Goal: Task Accomplishment & Management: Manage account settings

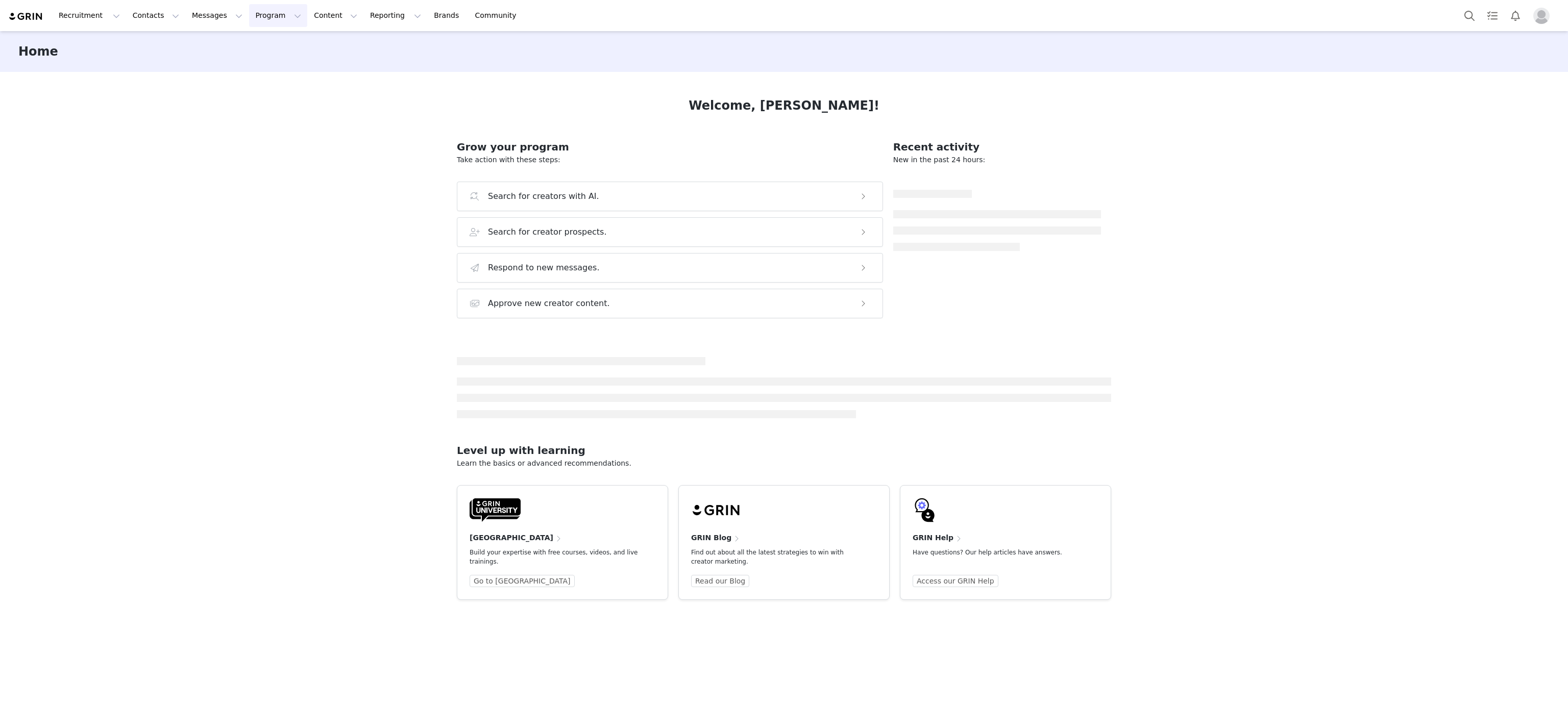
click at [249, 12] on button "Program Program" at bounding box center [278, 16] width 58 height 23
click at [247, 46] on p "Activations" at bounding box center [251, 45] width 39 height 11
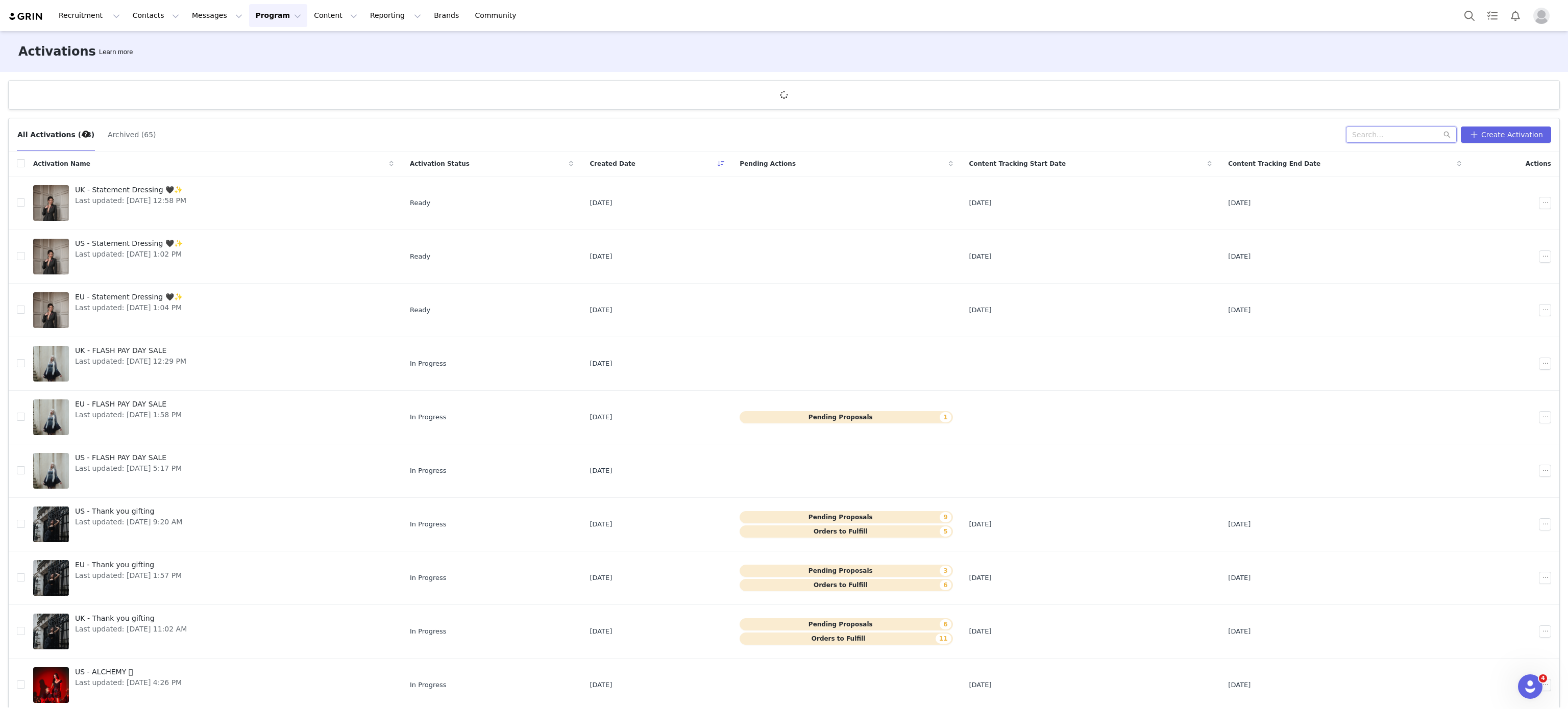
click at [1374, 131] on input "text" at bounding box center [1401, 135] width 111 height 17
type input "general"
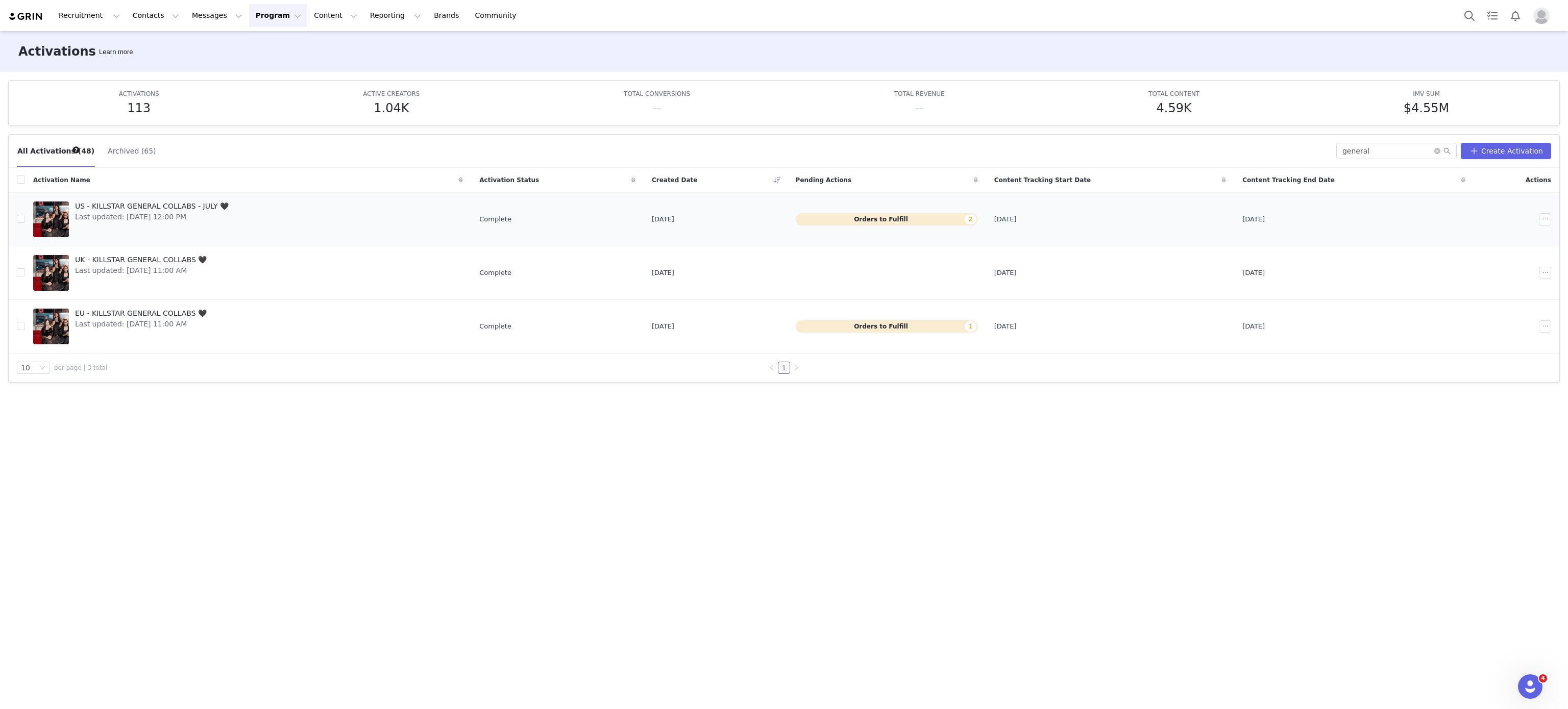
click at [241, 232] on link "US - KILLSTAR GENERAL COLLABS - JULY 🖤 Last updated: [DATE] 12:00 PM" at bounding box center [248, 219] width 429 height 41
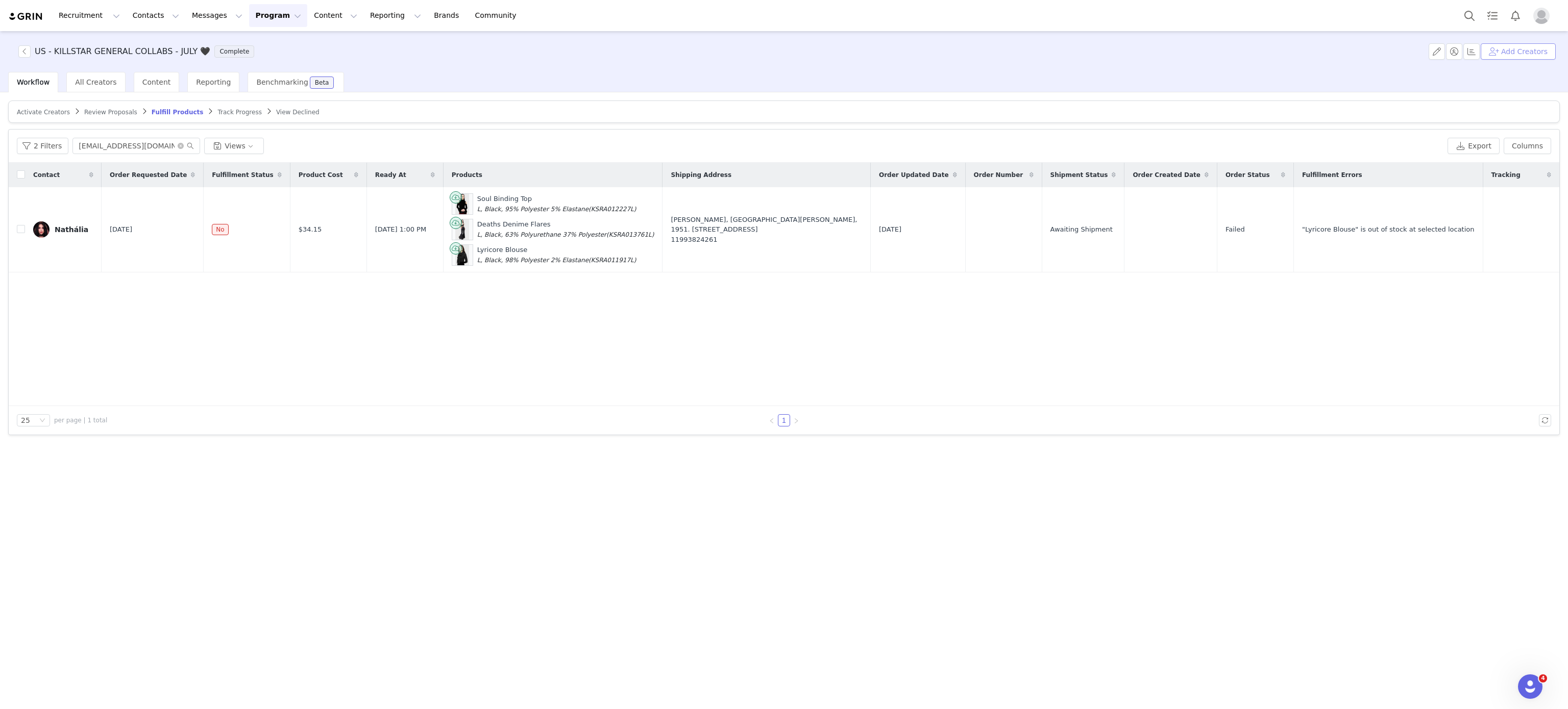
click at [1516, 46] on button "Add Creators" at bounding box center [1518, 52] width 75 height 17
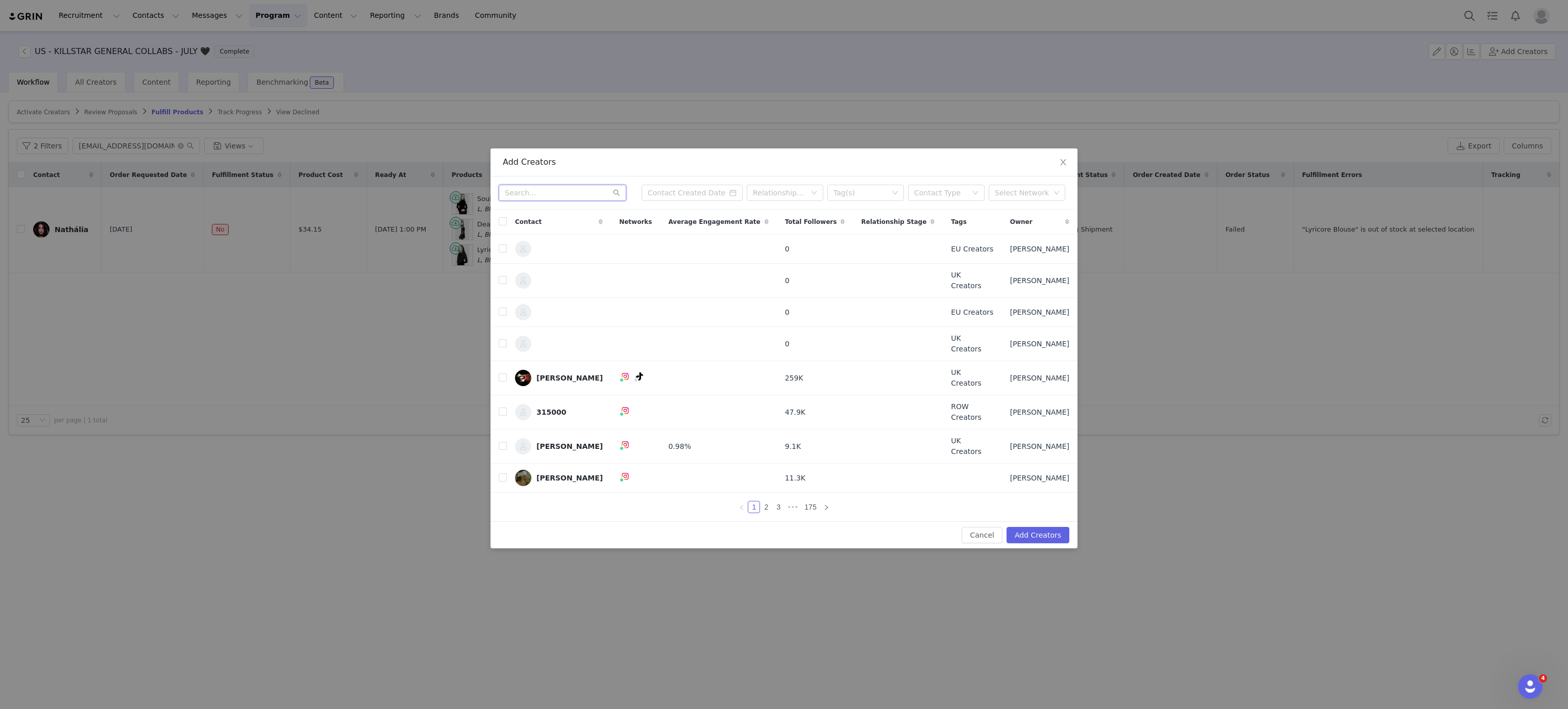
paste input "c.michelle1120@yahoo.co"
click at [576, 201] on input "c.michelle1120@yahoo.co" at bounding box center [562, 193] width 127 height 17
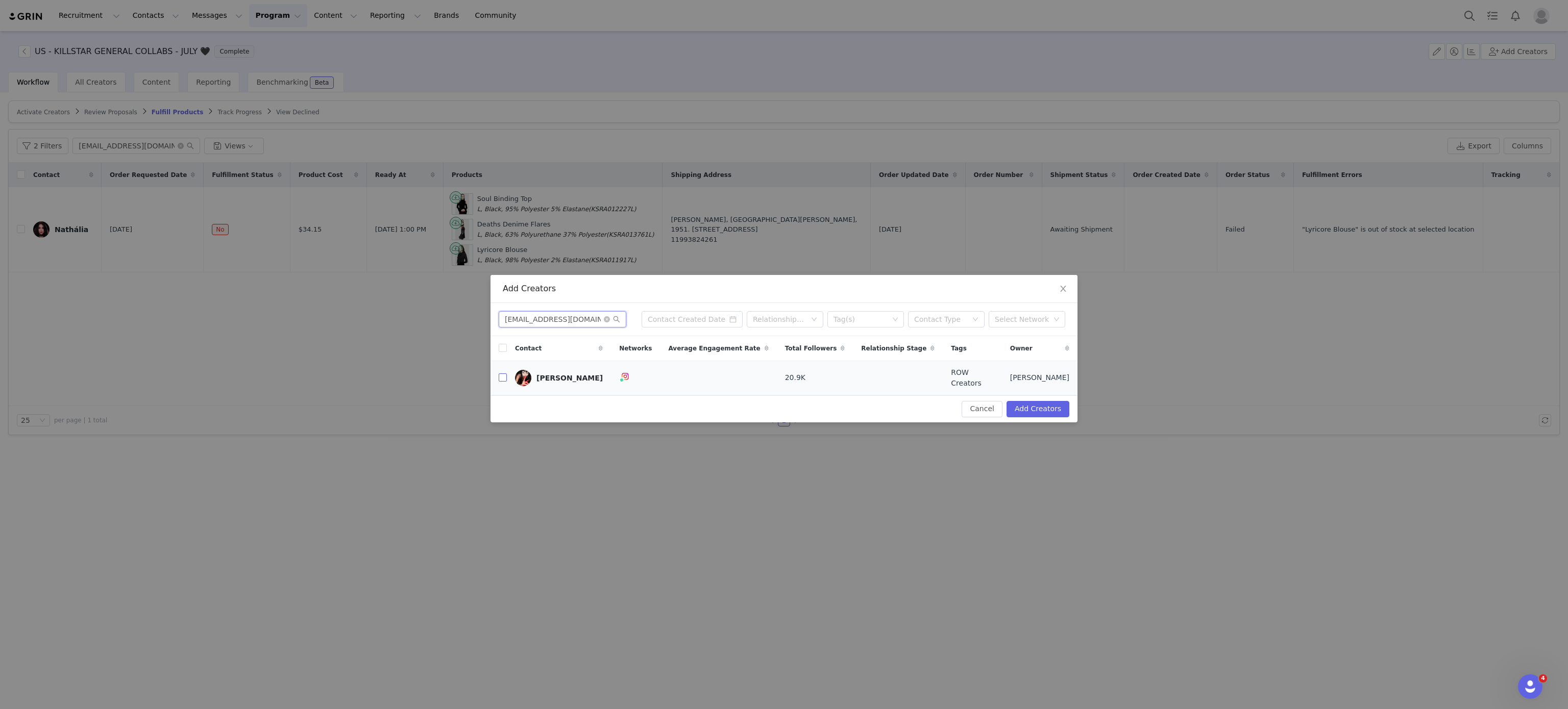
type input "c.michelle1120@yahoo.co"
click at [500, 376] on input "checkbox" at bounding box center [503, 378] width 8 height 8
checkbox input "true"
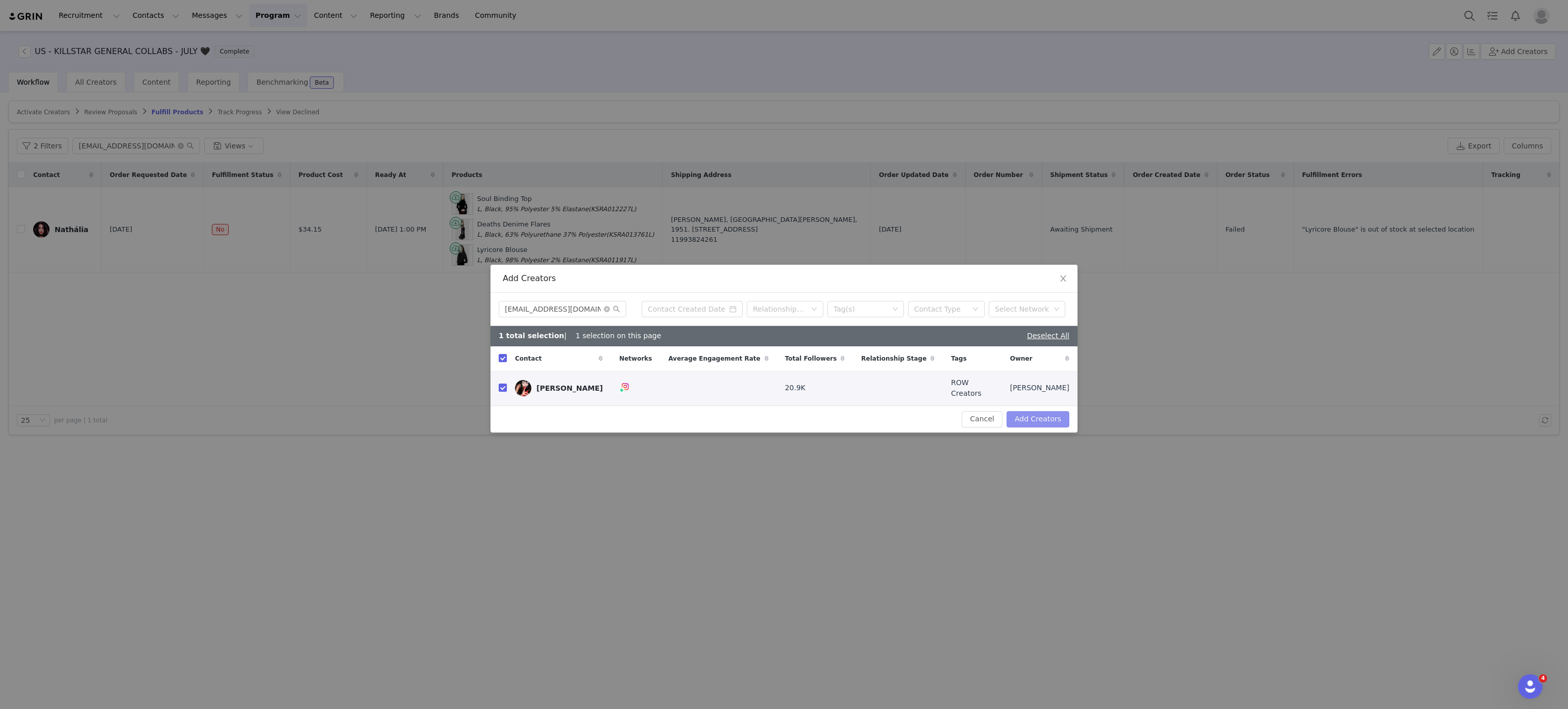
click at [1058, 418] on button "Add Creators" at bounding box center [1037, 419] width 62 height 17
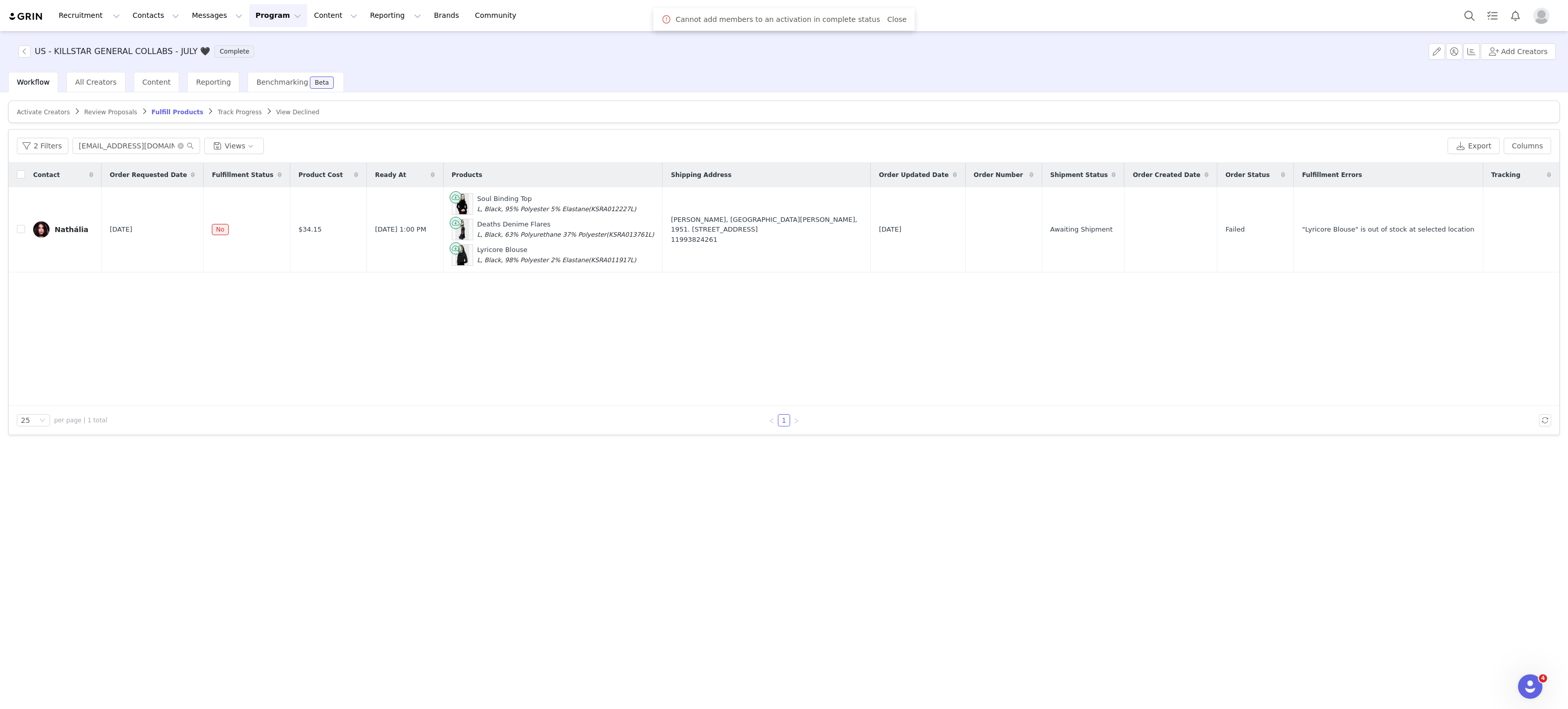
click at [97, 109] on span "Review Proposals" at bounding box center [111, 112] width 53 height 7
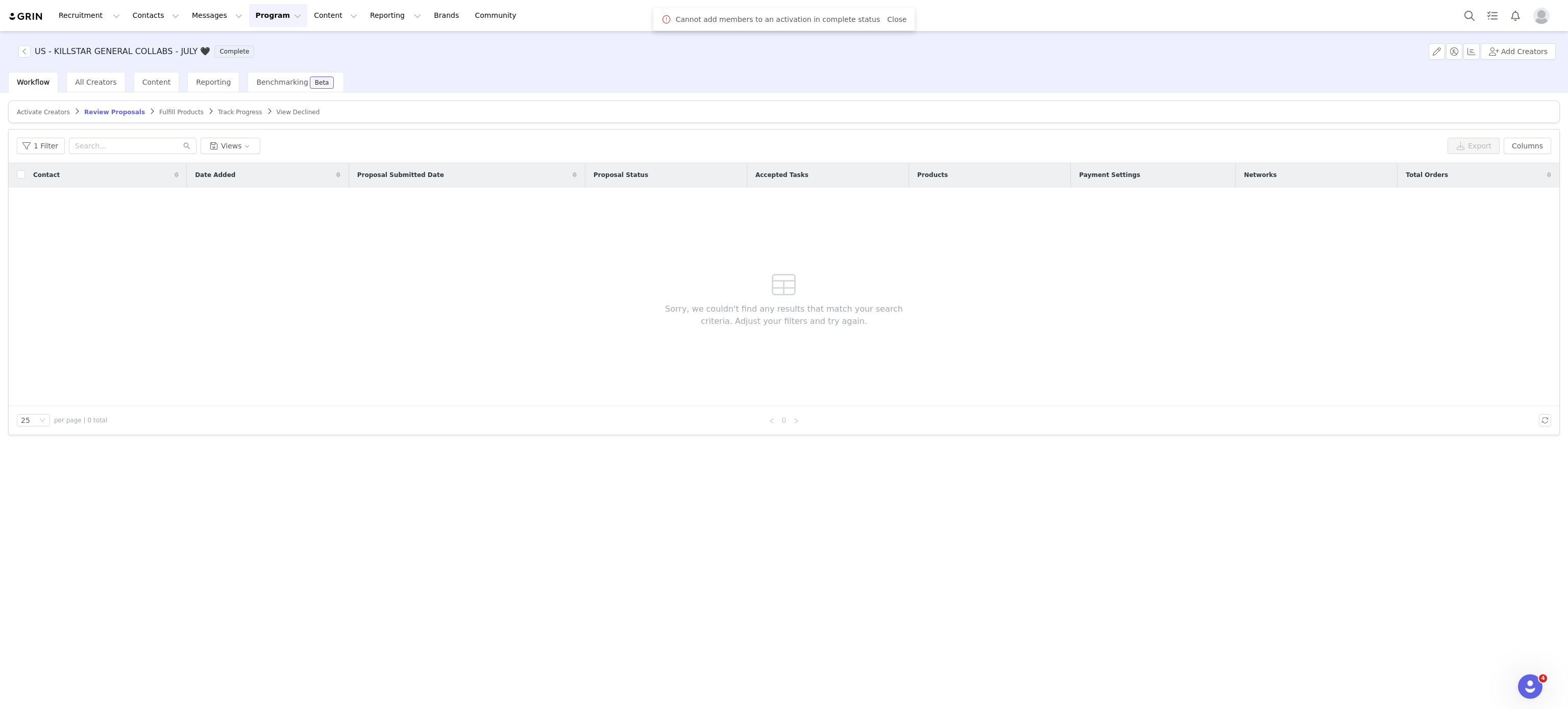
click at [168, 114] on span "Fulfill Products" at bounding box center [181, 112] width 44 height 7
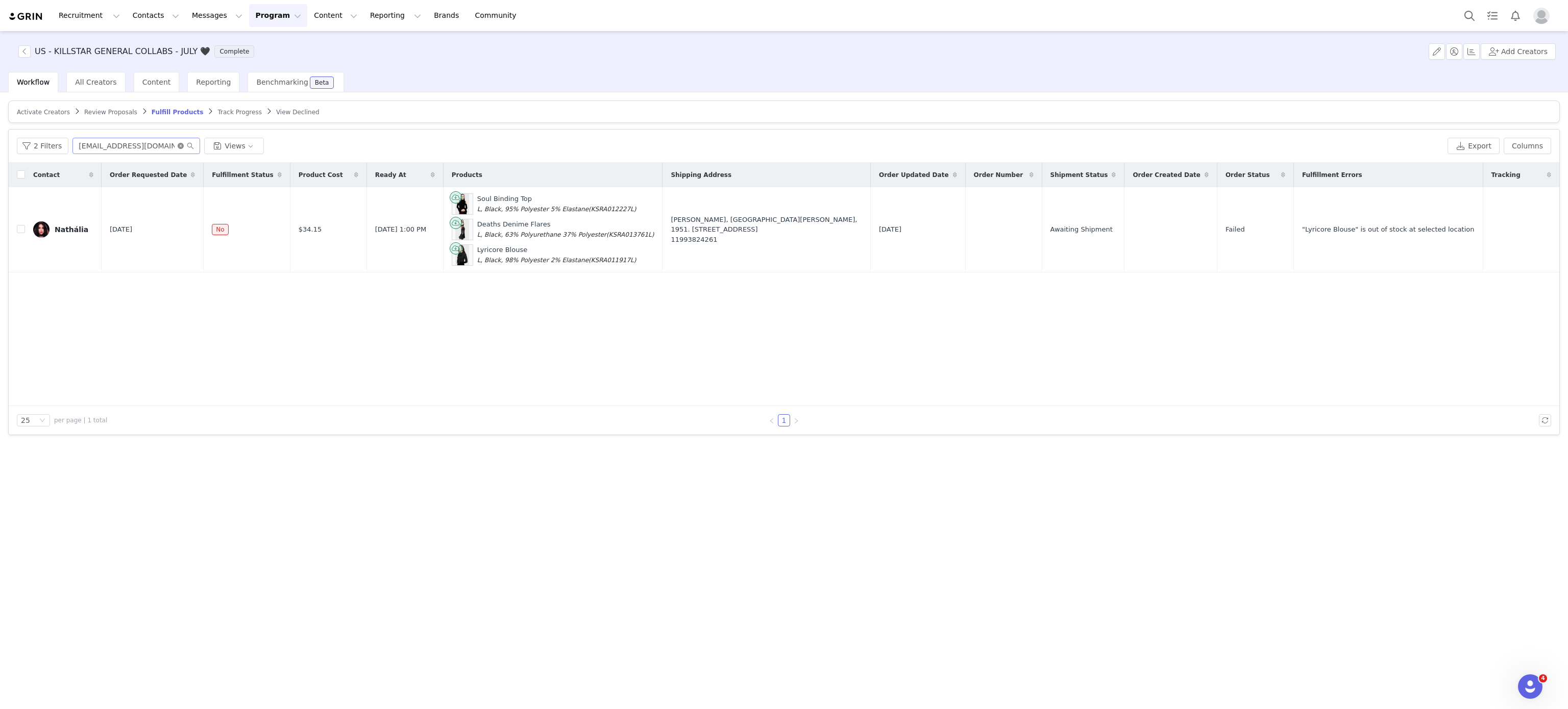
click at [177, 149] on icon "icon: close-circle" at bounding box center [180, 146] width 6 height 6
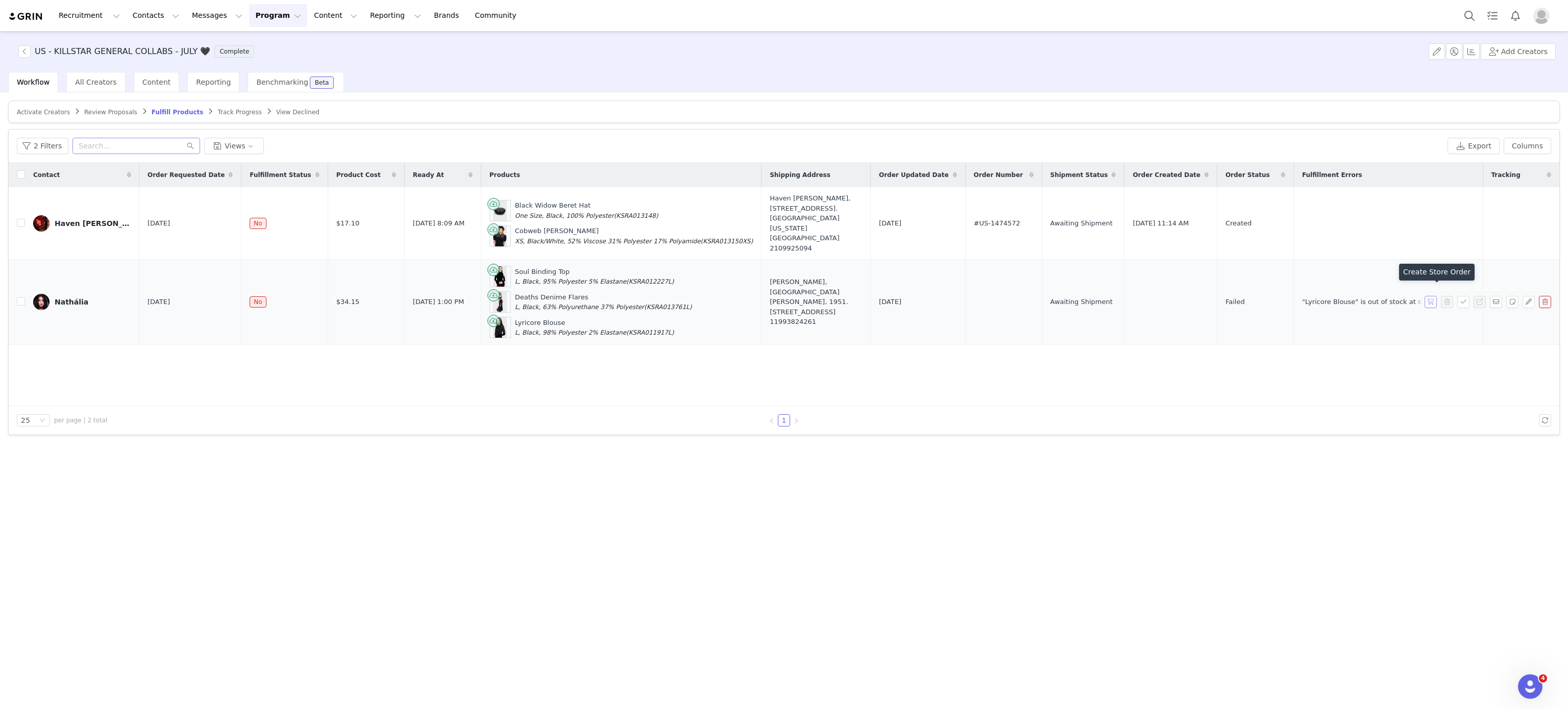
click at [1427, 296] on button "button" at bounding box center [1430, 302] width 12 height 12
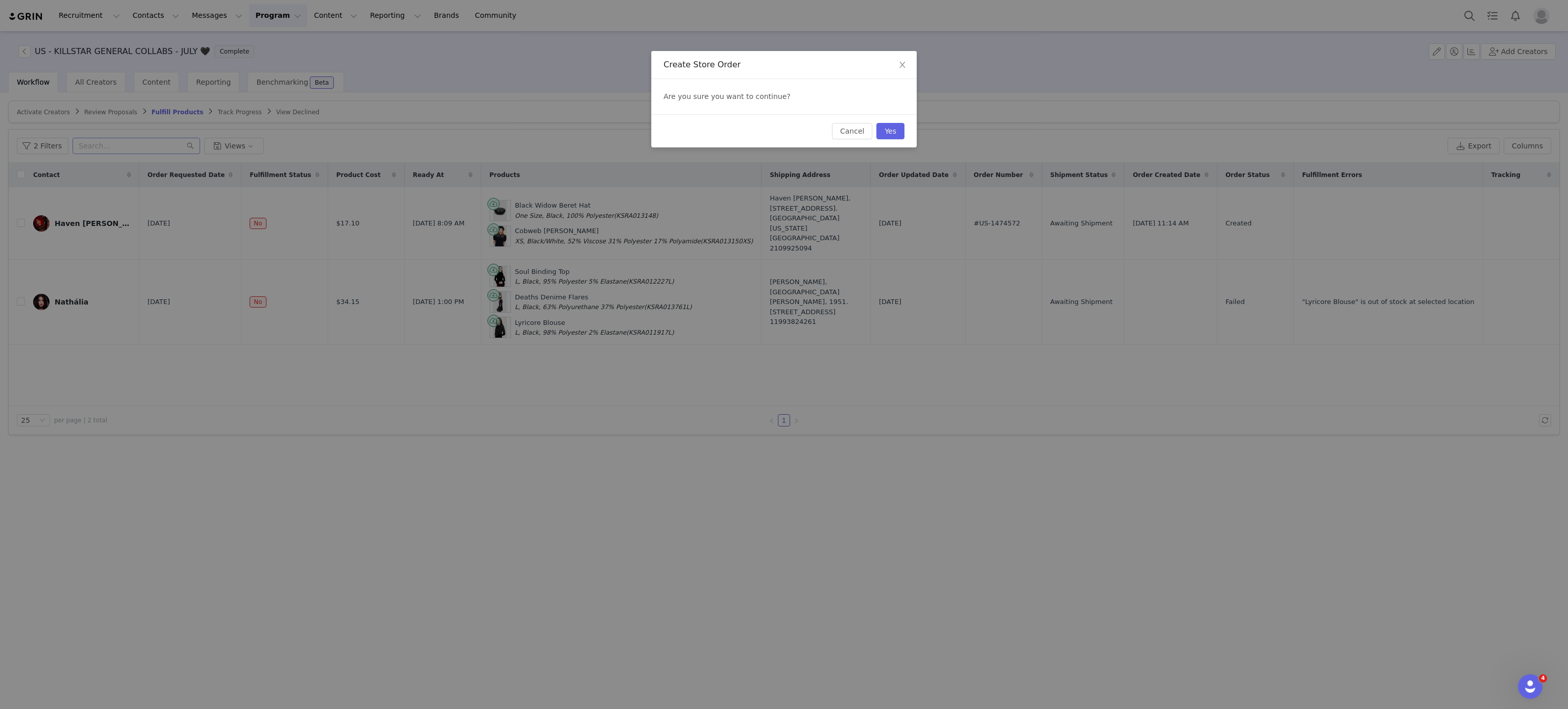
click at [884, 118] on div "Cancel Yes" at bounding box center [783, 131] width 265 height 33
click at [895, 123] on button "Yes" at bounding box center [891, 131] width 28 height 17
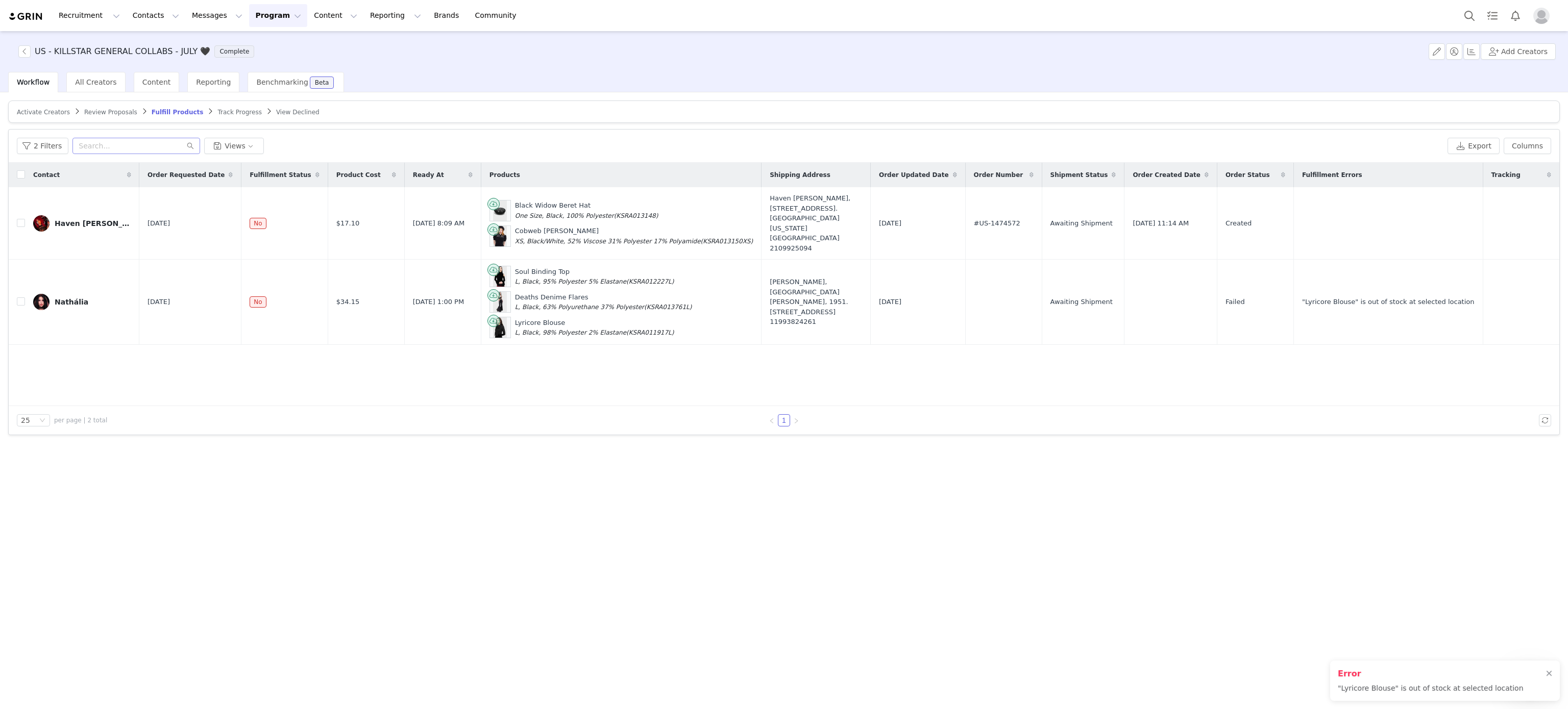
click at [72, 112] on span at bounding box center [77, 112] width 10 height 8
click at [84, 114] on span "Review Proposals" at bounding box center [111, 112] width 53 height 7
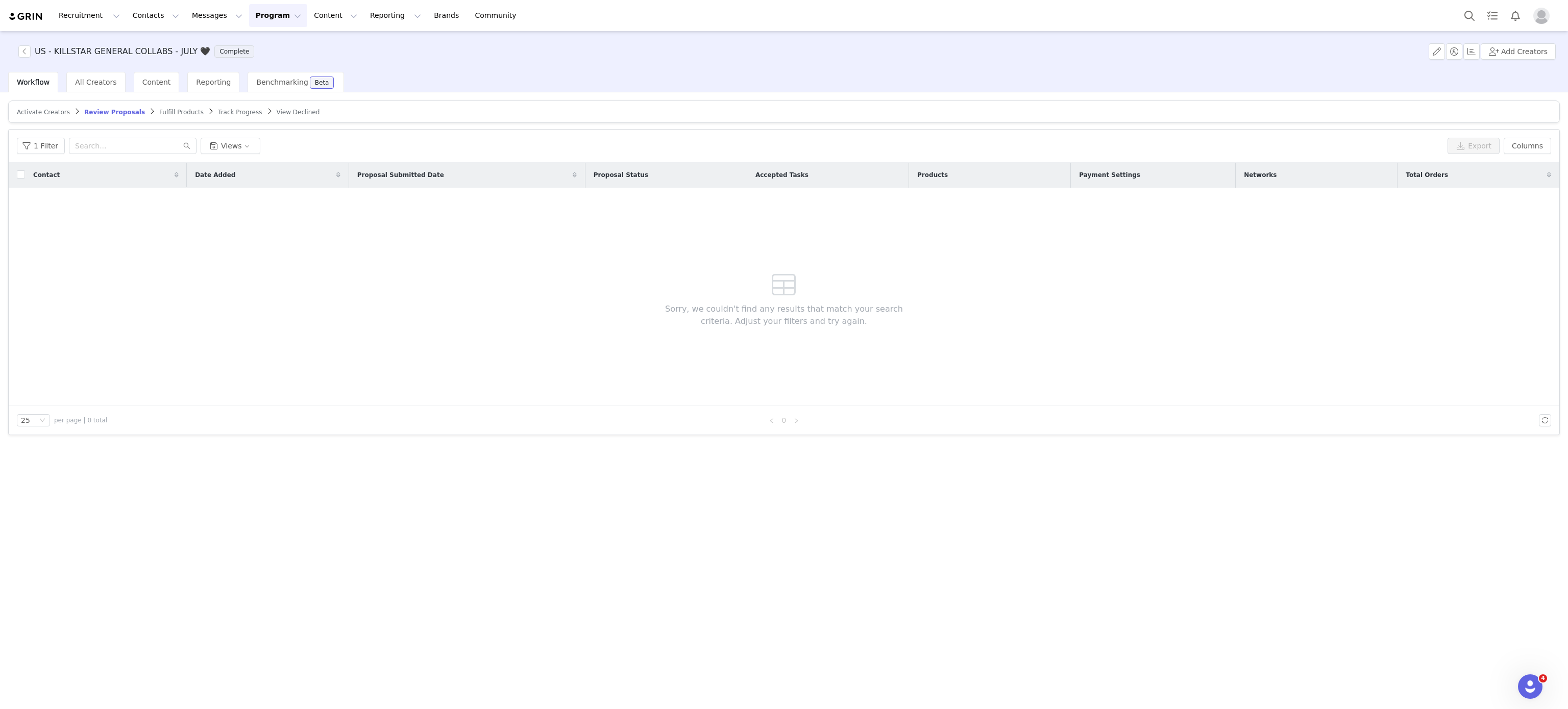
click at [52, 111] on span "Activate Creators" at bounding box center [43, 112] width 53 height 7
click at [164, 148] on input "feh_tattoo@yahoo.com.b" at bounding box center [132, 146] width 127 height 17
paste input "c.michelle1120@yahoo.co"
type input "c.michelle1120@yahoo.co"
click at [111, 109] on span "Review Proposals" at bounding box center [118, 112] width 53 height 7
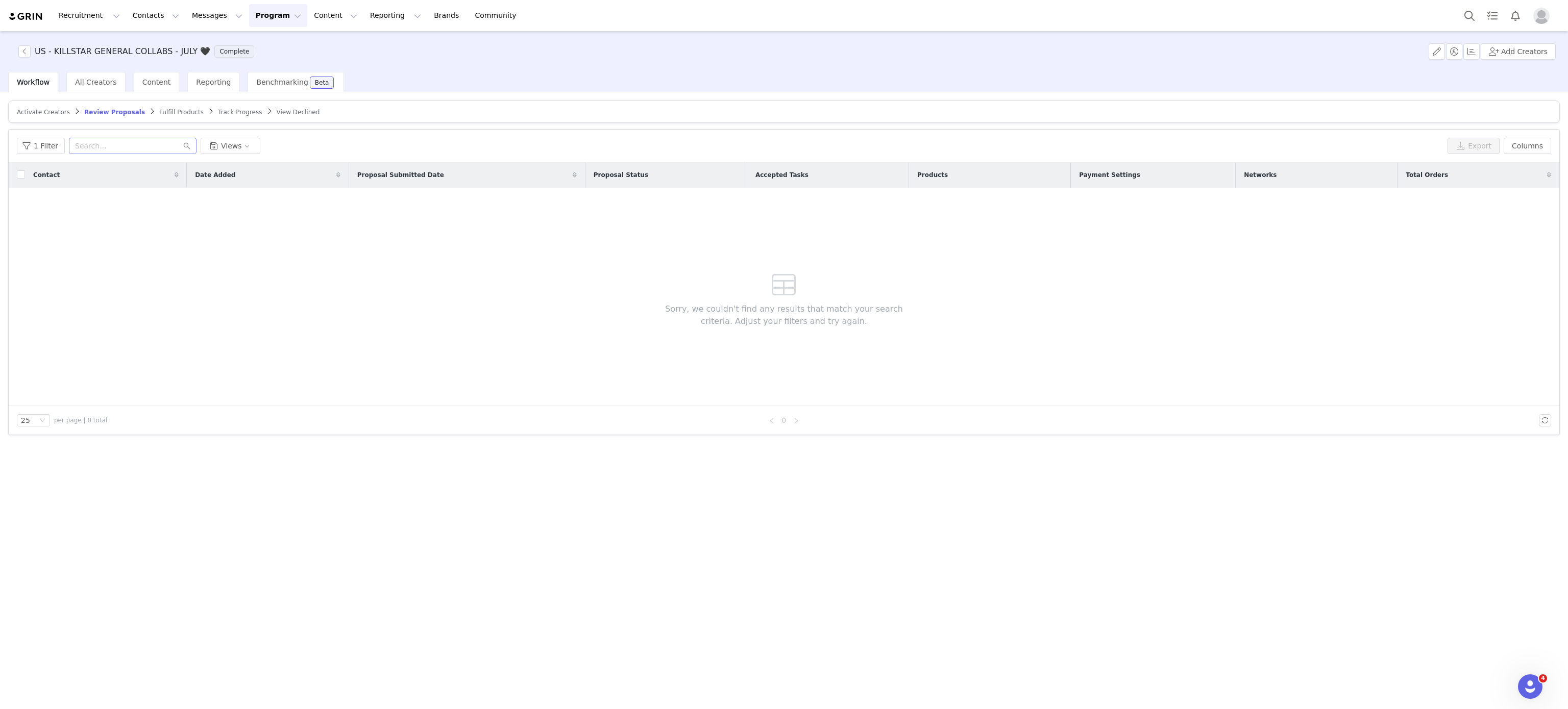
drag, startPoint x: 119, startPoint y: 136, endPoint x: 139, endPoint y: 146, distance: 22.4
click at [139, 146] on div "1 Filter Views Export Columns" at bounding box center [783, 146] width 1551 height 33
paste input "c.michelle1120@yahoo.com"
click at [139, 146] on input "c.michelle1120@yahoo.com" at bounding box center [132, 146] width 127 height 17
type input "c.michelle1120@yahoo.com"
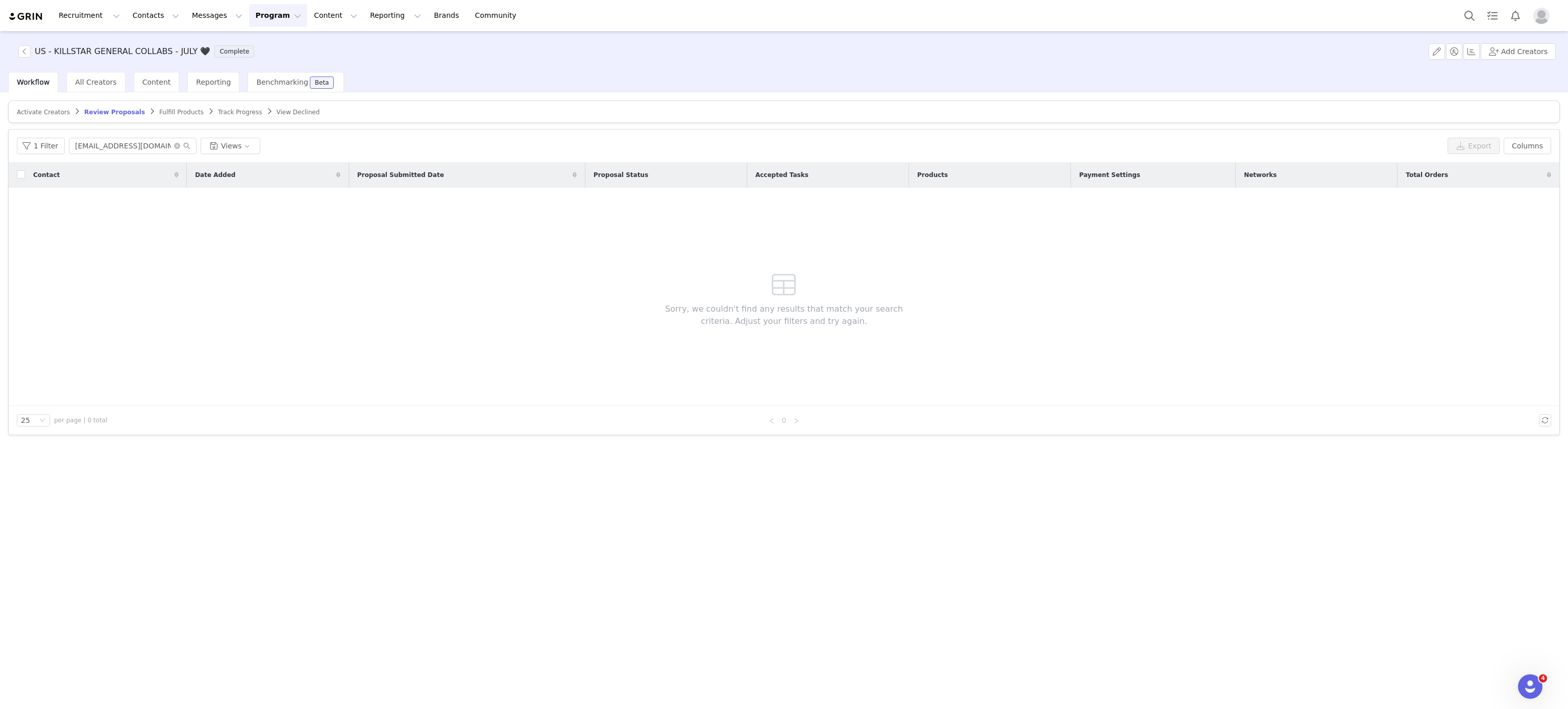
click at [45, 112] on span "Activate Creators" at bounding box center [43, 112] width 53 height 7
click at [143, 154] on input "c.michelle1120@yahoo.co" at bounding box center [132, 146] width 127 height 17
paste input "m"
type input "c.michelle1120@yahoo.com"
click at [1433, 52] on button "button" at bounding box center [1437, 52] width 17 height 17
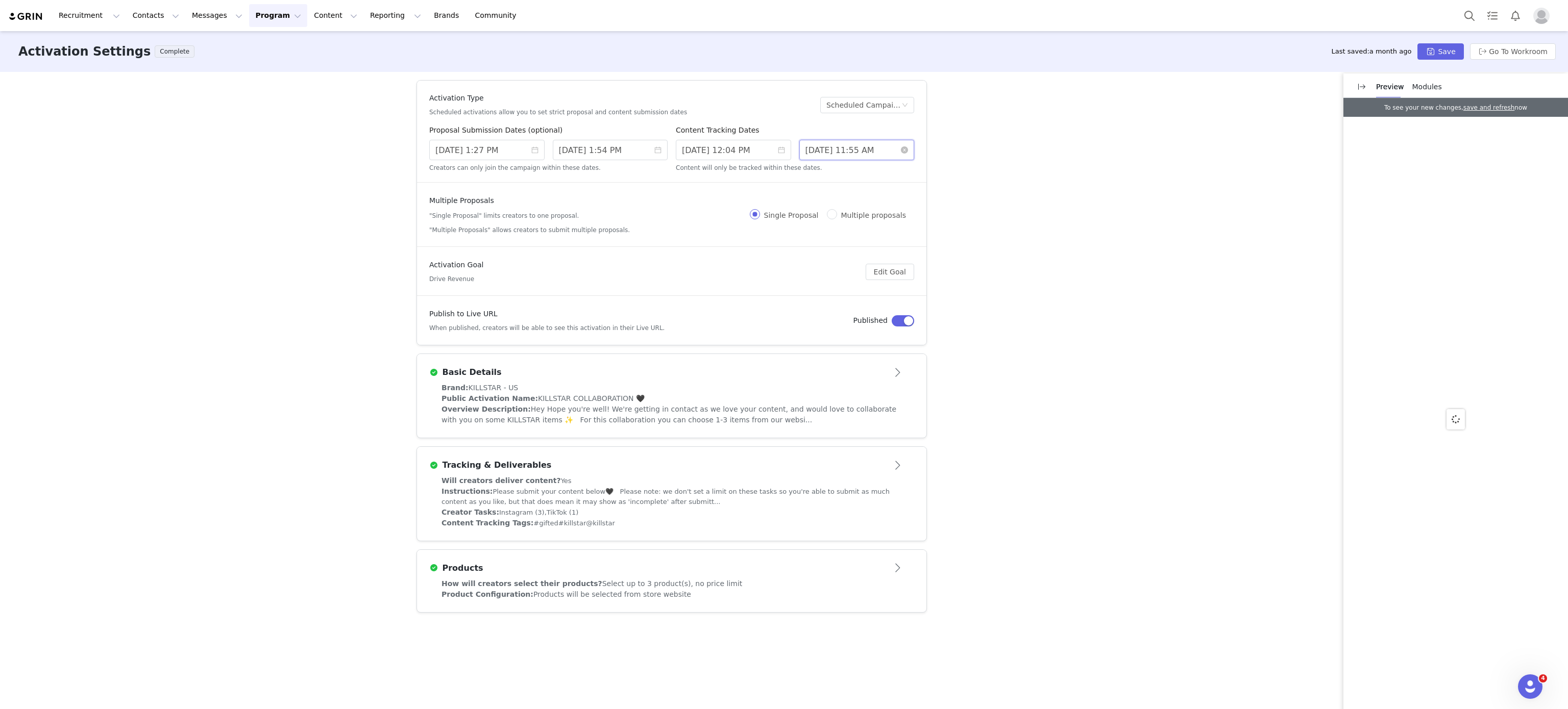
click at [841, 150] on input "8/31/2025 11:55 AM" at bounding box center [856, 150] width 116 height 21
click at [626, 150] on input "8/23/2025 1:54 PM" at bounding box center [610, 150] width 116 height 21
click at [673, 171] on link at bounding box center [675, 166] width 9 height 21
click at [671, 171] on link at bounding box center [675, 166] width 9 height 21
click at [643, 221] on div "9" at bounding box center [643, 219] width 12 height 12
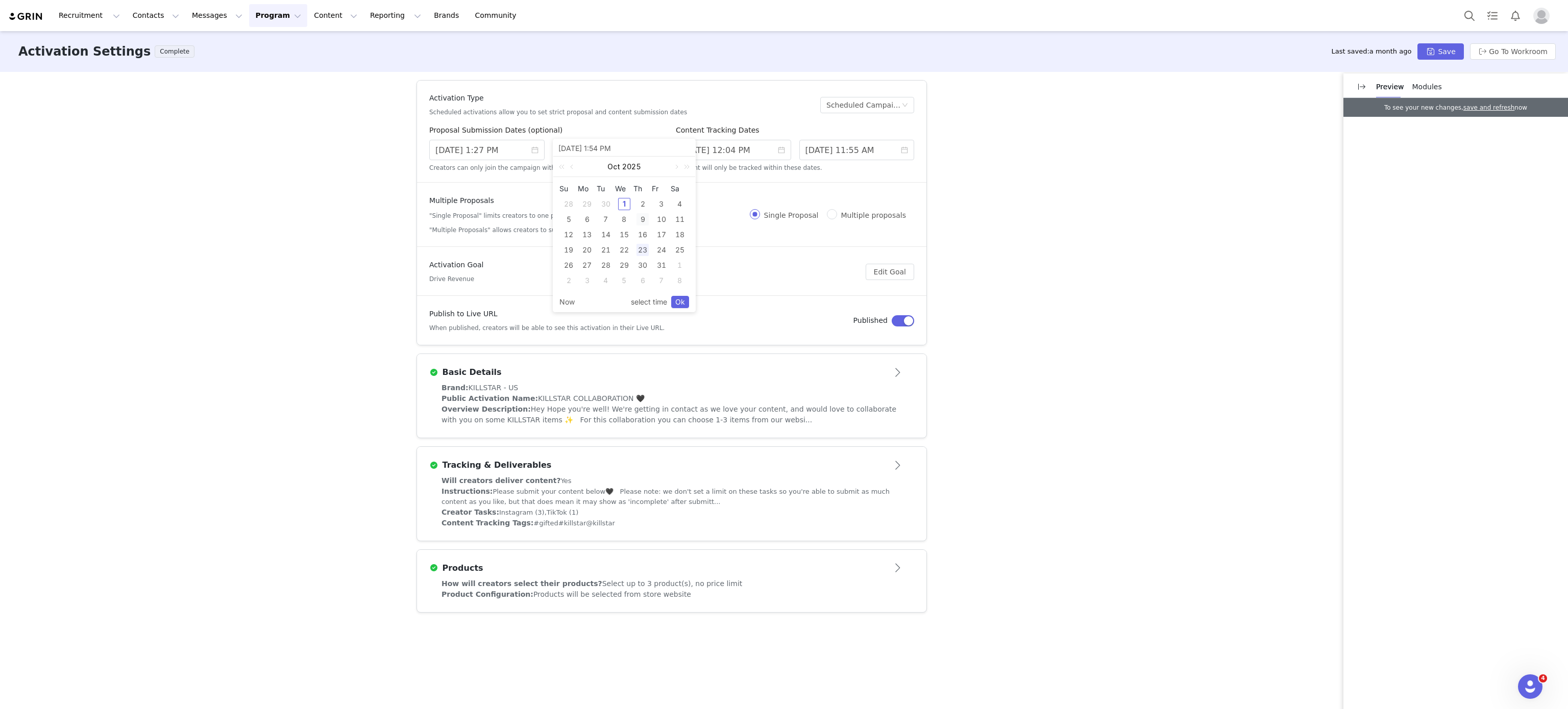
type input "10/09/2025 12:54 PM"
click at [683, 303] on link "Ok" at bounding box center [679, 302] width 17 height 12
click at [1443, 52] on button "Save" at bounding box center [1440, 52] width 46 height 17
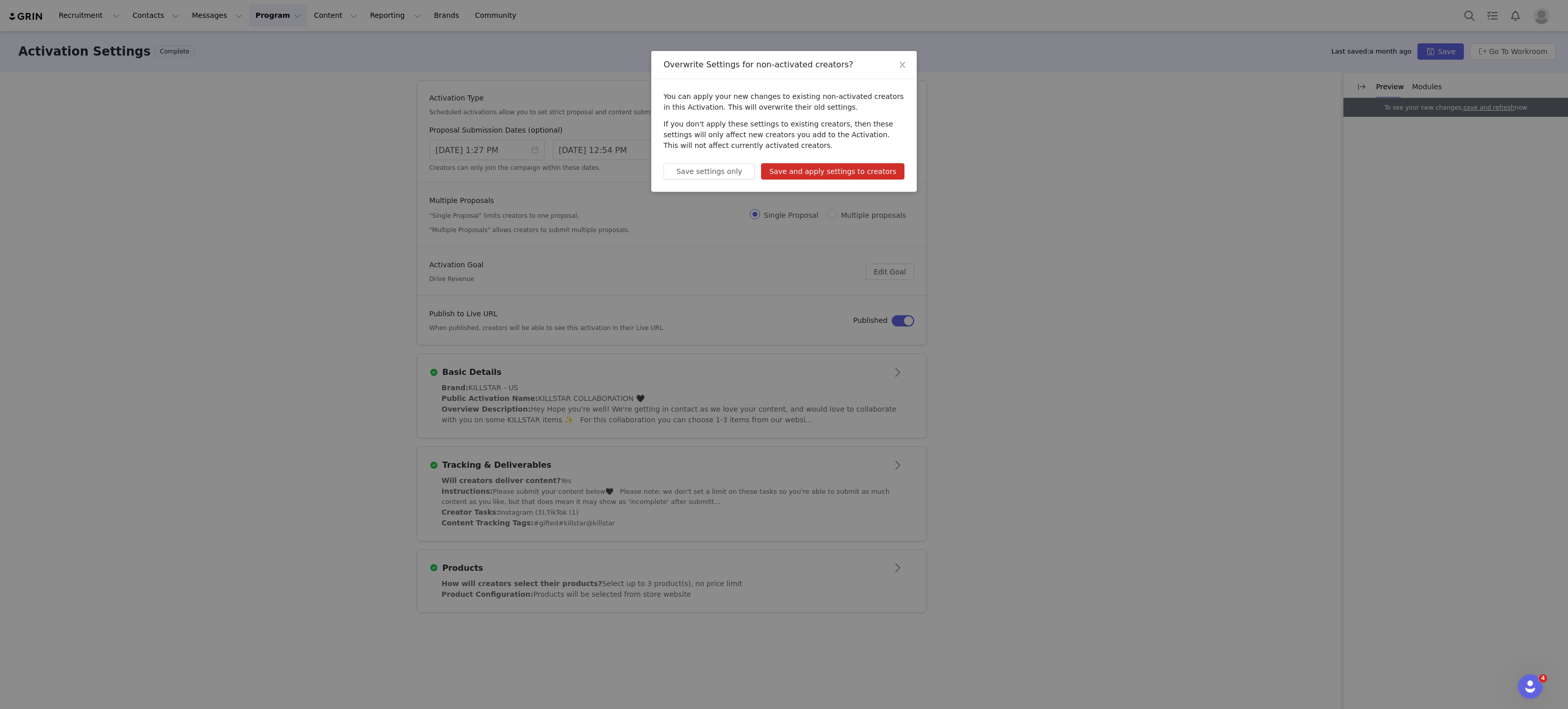
click at [891, 171] on button "Save and apply settings to creators" at bounding box center [832, 171] width 143 height 17
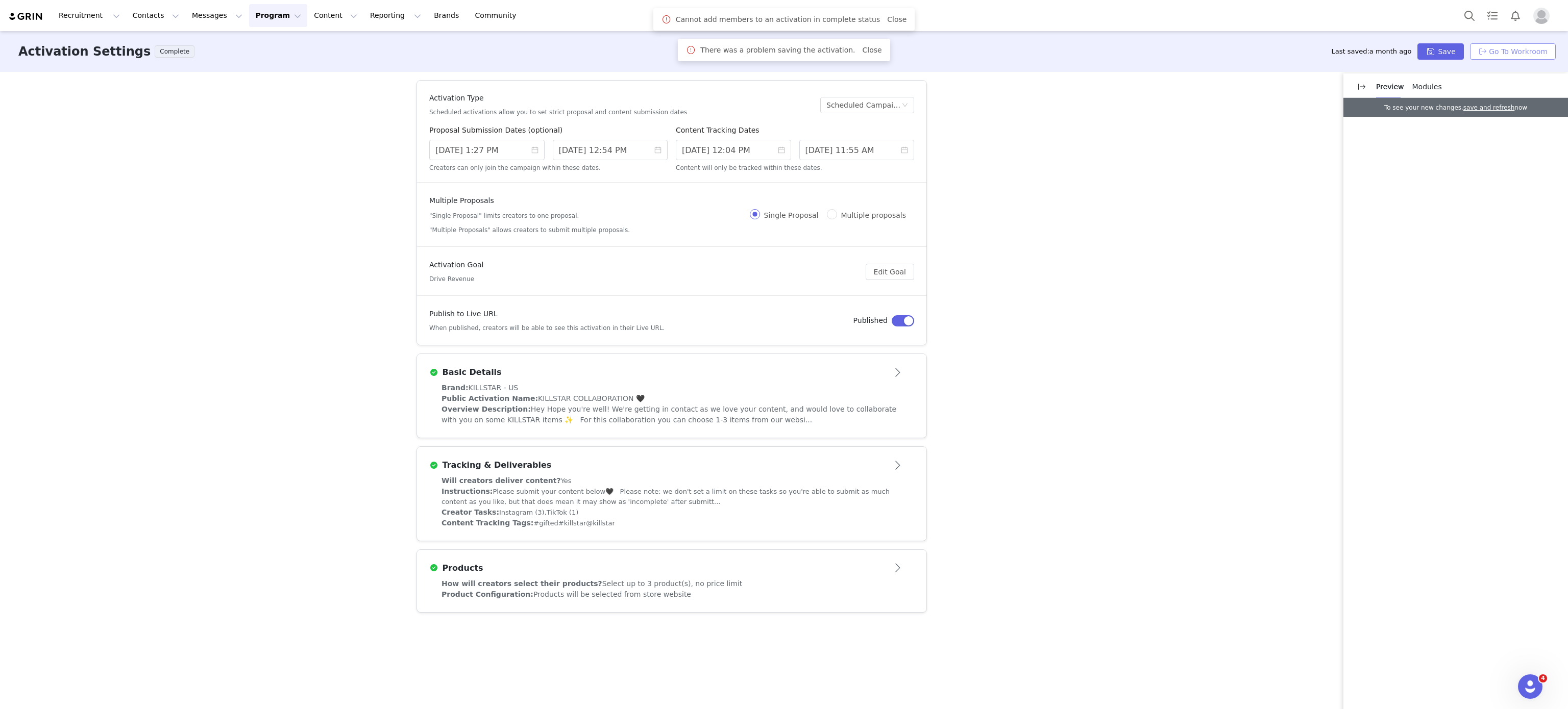
click at [1509, 54] on button "Go To Workroom" at bounding box center [1512, 52] width 86 height 17
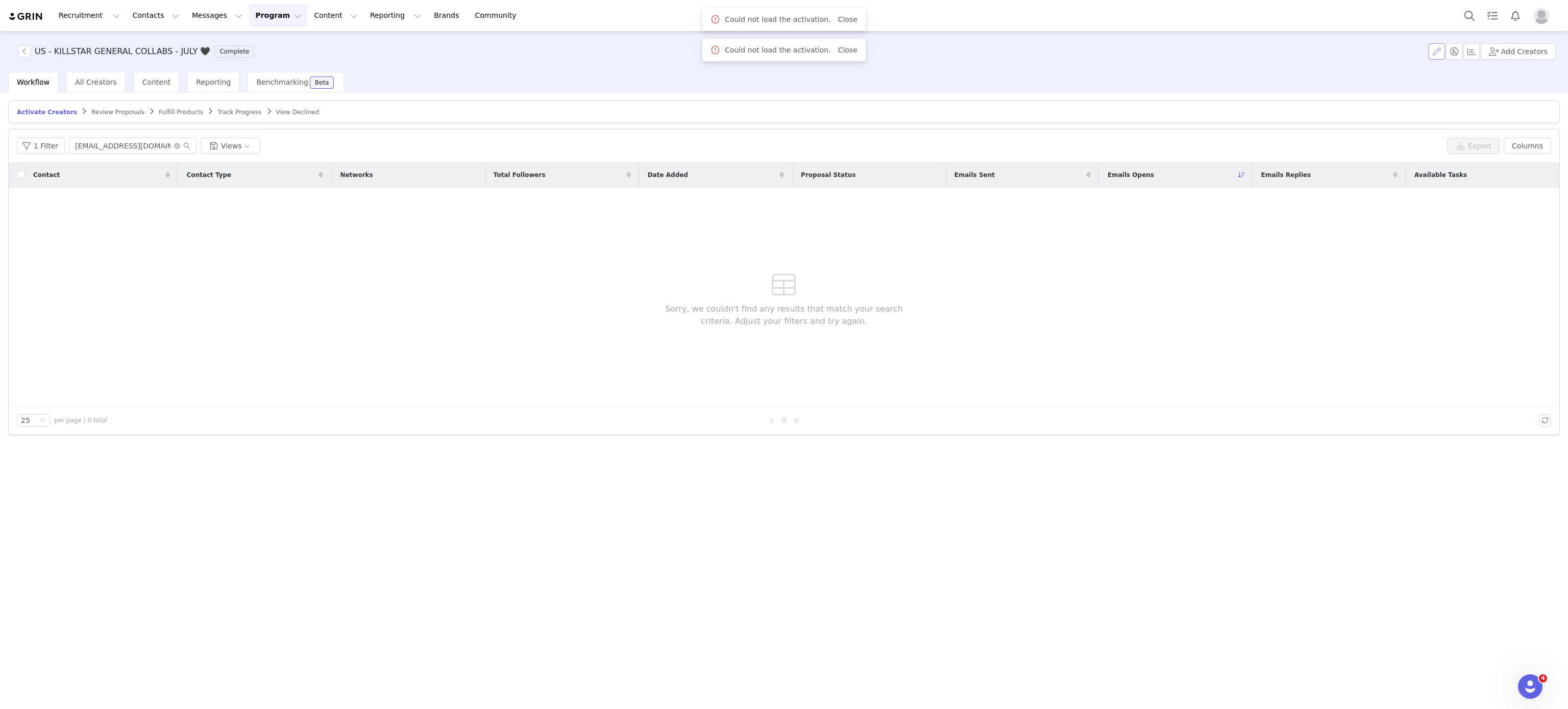
click at [1437, 53] on button "button" at bounding box center [1437, 52] width 17 height 17
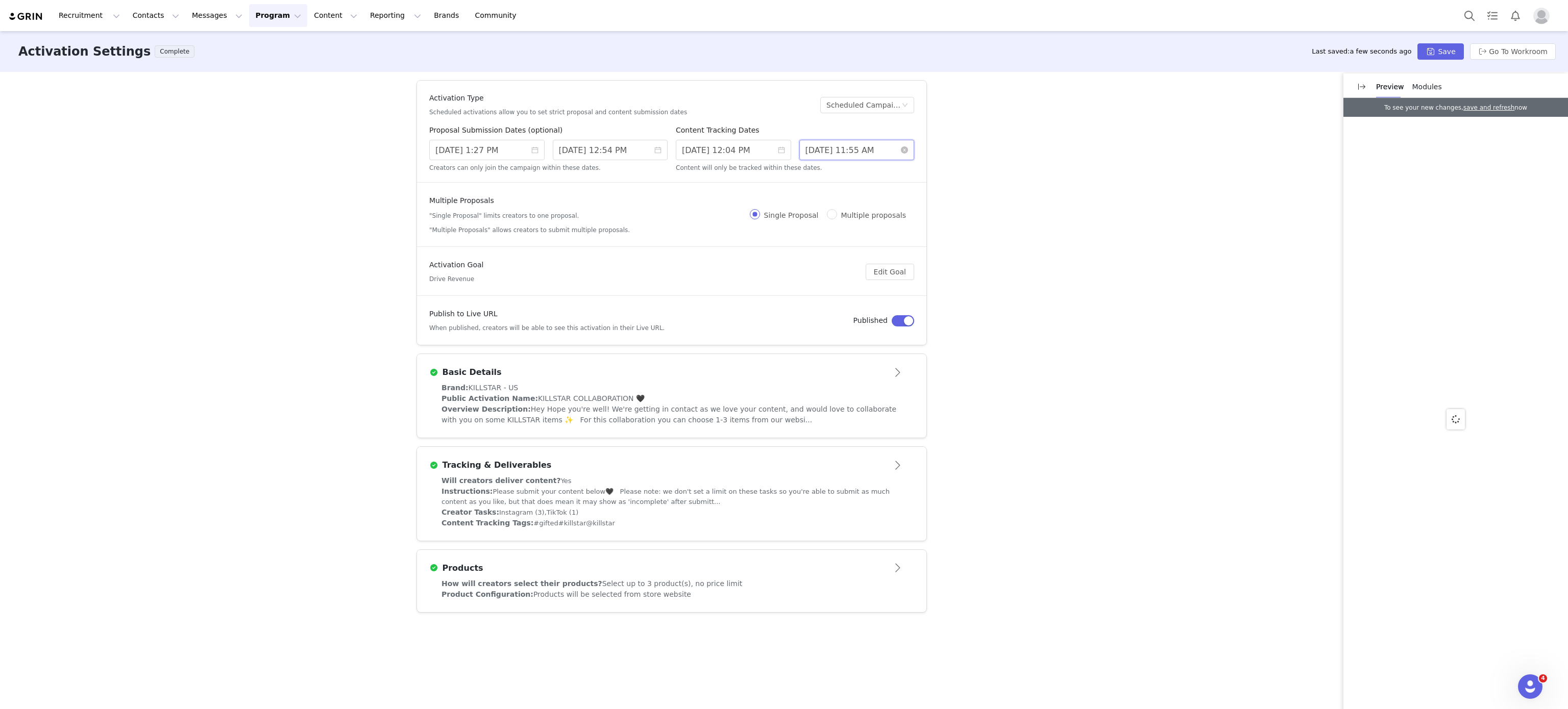
click at [859, 149] on input "8/31/2025 11:55 AM" at bounding box center [856, 150] width 116 height 21
click at [617, 153] on input "10/09/2025 12:54 PM" at bounding box center [610, 150] width 116 height 21
click at [867, 153] on input "8/31/2025 11:55 AM" at bounding box center [856, 150] width 116 height 21
click at [920, 172] on link at bounding box center [921, 166] width 9 height 21
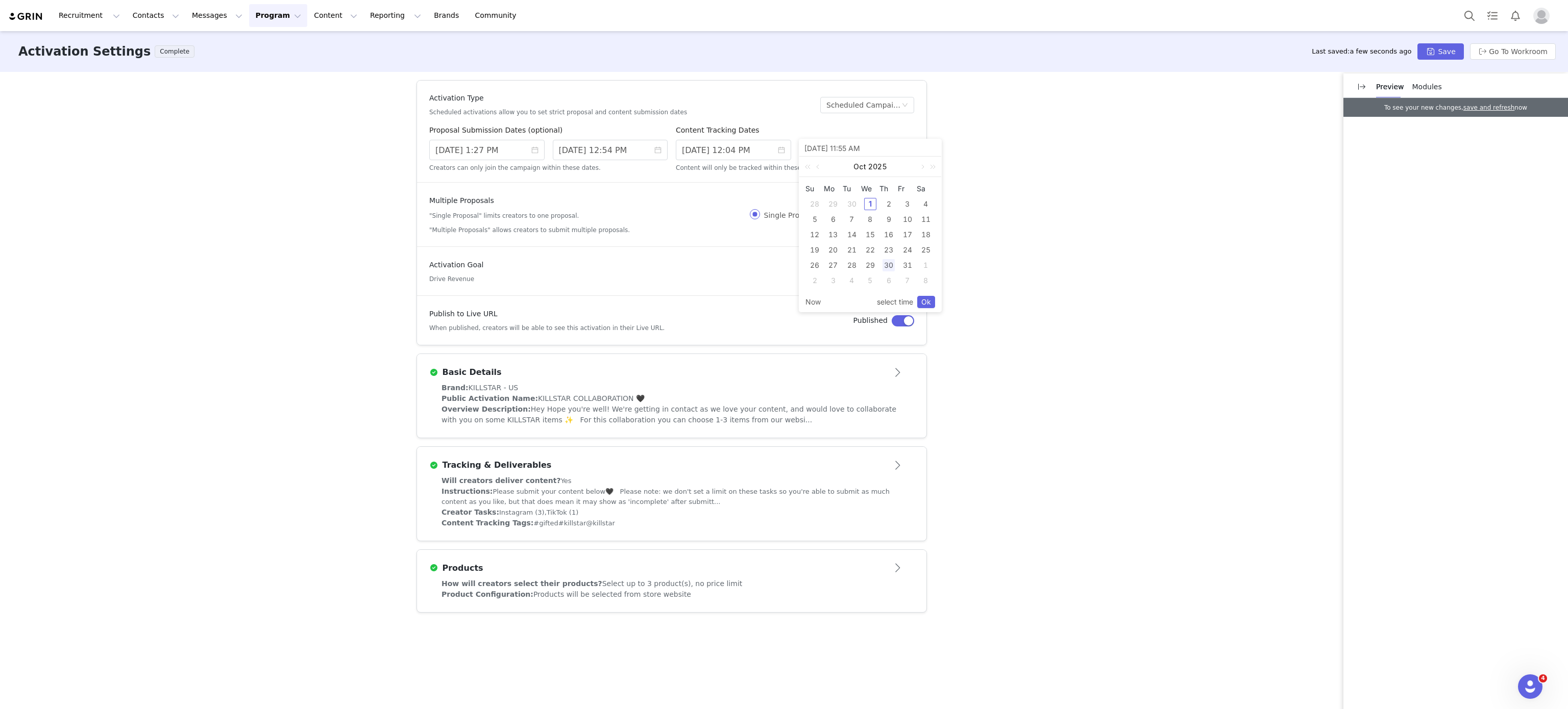
click at [891, 262] on div "30" at bounding box center [888, 265] width 12 height 12
type input "10/30/2025 11:55 AM"
click at [928, 303] on link "Ok" at bounding box center [925, 302] width 17 height 12
drag, startPoint x: 1446, startPoint y: 40, endPoint x: 1447, endPoint y: 48, distance: 8.1
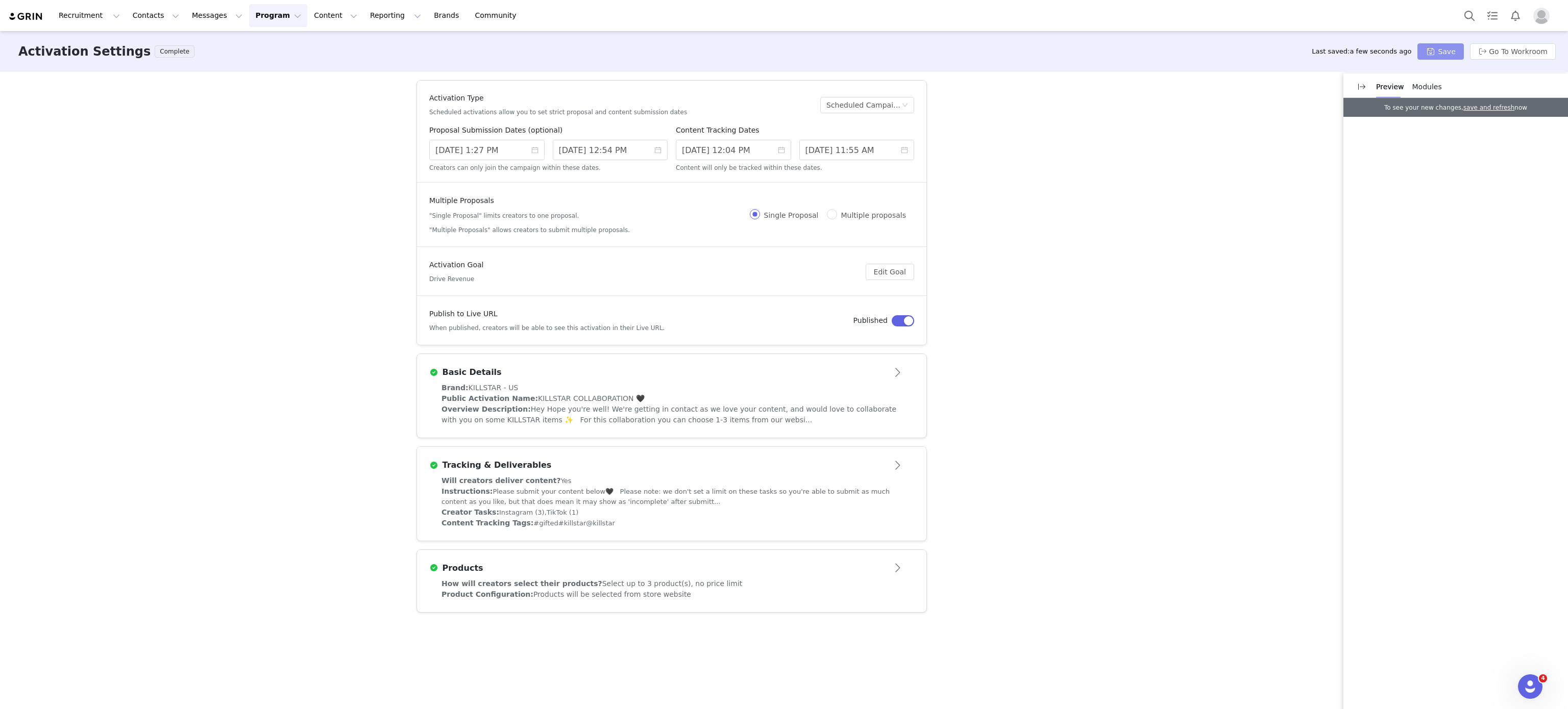
click at [1447, 48] on div "Activation Settings Complete Last saved: a few seconds ago Save Go To Workroom" at bounding box center [784, 51] width 1568 height 41
click at [1447, 48] on button "Save" at bounding box center [1440, 52] width 46 height 17
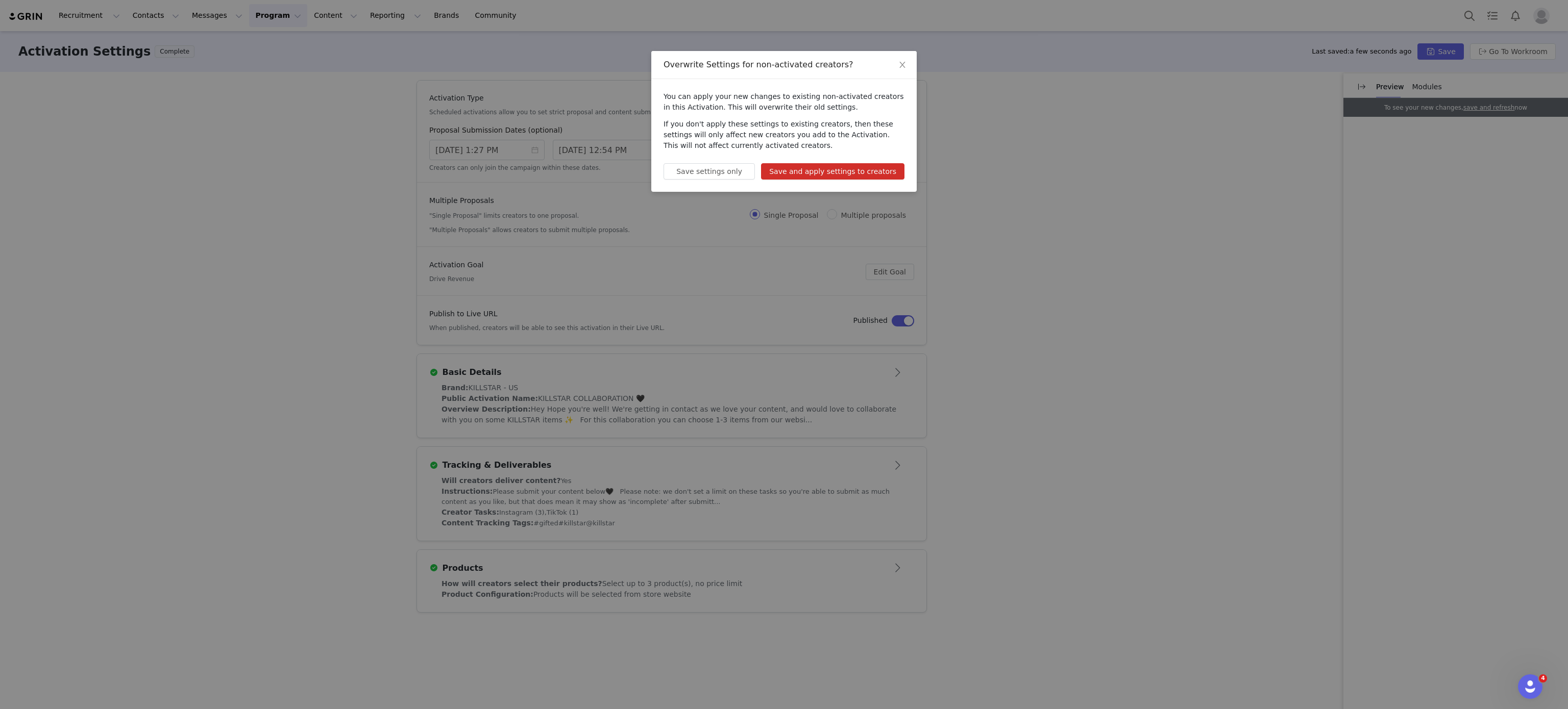
click at [871, 173] on button "Save and apply settings to creators" at bounding box center [832, 171] width 143 height 17
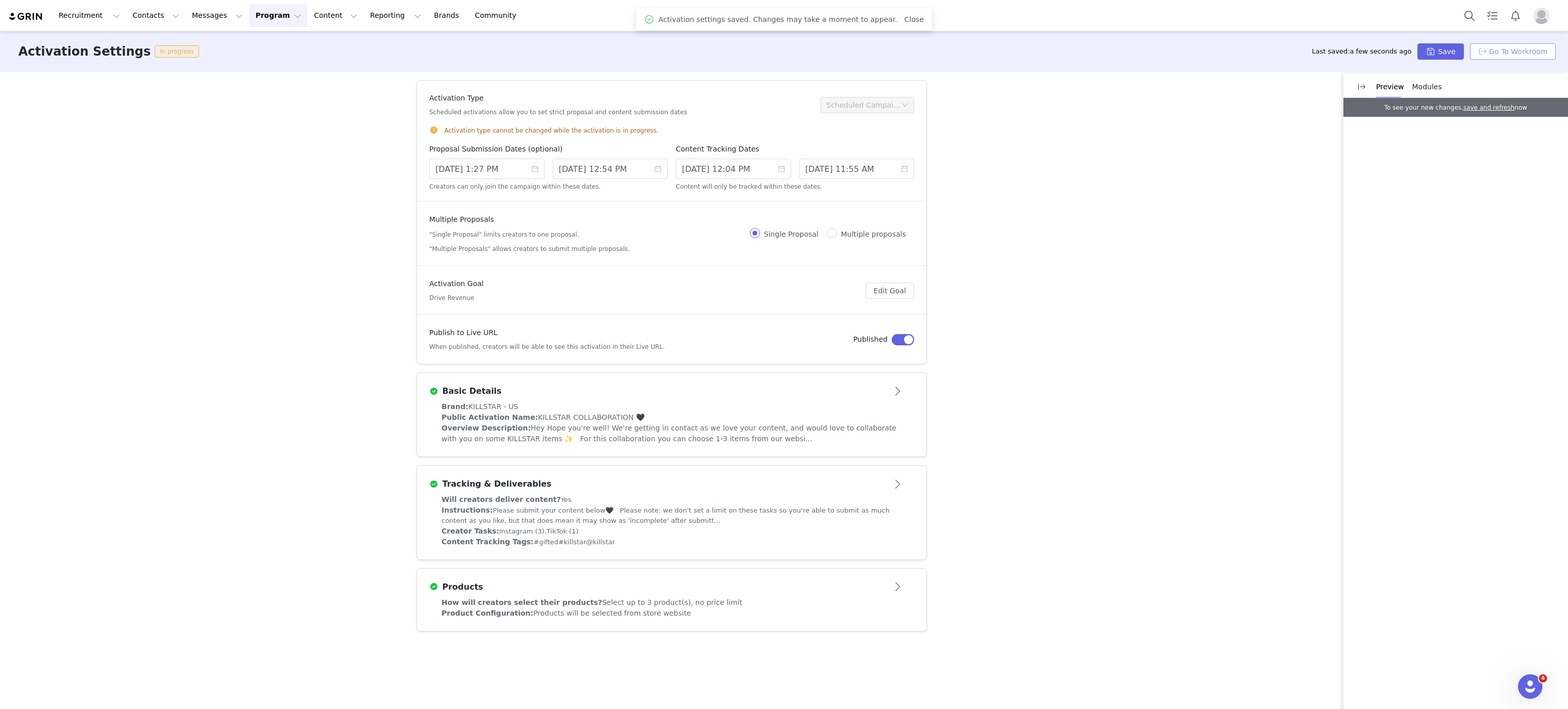
click at [1509, 48] on button "Go To Workroom" at bounding box center [1512, 52] width 86 height 17
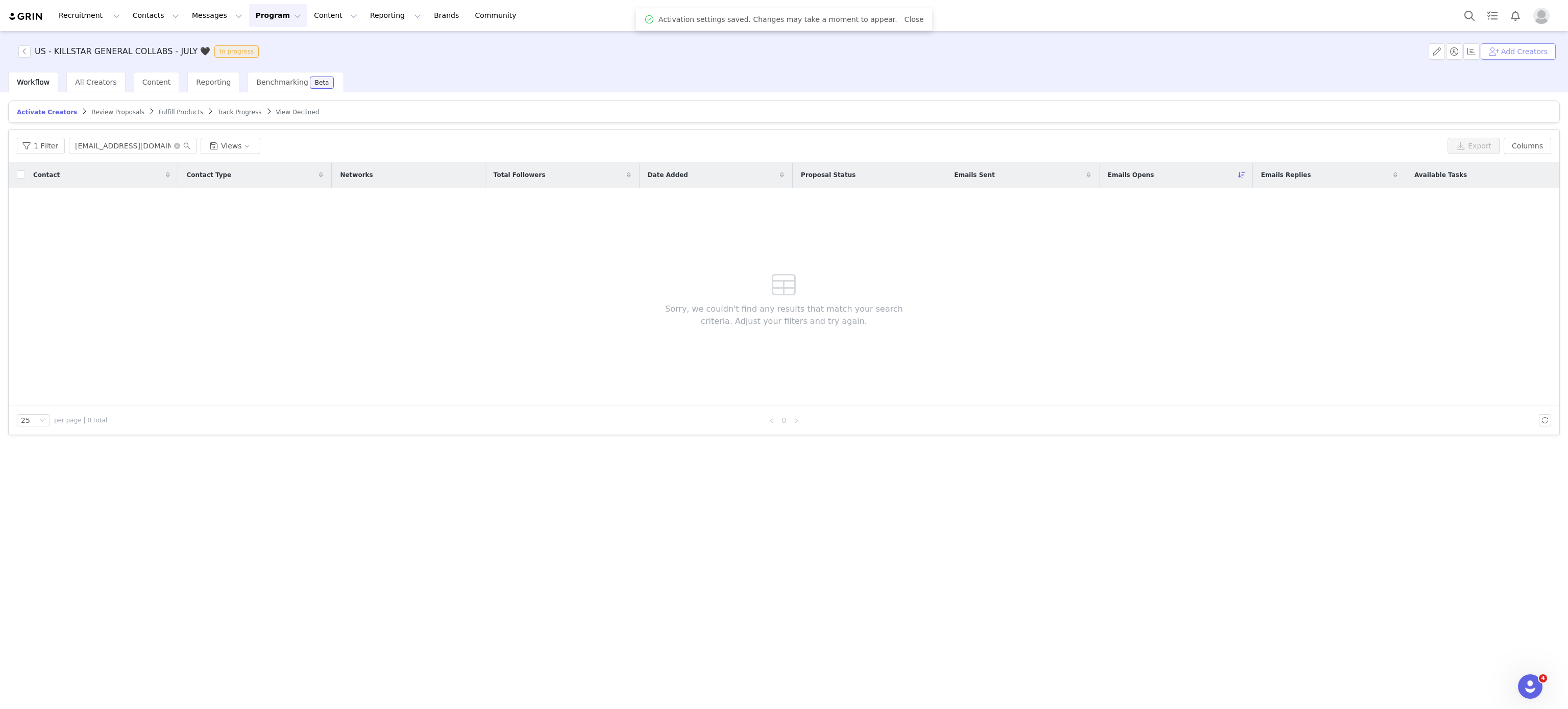
click at [1518, 48] on button "Add Creators" at bounding box center [1518, 52] width 75 height 17
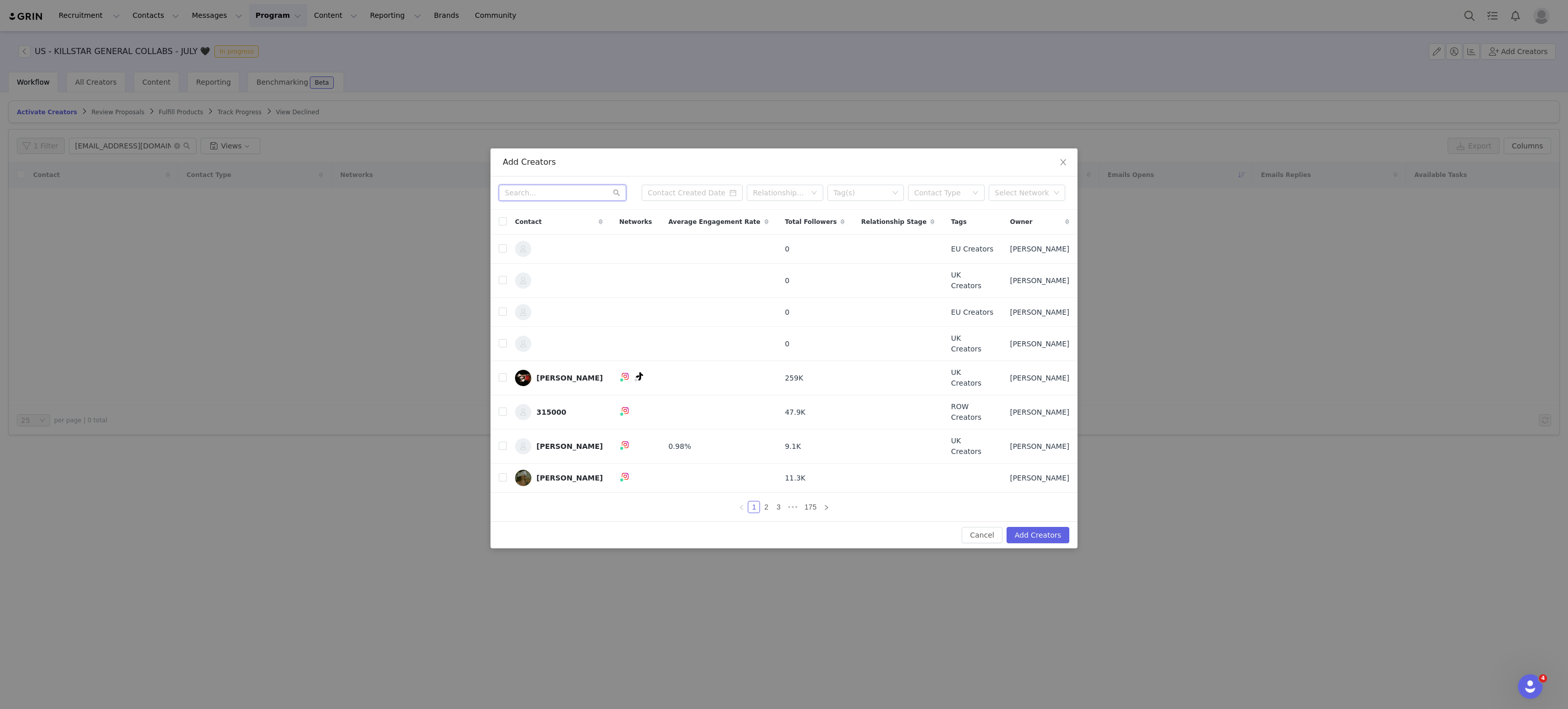
paste input "c.michelle1120@yahoo.com"
click at [568, 201] on input "c.michelle1120@yahoo.com" at bounding box center [562, 193] width 127 height 17
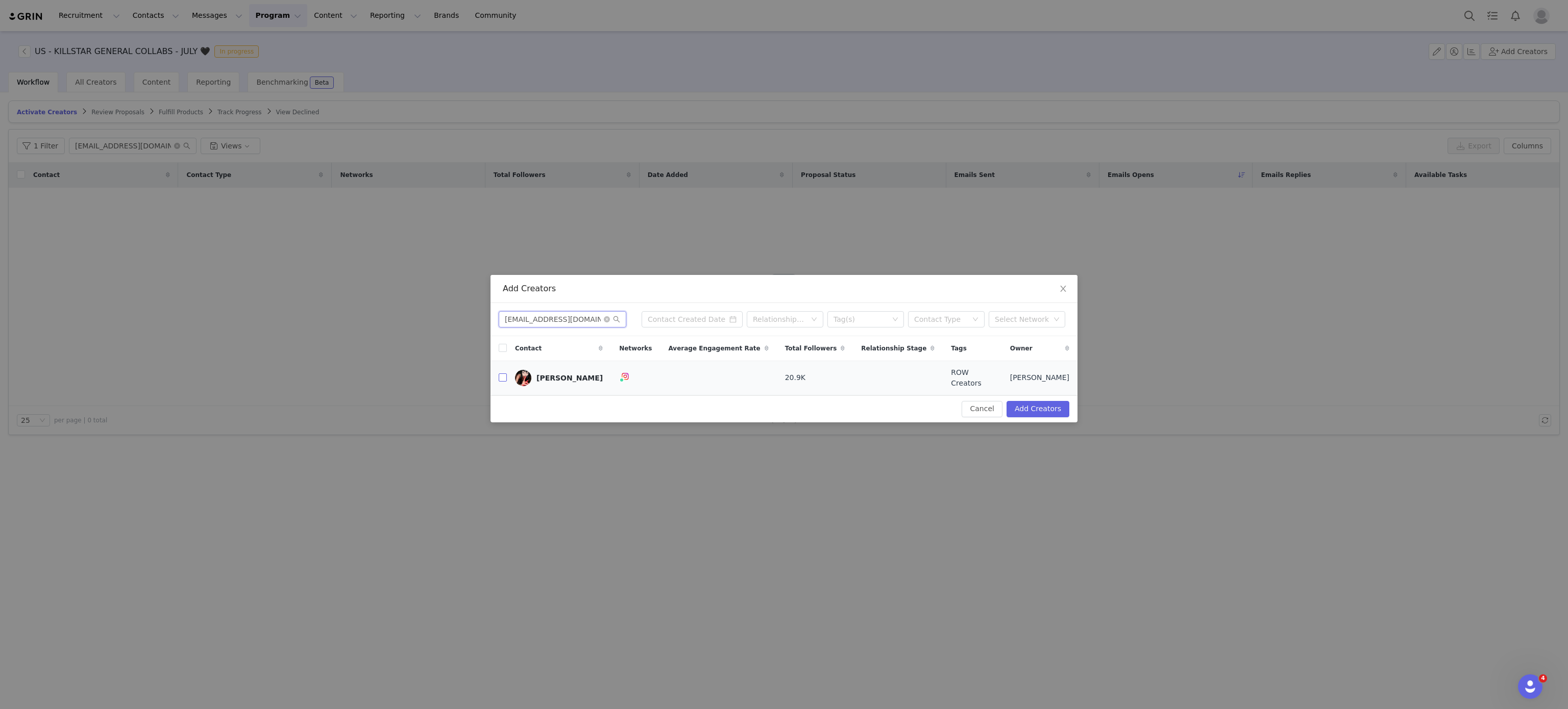
type input "c.michelle1120@yahoo.com"
click at [501, 375] on input "checkbox" at bounding box center [503, 378] width 8 height 8
checkbox input "true"
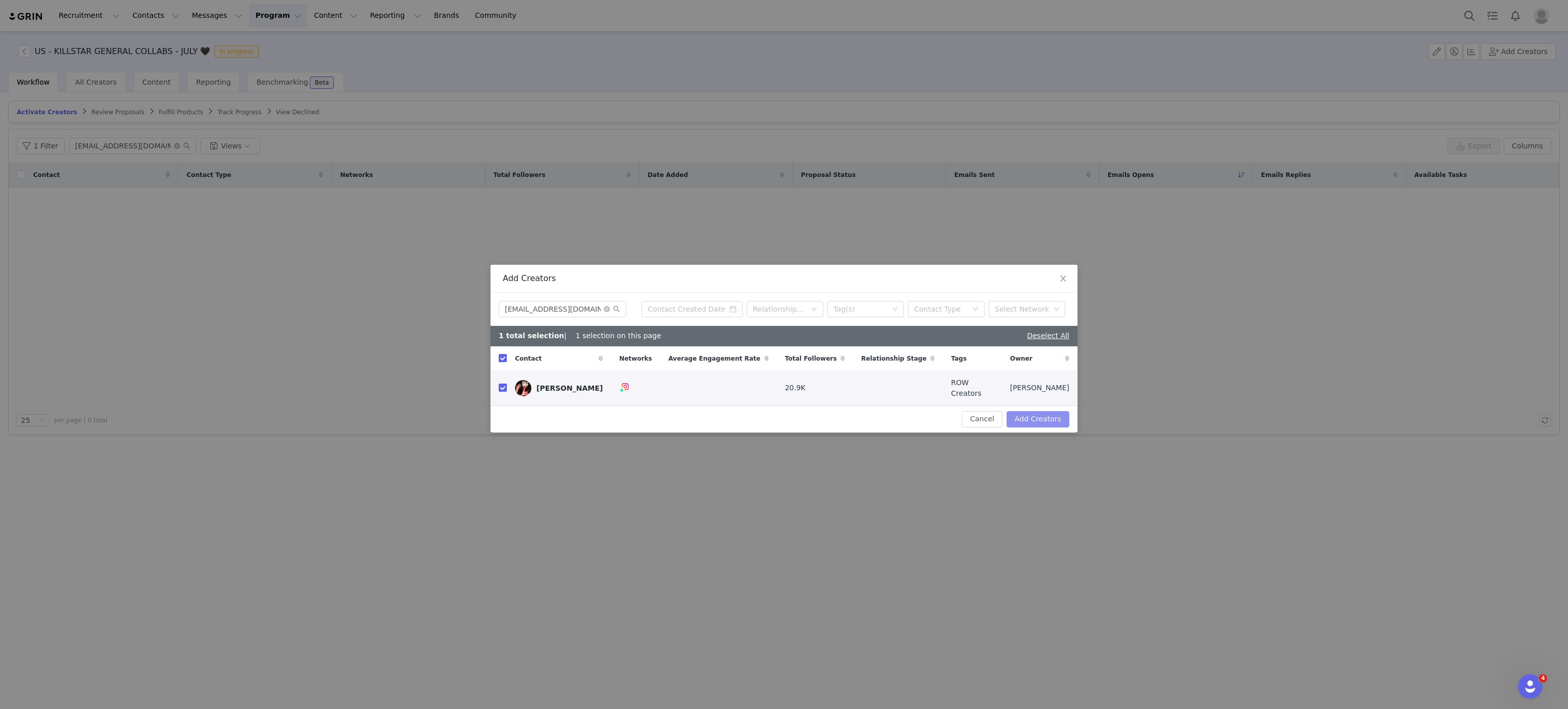
click at [1031, 411] on button "Add Creators" at bounding box center [1037, 419] width 62 height 17
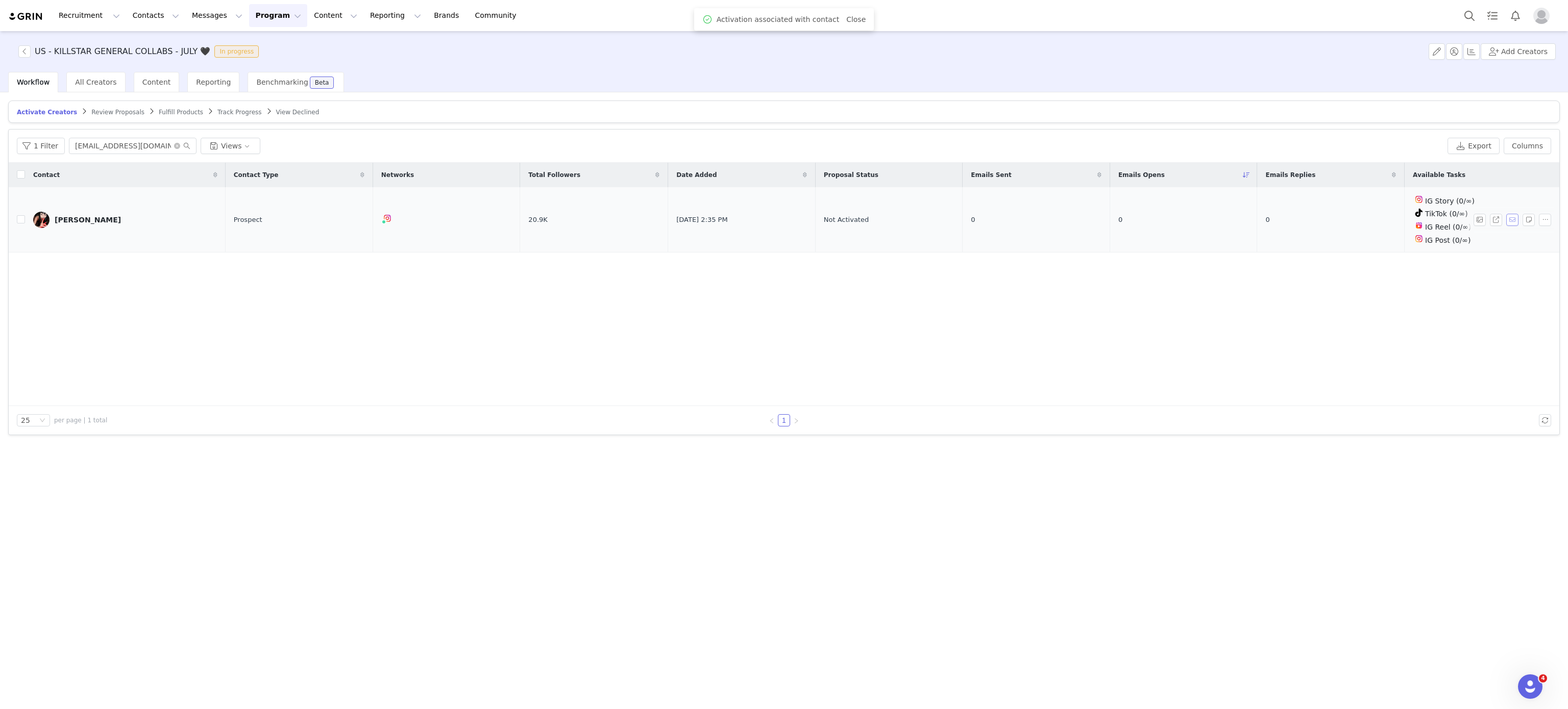
click at [1508, 221] on button "button" at bounding box center [1512, 220] width 12 height 12
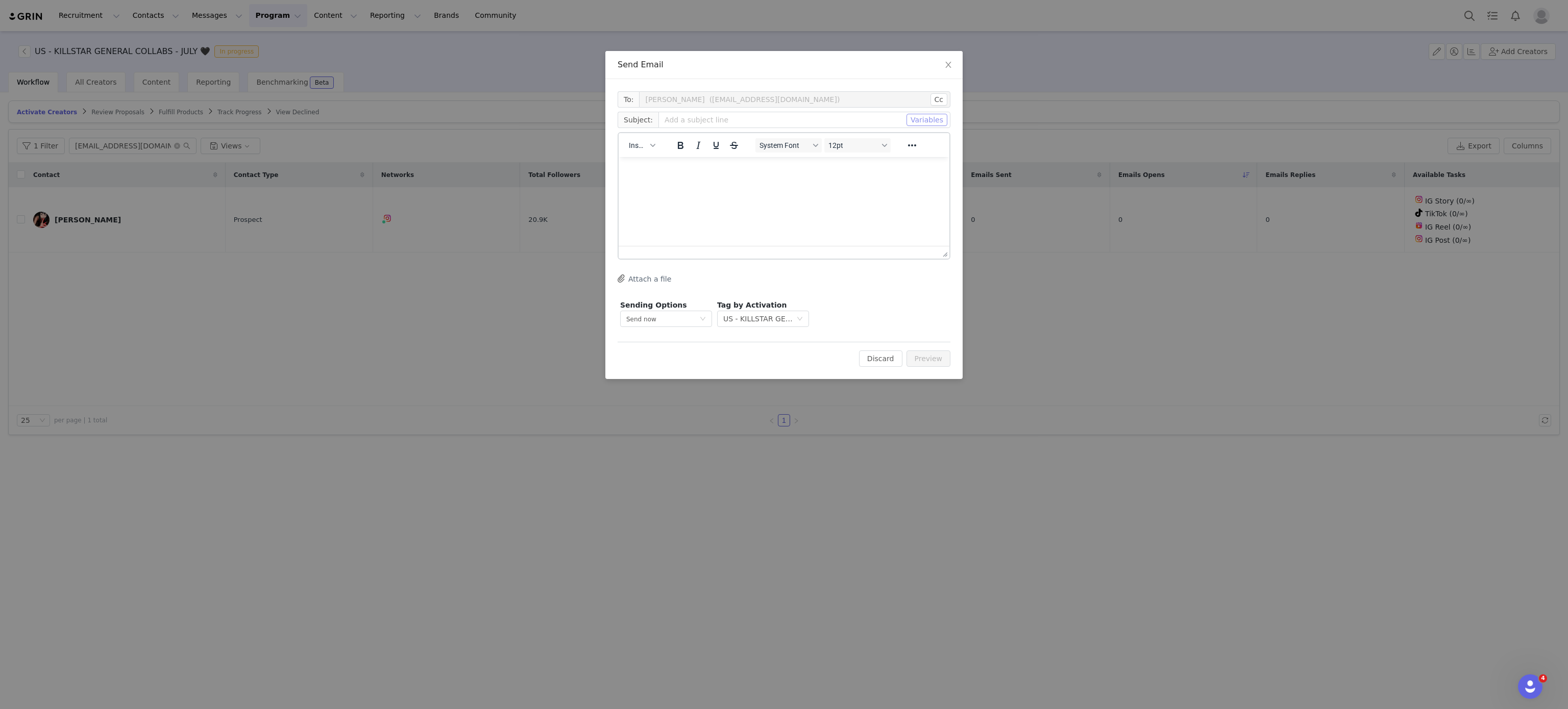
click at [919, 123] on button "Variables" at bounding box center [926, 120] width 41 height 12
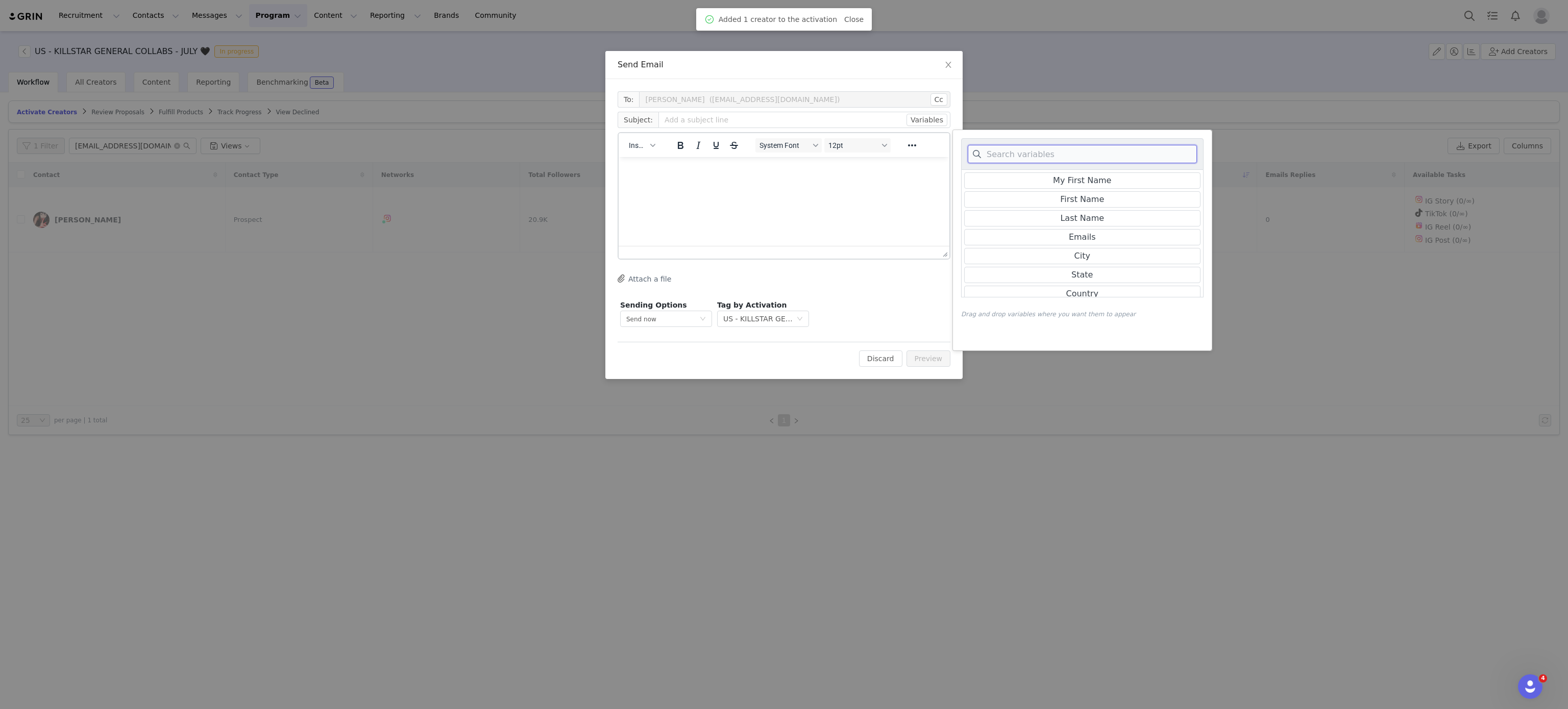
click at [1054, 150] on input at bounding box center [1082, 154] width 229 height 18
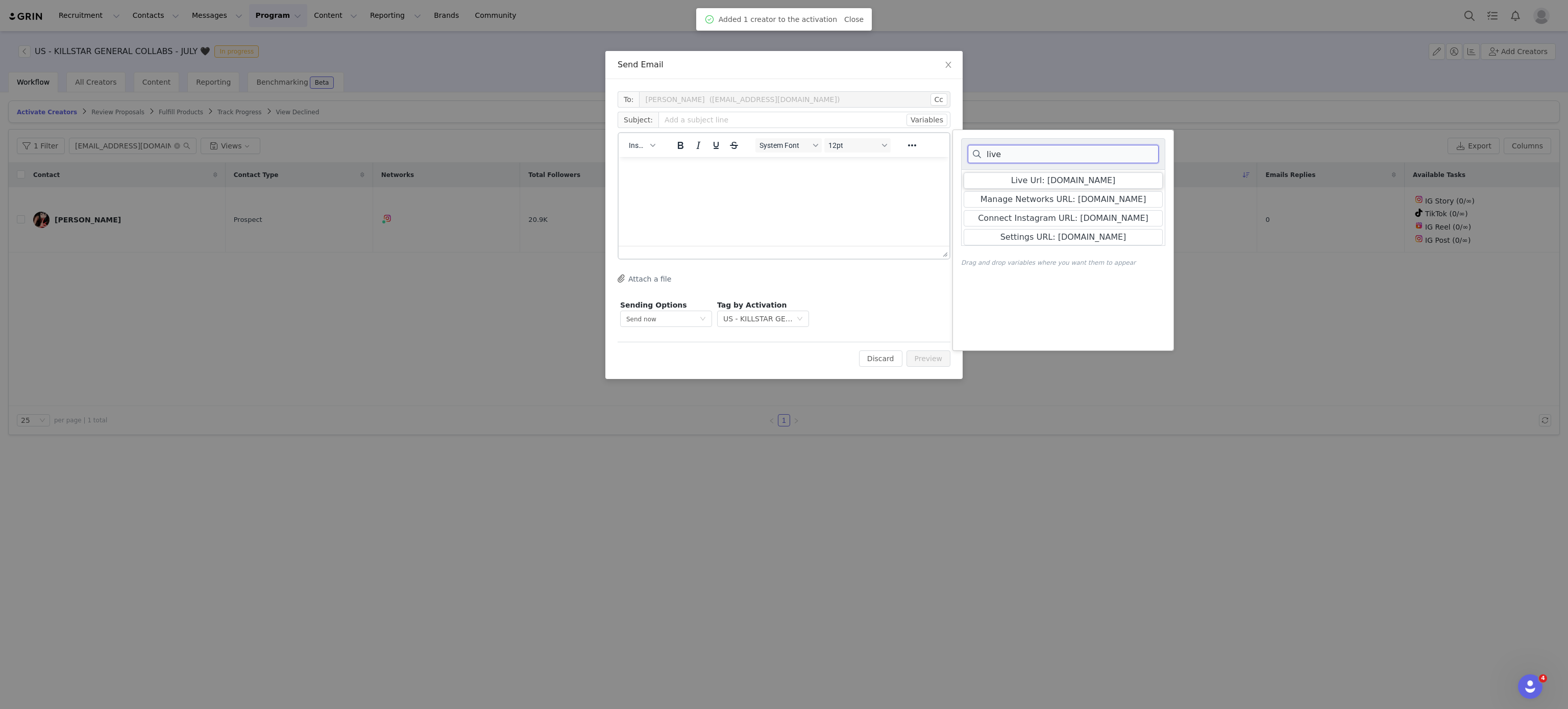
type input "live"
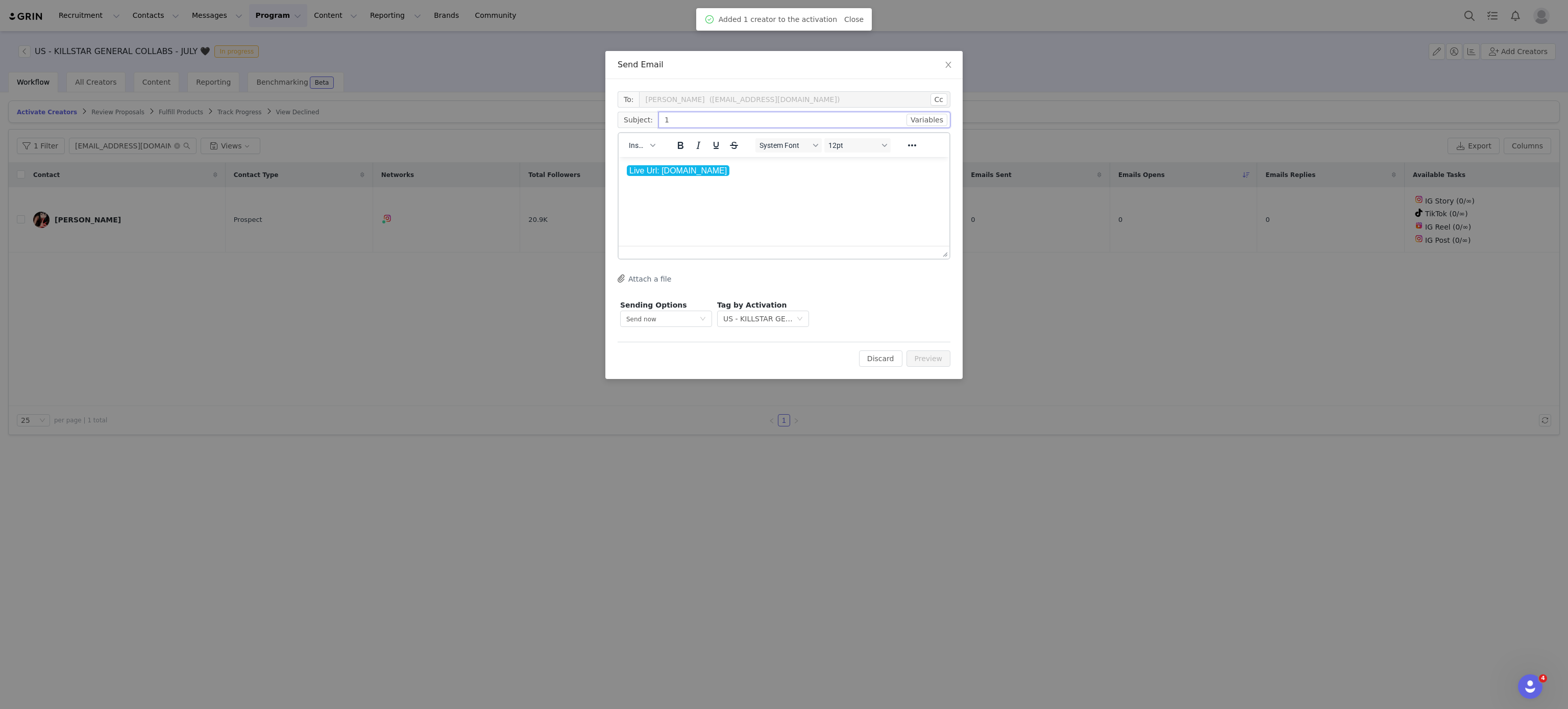
click at [819, 113] on input "1" at bounding box center [804, 120] width 292 height 17
type input "1"
click at [919, 351] on button "Preview" at bounding box center [928, 359] width 44 height 17
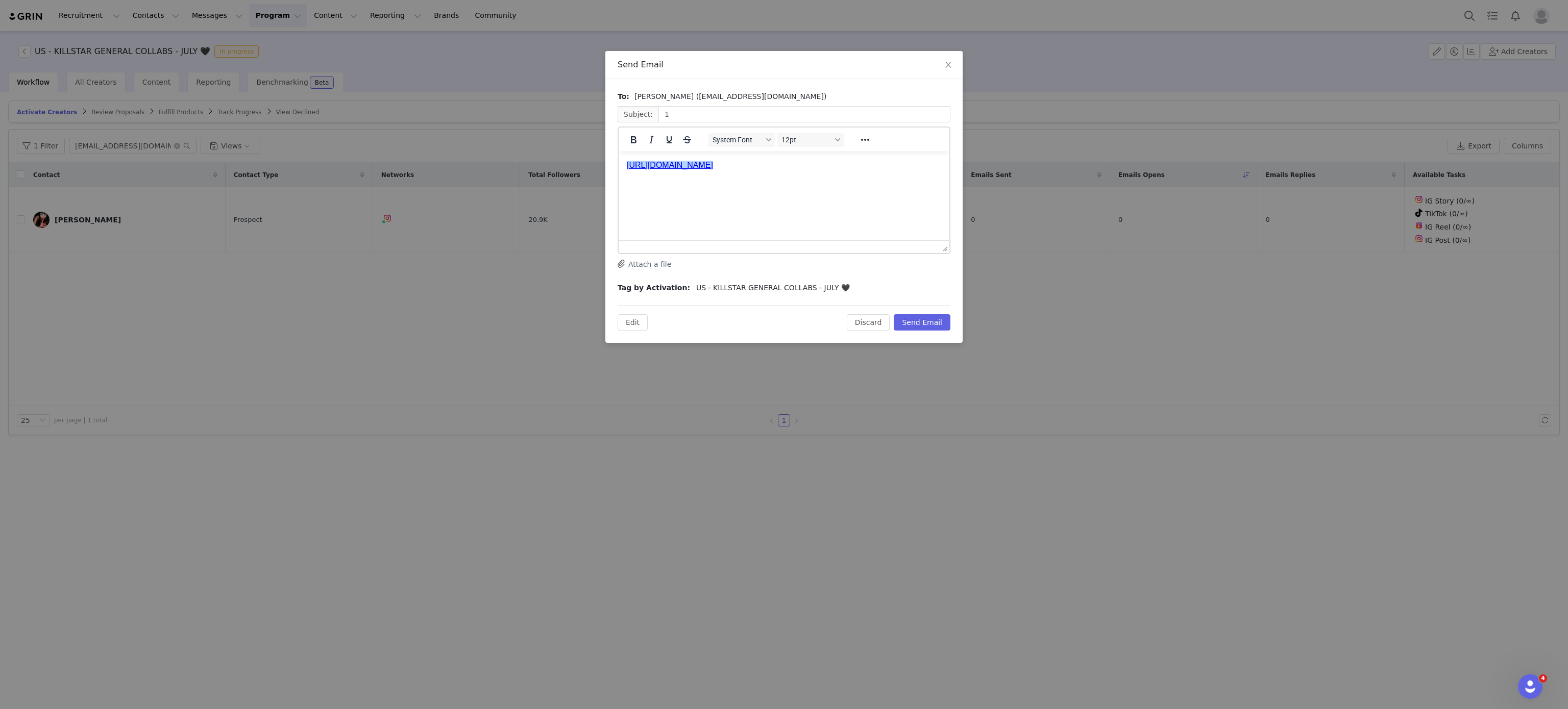
click at [713, 167] on link "﻿https://killstar-67aa36a0b0aad.grin.live/9ac28cad-6b46-429a-83b2-b4d9125eea9e" at bounding box center [670, 165] width 87 height 8
click at [713, 167] on link "https://killstar-67aa36a0b0aad.grin.live/9ac28cad-6b46-429a-83b2-b4d9125eea9e" at bounding box center [670, 165] width 87 height 8
copy link "﻿https://killstar-67aa36a0b0aad.grin.live/9ac28cad-6b46-429a-83b2-b4d9125eea9"
click at [867, 326] on button "Discard" at bounding box center [868, 323] width 43 height 17
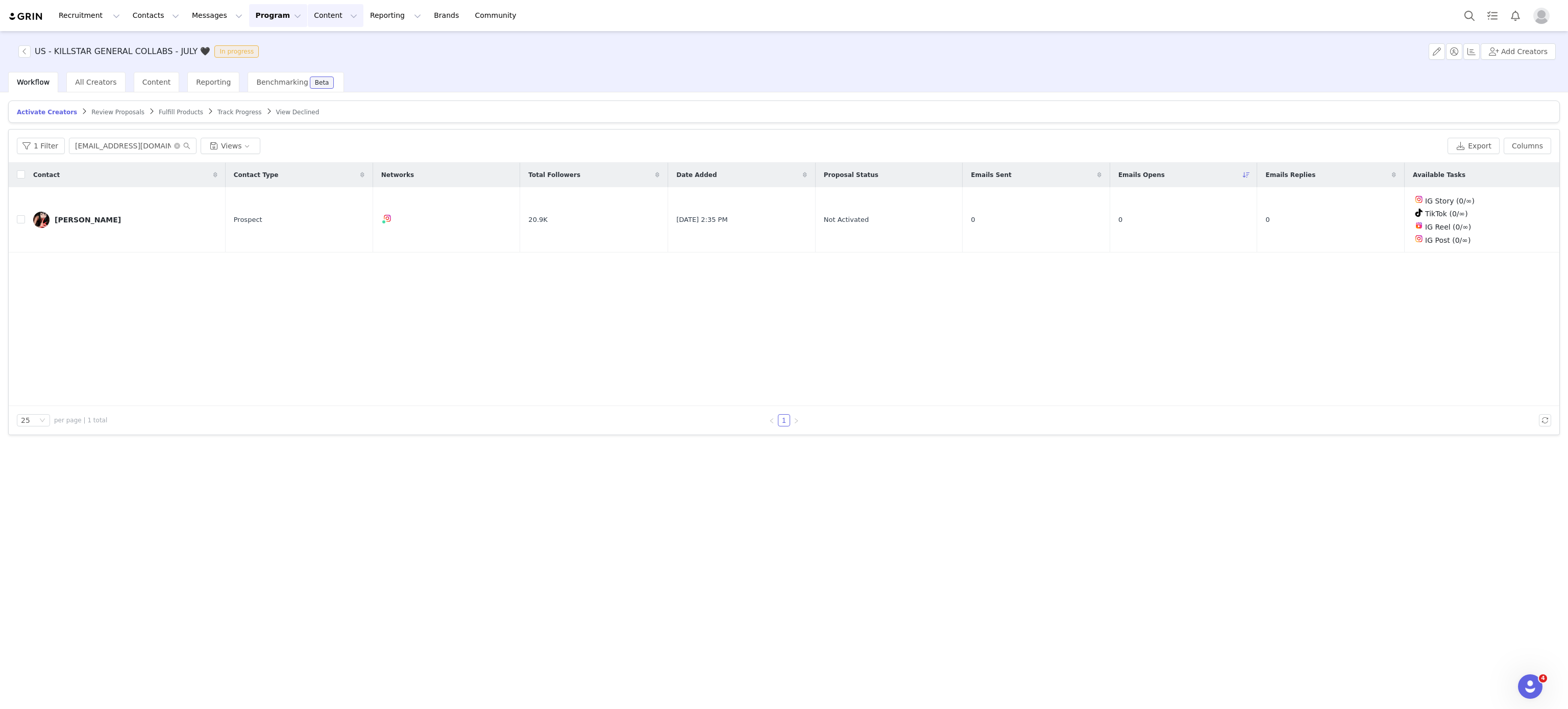
click at [308, 22] on button "Content Content" at bounding box center [335, 16] width 56 height 23
click at [192, 19] on button "Messages Messages" at bounding box center [216, 16] width 62 height 23
click at [257, 16] on button "Program Program" at bounding box center [278, 16] width 58 height 23
click at [252, 49] on p "Activations" at bounding box center [251, 45] width 39 height 11
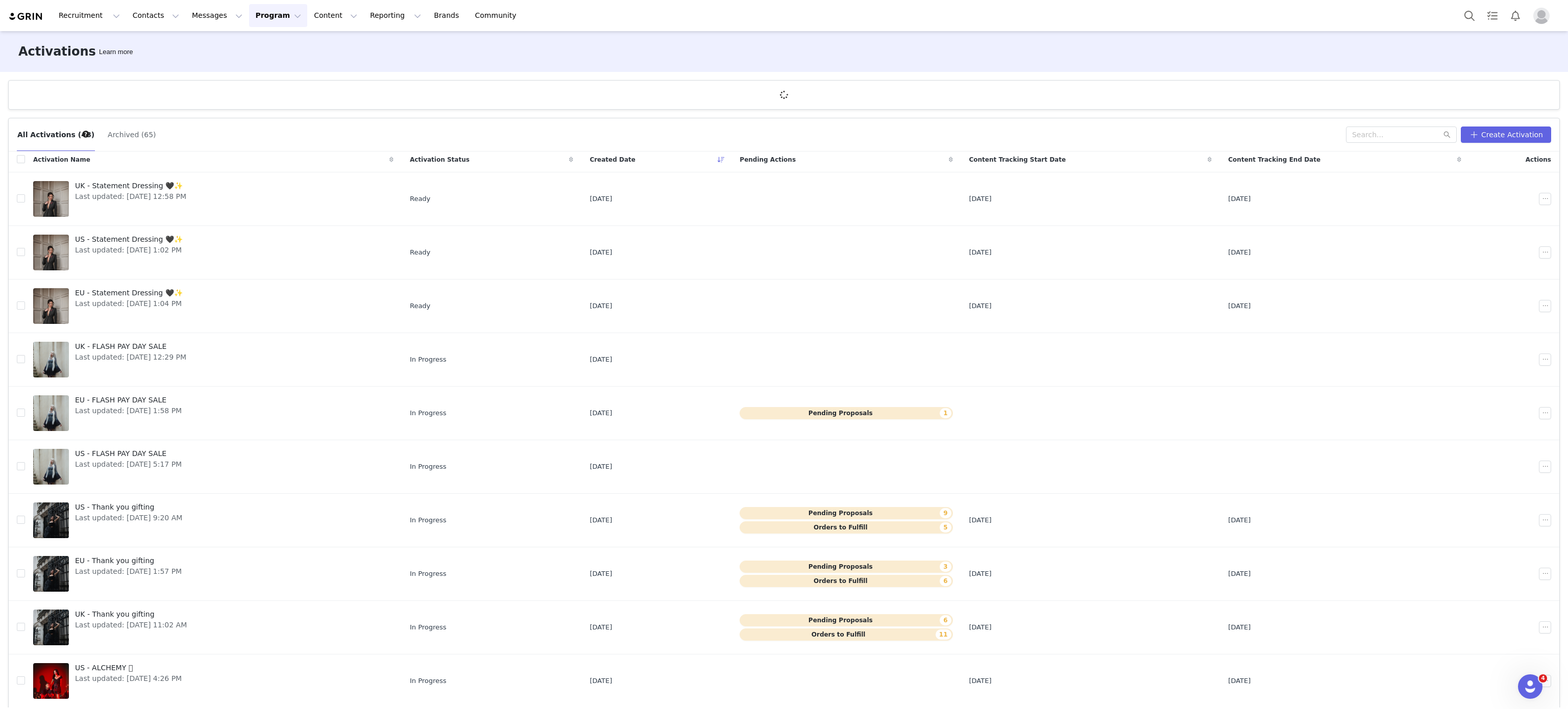
scroll to position [38, 0]
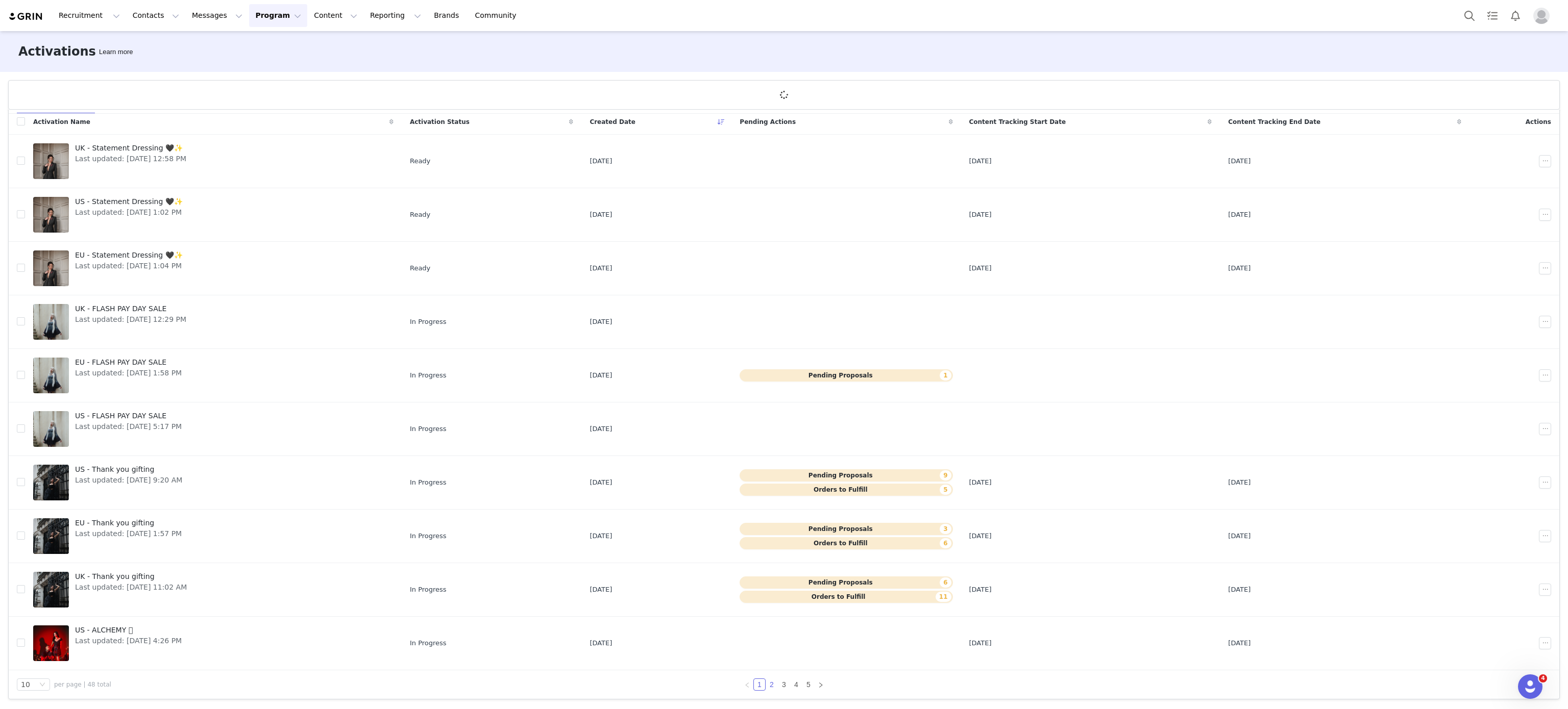
click at [766, 684] on link "2" at bounding box center [771, 684] width 11 height 11
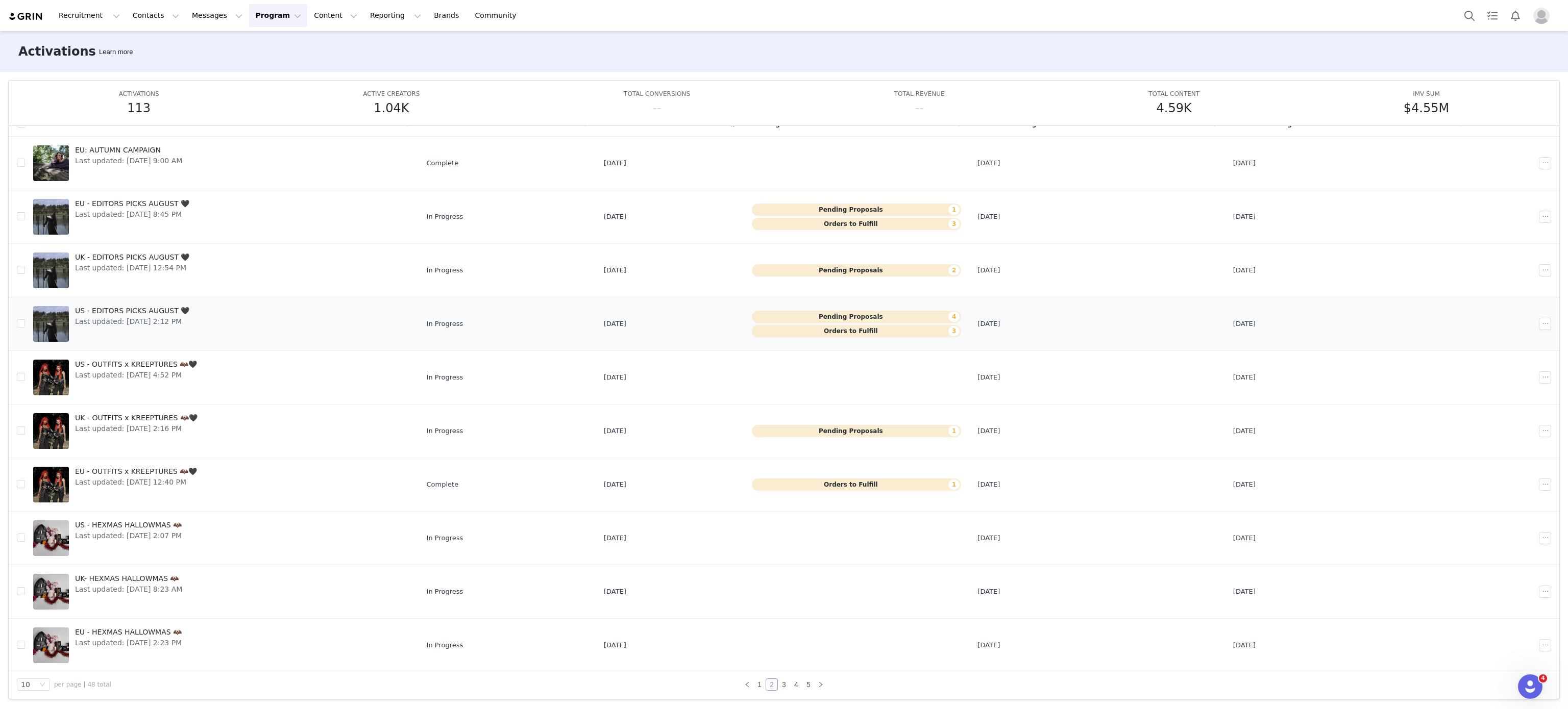
scroll to position [8, 0]
click at [754, 682] on link "1" at bounding box center [759, 684] width 11 height 11
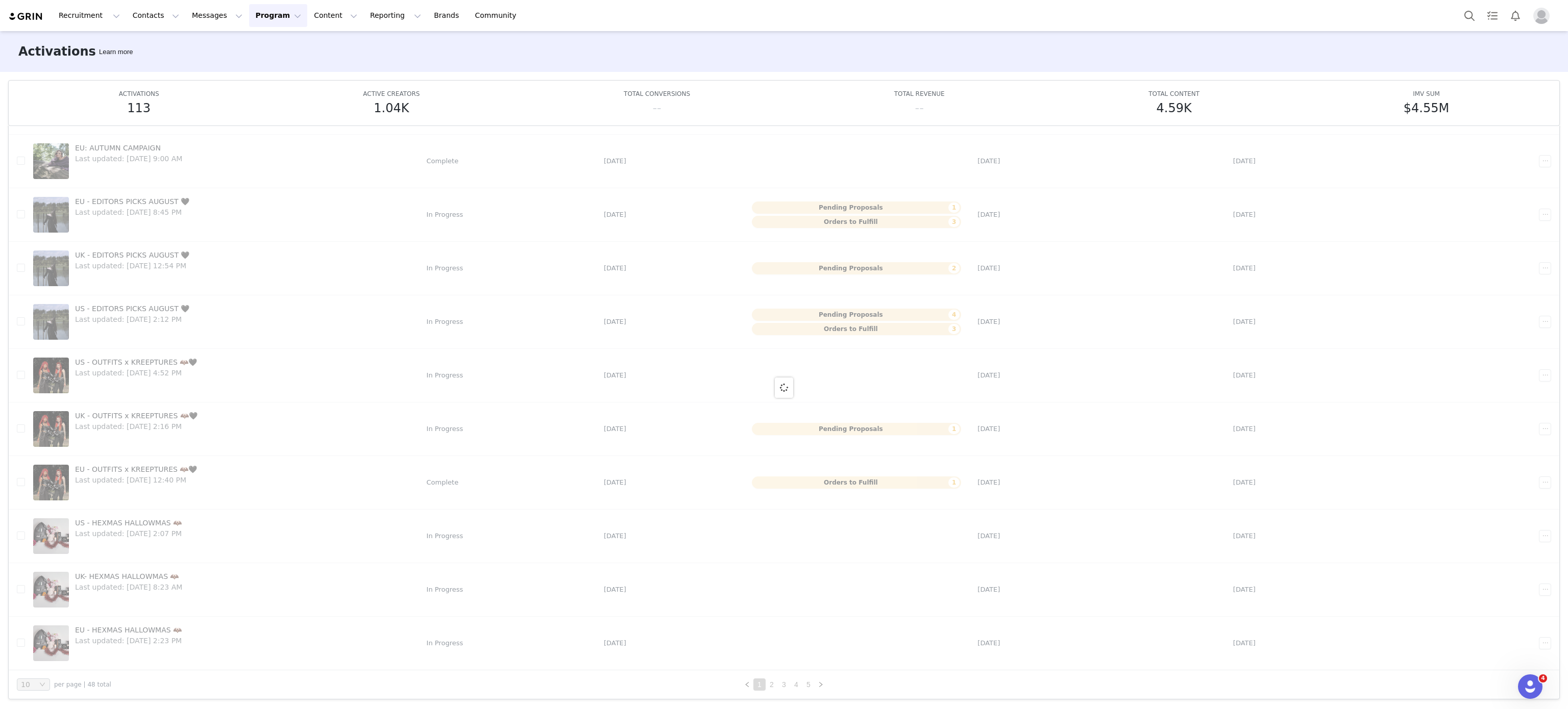
scroll to position [0, 0]
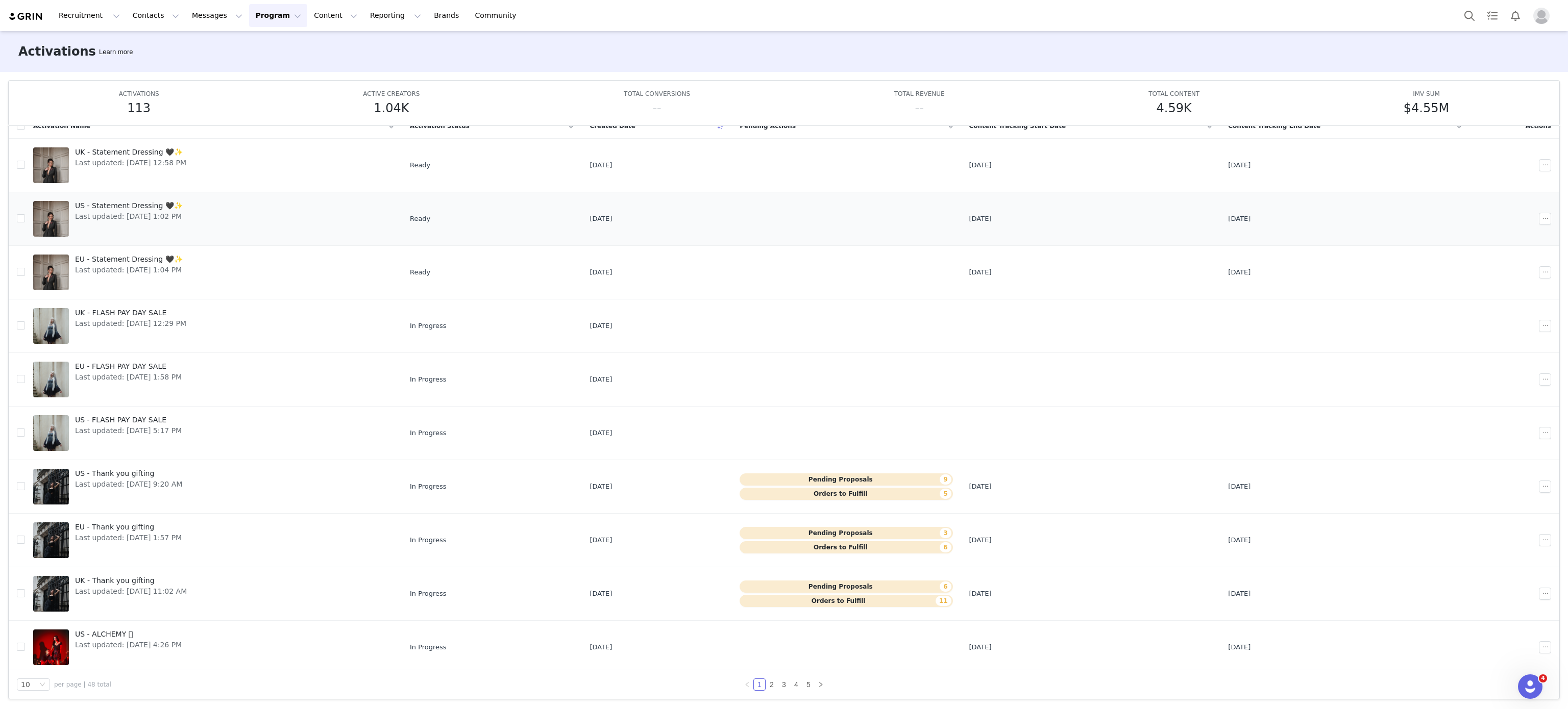
click at [176, 220] on span "Last updated: Oct 1, 2025 1:02 PM" at bounding box center [128, 216] width 107 height 11
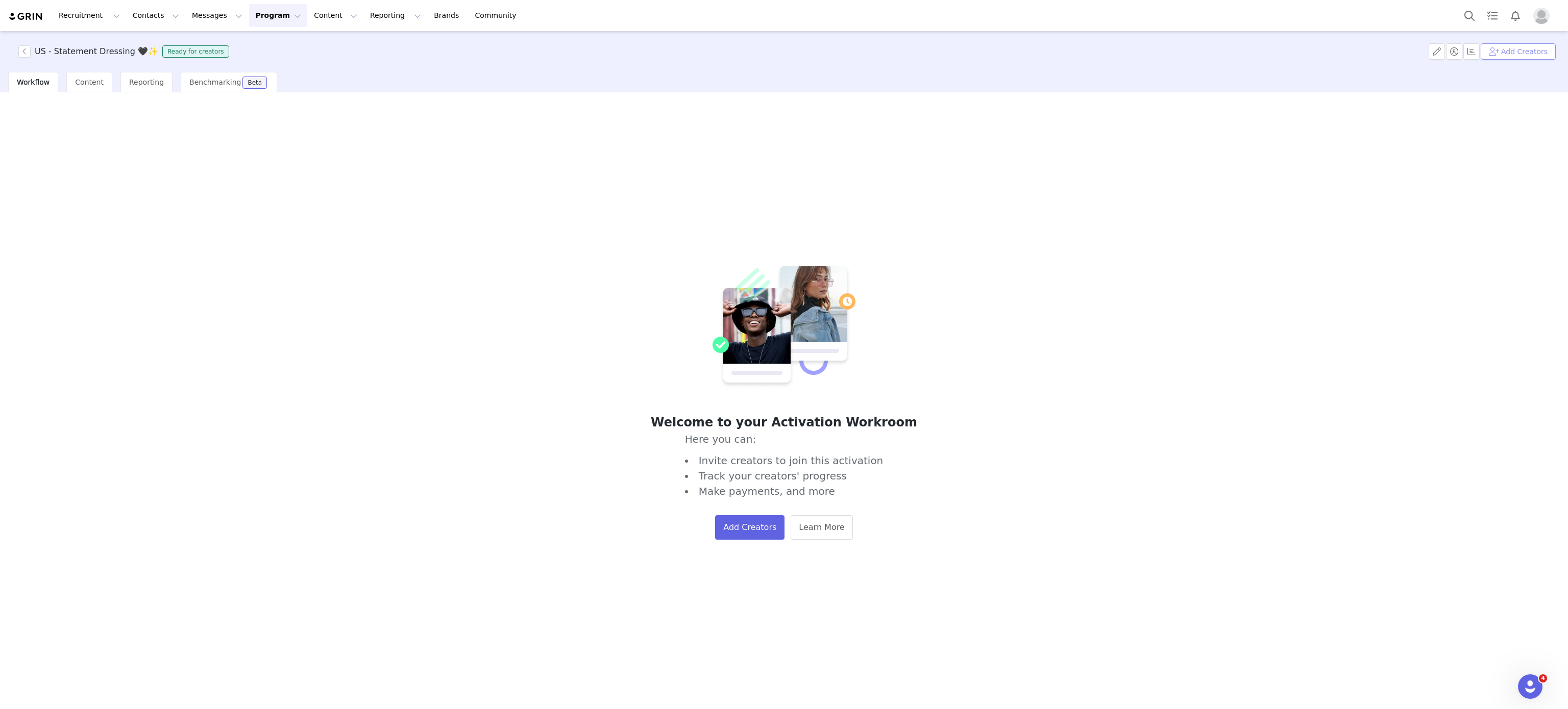
click at [1522, 48] on button "Add Creators" at bounding box center [1518, 52] width 75 height 17
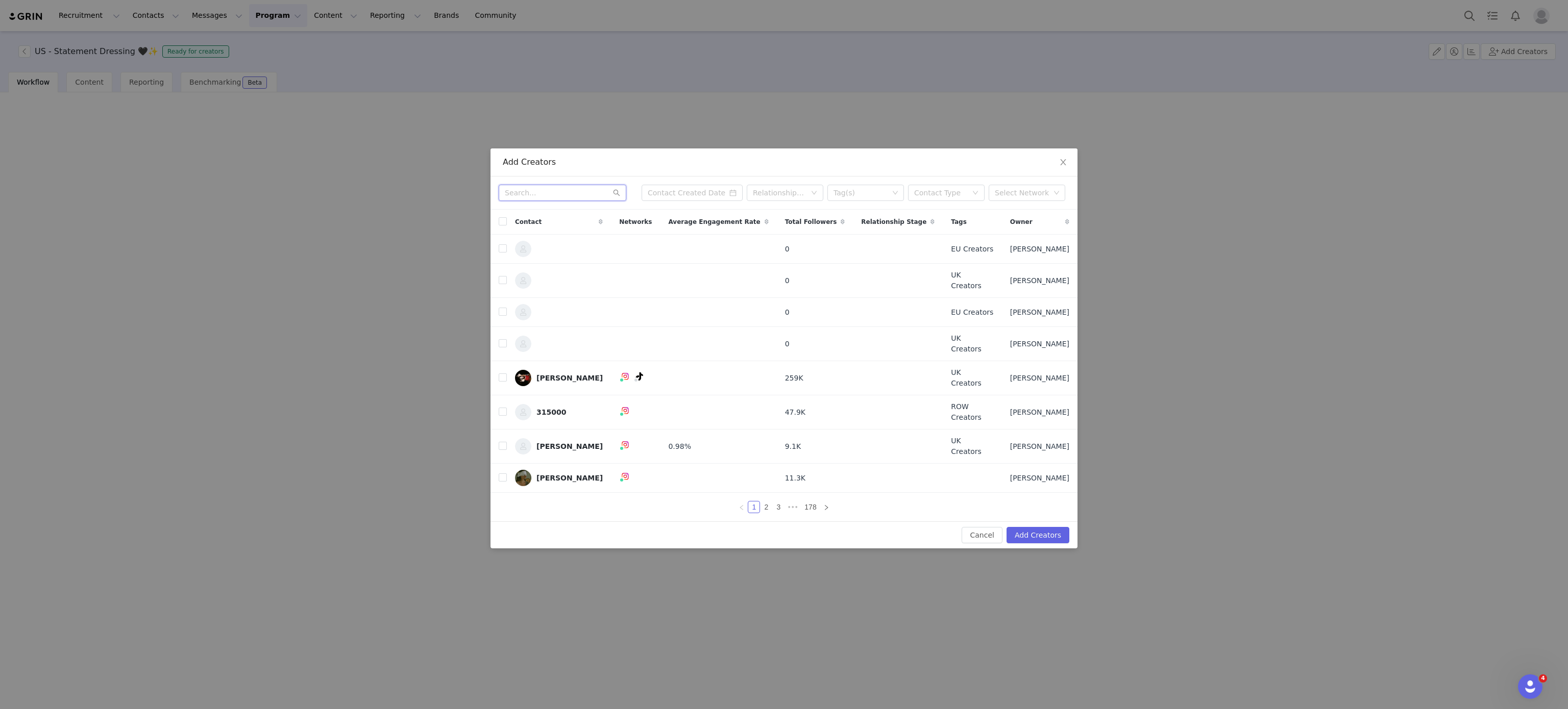
paste input "sandiebevpope@icloud.com"
click at [578, 201] on input "sandiebevpope@icloud.com" at bounding box center [562, 193] width 127 height 17
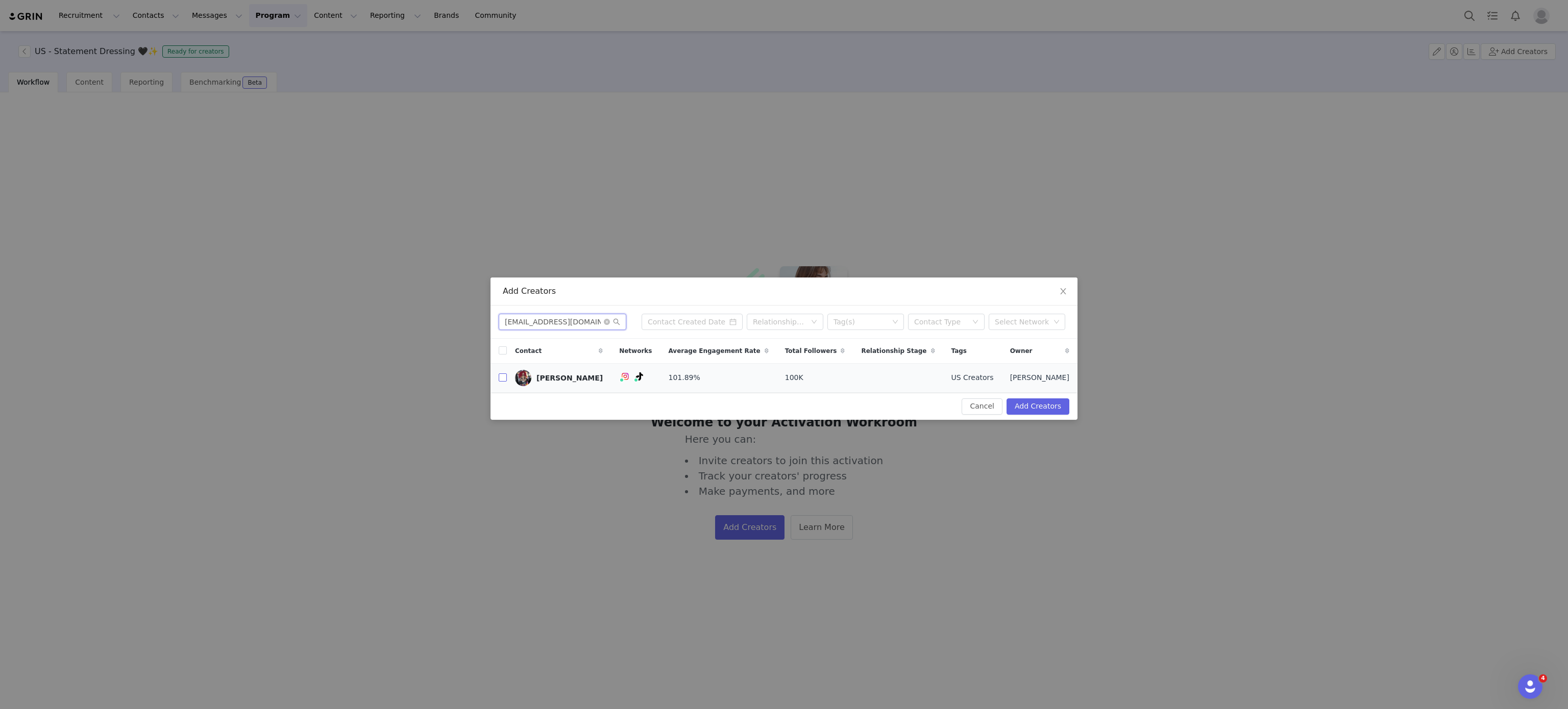
type input "sandiebevpope@icloud.com"
click at [502, 376] on input "checkbox" at bounding box center [503, 378] width 8 height 8
checkbox input "true"
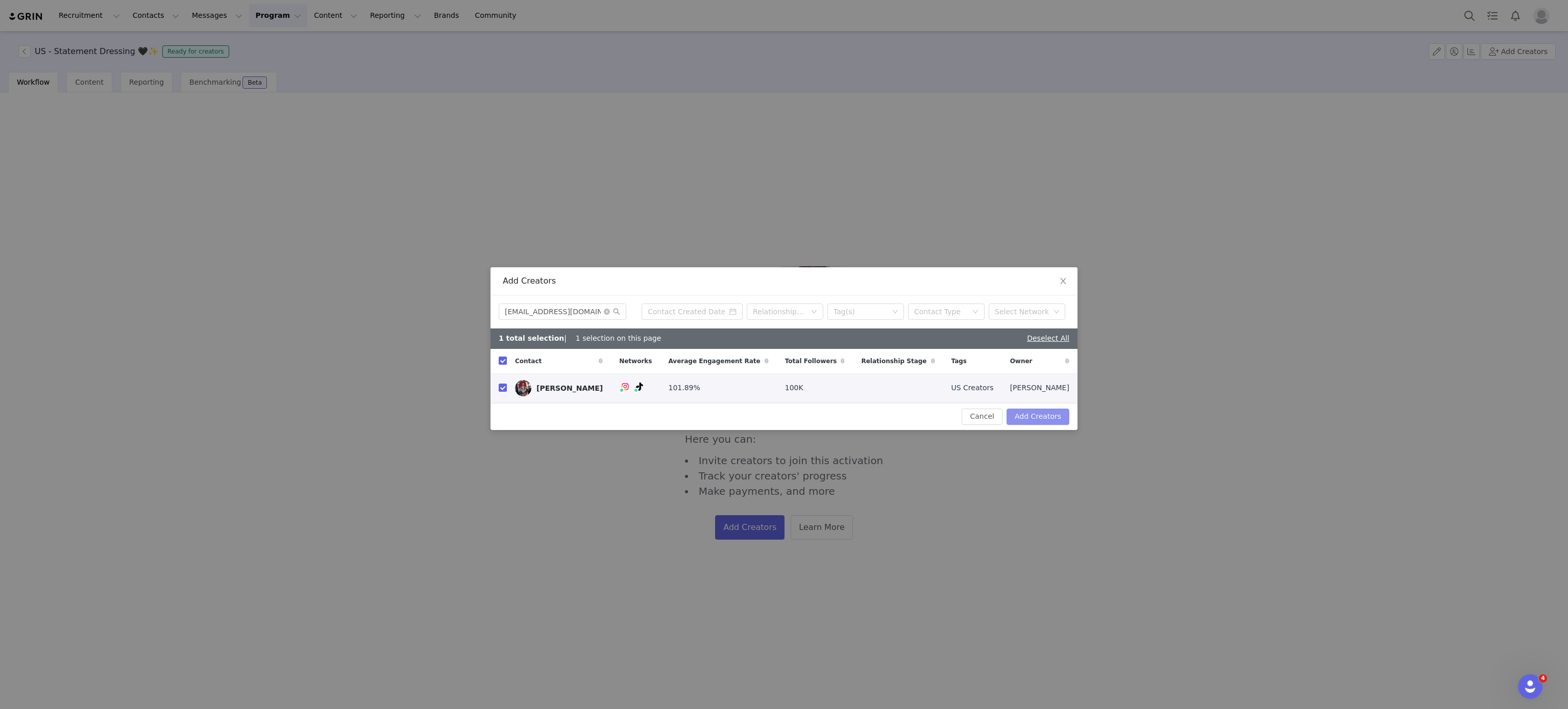
drag, startPoint x: 1051, startPoint y: 409, endPoint x: 1054, endPoint y: 417, distance: 8.5
click at [1054, 417] on div "Cancel Add Creators" at bounding box center [783, 416] width 587 height 27
click at [1054, 417] on button "Add Creators" at bounding box center [1037, 417] width 62 height 17
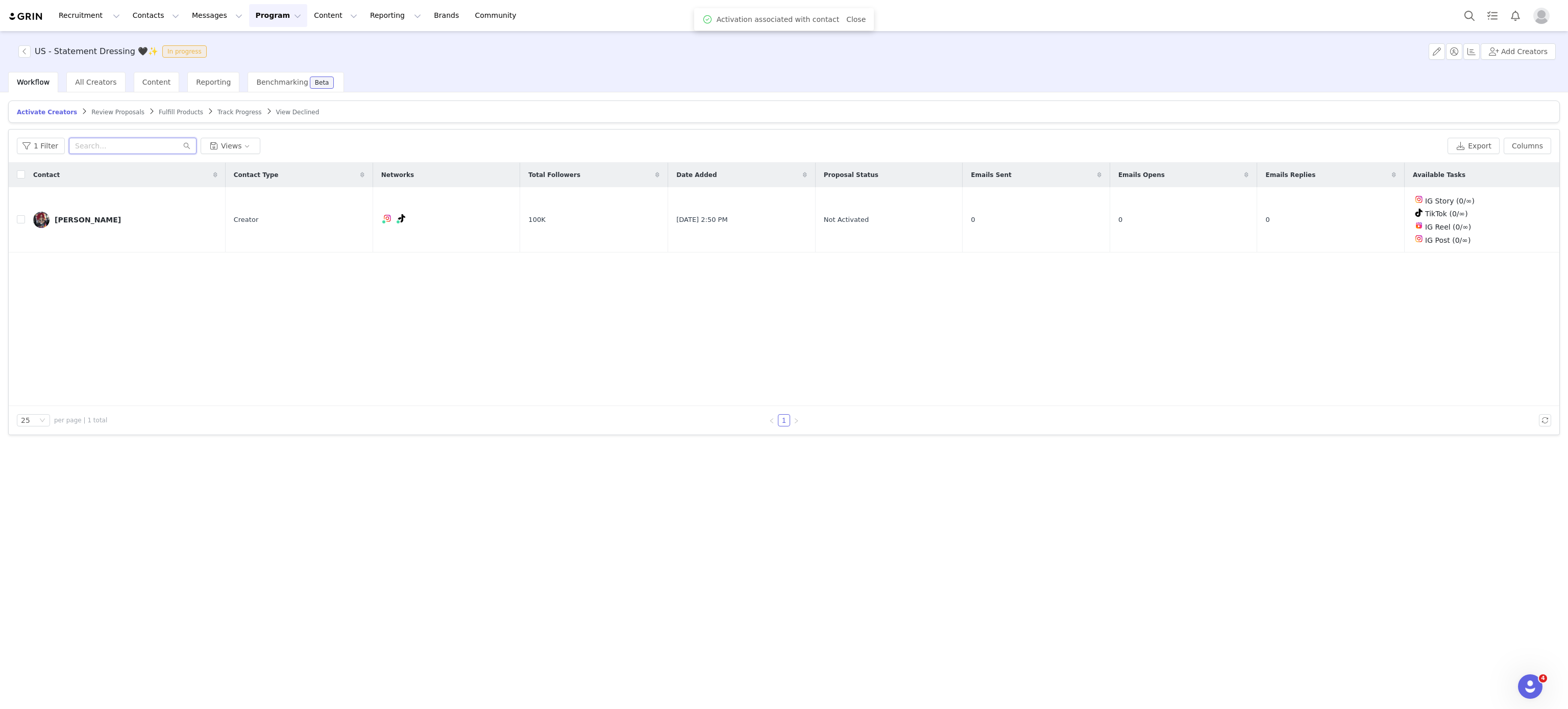
click at [125, 150] on input "text" at bounding box center [132, 146] width 127 height 17
click at [1511, 213] on div at bounding box center [783, 285] width 1551 height 243
click at [1512, 221] on button "button" at bounding box center [1512, 220] width 12 height 12
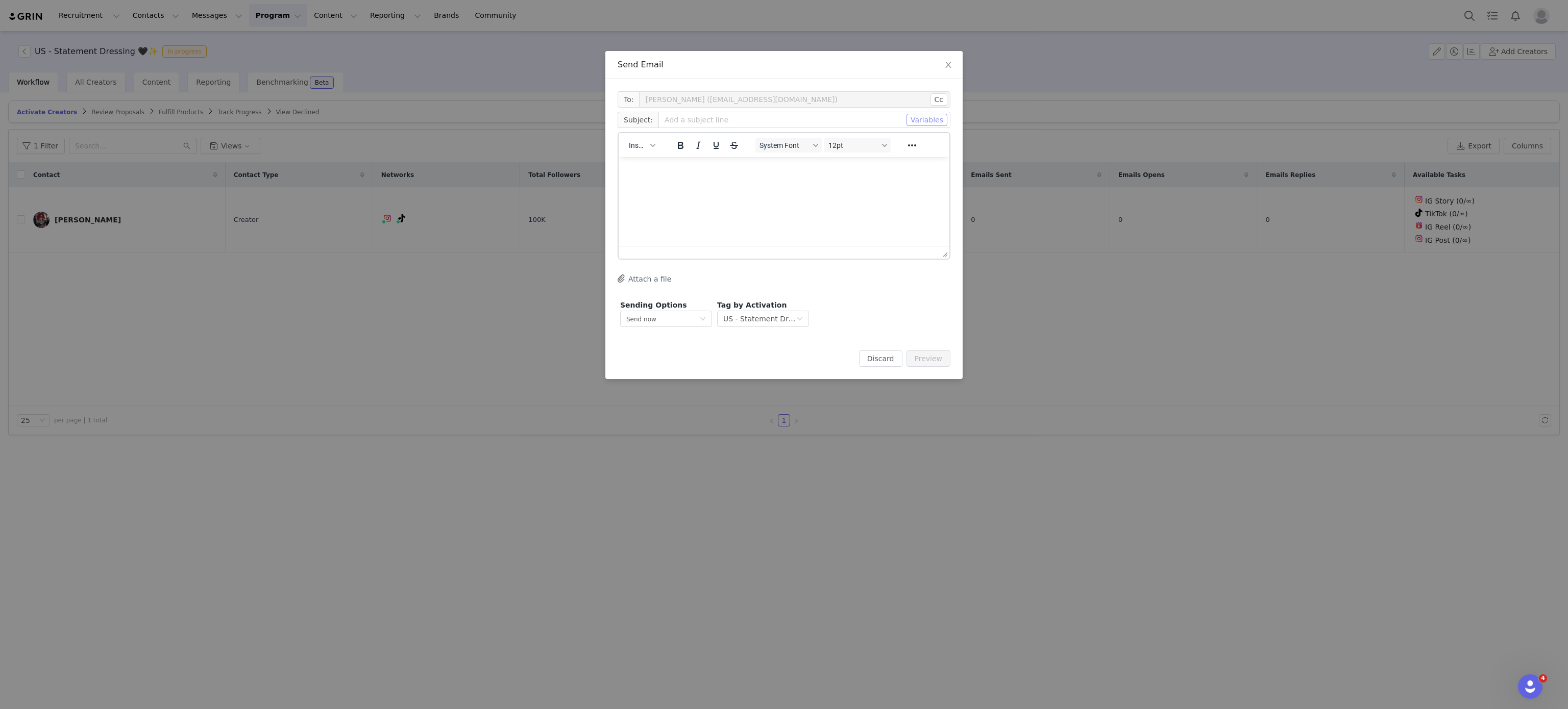
click at [923, 115] on button "Variables" at bounding box center [926, 120] width 41 height 12
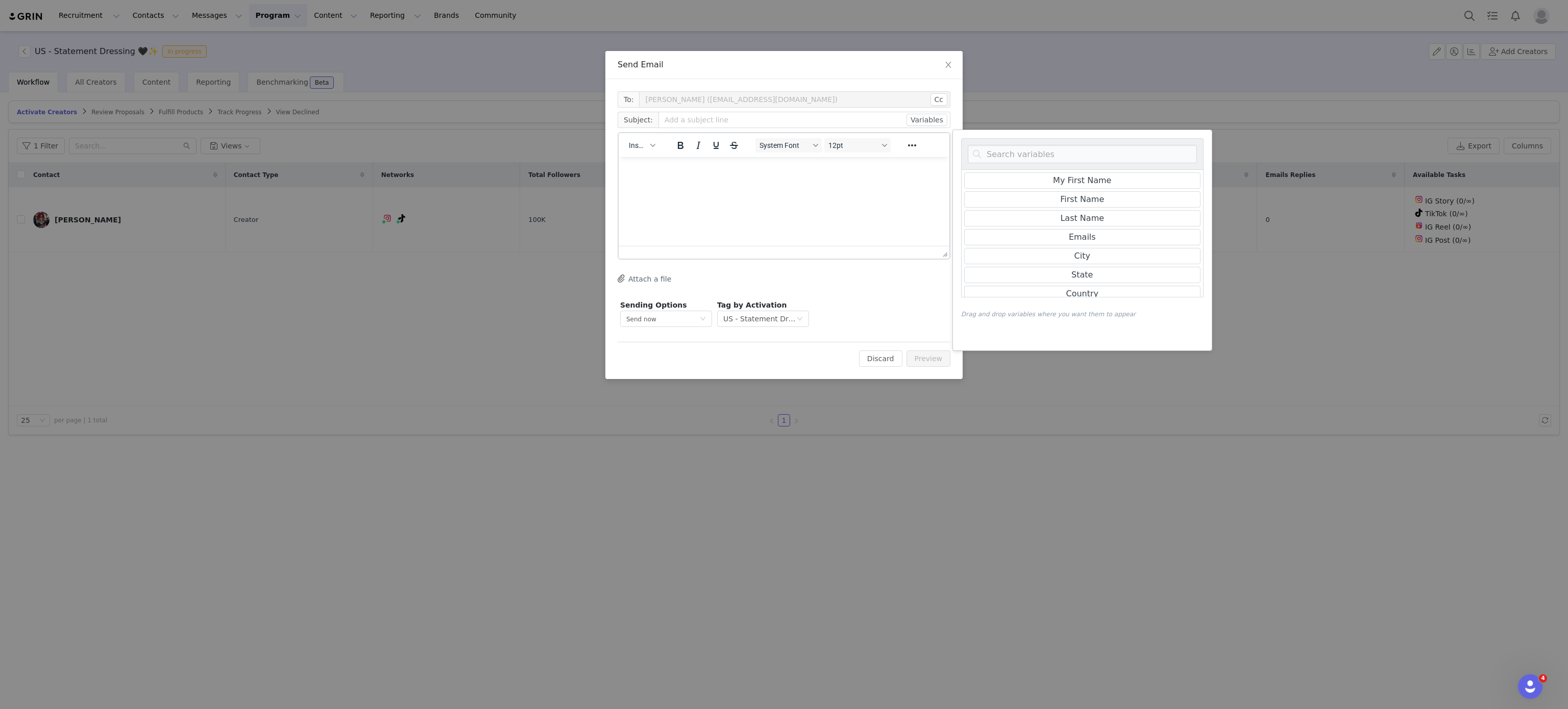
click at [1028, 144] on div at bounding box center [1082, 154] width 242 height 32
click at [1034, 151] on input at bounding box center [1082, 154] width 229 height 18
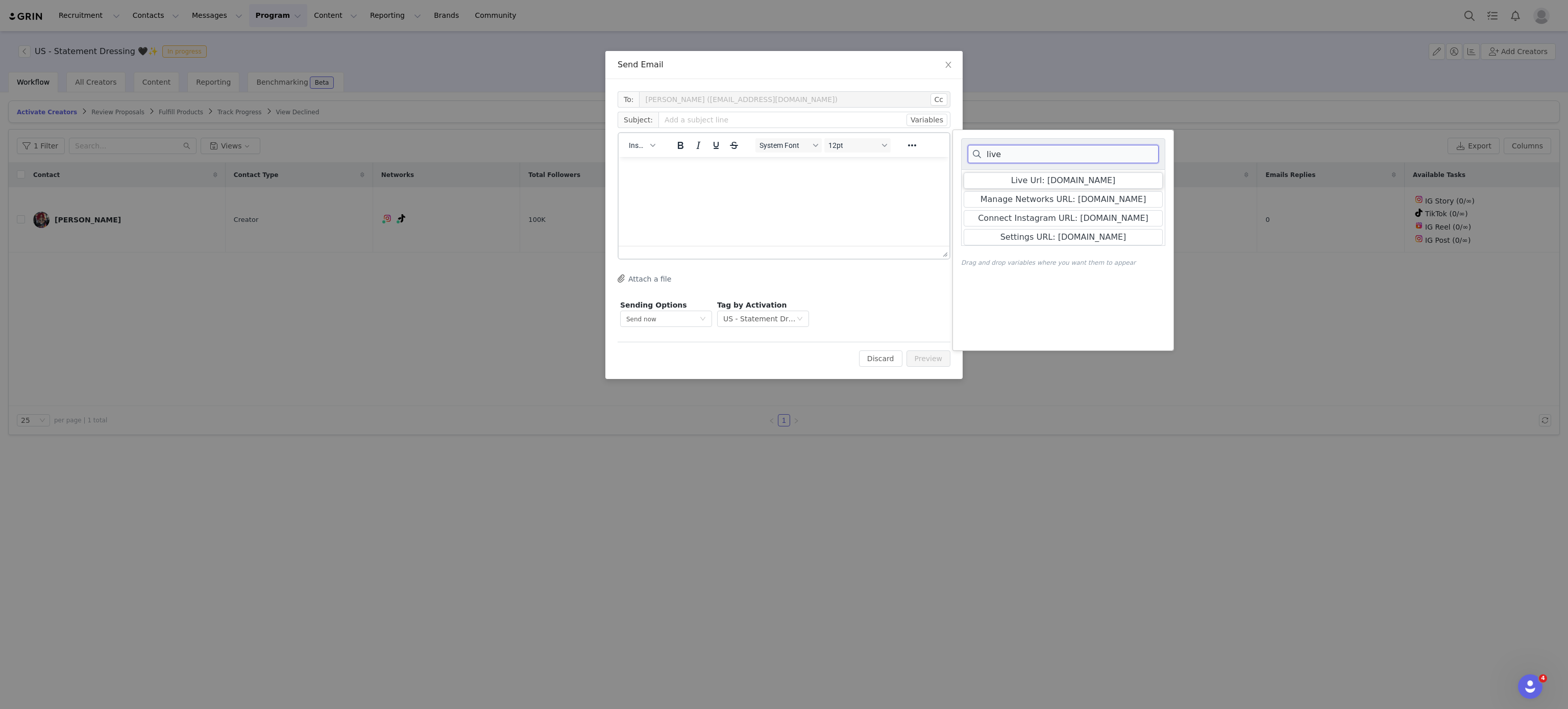
type input "live"
click at [811, 112] on input "1" at bounding box center [804, 120] width 292 height 17
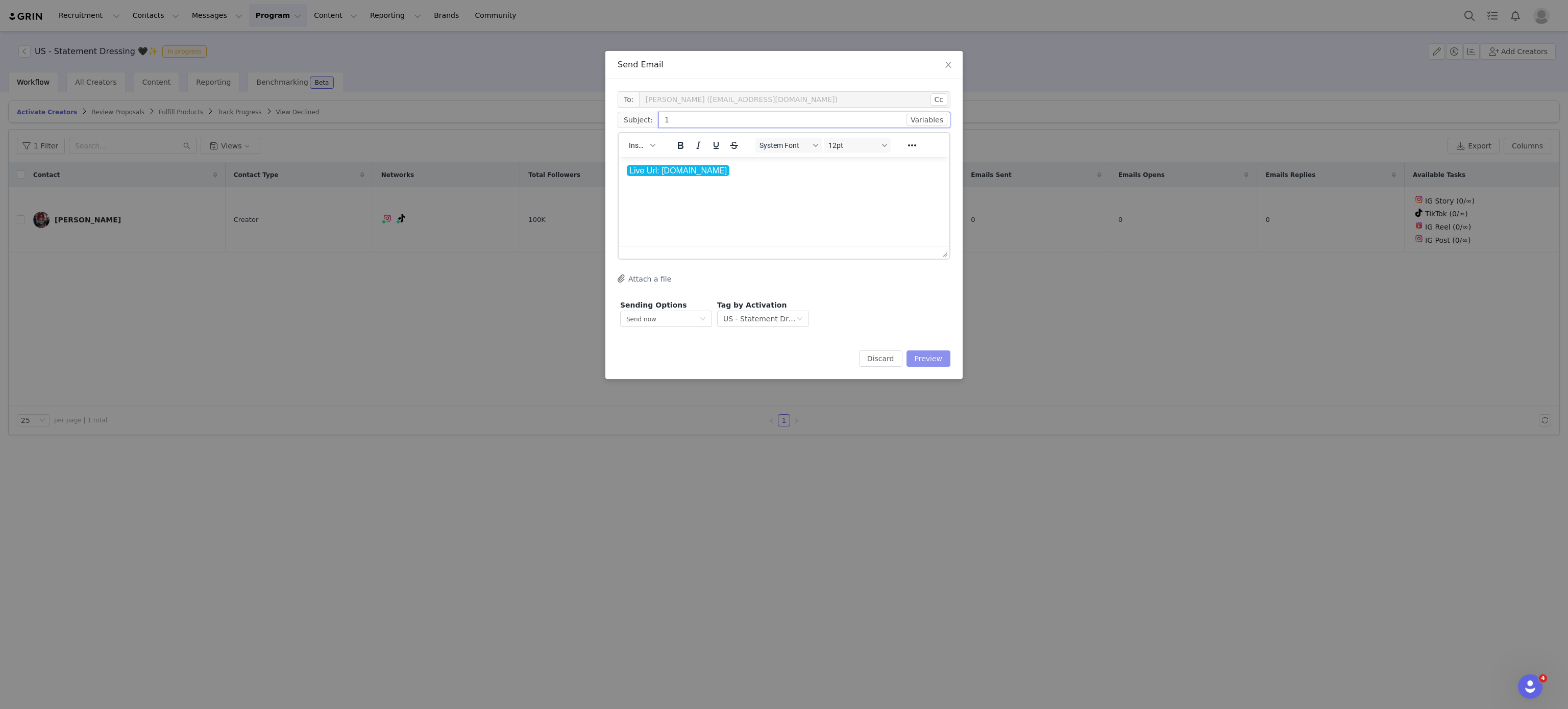
type input "1"
click at [938, 365] on button "Preview" at bounding box center [928, 359] width 44 height 17
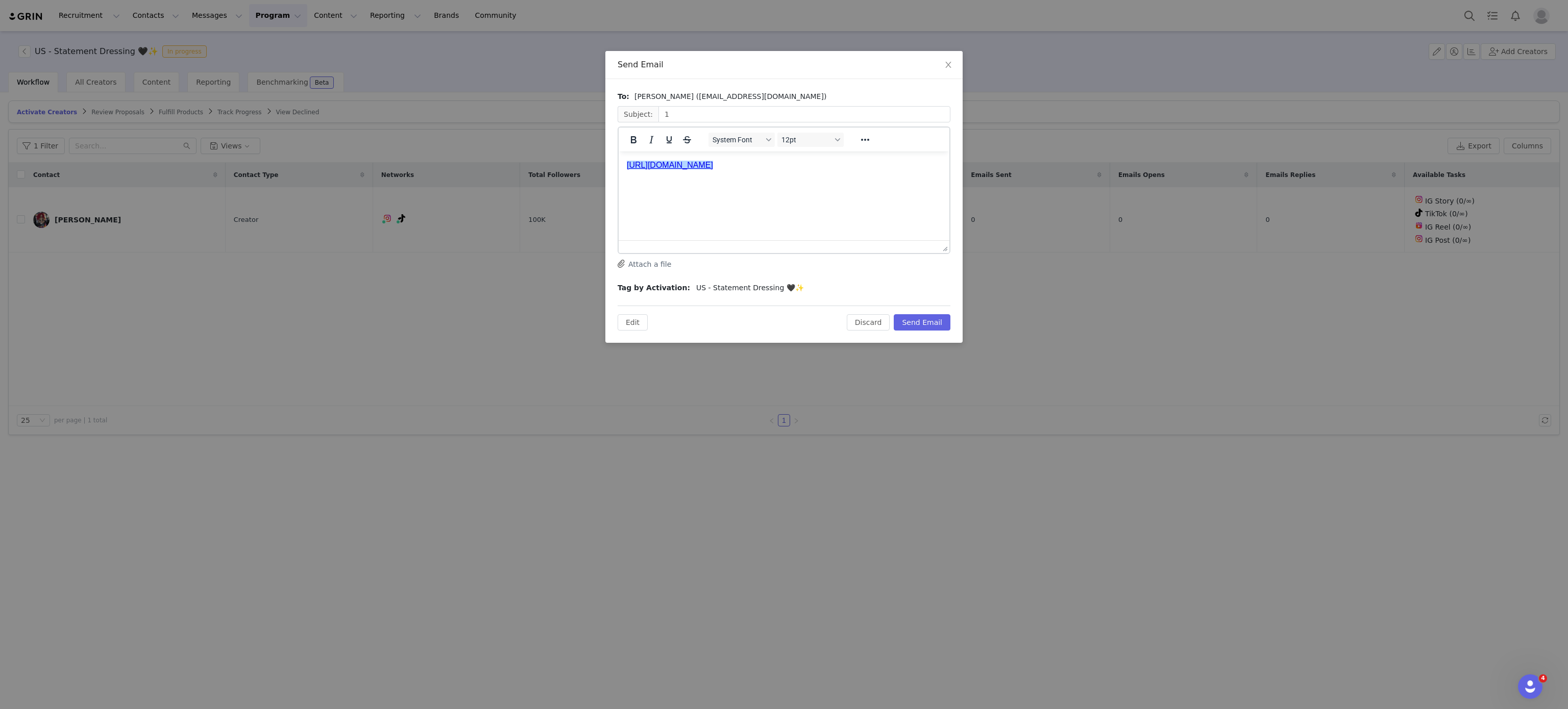
click at [772, 159] on html "﻿https://killstar-67aa36a0b0aad.grin.live/44253f39-22d6-4a10-9df0-6501422207f7" at bounding box center [783, 165] width 330 height 27
click at [772, 159] on html "https://killstar-67aa36a0b0aad.grin.live/44253f39-22d6-4a10-9df0-6501422207f7" at bounding box center [783, 165] width 330 height 27
click at [778, 159] on html "https://killstar-67aa36a0b0aad.grin.live/44253f39-22d6-4a10-9df0-6501422207f7" at bounding box center [783, 165] width 330 height 27
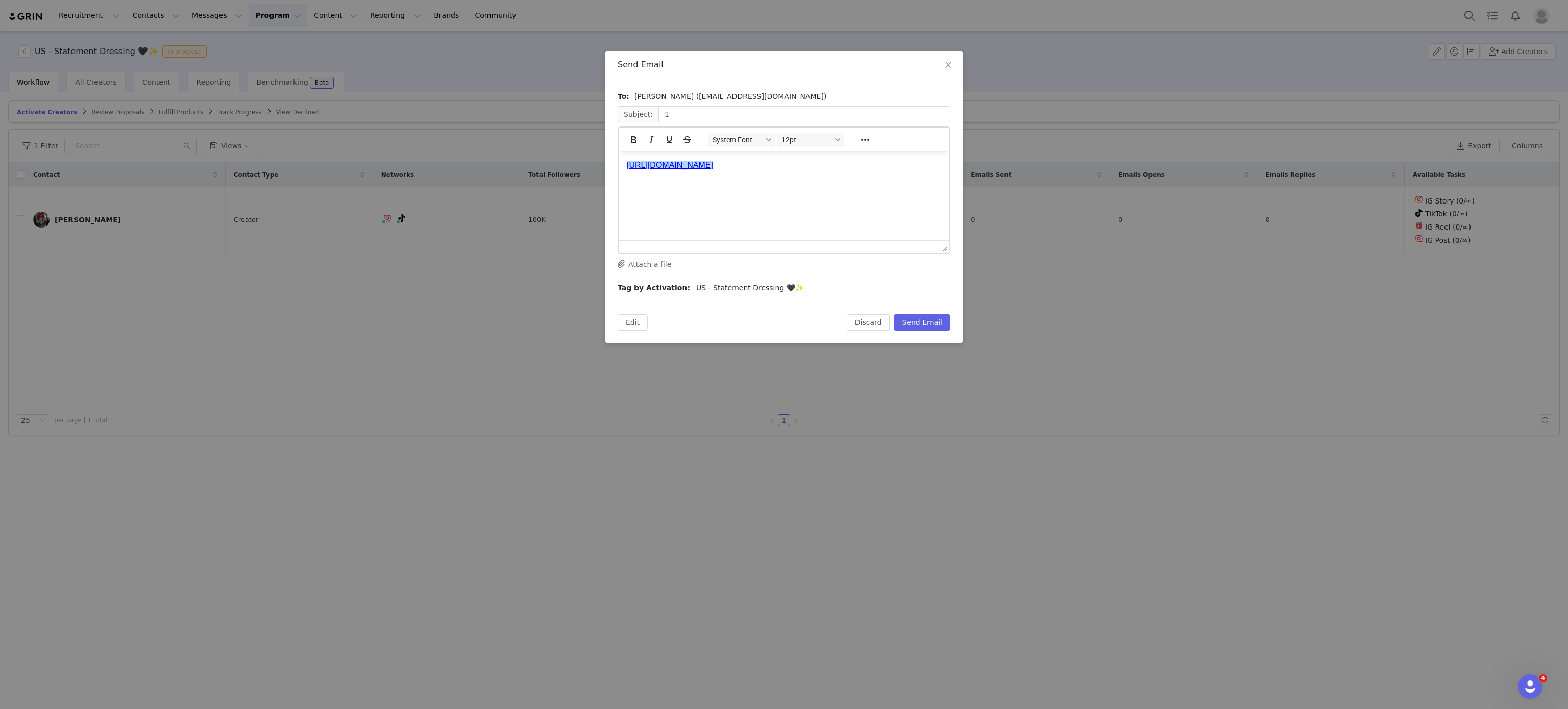
click at [778, 159] on html "https://killstar-67aa36a0b0aad.grin.live/44253f39-22d6-4a10-9df0-6501422207f7" at bounding box center [783, 165] width 330 height 27
click at [713, 161] on link "https://killstar-67aa36a0b0aad.grin.live/44253f39-22d6-4a10-9df0-6501422207f7" at bounding box center [670, 165] width 87 height 8
copy link "https://killstar-67aa36a0b0aad.grin.live/44253f39-22d6-4a10-9df0-6501422207f7"
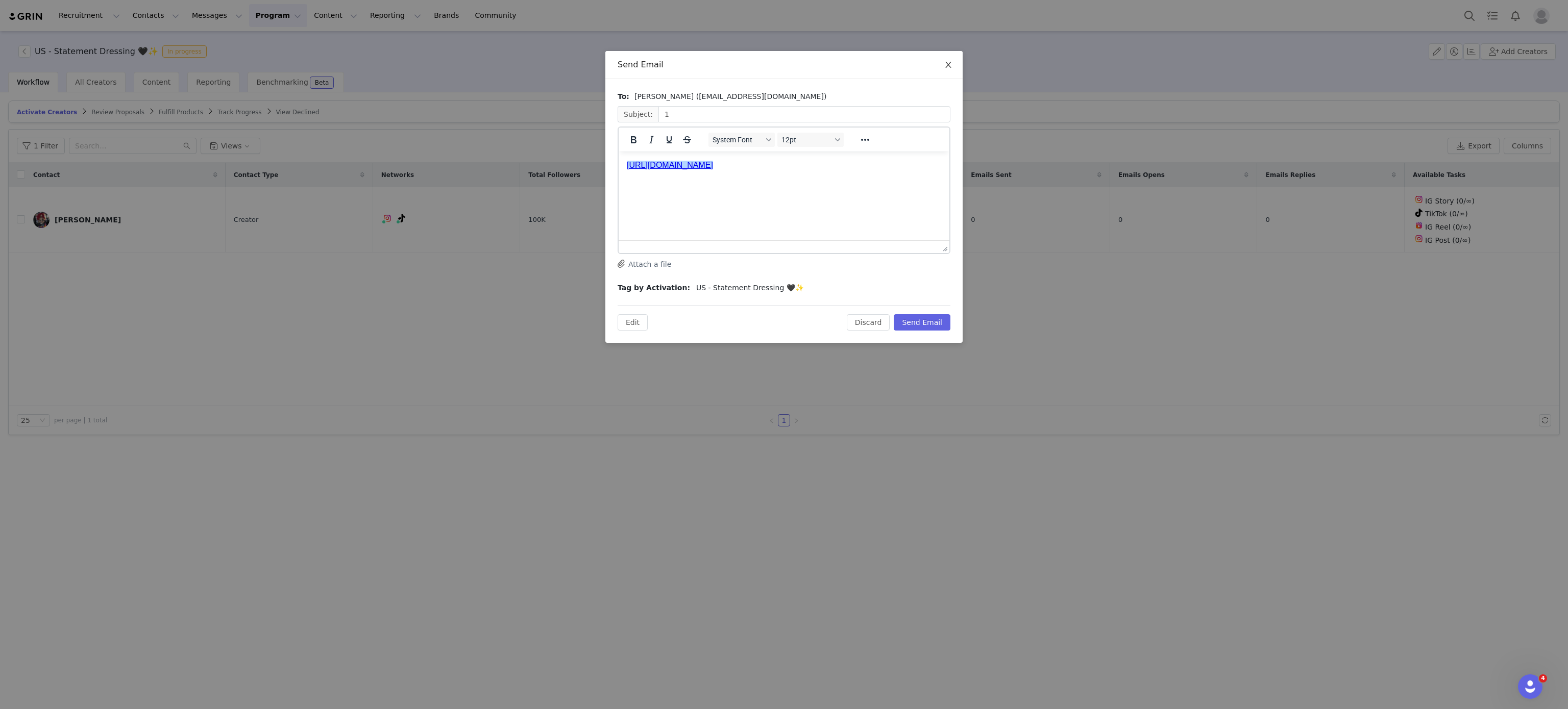
click at [950, 66] on icon "icon: close" at bounding box center [948, 65] width 8 height 8
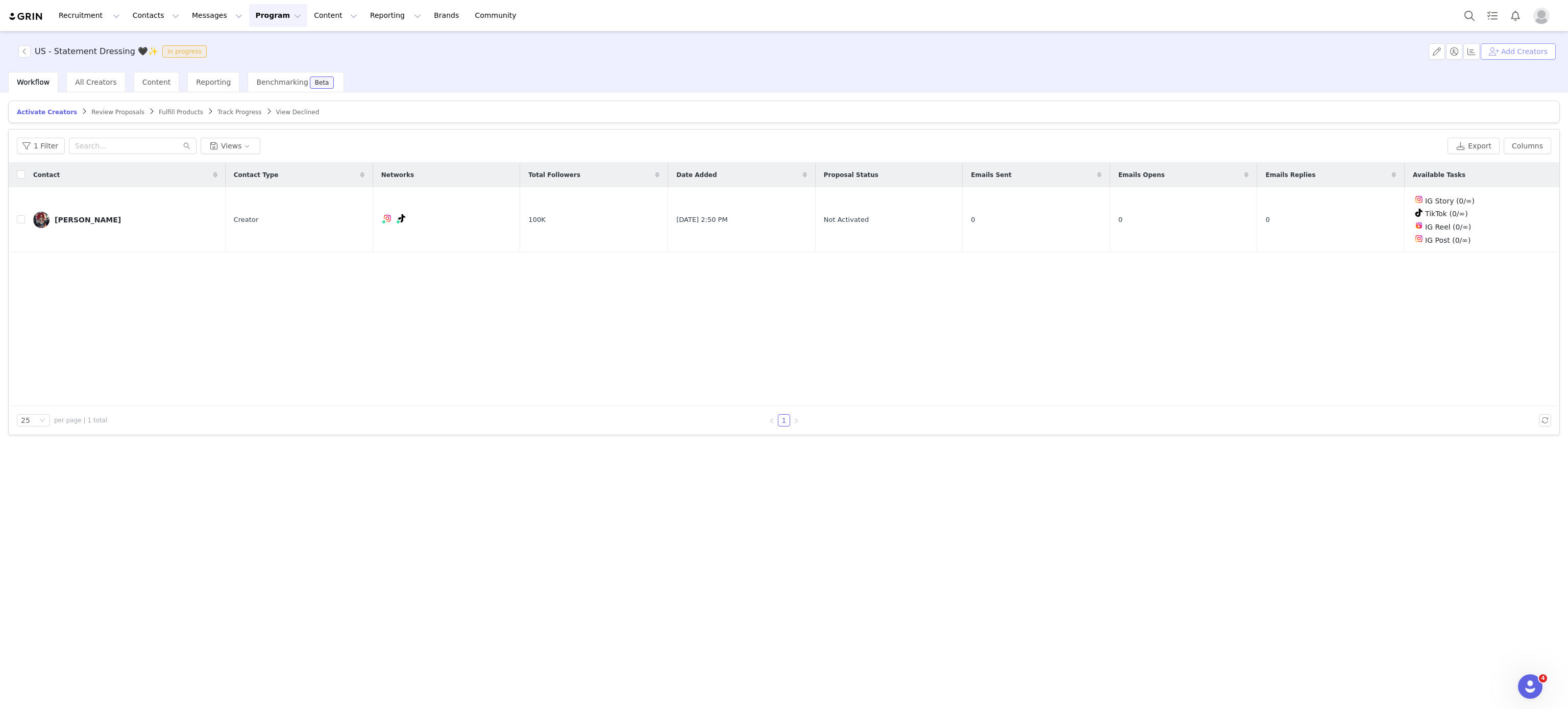
click at [1527, 57] on button "Add Creators" at bounding box center [1518, 52] width 75 height 17
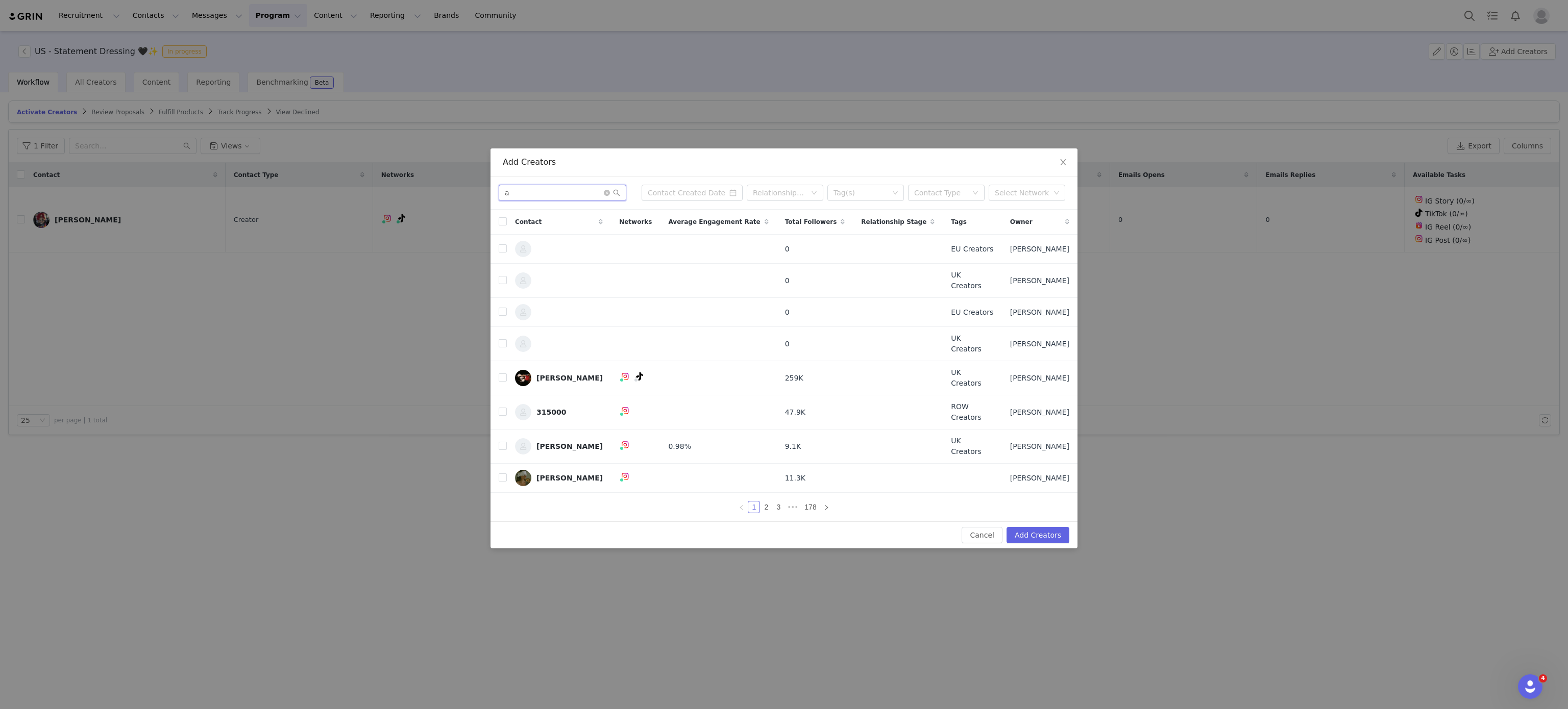
click at [560, 198] on input "a" at bounding box center [562, 193] width 127 height 17
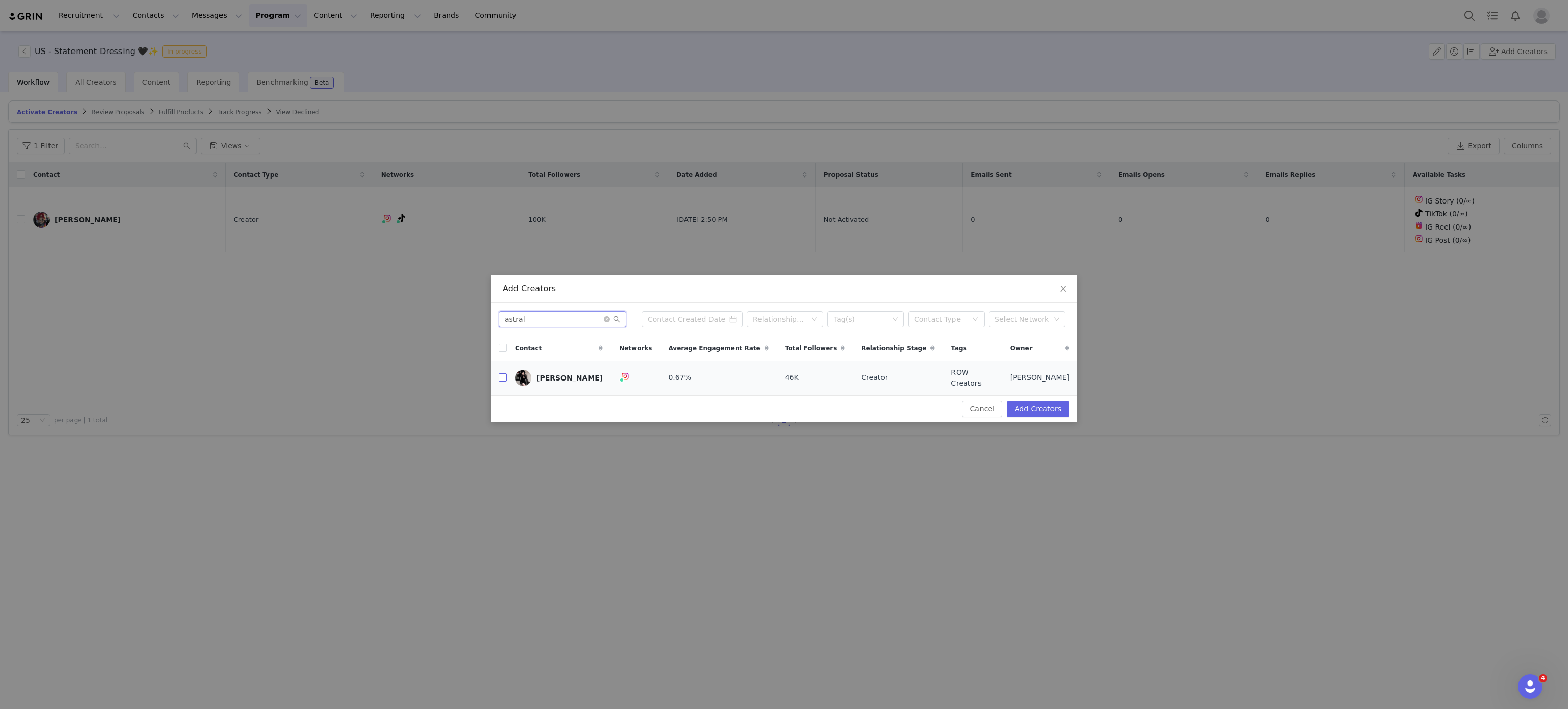
type input "astral"
click at [499, 379] on input "checkbox" at bounding box center [503, 378] width 8 height 8
checkbox input "true"
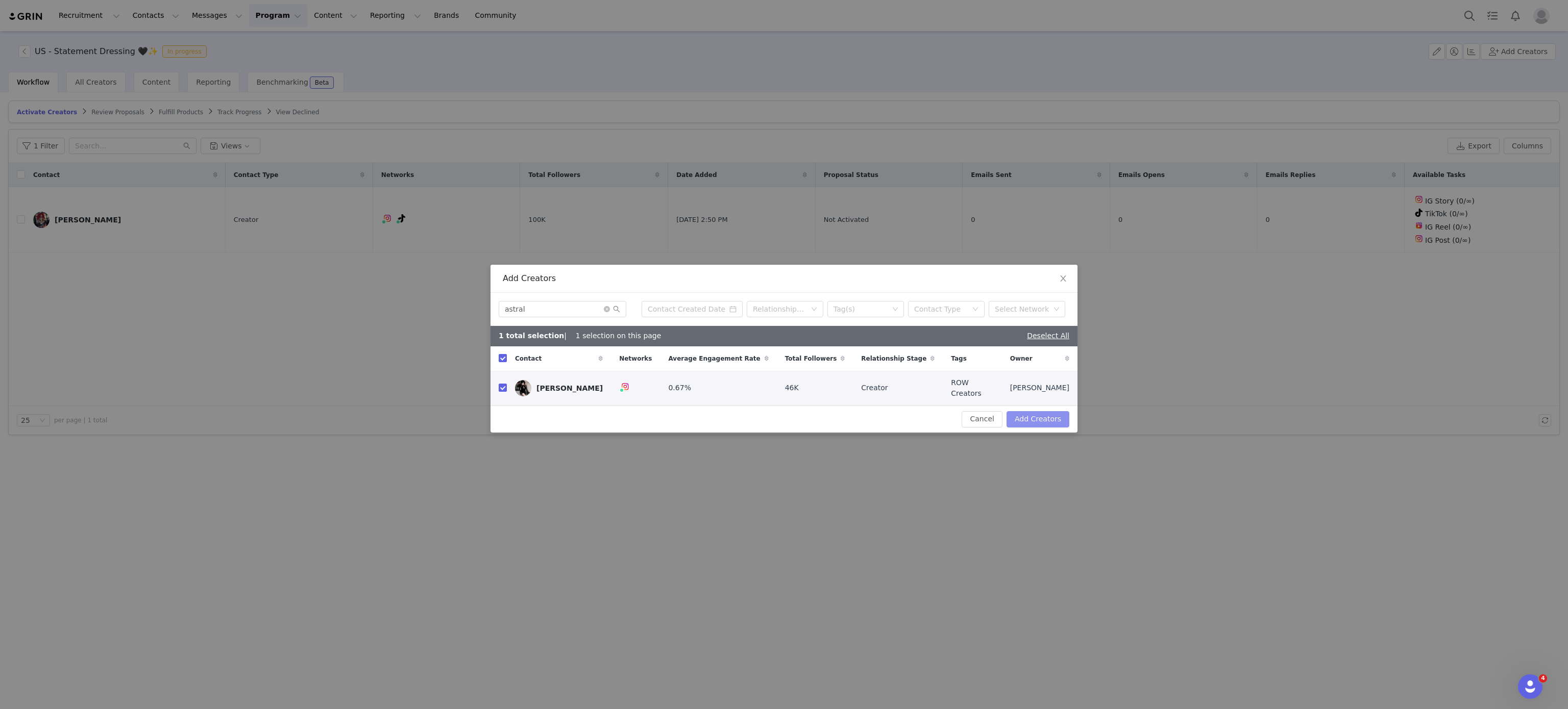
click at [1047, 424] on button "Add Creators" at bounding box center [1037, 419] width 62 height 17
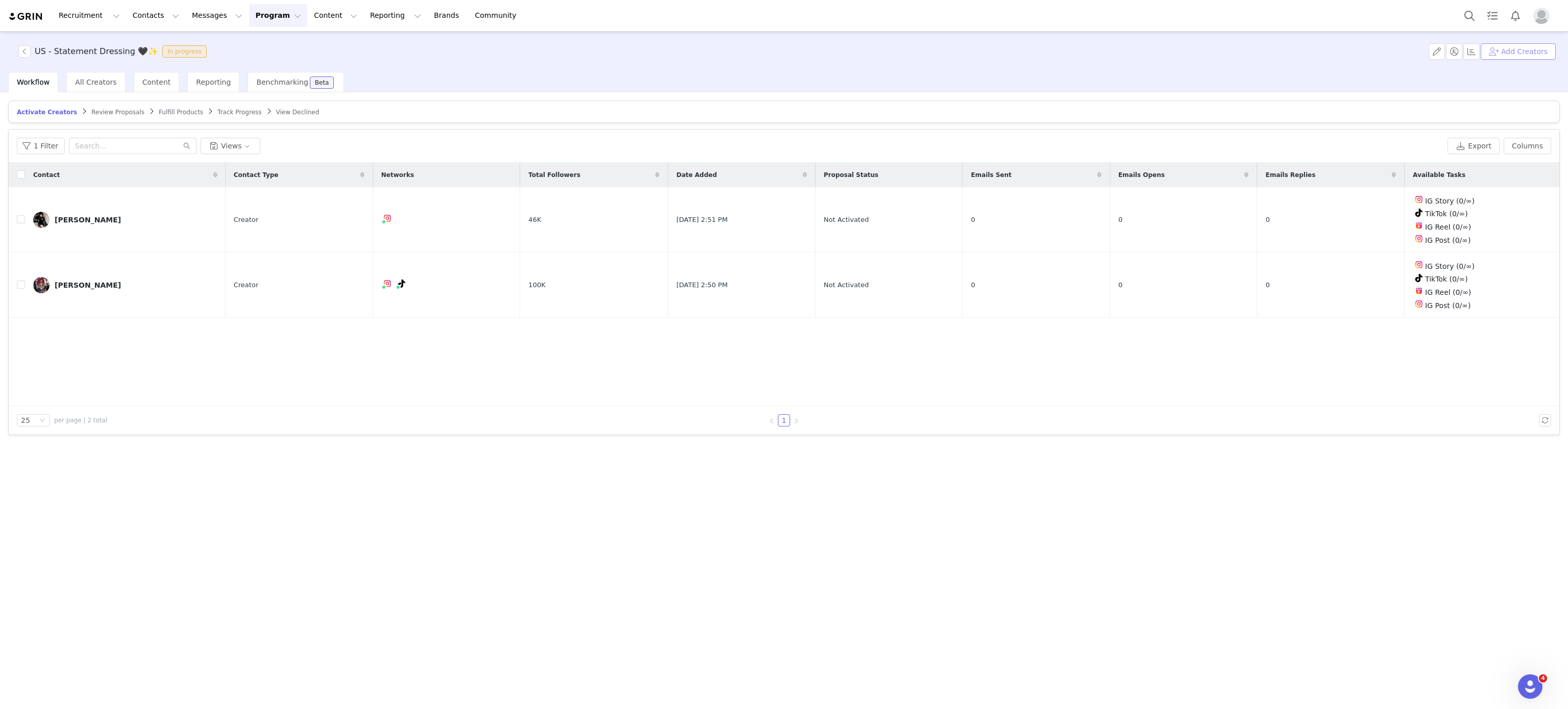
drag, startPoint x: 1523, startPoint y: 40, endPoint x: 1536, endPoint y: 55, distance: 19.8
click at [1536, 55] on div "US - Statement Dressing 🖤✨ In progress Add Creators" at bounding box center [784, 51] width 1568 height 41
click at [1536, 55] on button "Add Creators" at bounding box center [1518, 52] width 75 height 17
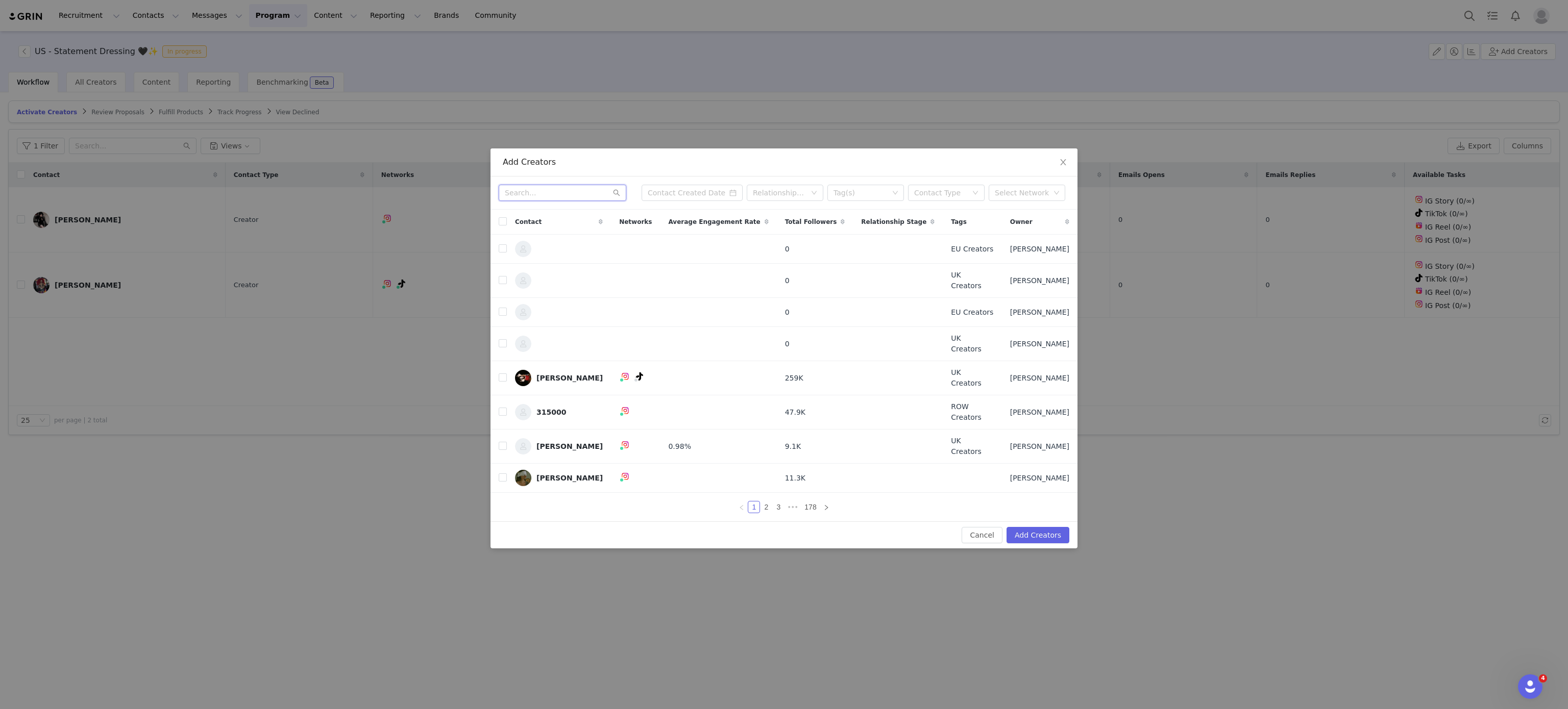
paste input "dani.frankenstein_"
click at [571, 198] on input "dani.frankenstein_" at bounding box center [562, 193] width 127 height 17
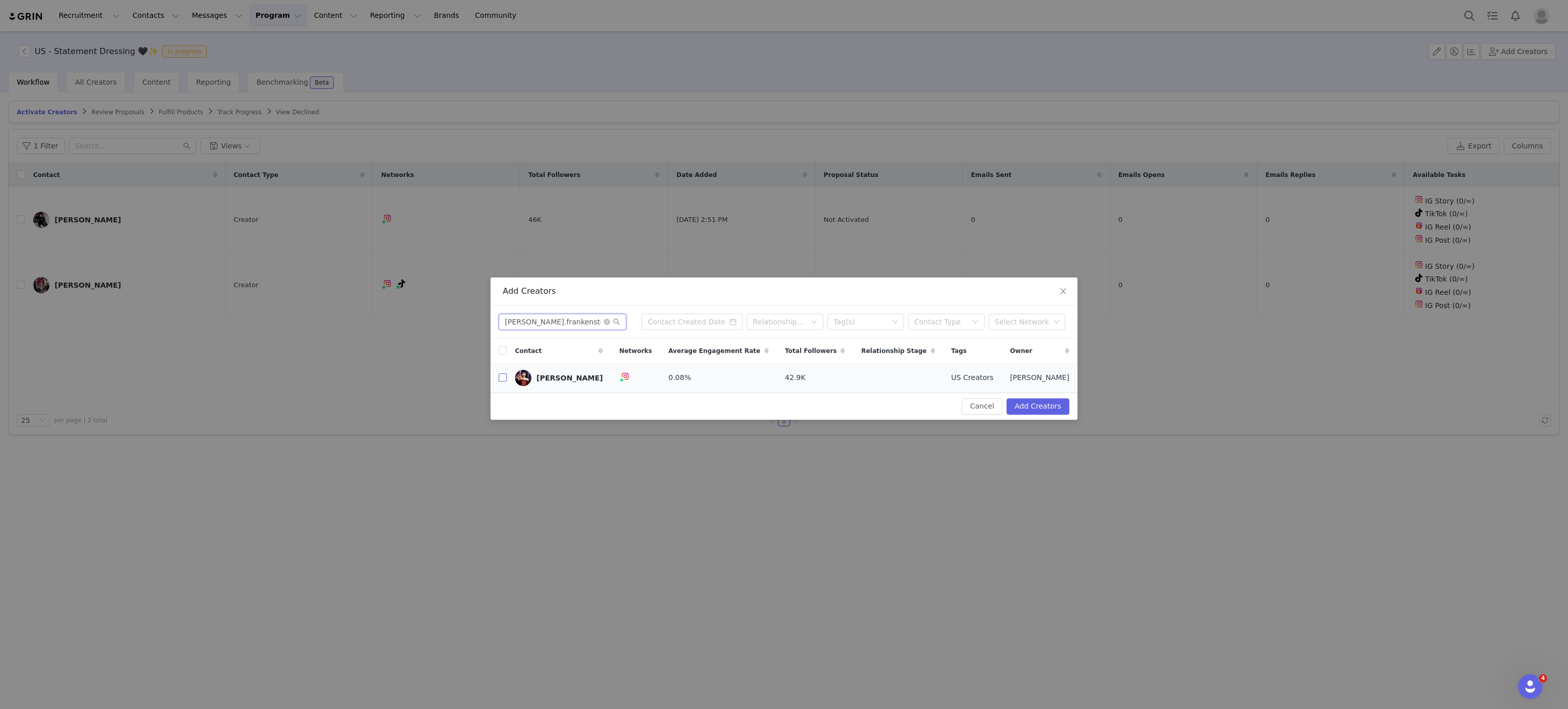
type input "dani.frankenstein_"
click at [501, 382] on input "checkbox" at bounding box center [503, 378] width 8 height 8
checkbox input "true"
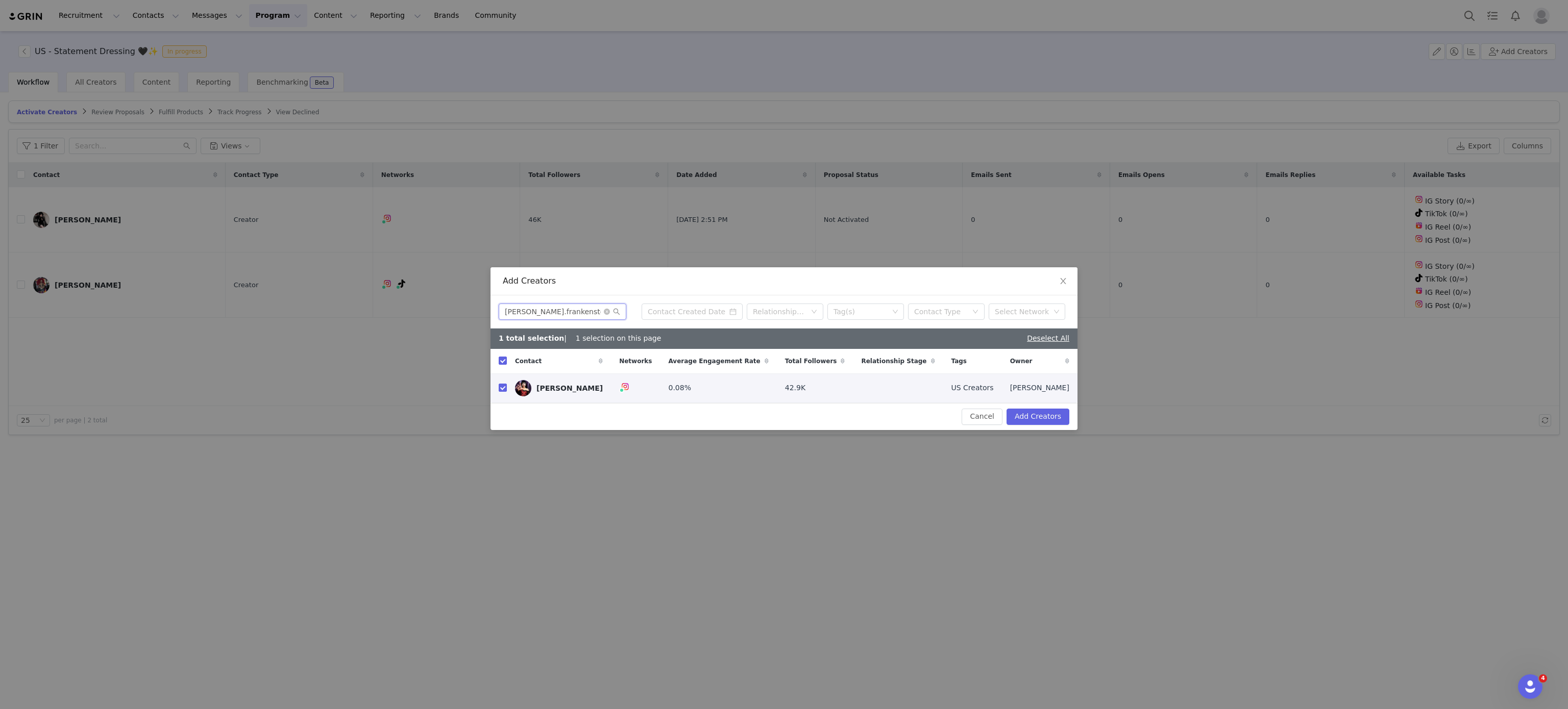
click at [567, 314] on input "dani.frankenstein_" at bounding box center [562, 312] width 127 height 17
paste input "beforethecoffin"
type input "beforethecoffin"
click at [567, 314] on input "beforethecoffin" at bounding box center [562, 312] width 127 height 17
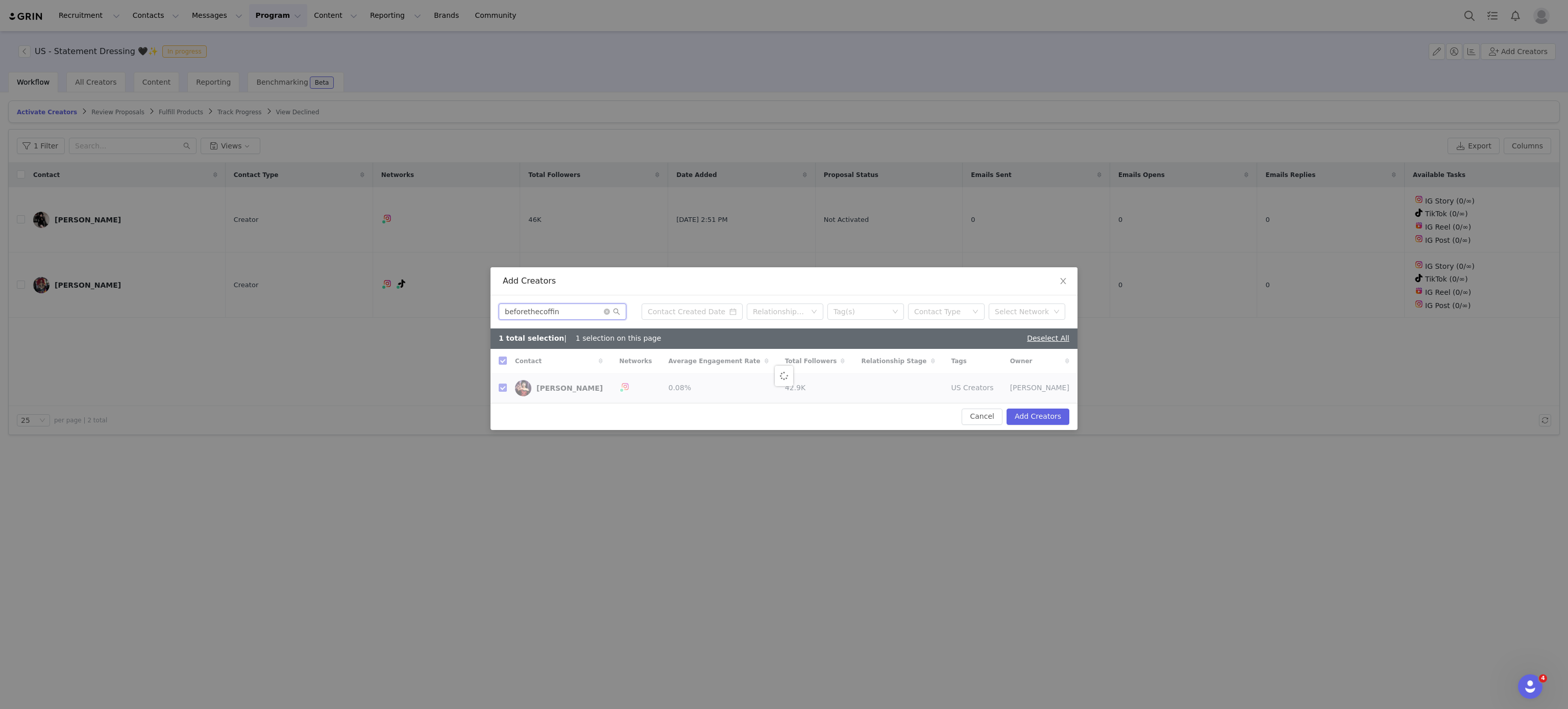
checkbox input "false"
type input "beforethecoffin"
click at [501, 389] on input "checkbox" at bounding box center [503, 388] width 8 height 8
checkbox input "true"
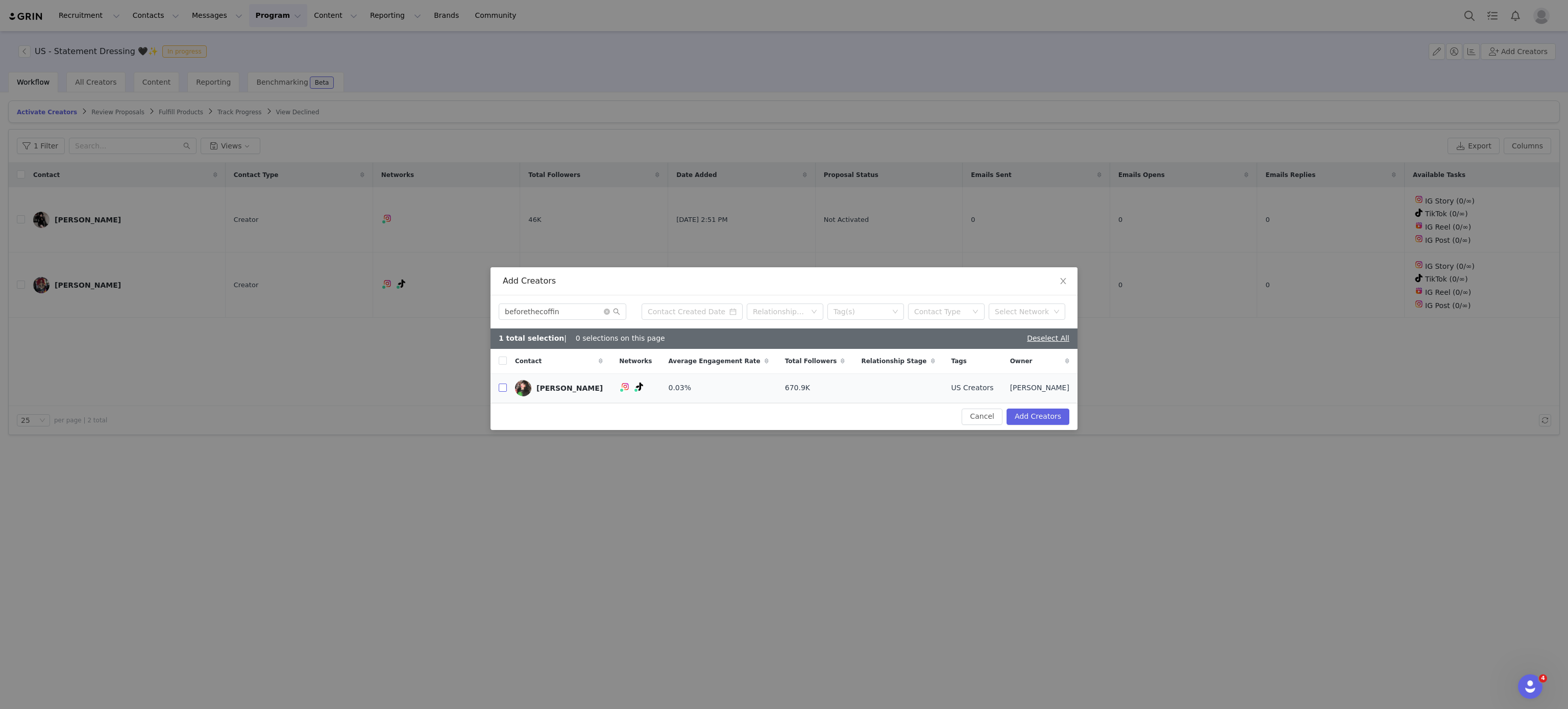
checkbox input "true"
click at [551, 307] on input "beforethecoffin" at bounding box center [562, 312] width 127 height 17
paste input "norelle.k"
type input "norelle.k"
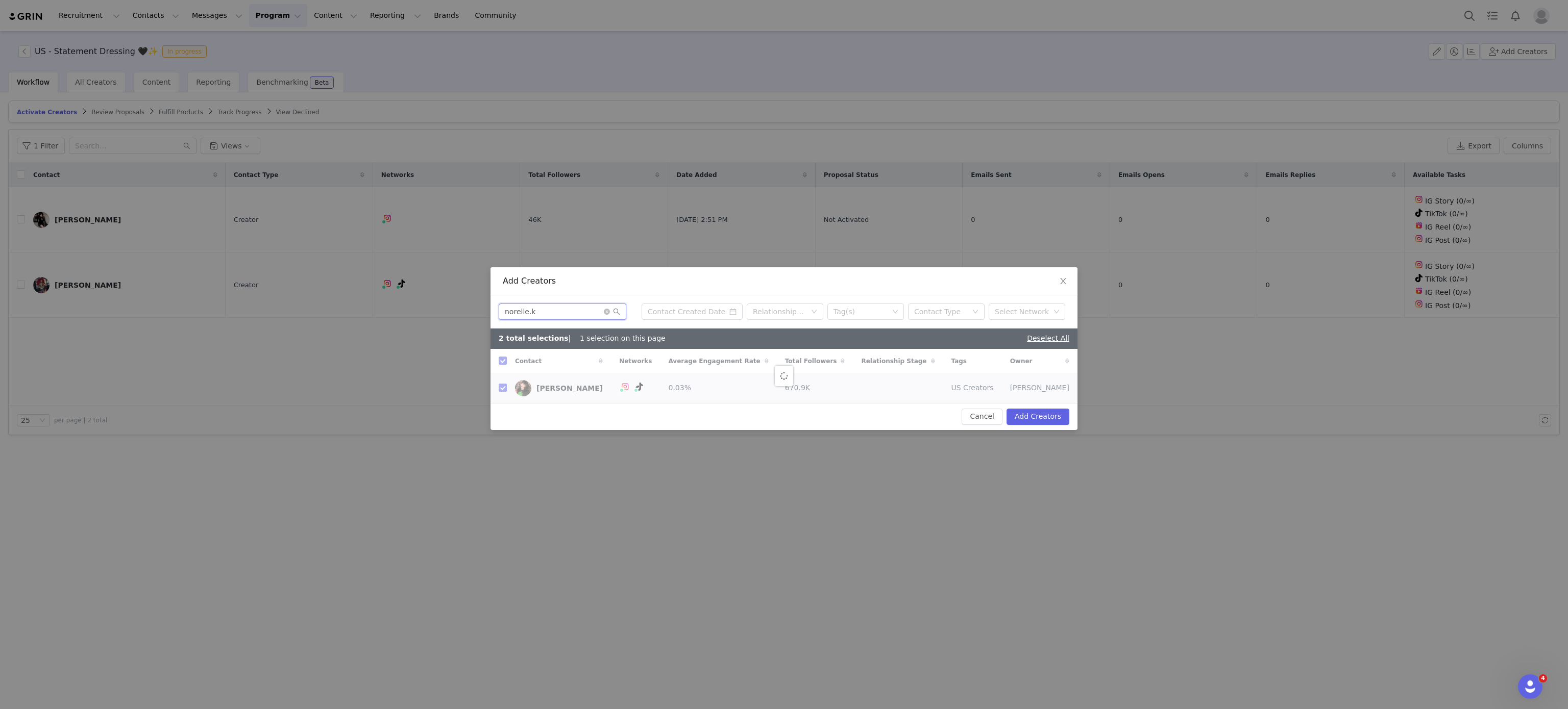
checkbox input "false"
type input "norelle.k"
click at [499, 384] on label at bounding box center [503, 388] width 8 height 11
click at [499, 384] on input "checkbox" at bounding box center [503, 388] width 8 height 8
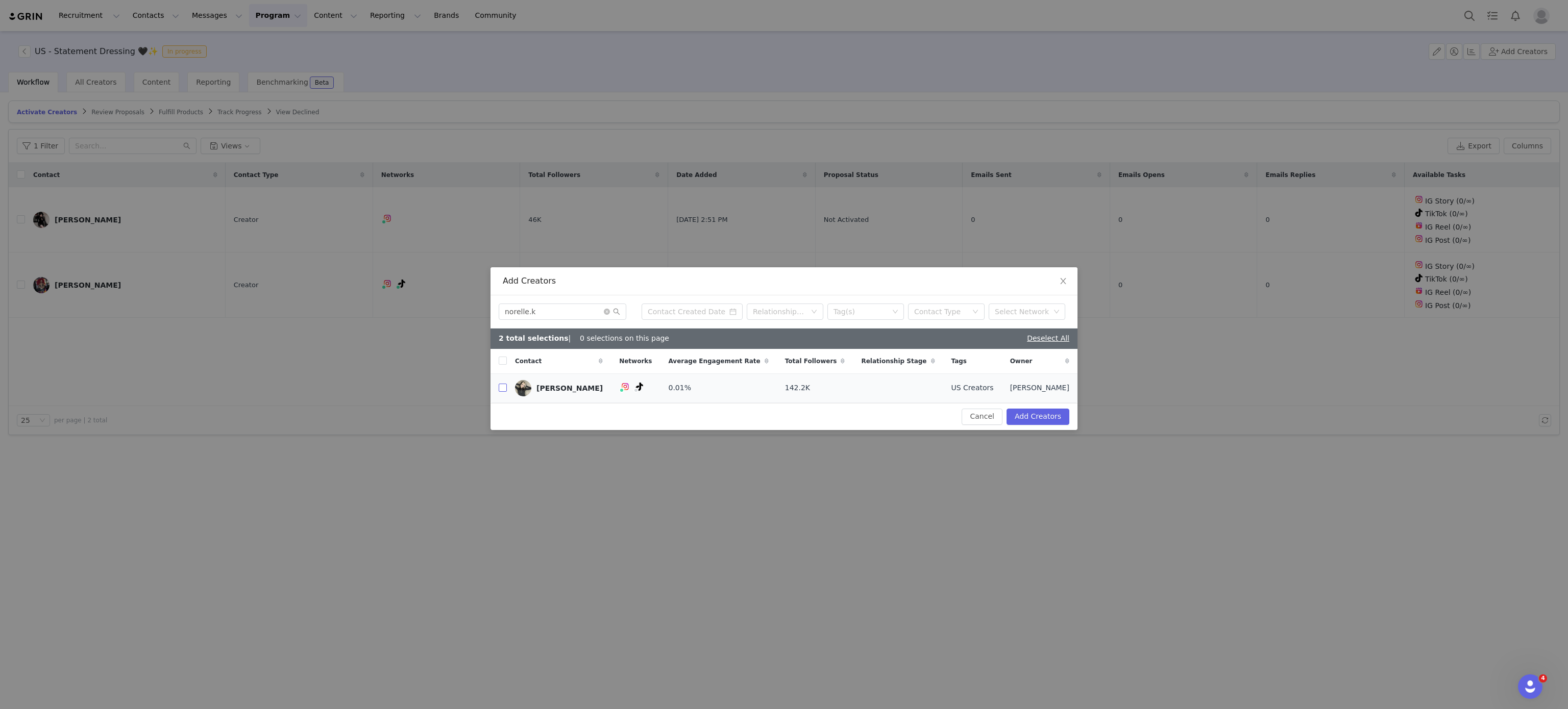
checkbox input "true"
click at [556, 321] on div "norelle.k Relationship Stage Tag(s) Contact Type Select Network" at bounding box center [783, 312] width 587 height 33
click at [560, 318] on div "norelle.k Relationship Stage Tag(s) Contact Type Select Network" at bounding box center [783, 312] width 587 height 33
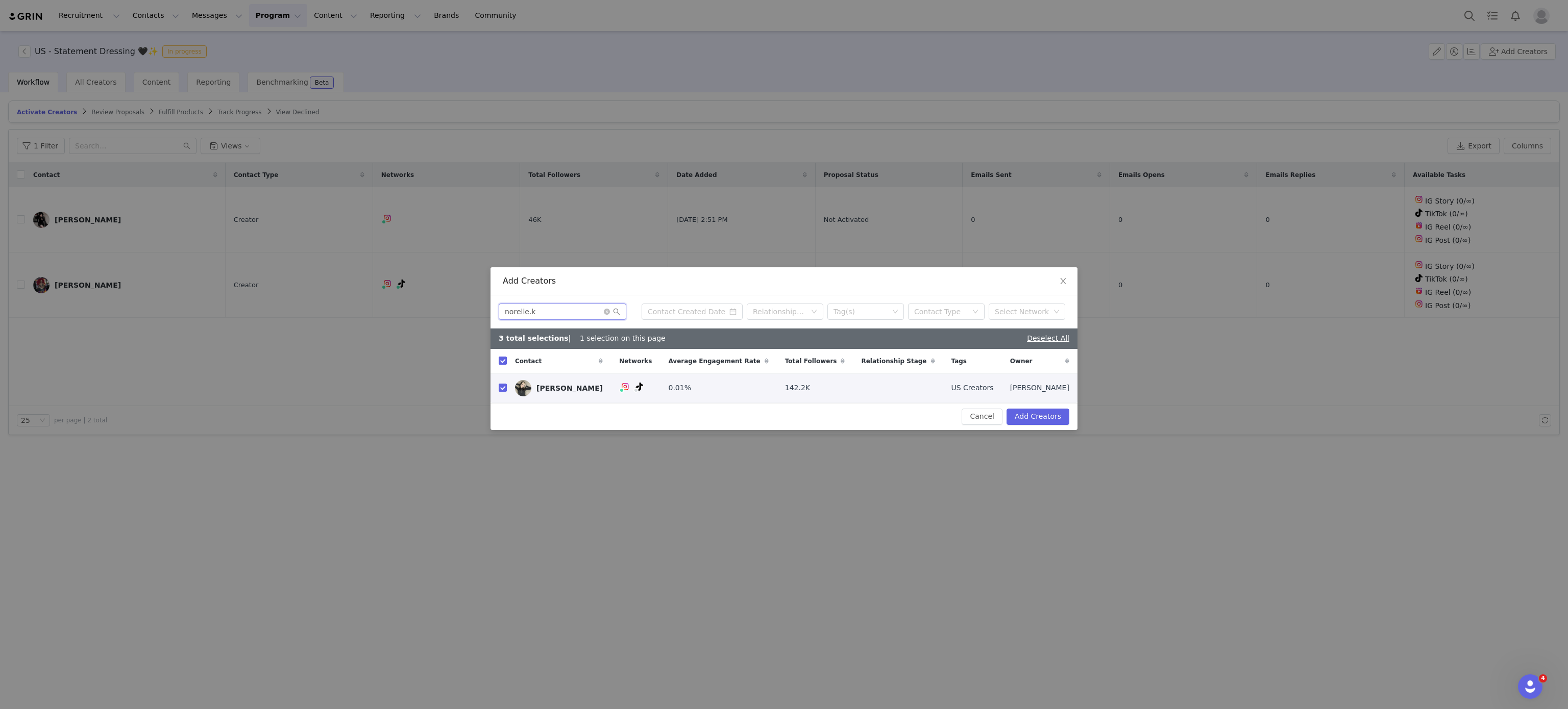
click at [560, 318] on input "norelle.k" at bounding box center [562, 312] width 127 height 17
paste input "jasminenervoza"
type input "jasminenervoza"
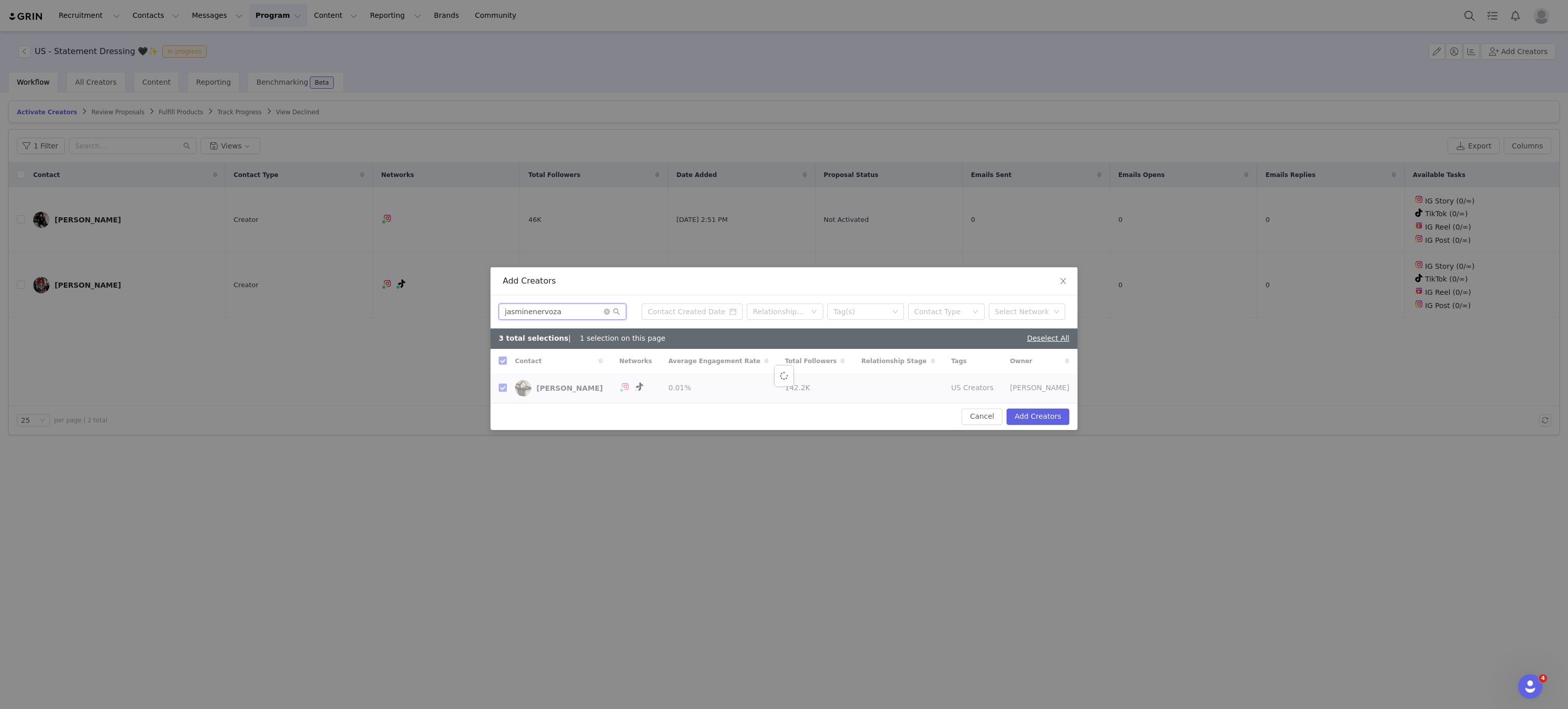
checkbox input "false"
type input "jasminenervoza"
click at [501, 387] on input "checkbox" at bounding box center [503, 388] width 8 height 8
checkbox input "true"
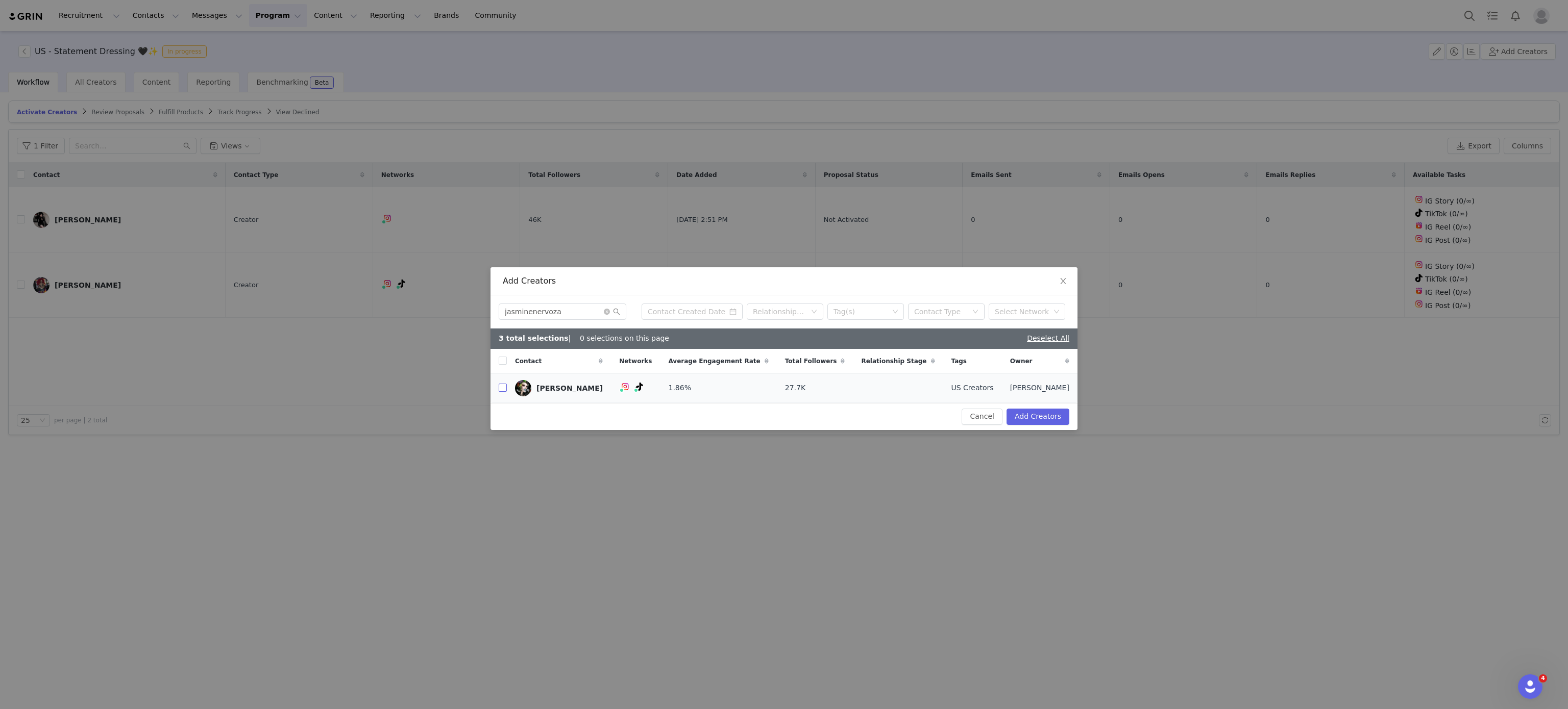
checkbox input "true"
click at [573, 316] on input "jasminenervoza" at bounding box center [562, 312] width 127 height 17
paste input "karaspade"
type input "karaspade"
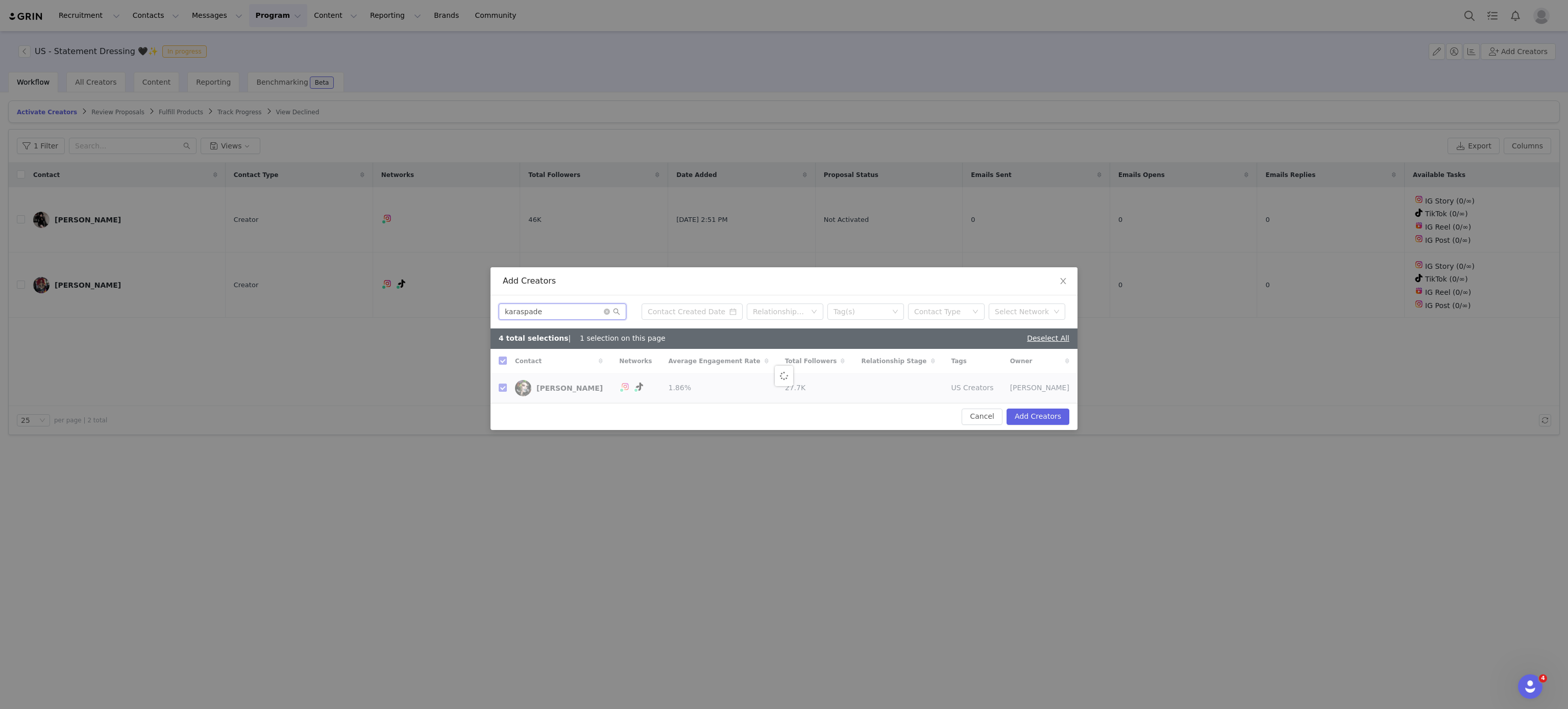
checkbox input "false"
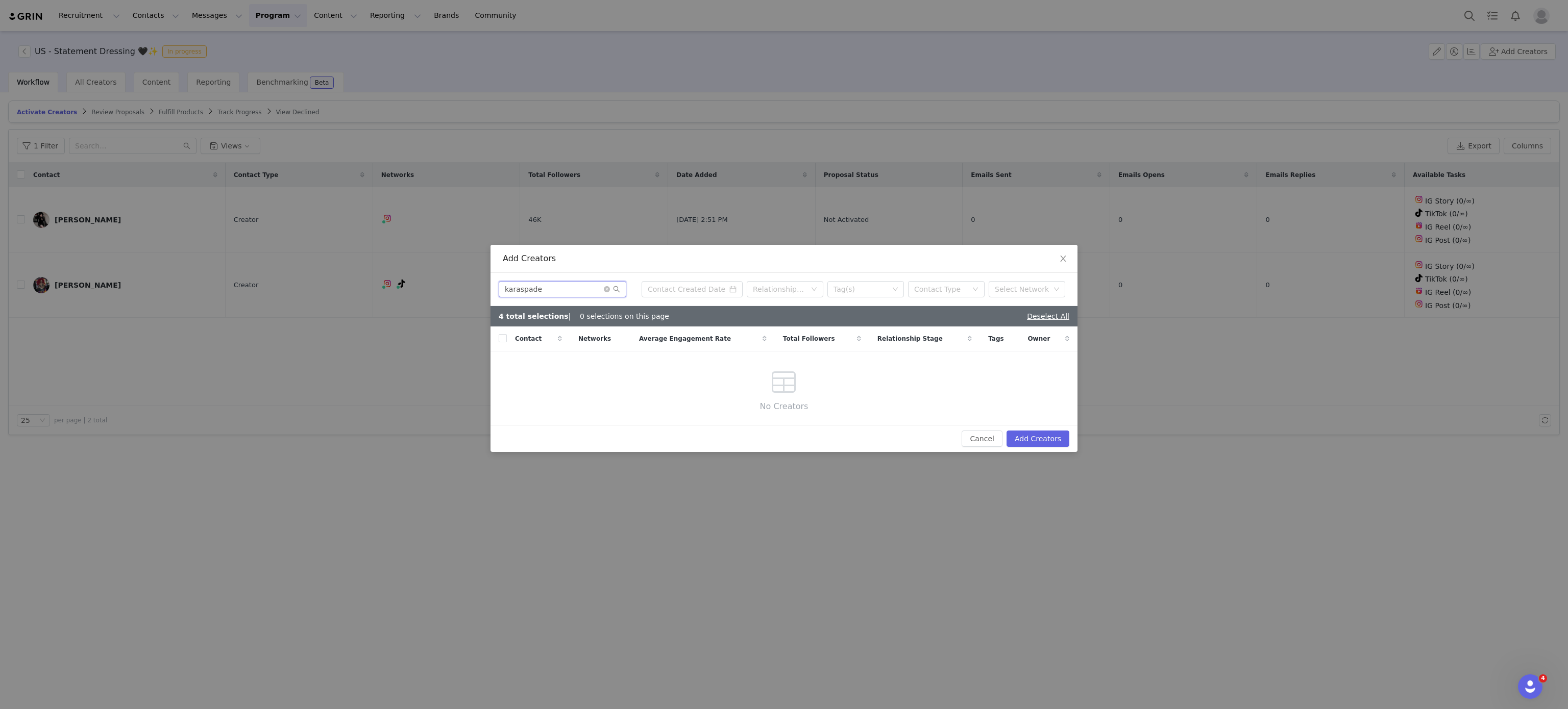
click at [569, 286] on input "karaspade" at bounding box center [562, 290] width 127 height 17
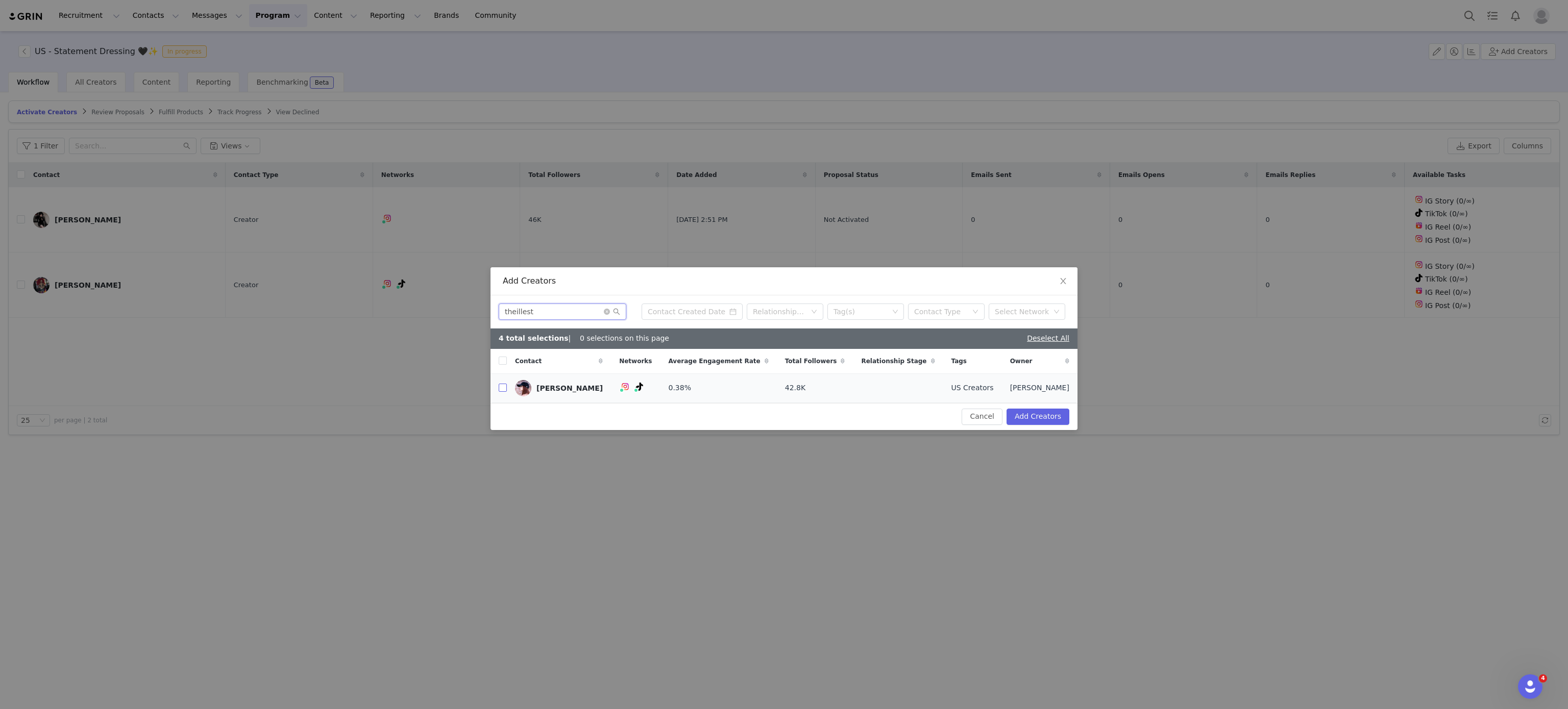
type input "theillest"
click at [504, 389] on input "checkbox" at bounding box center [503, 388] width 8 height 8
checkbox input "true"
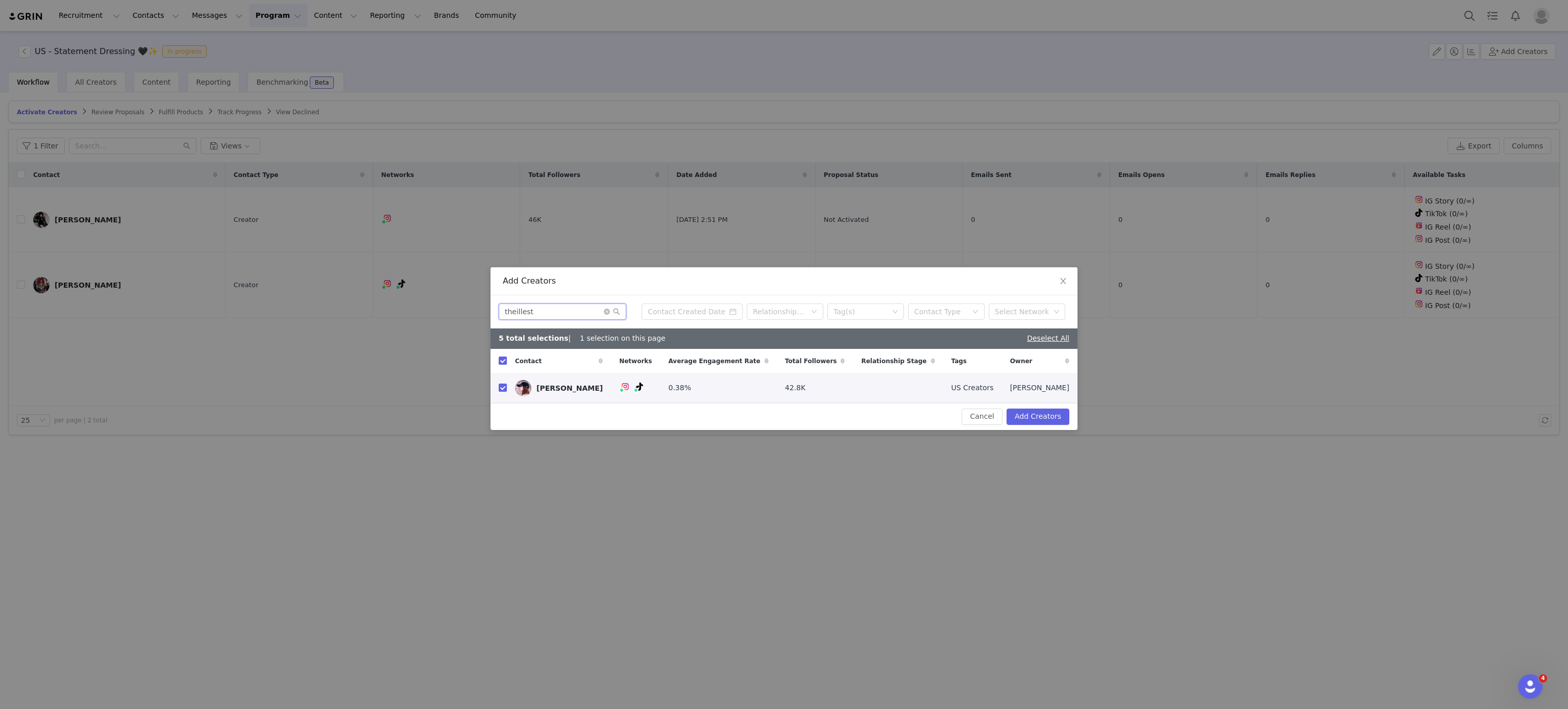
click at [557, 314] on input "theillest" at bounding box center [562, 312] width 127 height 17
paste input "Hollywoodthegenerous"
type input "Hollywoodthegenerous"
checkbox input "false"
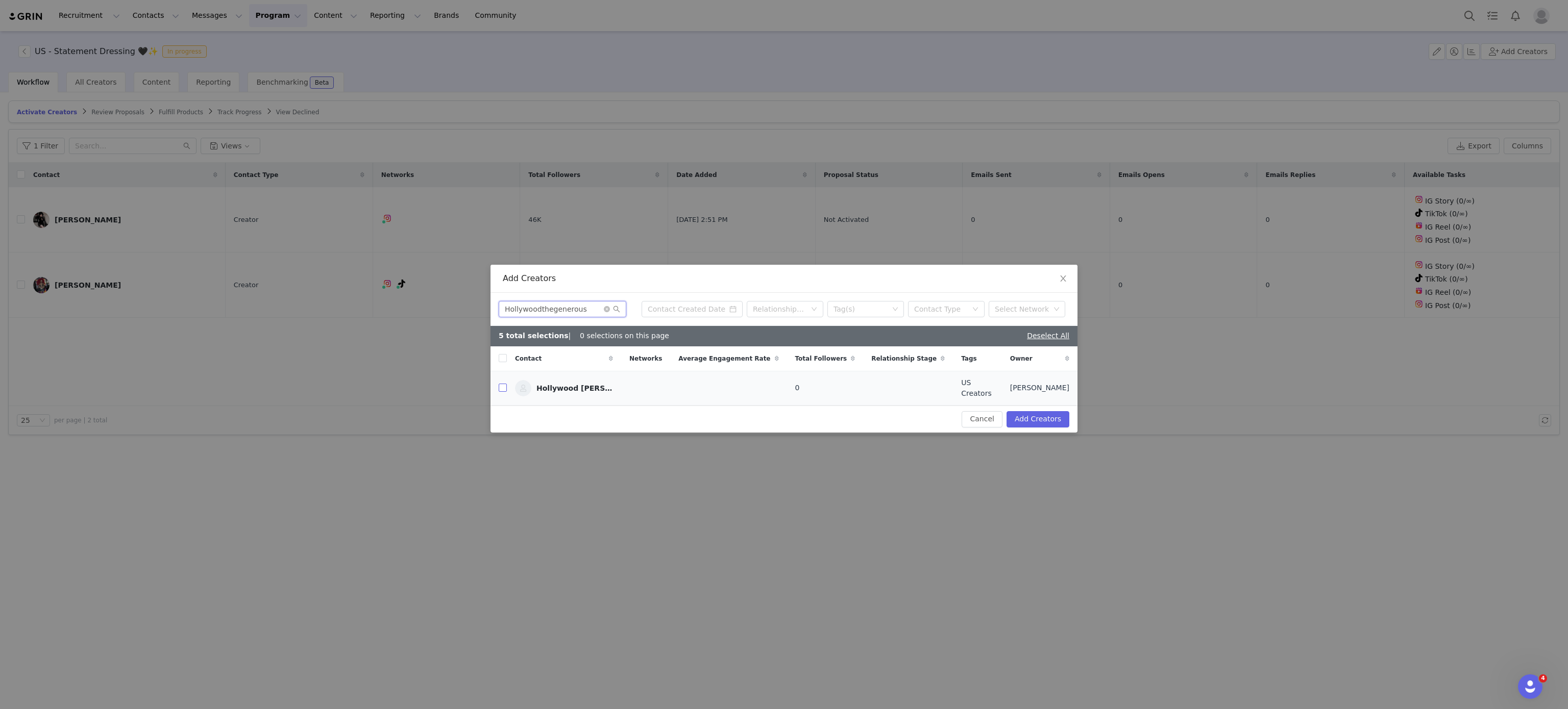
type input "Hollywoodthegenerous"
click at [499, 392] on input "checkbox" at bounding box center [503, 388] width 8 height 8
checkbox input "true"
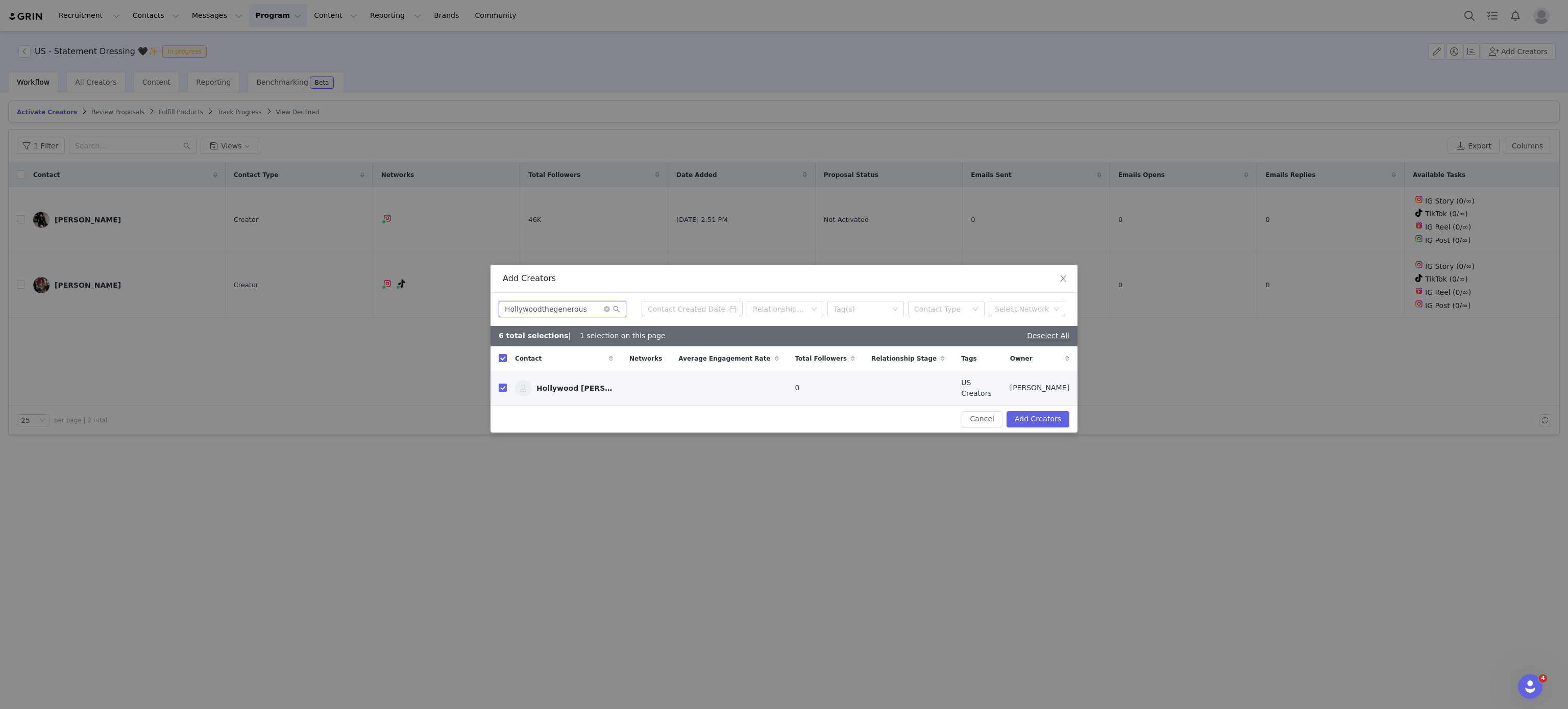
click at [544, 305] on input "Hollywoodthegenerous" at bounding box center [562, 310] width 127 height 17
paste input "@_naagini"
type input "@_naagini"
click at [544, 305] on input "@_naagini" at bounding box center [562, 310] width 127 height 17
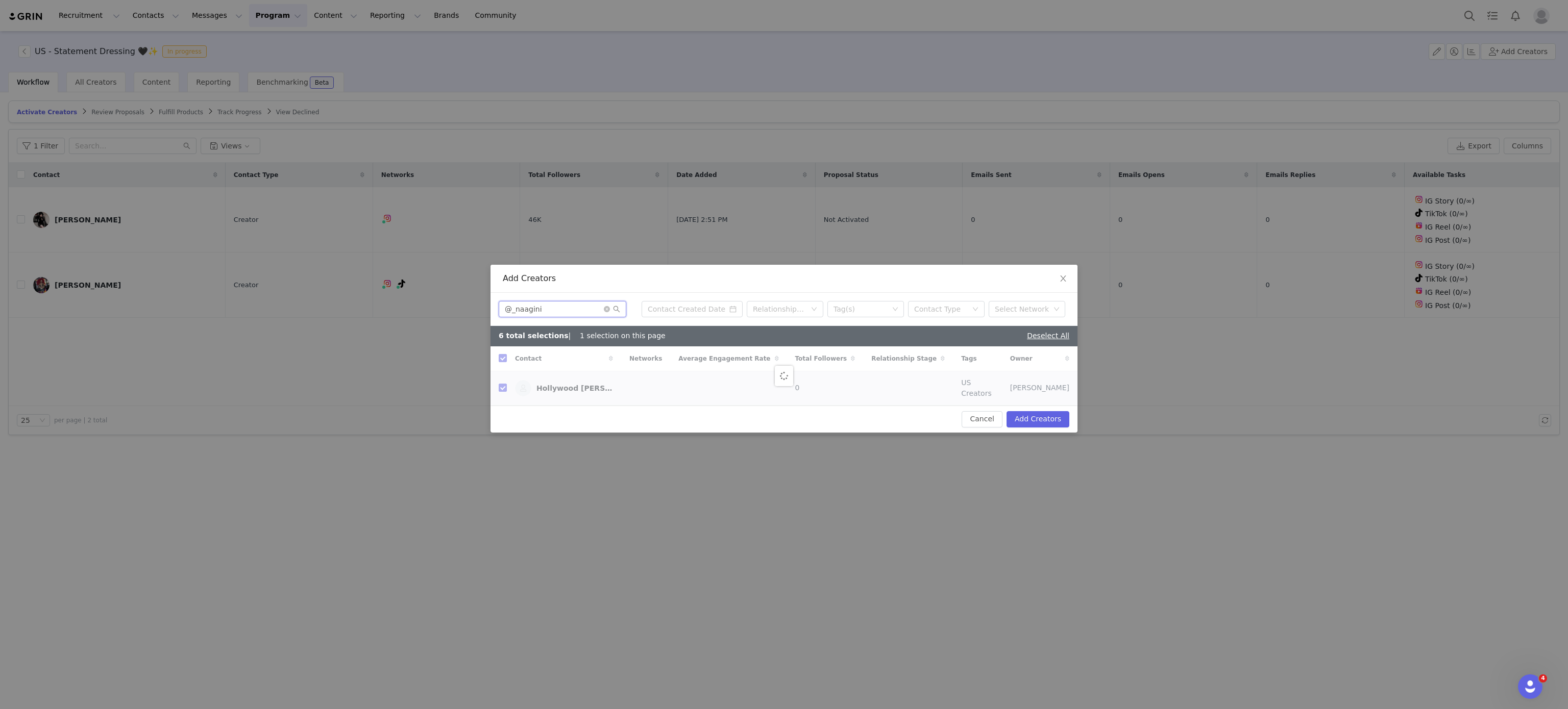
checkbox input "false"
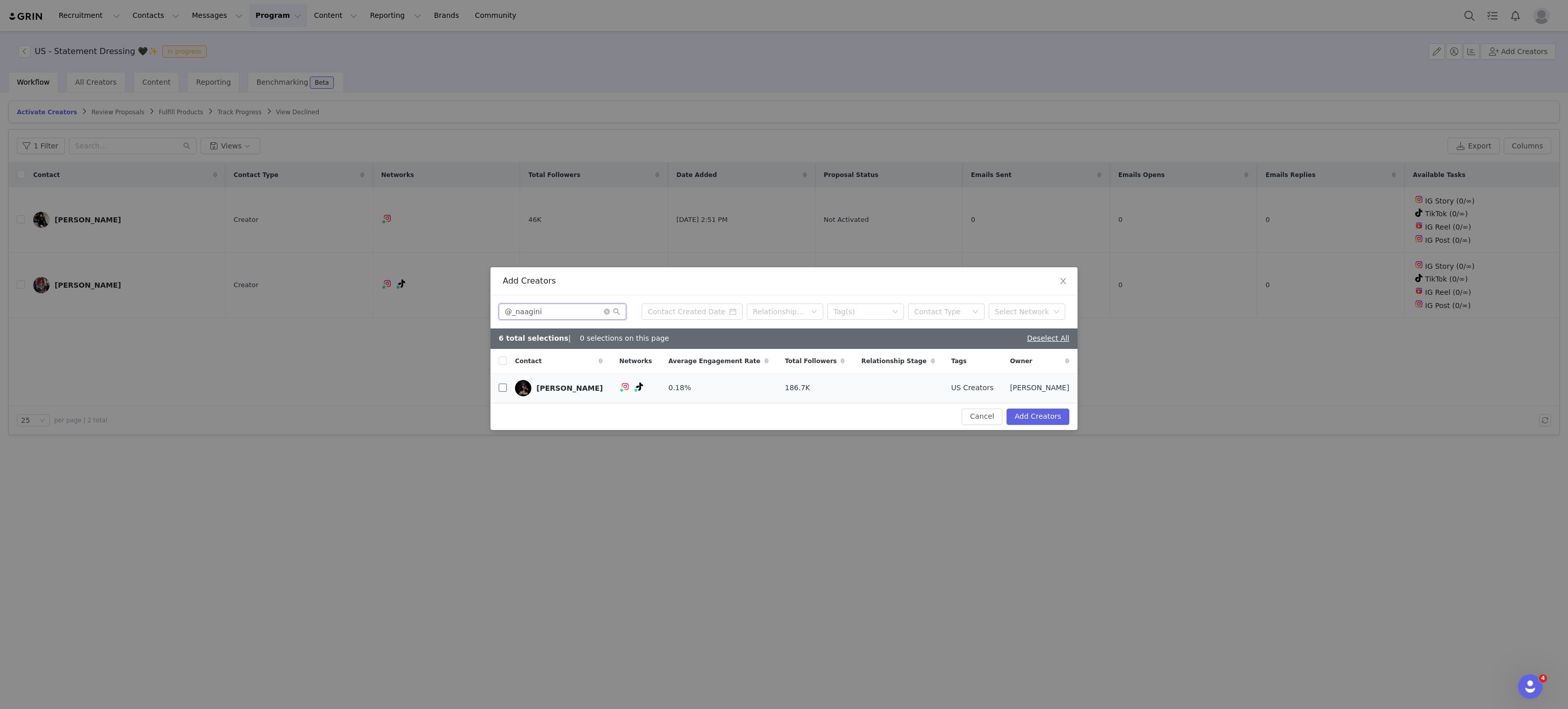
type input "@_naagini"
click at [504, 391] on input "checkbox" at bounding box center [503, 388] width 8 height 8
checkbox input "true"
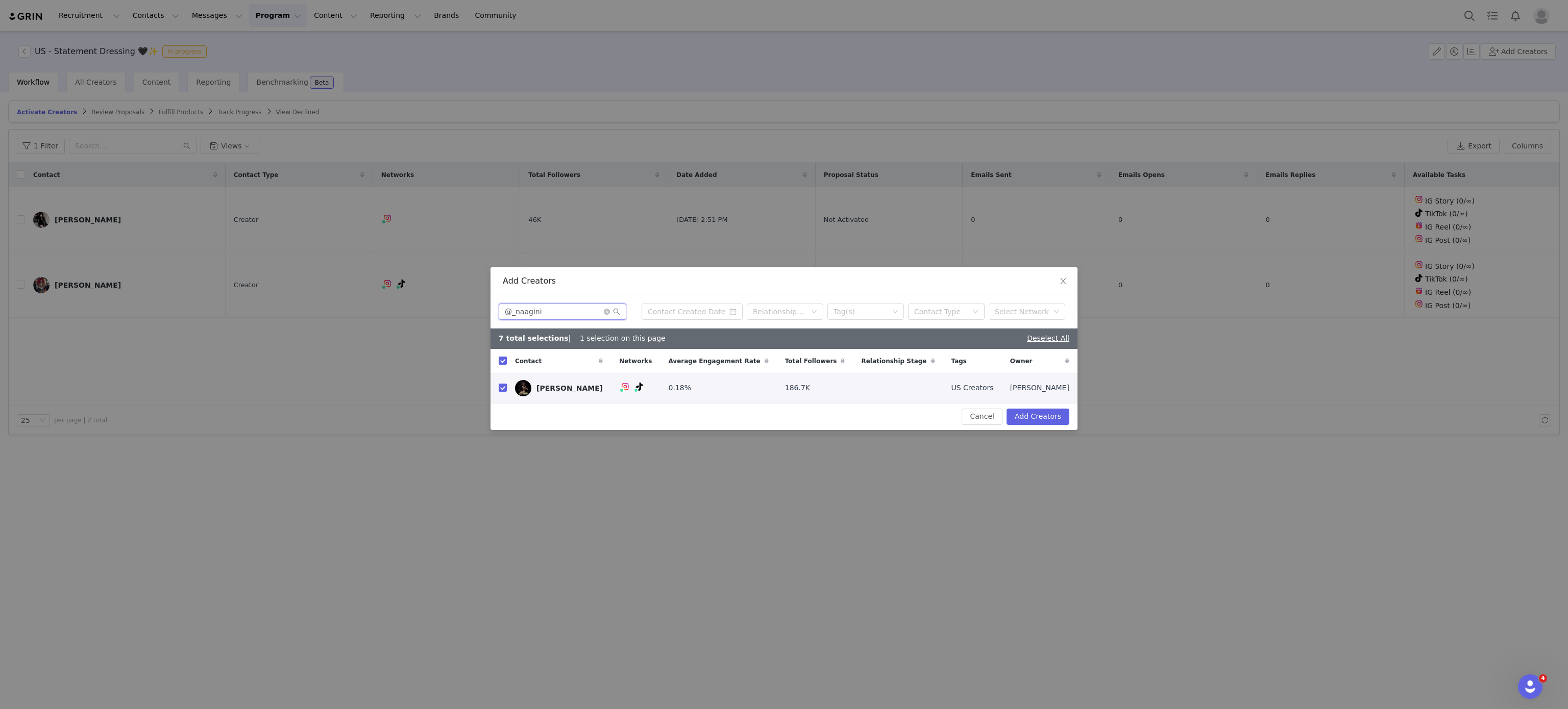
click at [552, 317] on input "@_naagini" at bounding box center [562, 312] width 127 height 17
paste input "kj.b.pannell"
type input "kj.b.pannell"
checkbox input "false"
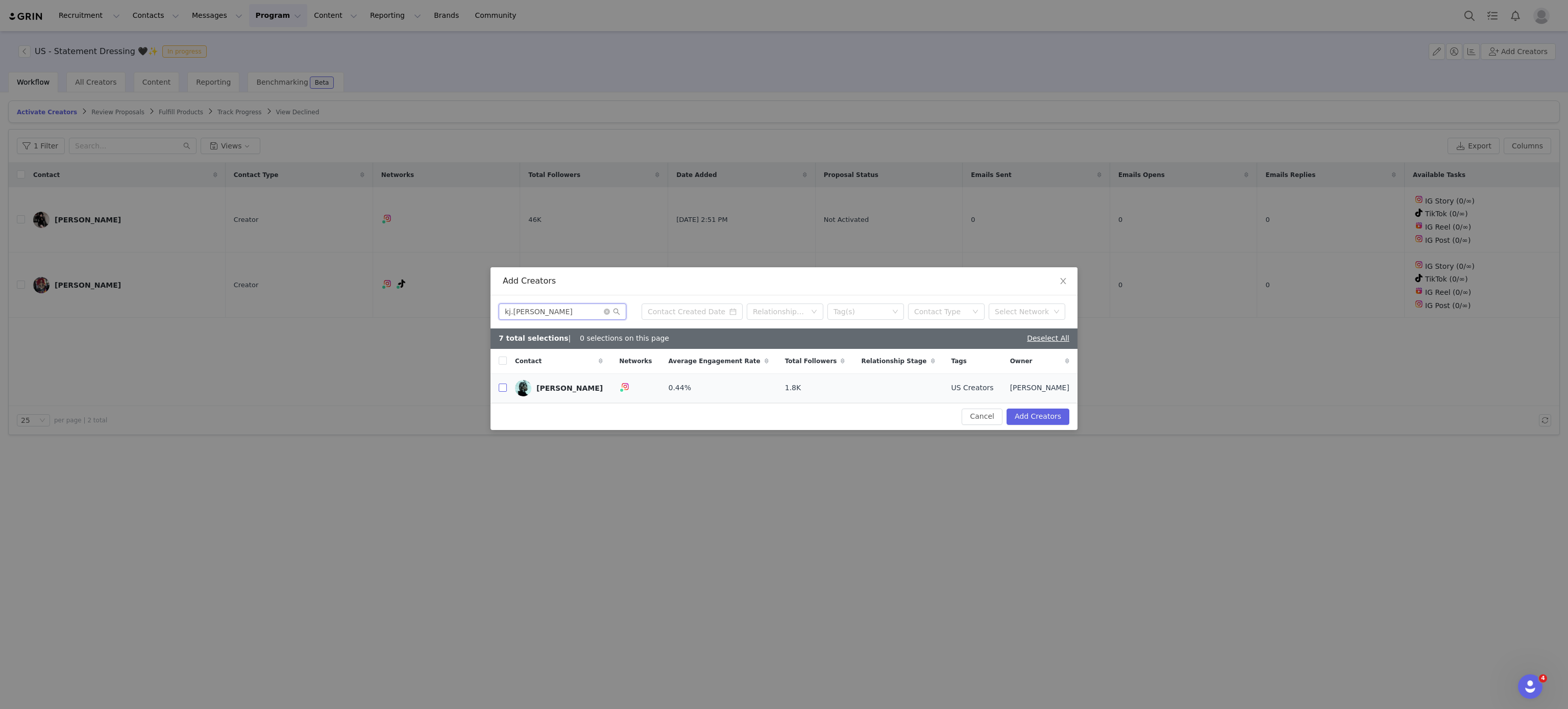
type input "kj.b.pannell"
click at [502, 387] on input "checkbox" at bounding box center [503, 388] width 8 height 8
checkbox input "true"
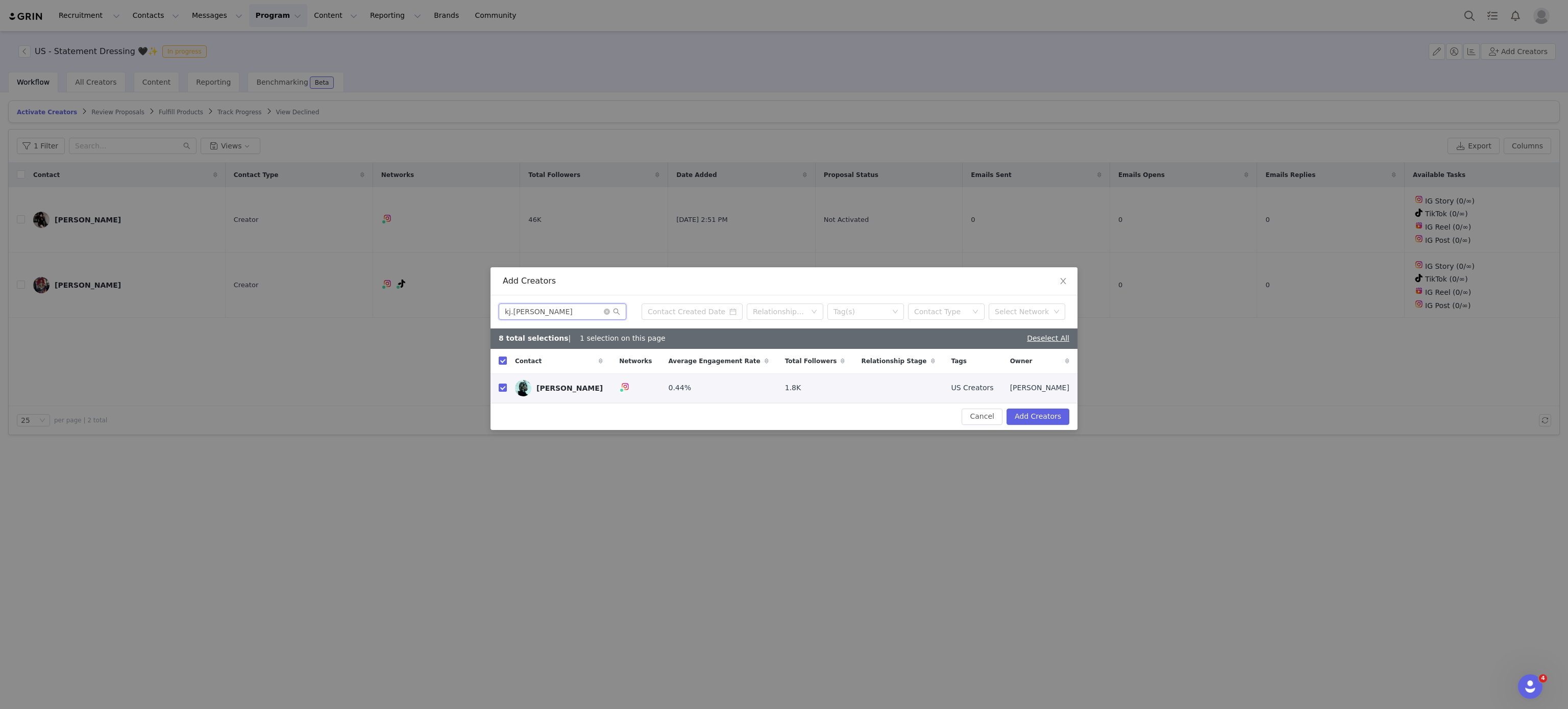
click at [561, 315] on input "kj.b.pannell" at bounding box center [562, 312] width 127 height 17
paste input "hndelavega"
type input "hndelavega"
checkbox input "false"
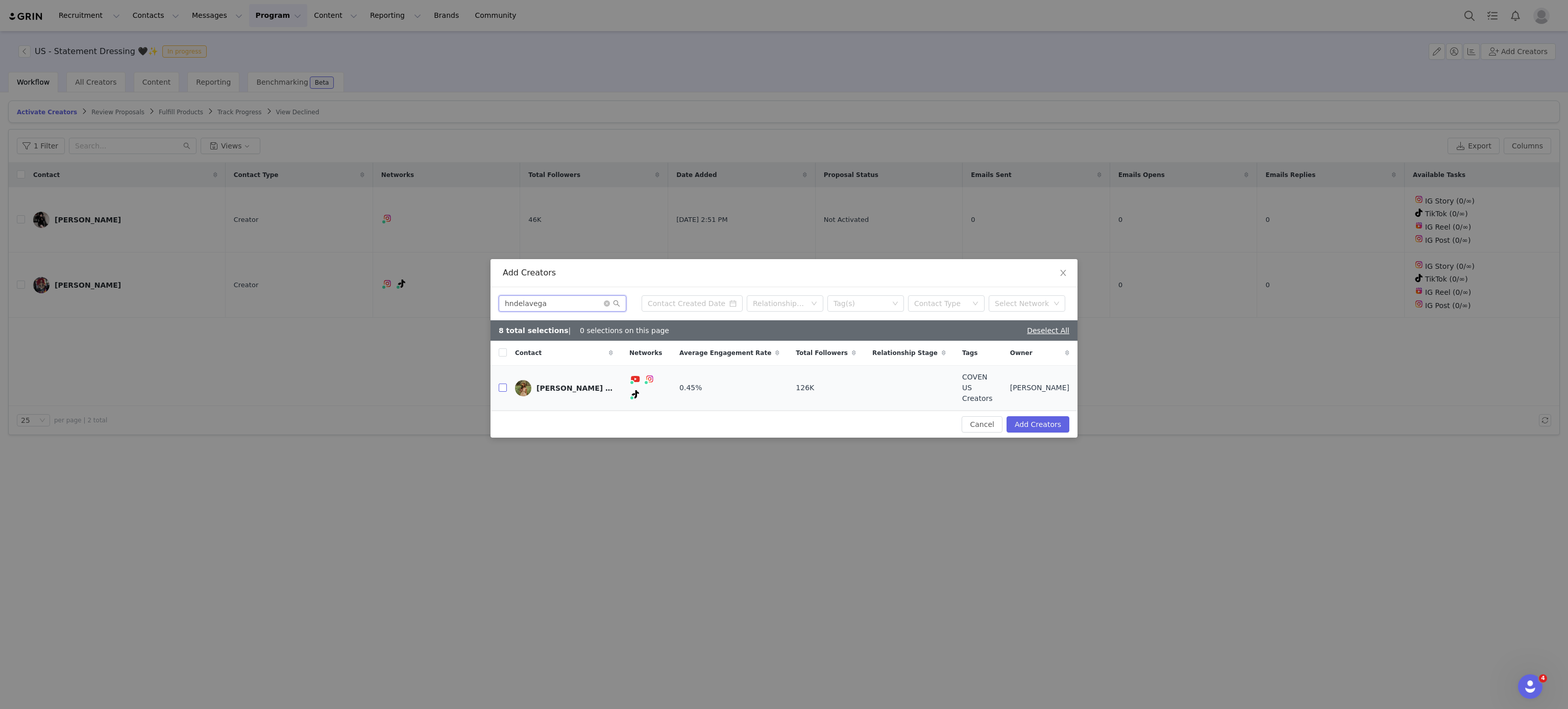
type input "hndelavega"
click at [500, 384] on input "checkbox" at bounding box center [503, 388] width 8 height 8
checkbox input "true"
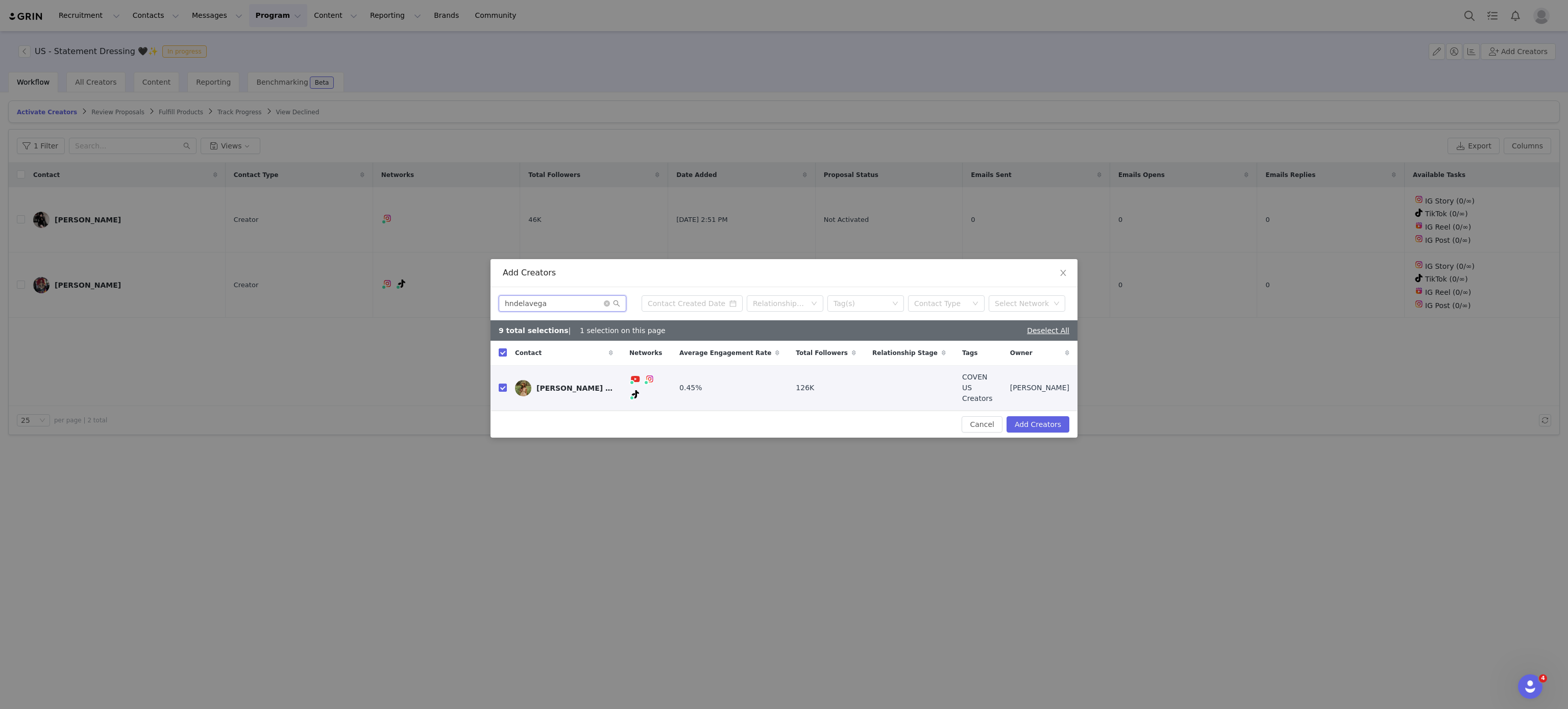
click at [550, 304] on input "hndelavega" at bounding box center [562, 304] width 127 height 17
paste input "morguemuscle"
type input "morguemuscle"
click at [550, 304] on input "morguemuscle" at bounding box center [562, 304] width 127 height 17
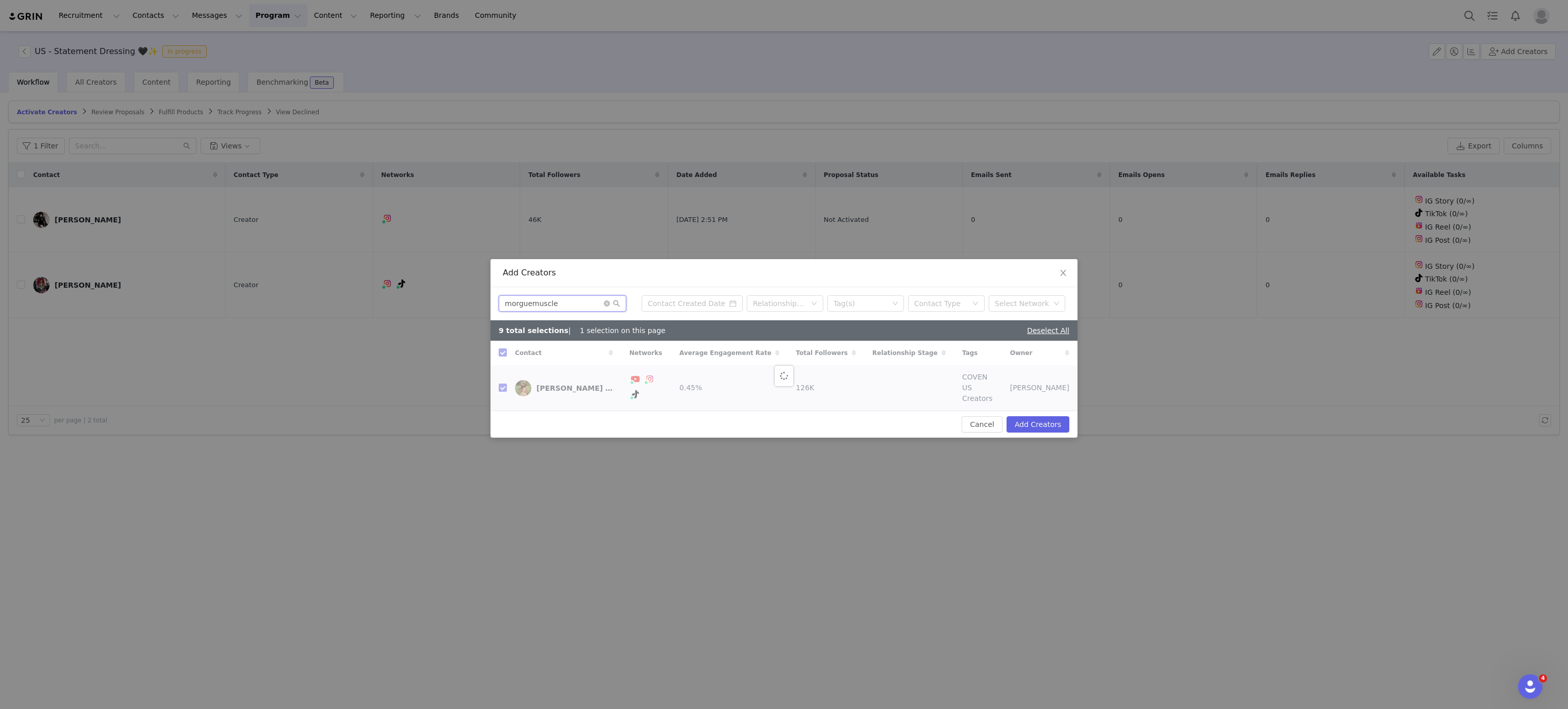
checkbox input "false"
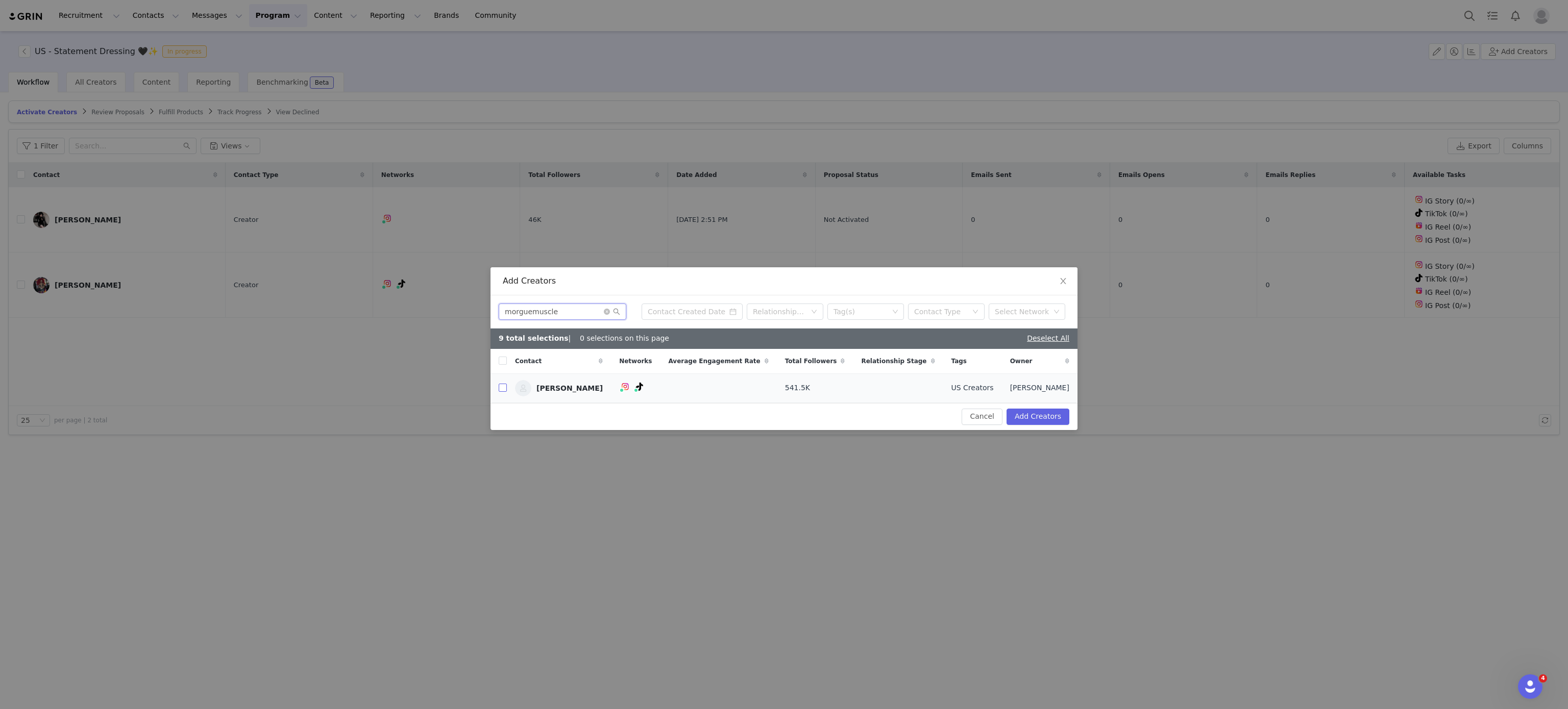
type input "morguemuscle"
click at [504, 387] on input "checkbox" at bounding box center [503, 388] width 8 height 8
checkbox input "true"
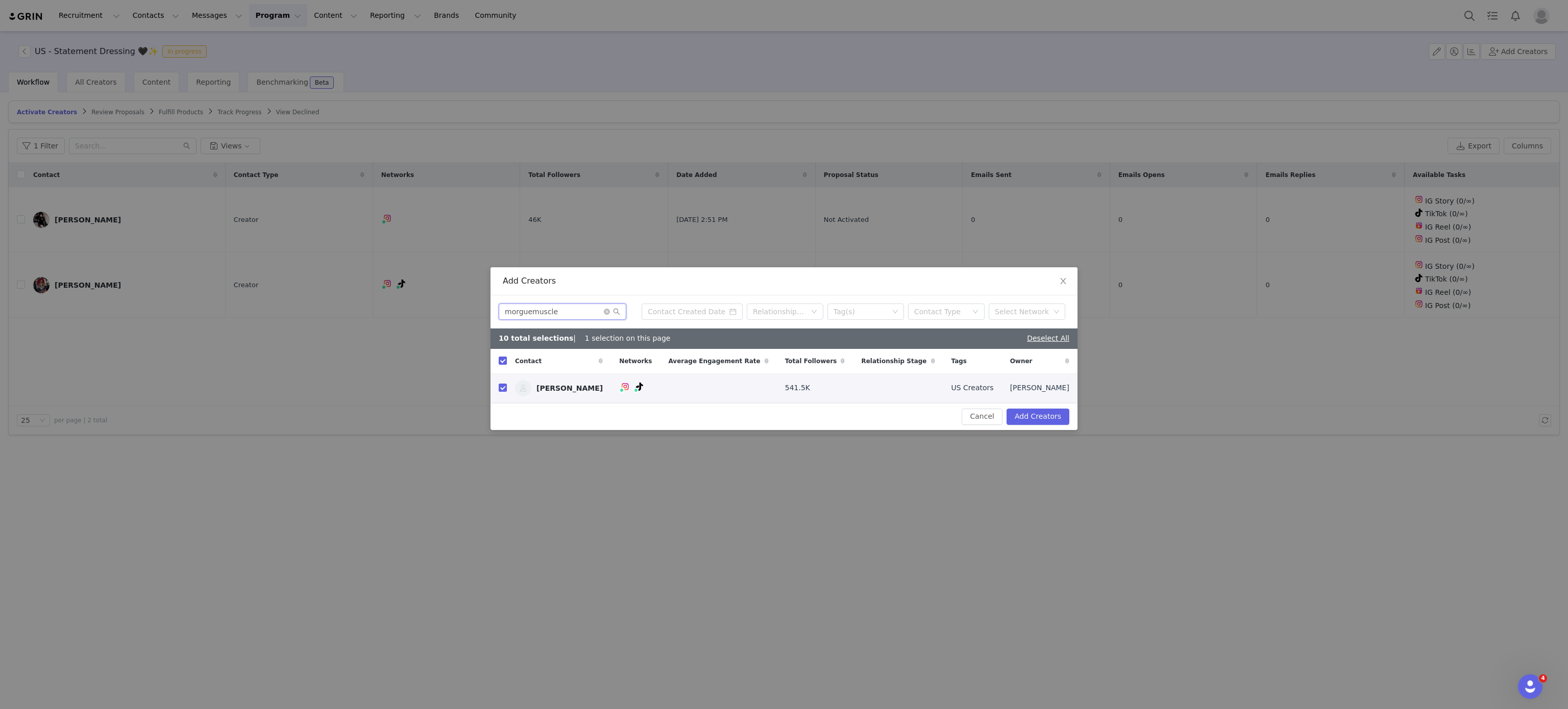
click at [559, 315] on input "morguemuscle" at bounding box center [562, 312] width 127 height 17
paste input "aitenshimisha"
type input "aitenshimisha"
checkbox input "false"
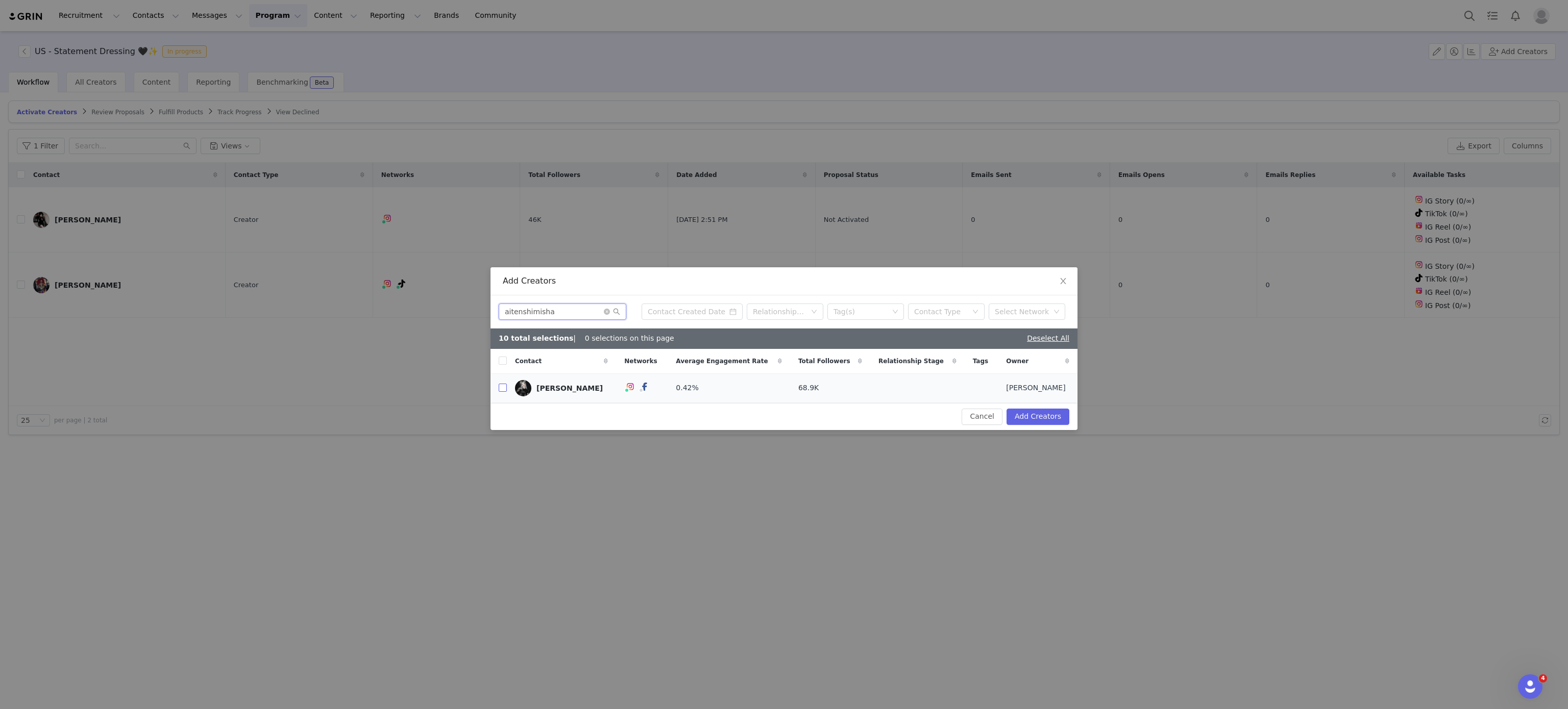
type input "aitenshimisha"
click at [499, 384] on input "checkbox" at bounding box center [503, 388] width 8 height 8
checkbox input "true"
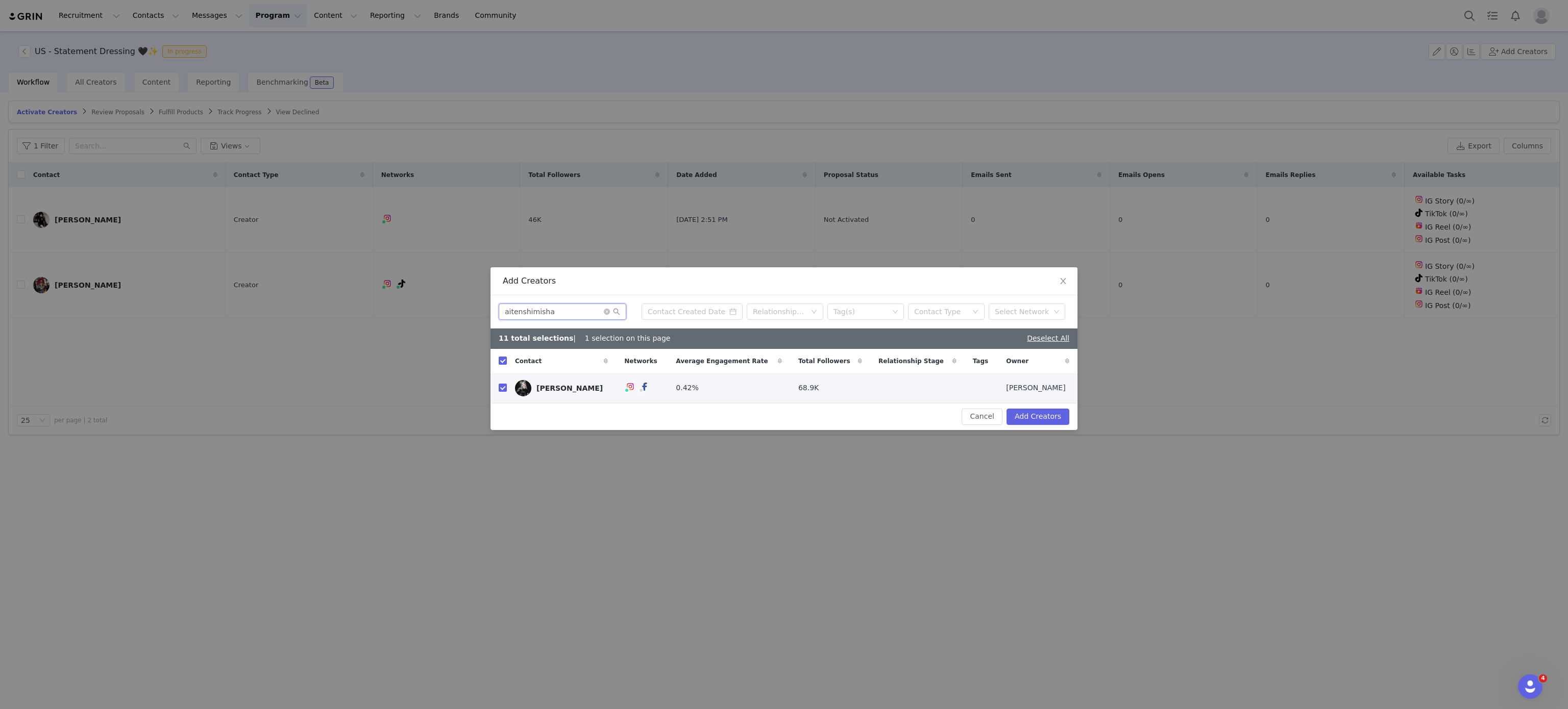
click at [546, 310] on input "aitenshimisha" at bounding box center [562, 312] width 127 height 17
paste input "marloween_"
type input "marloween_"
click at [546, 310] on input "marloween_" at bounding box center [562, 312] width 127 height 17
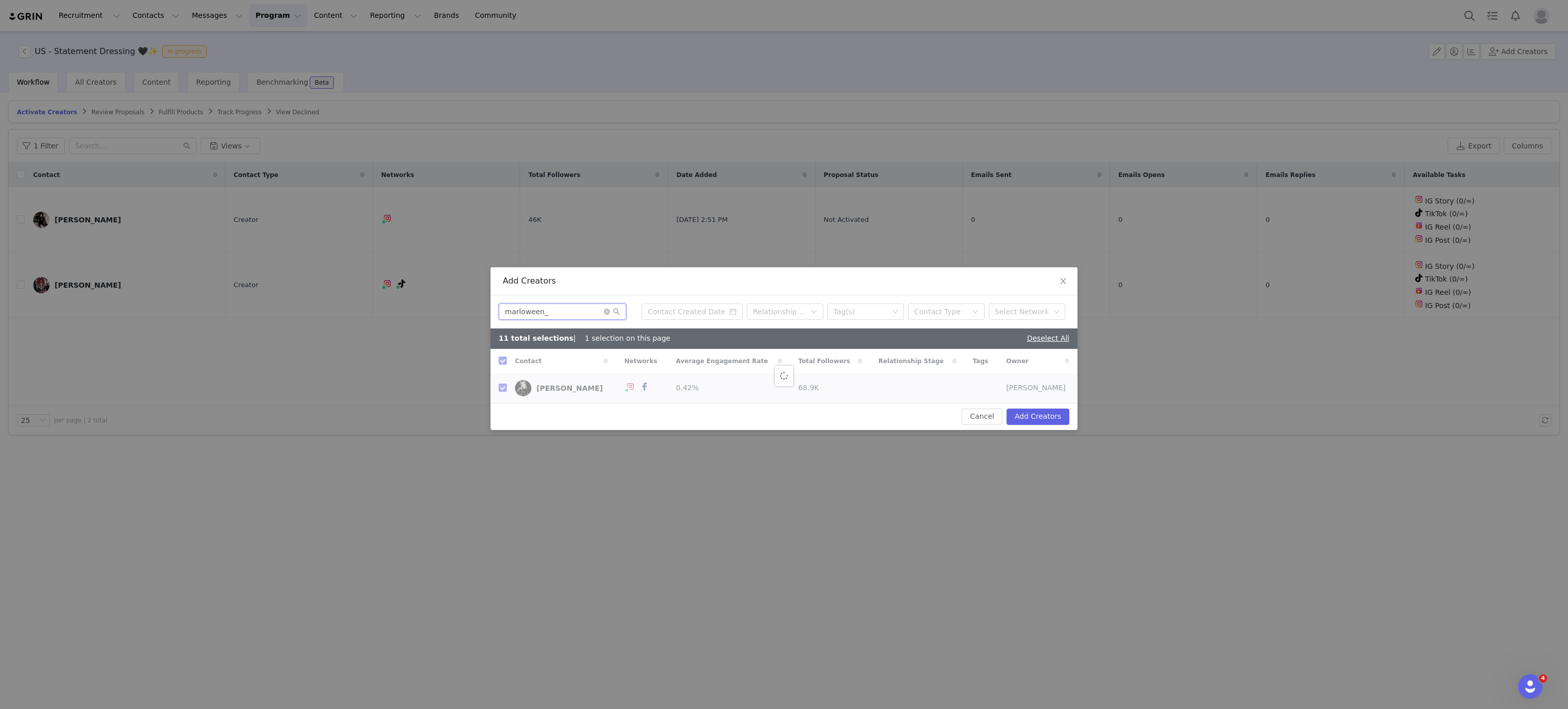
checkbox input "false"
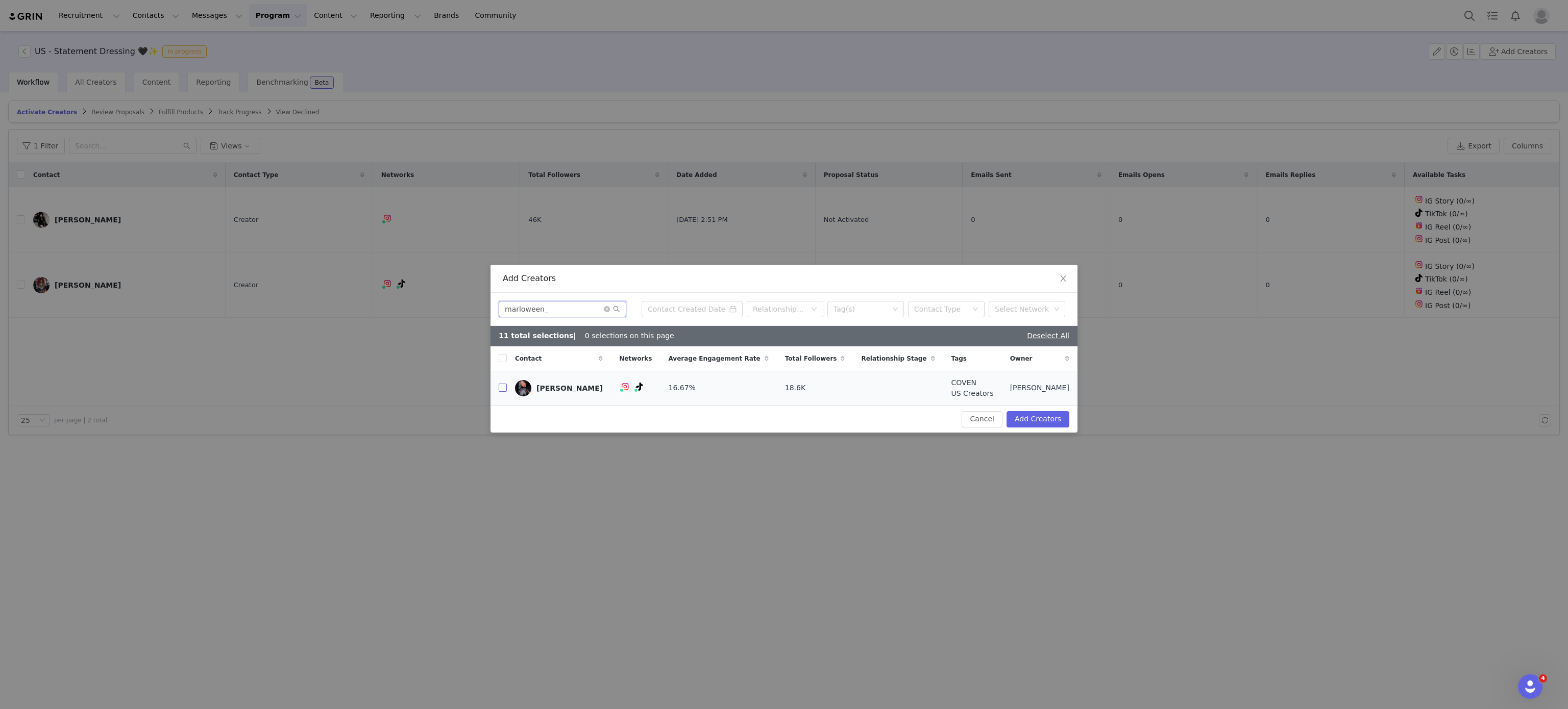
type input "marloween_"
click at [503, 392] on input "checkbox" at bounding box center [503, 388] width 8 height 8
checkbox input "true"
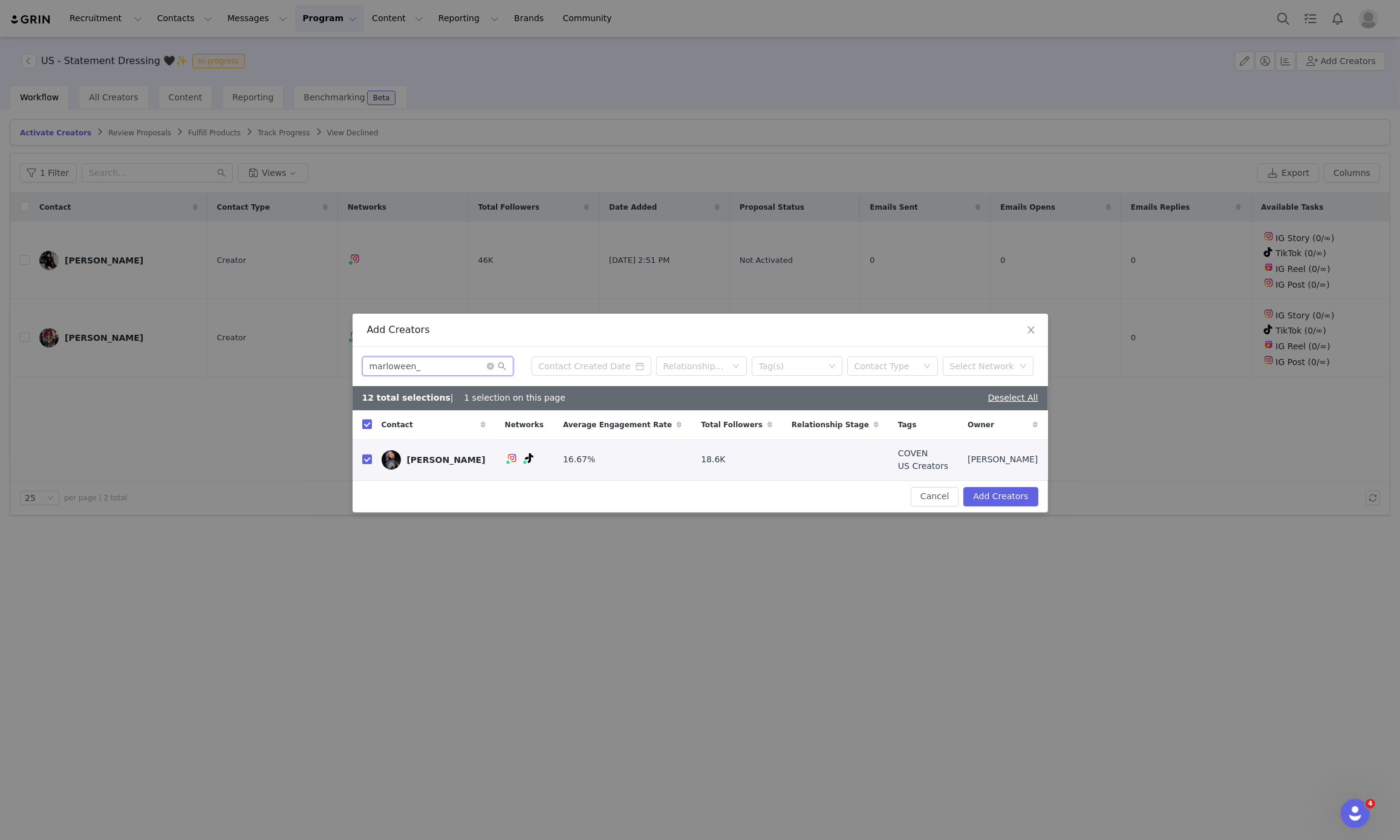
click at [426, 364] on input "marloween_" at bounding box center [437, 367] width 151 height 20
paste input "heyitsjessiek"
type input "heyitsjessiek"
click at [426, 364] on input "heyitsjessiek" at bounding box center [437, 367] width 151 height 20
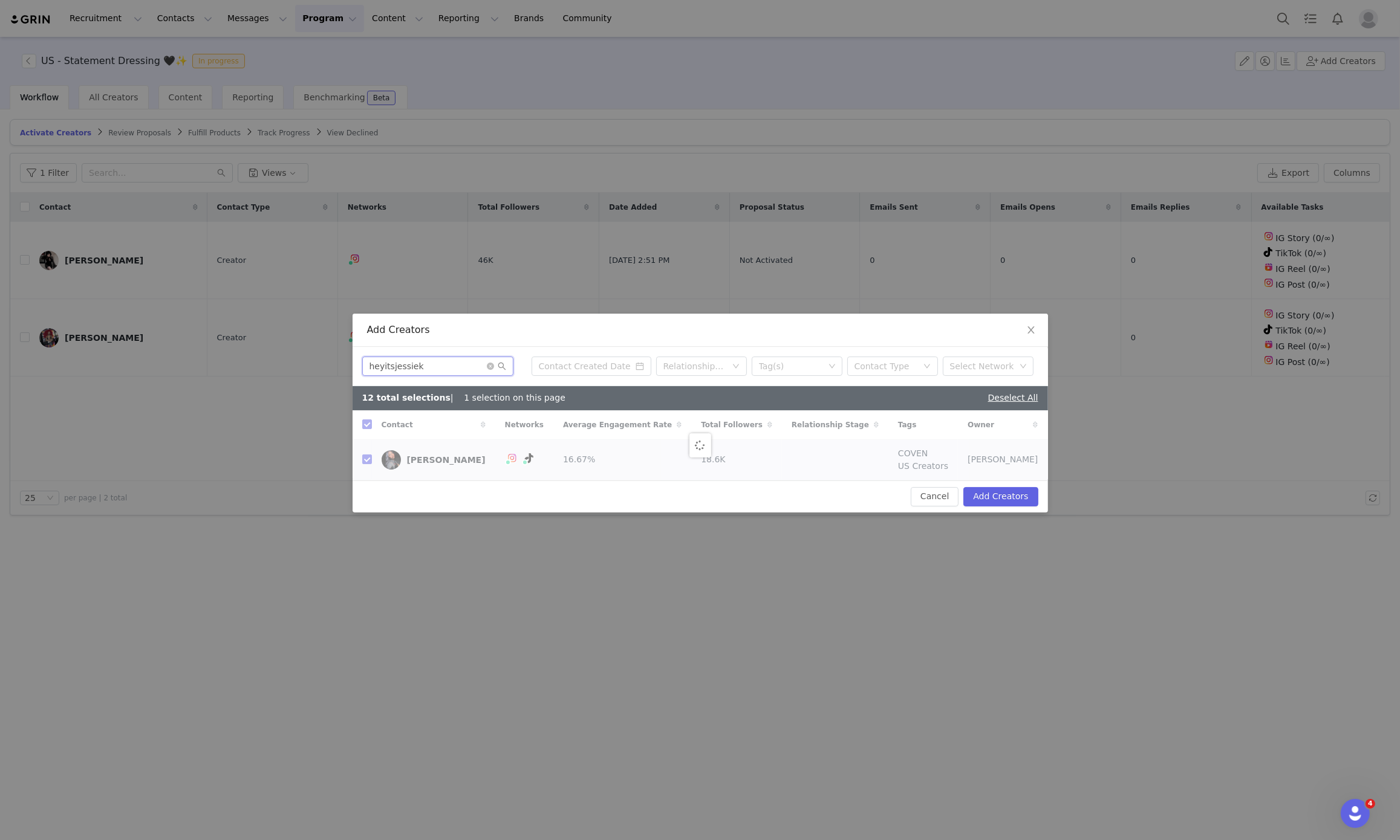
checkbox input "false"
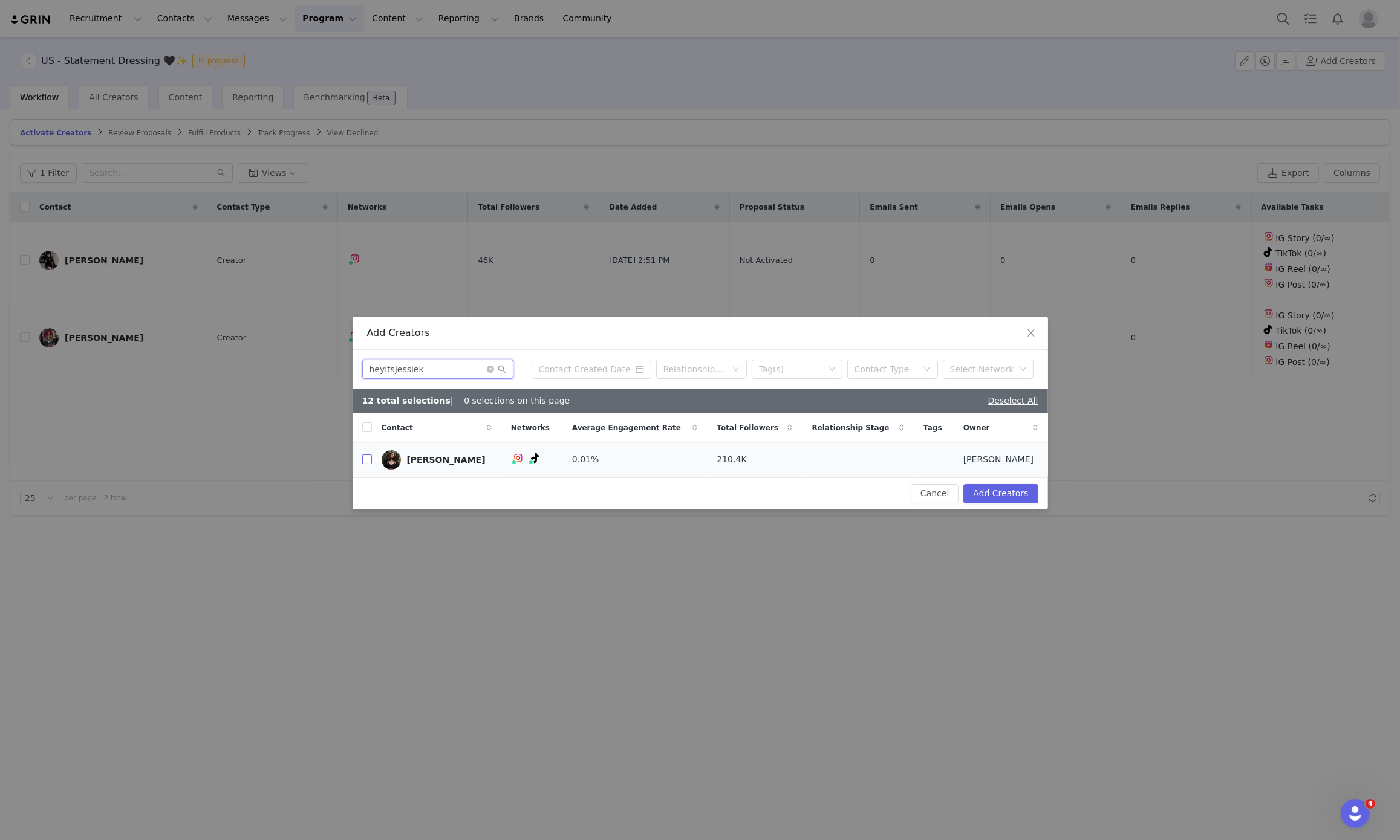
type input "heyitsjessiek"
click at [368, 461] on input "checkbox" at bounding box center [367, 459] width 10 height 10
checkbox input "true"
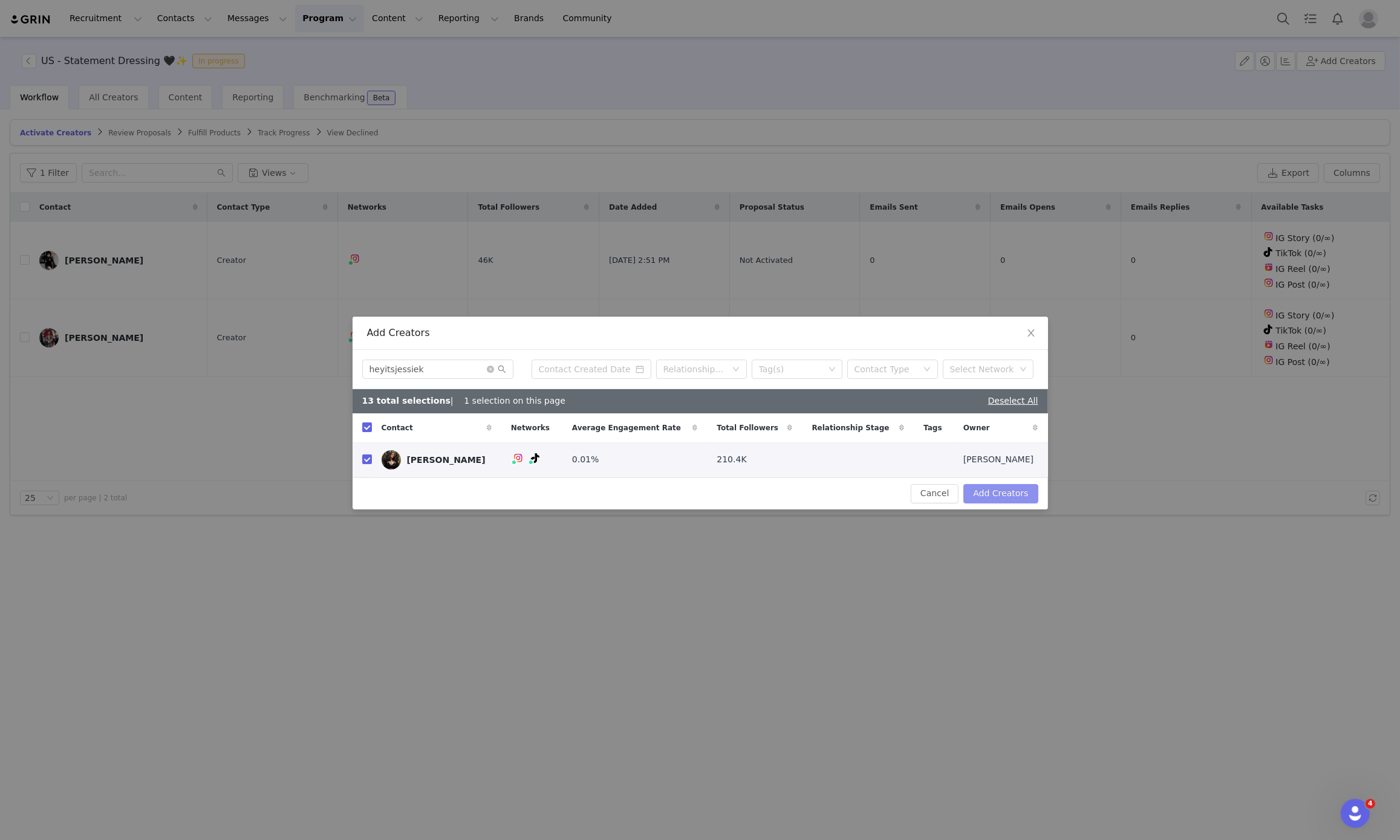
click at [1013, 495] on button "Add Creators" at bounding box center [1000, 494] width 74 height 20
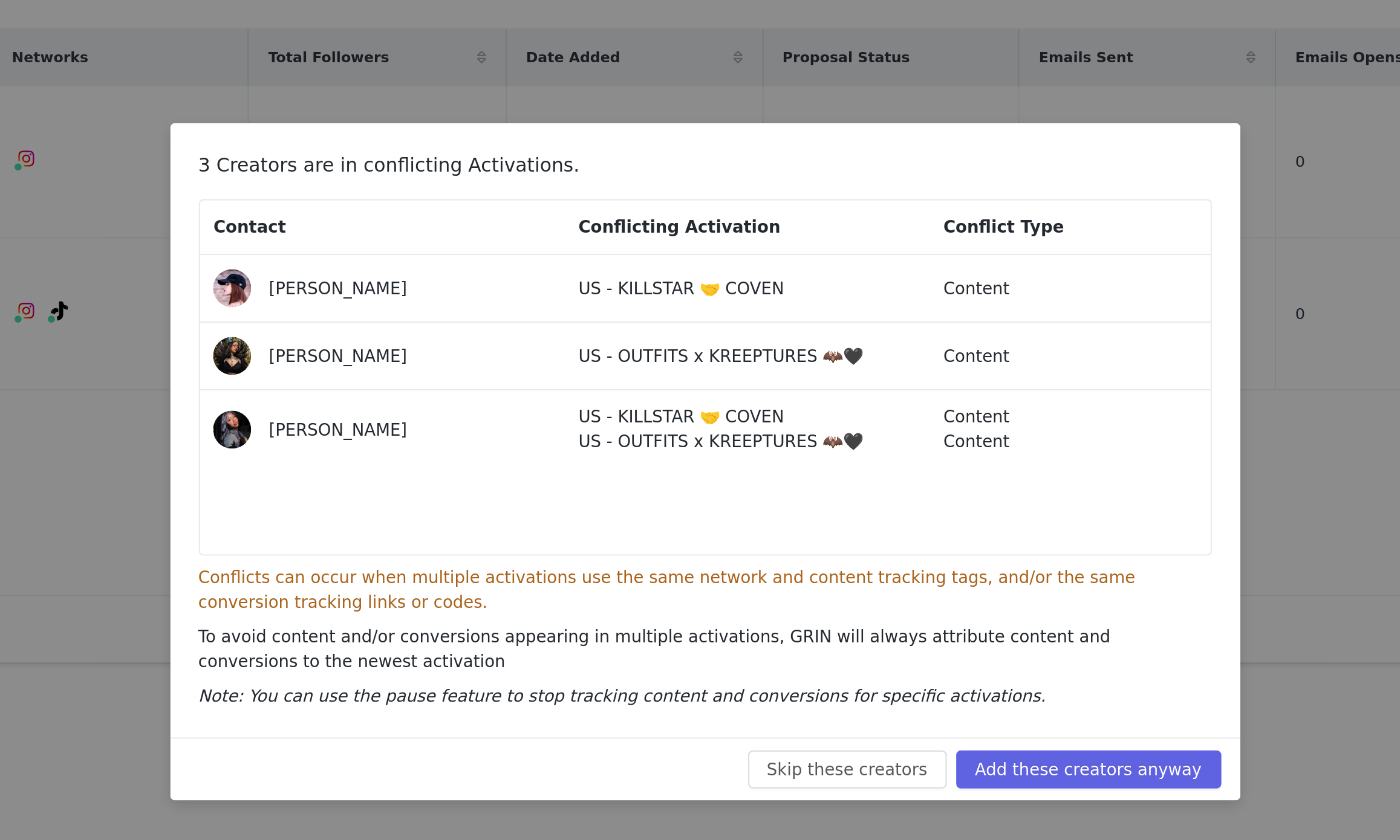
click at [659, 394] on p "US - KILLSTAR 🤝 COVEN" at bounding box center [719, 389] width 169 height 13
click at [502, 360] on span "Jessie Kollie" at bounding box center [513, 359] width 70 height 10
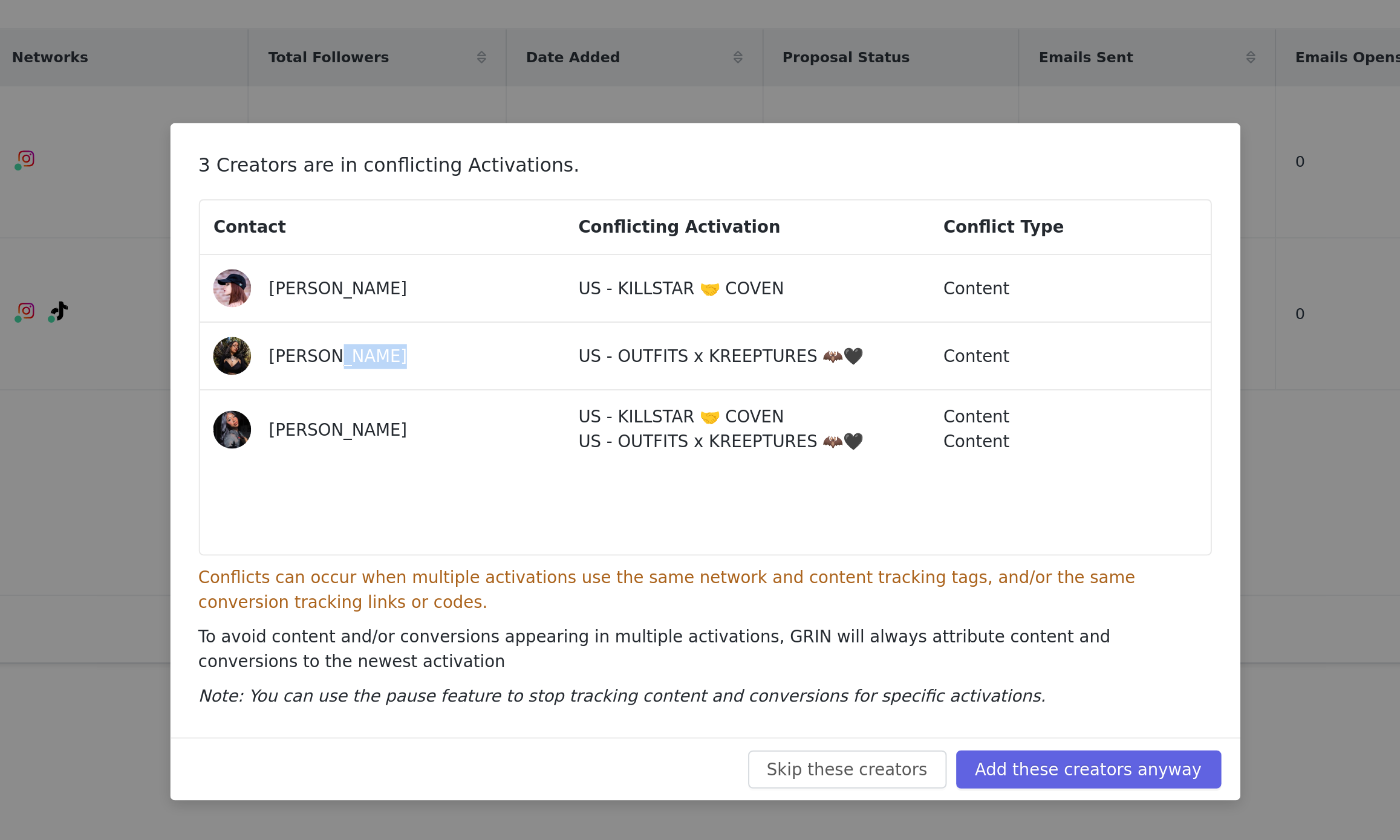
click at [502, 360] on span "Jessie Kollie" at bounding box center [513, 359] width 70 height 10
click at [629, 386] on div "Marlee Padmore US - KILLSTAR 🤝 COVEN US - OUTFITS x KREEPTURES 🦇🖤 Content Conte…" at bounding box center [698, 396] width 514 height 28
click at [535, 324] on div "Rose Paltridge" at bounding box center [548, 324] width 141 height 13
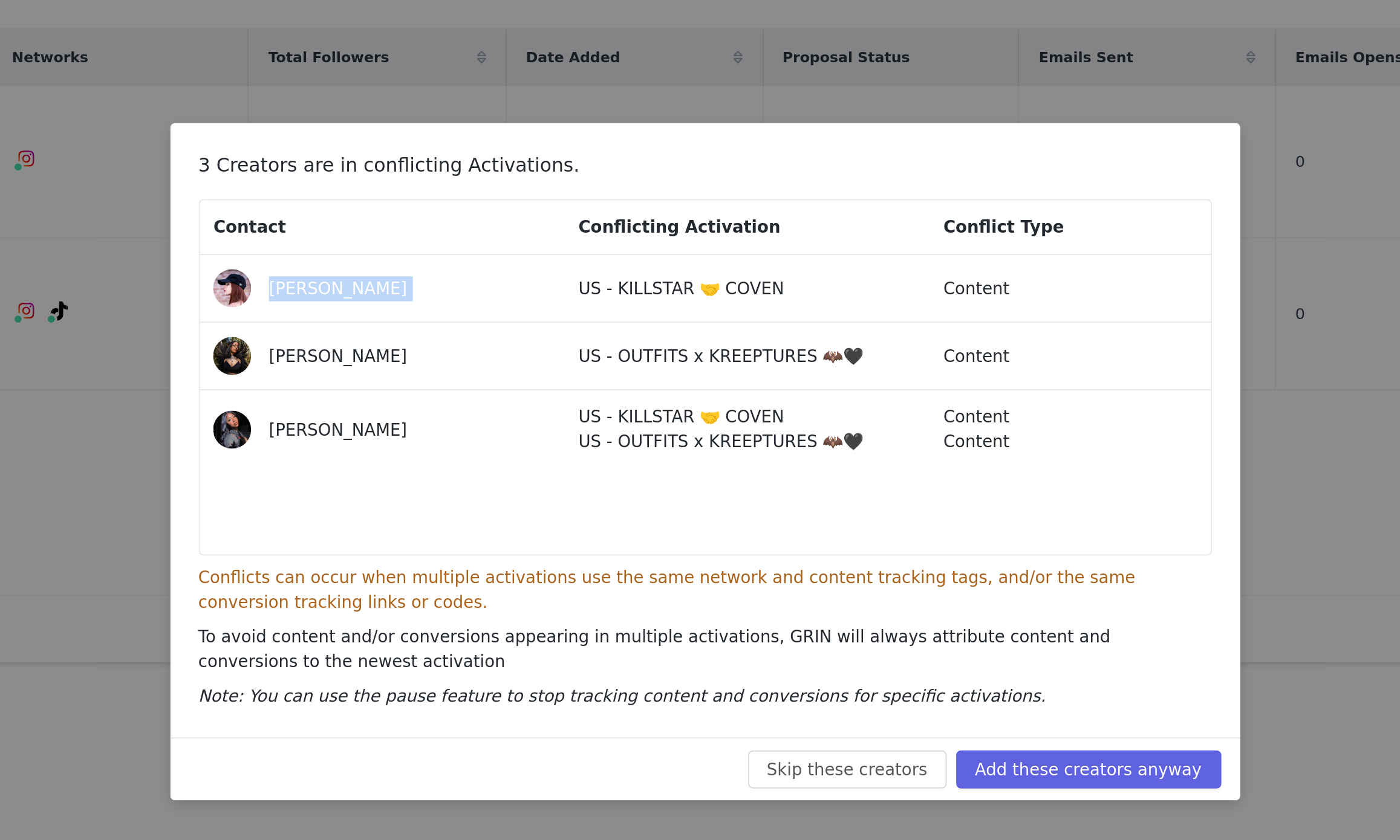
click at [535, 324] on div "Rose Paltridge" at bounding box center [548, 324] width 141 height 13
copy span "Rose Paltridge"
click at [800, 572] on button "Skip these creators" at bounding box center [772, 570] width 101 height 20
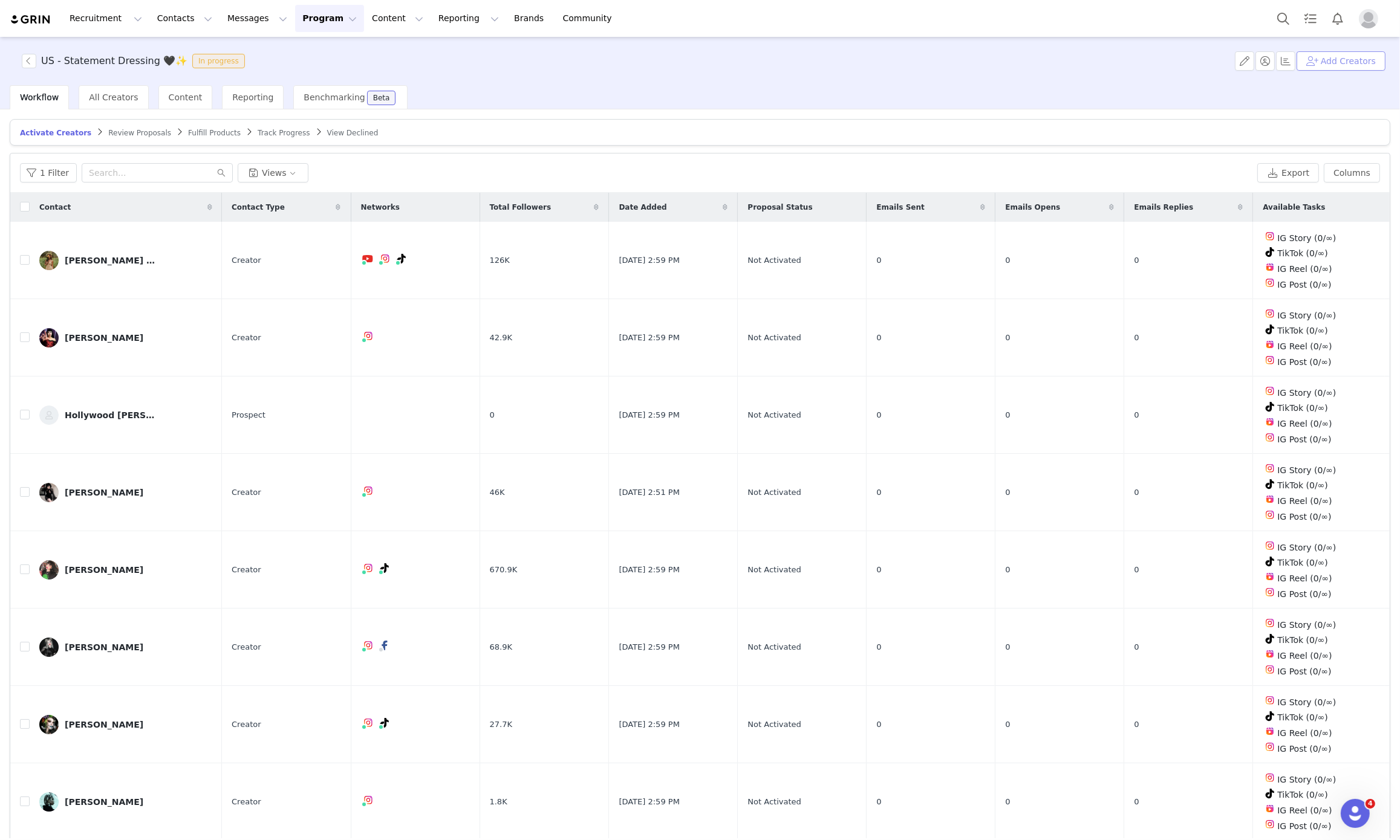
click at [1345, 62] on button "Add Creators" at bounding box center [1341, 61] width 89 height 20
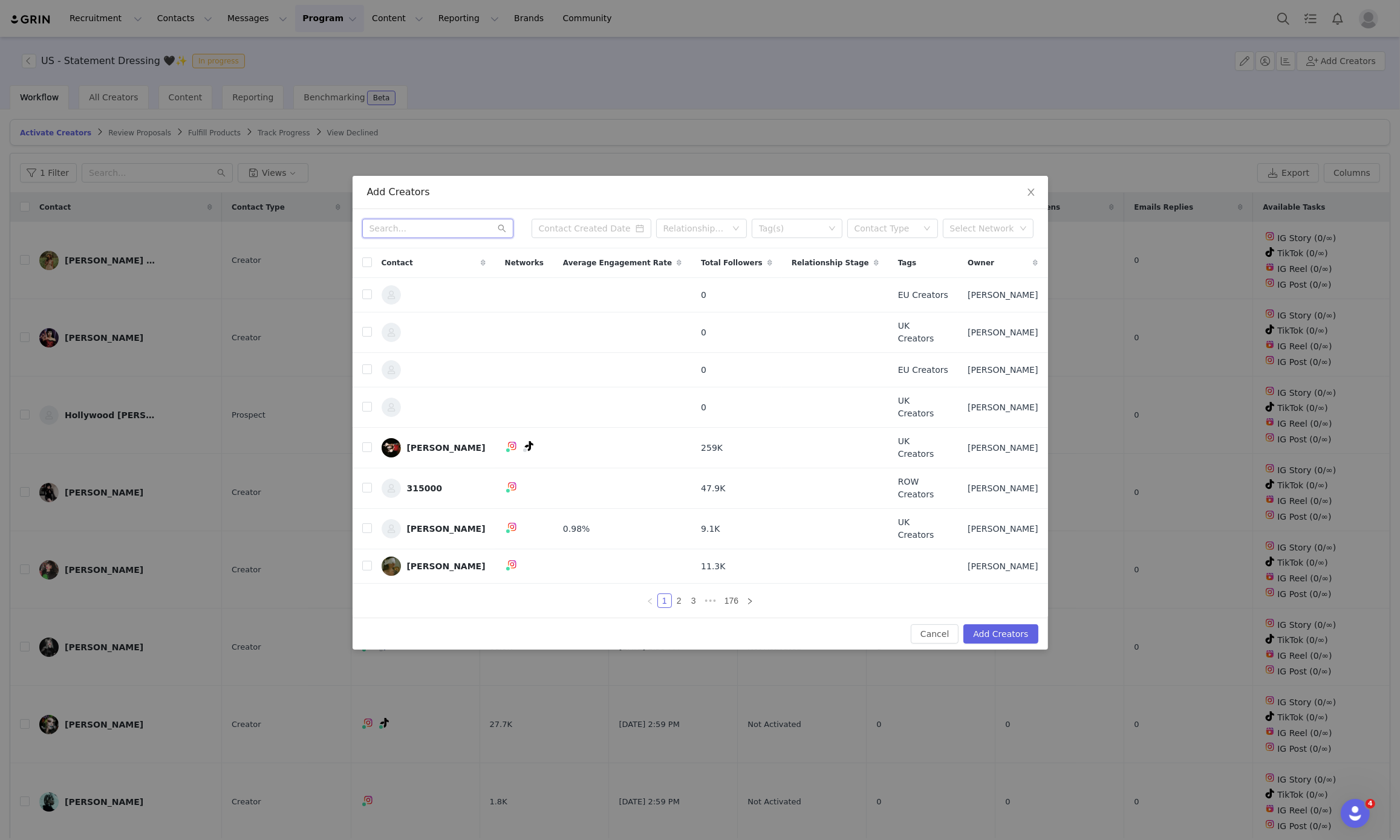
paste input "Rose Paltridge"
click at [444, 239] on input "Rose Paltridge" at bounding box center [437, 229] width 151 height 20
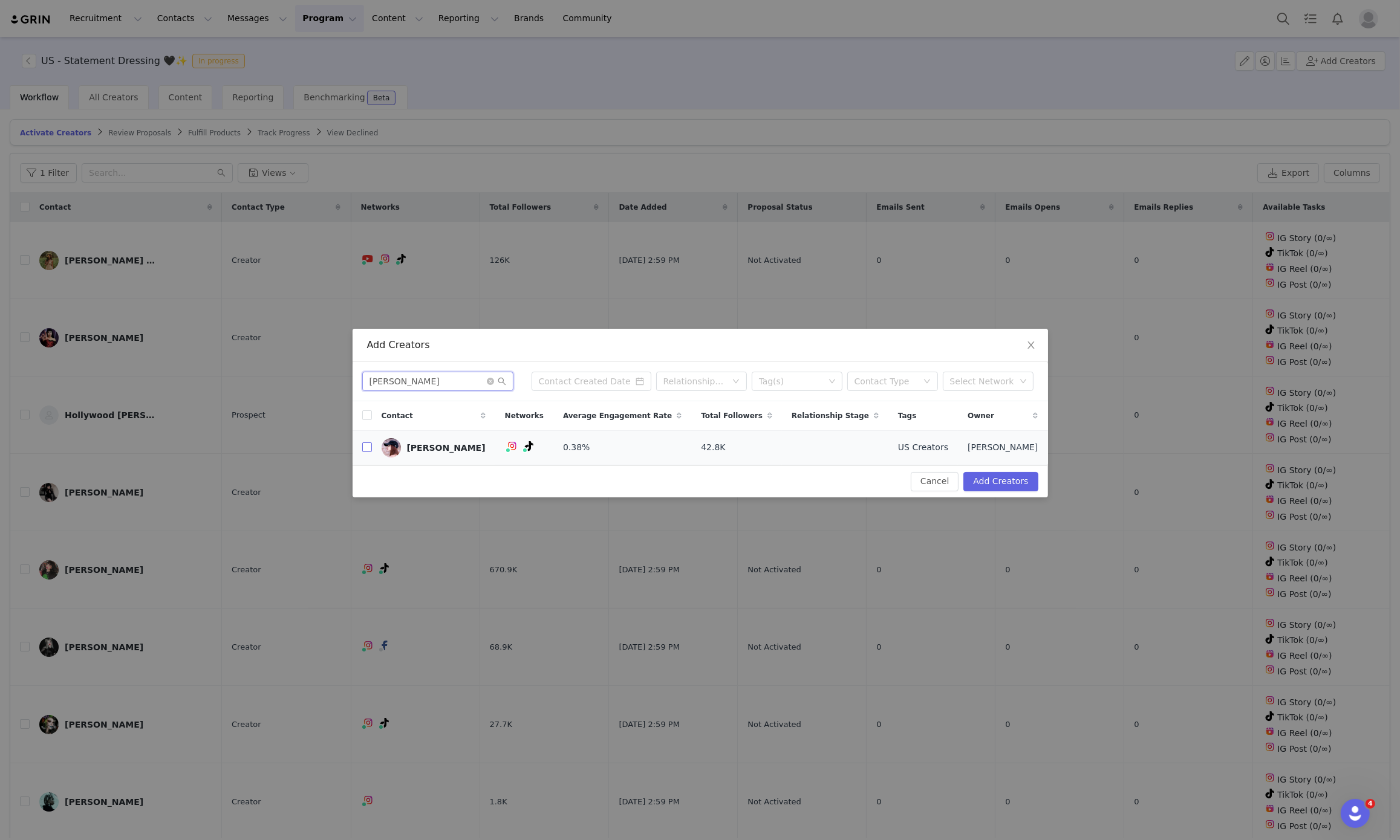
type input "Rose Paltridge"
click at [364, 450] on input "checkbox" at bounding box center [367, 448] width 10 height 10
checkbox input "true"
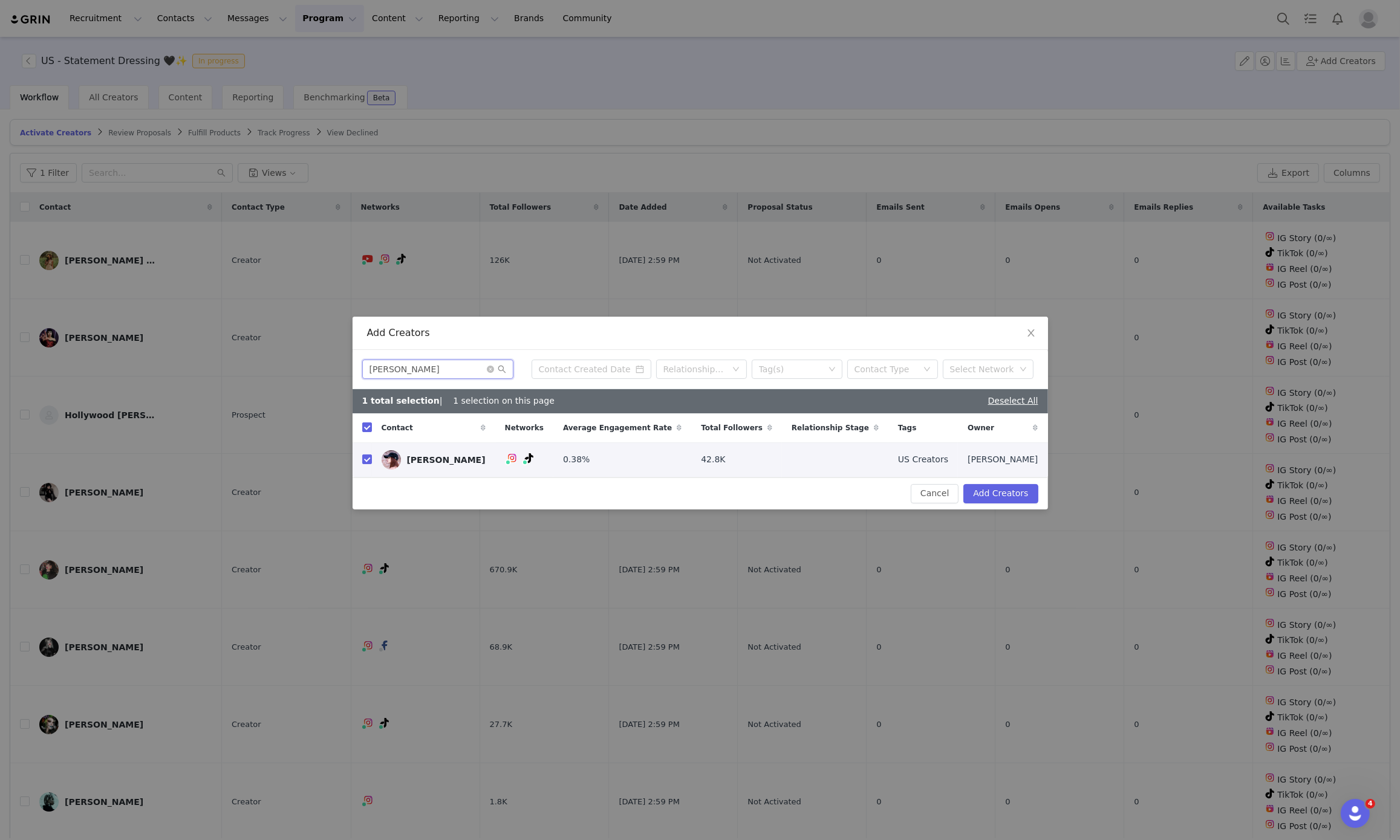
click at [448, 360] on input "Rose Paltridge" at bounding box center [437, 370] width 151 height 20
type input "heyits"
checkbox input "false"
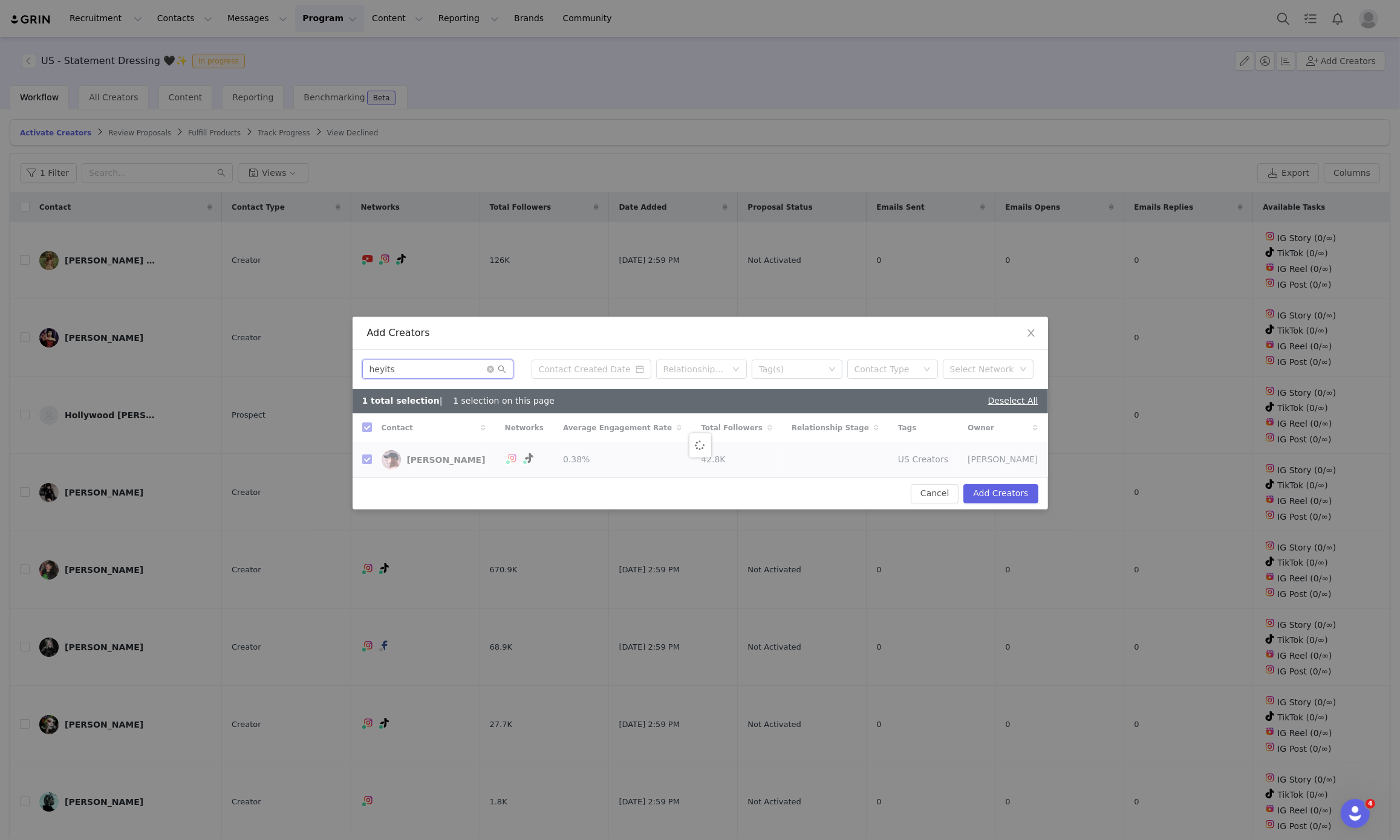
checkbox input "false"
type input "heyits"
click at [365, 460] on input "checkbox" at bounding box center [367, 459] width 10 height 10
checkbox input "true"
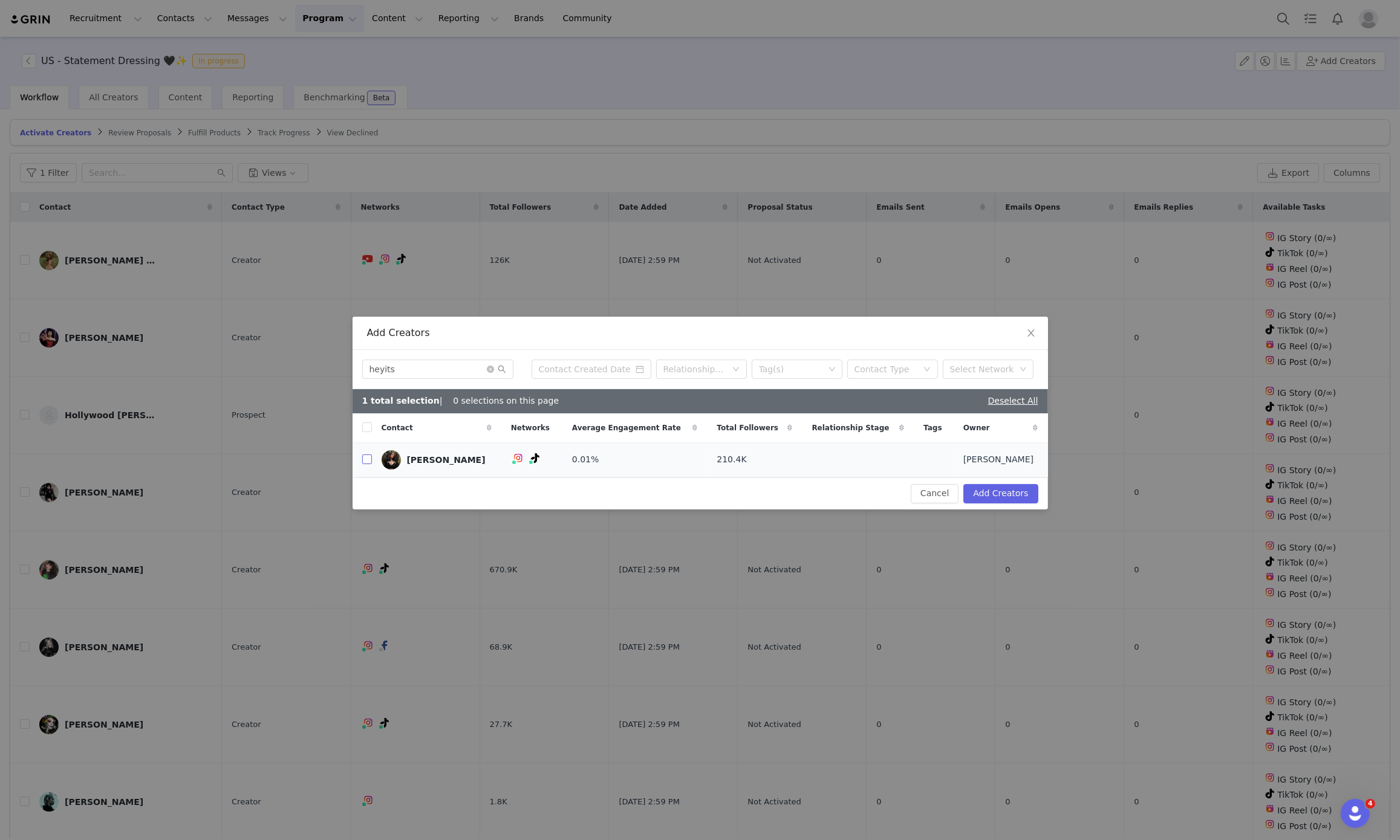
checkbox input "true"
click at [997, 489] on button "Add Creators" at bounding box center [1000, 494] width 74 height 20
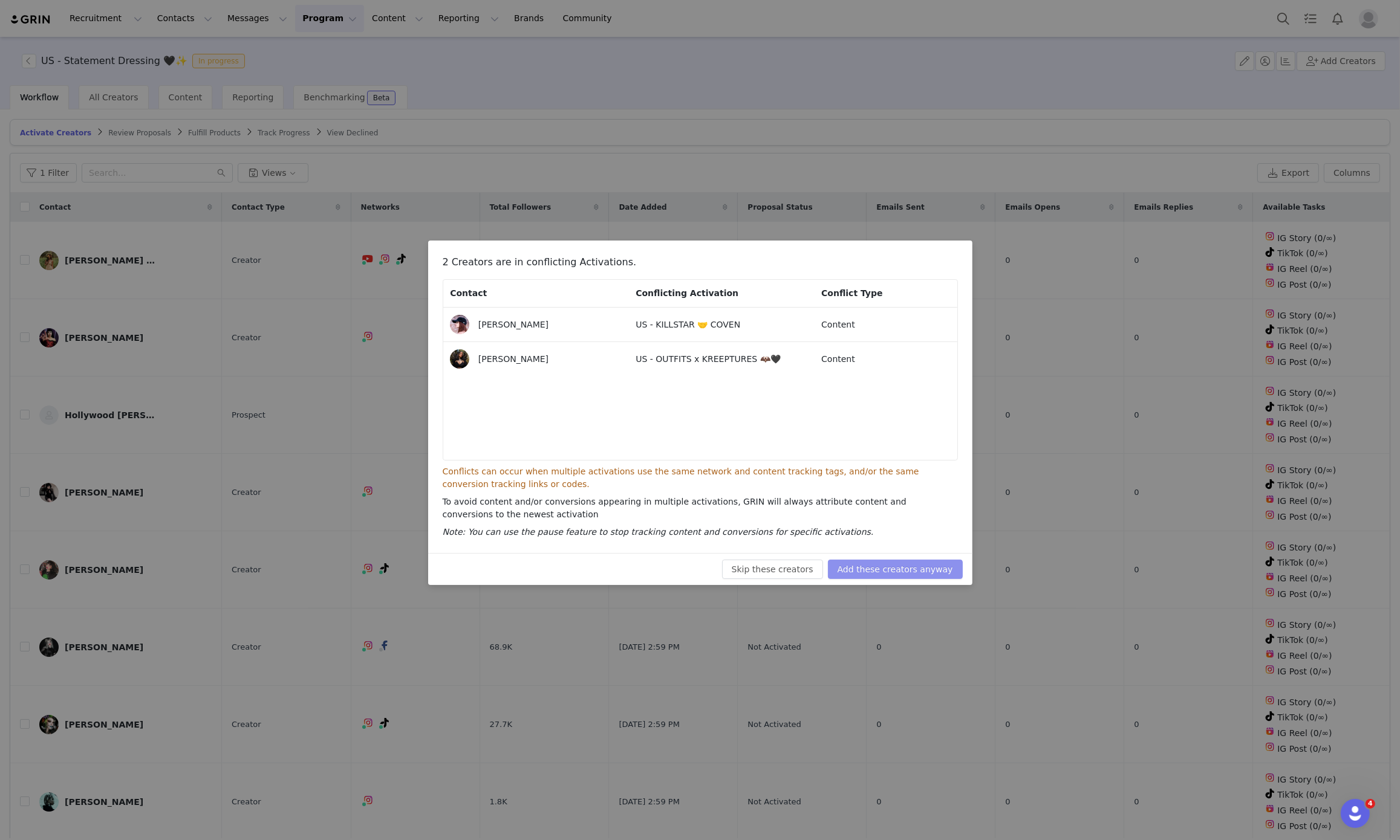
click at [895, 565] on button "Add these creators anyway" at bounding box center [894, 570] width 135 height 20
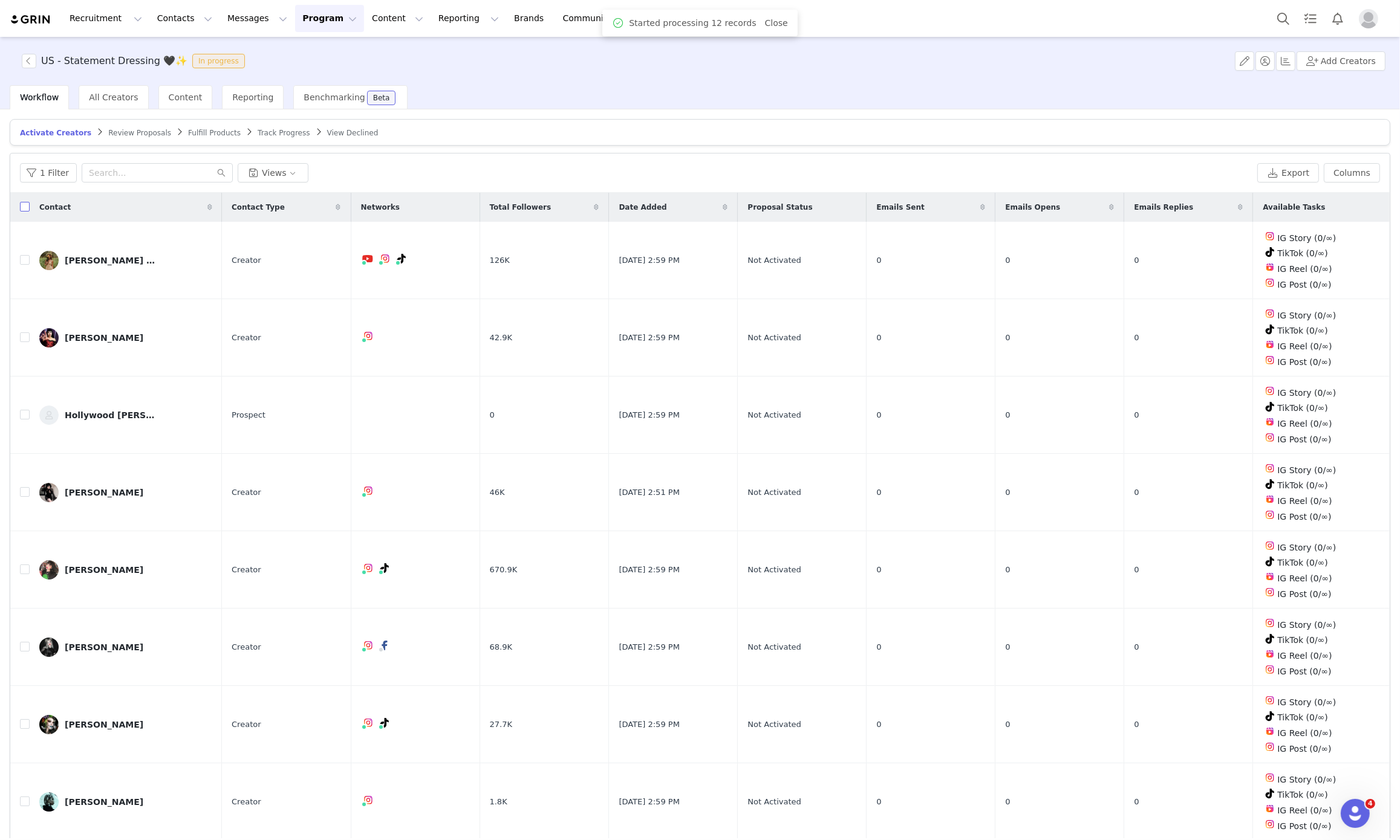
click at [29, 207] on input "checkbox" at bounding box center [25, 207] width 10 height 10
checkbox input "true"
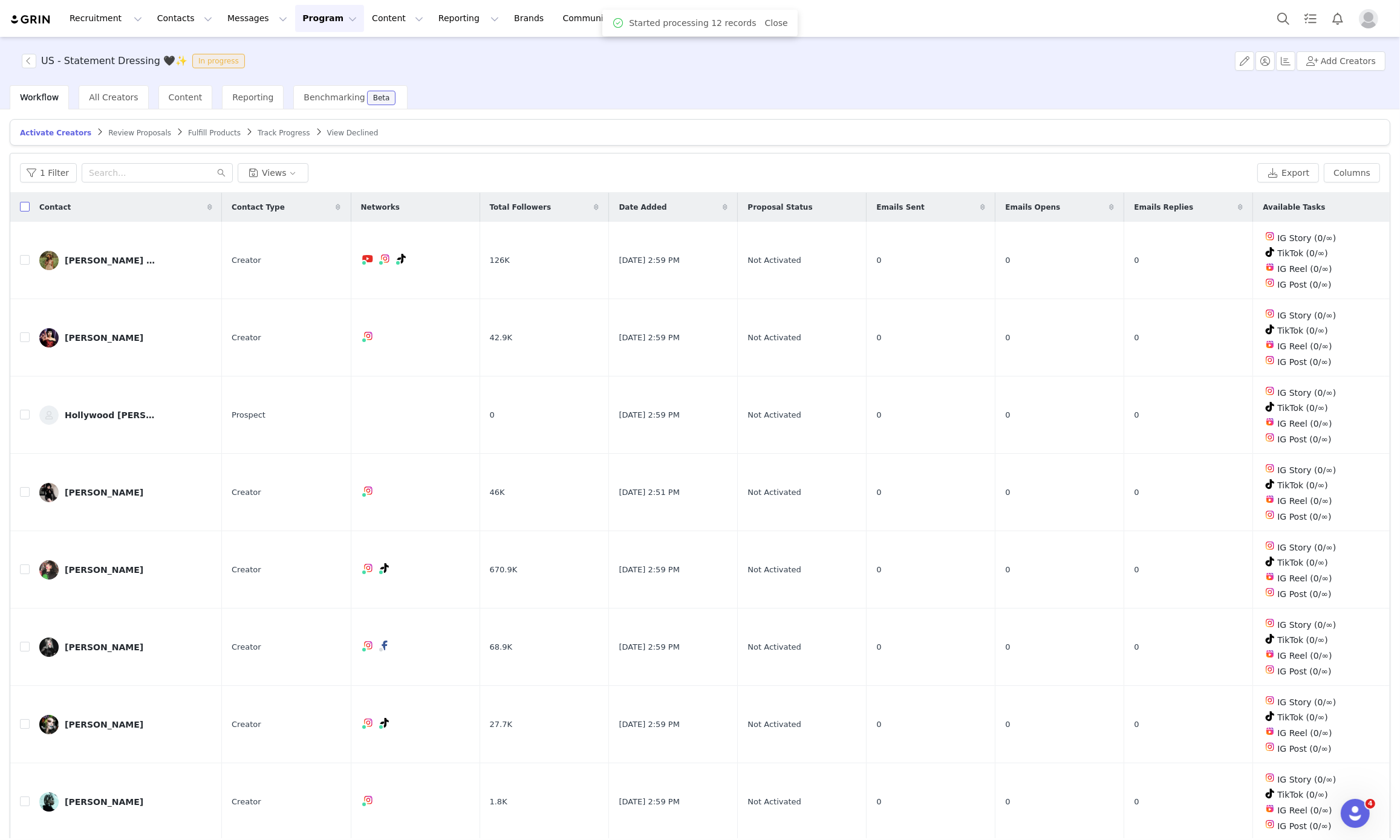
checkbox input "true"
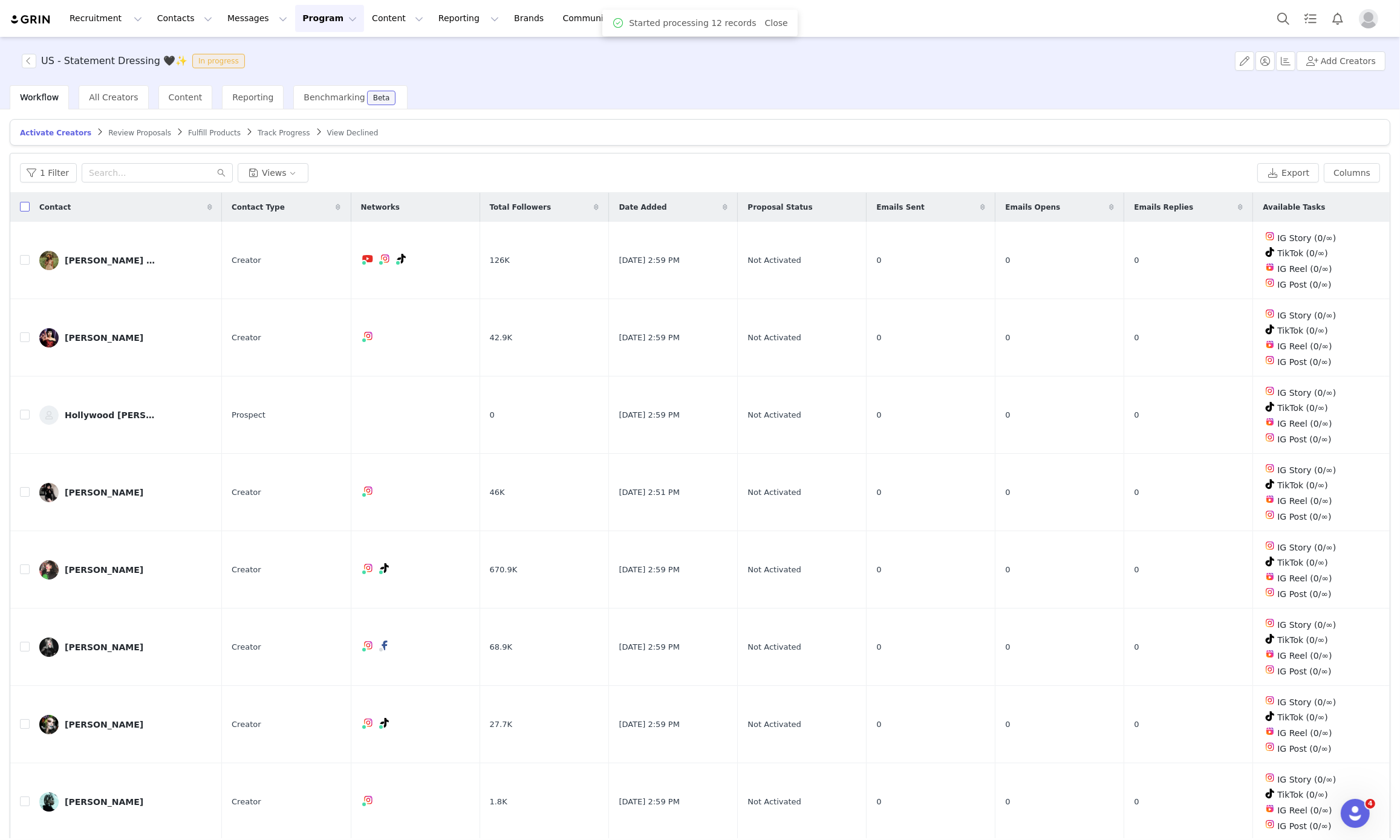
checkbox input "true"
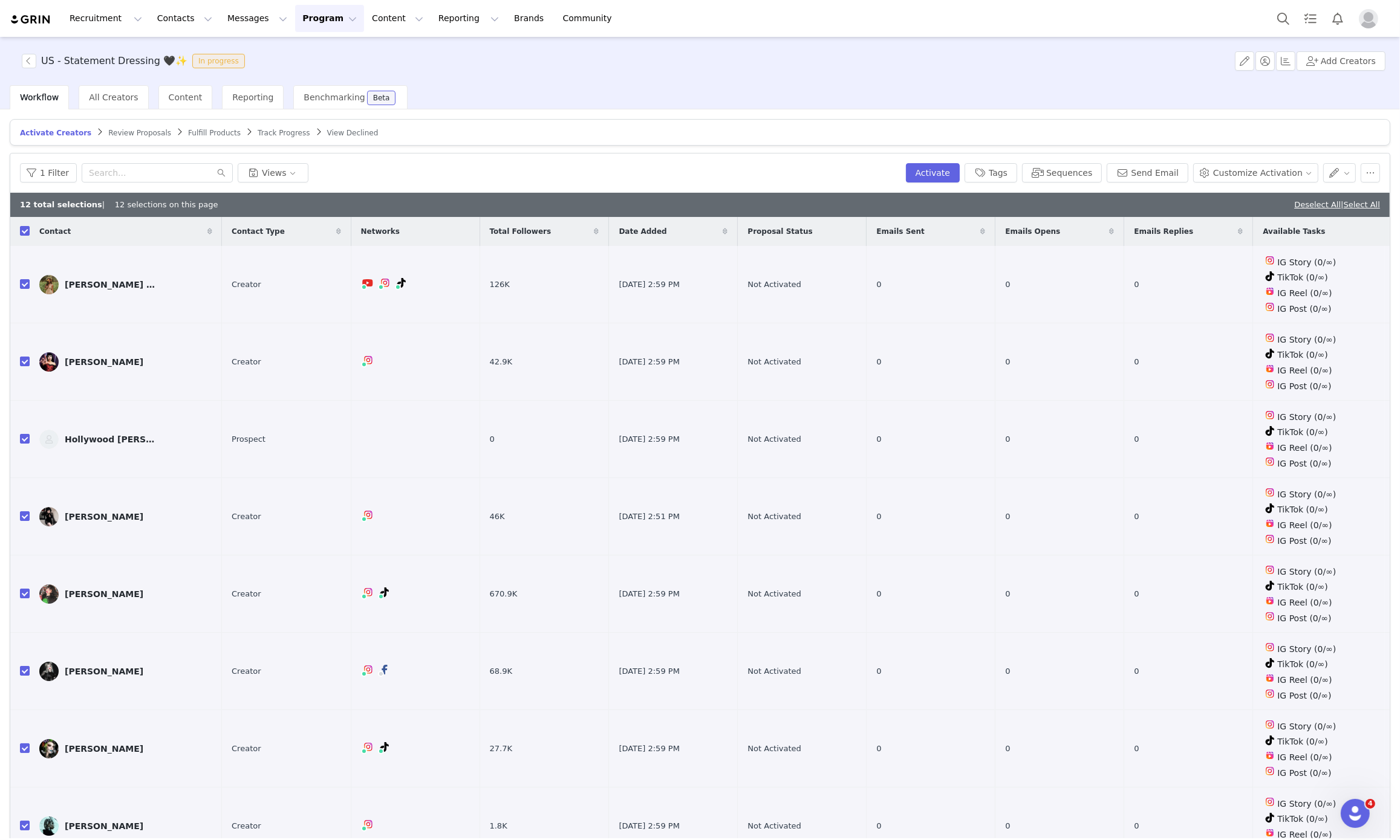
click at [21, 244] on th at bounding box center [20, 231] width 20 height 29
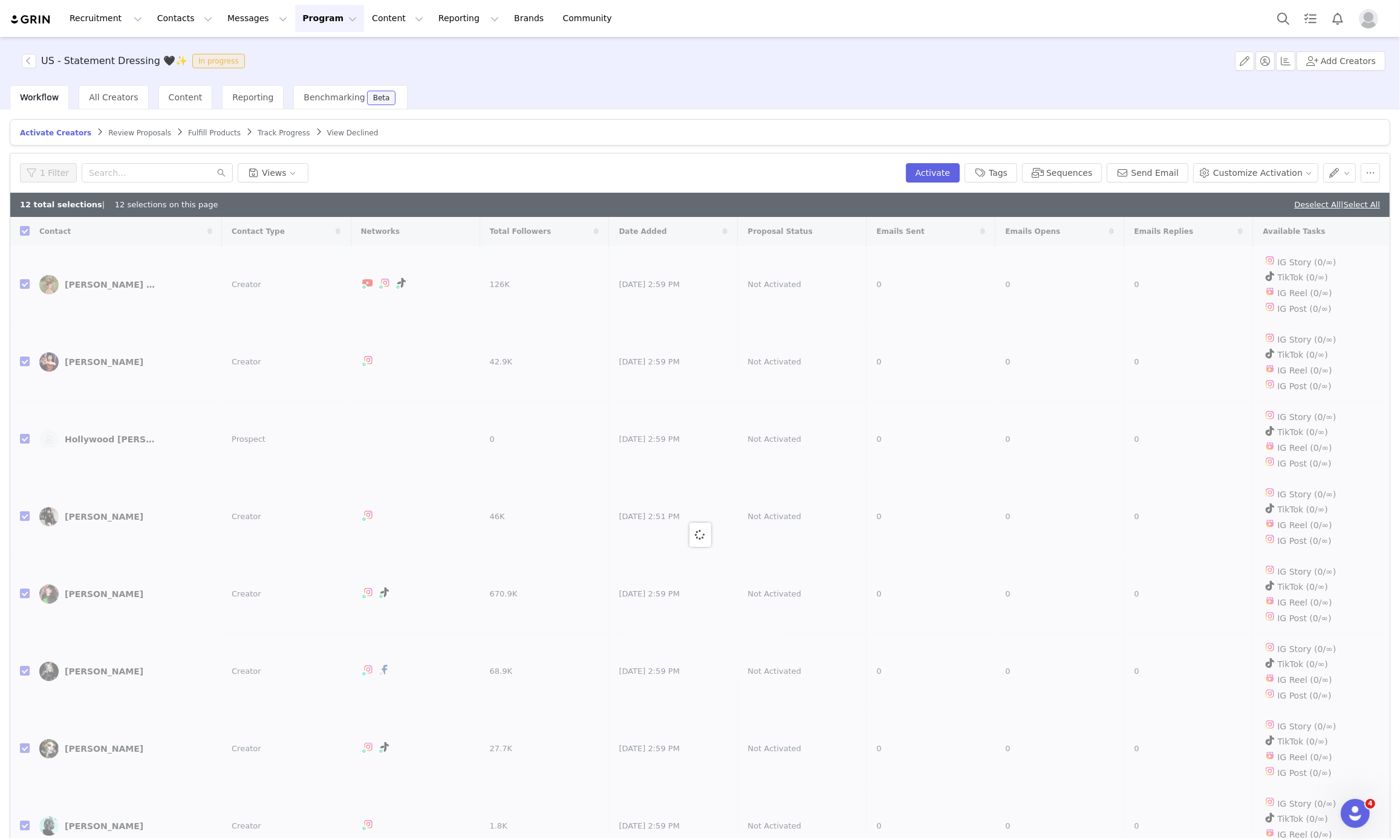
checkbox input "false"
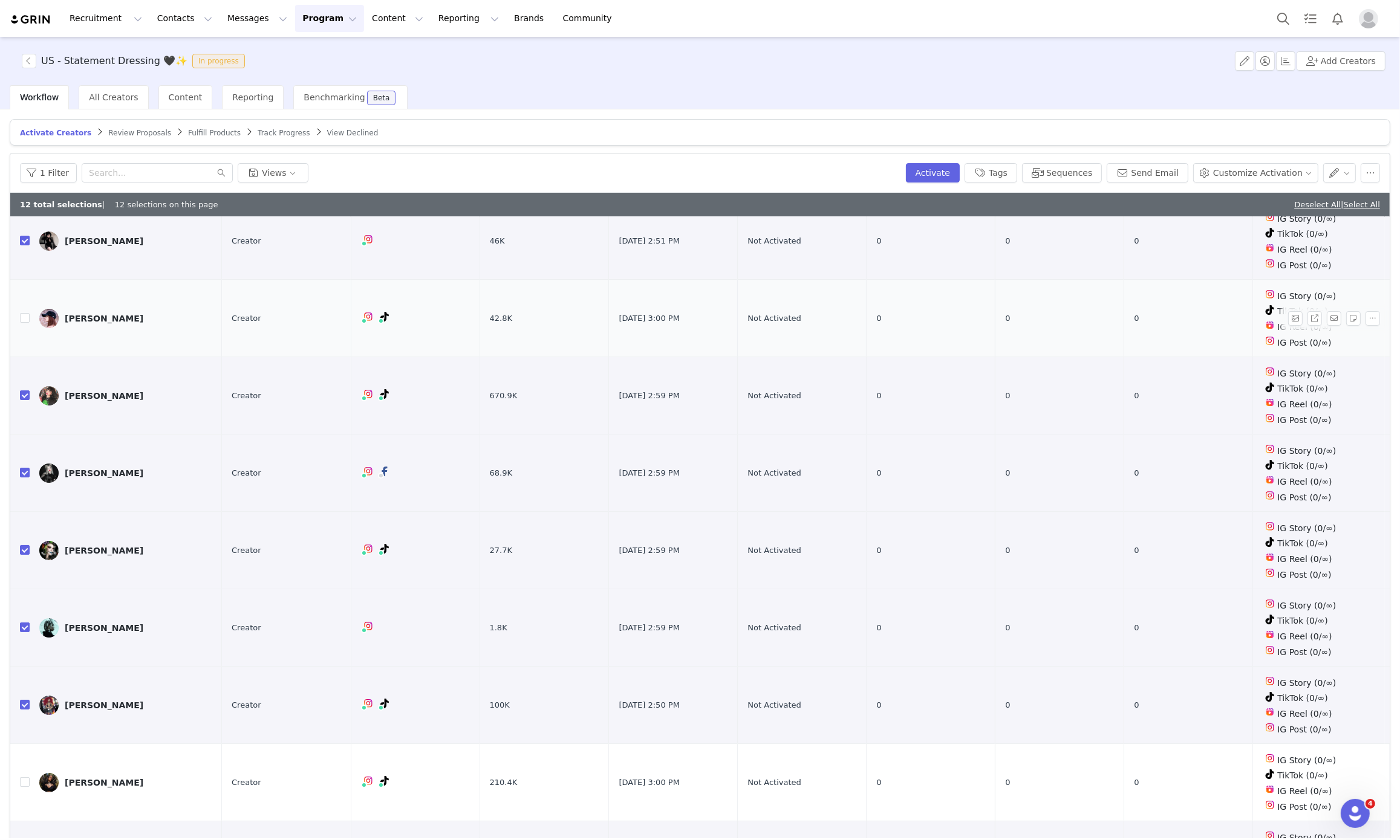
scroll to position [276, 0]
click at [93, 390] on div "Heather Taylor" at bounding box center [105, 395] width 79 height 10
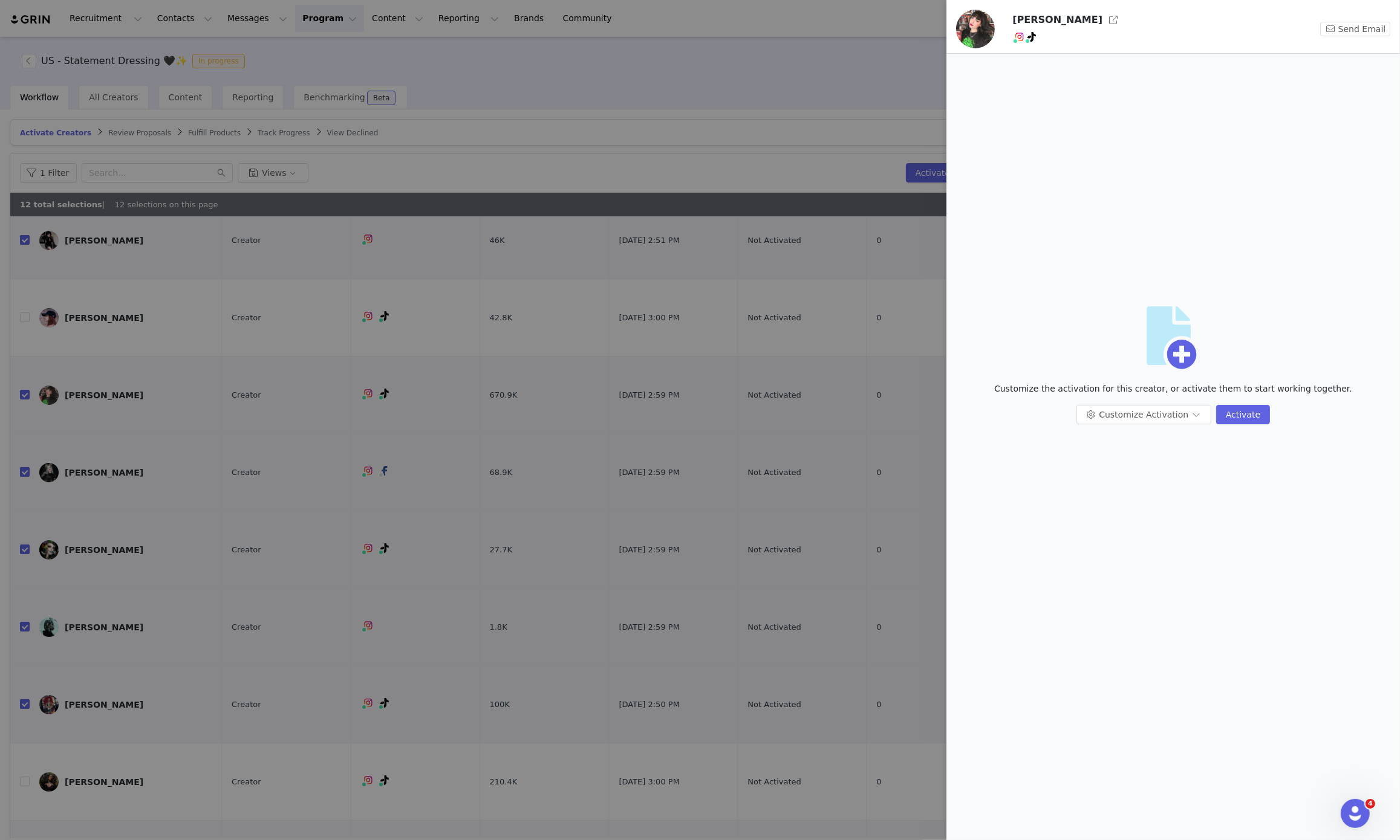
click at [308, 421] on div at bounding box center [700, 420] width 1400 height 840
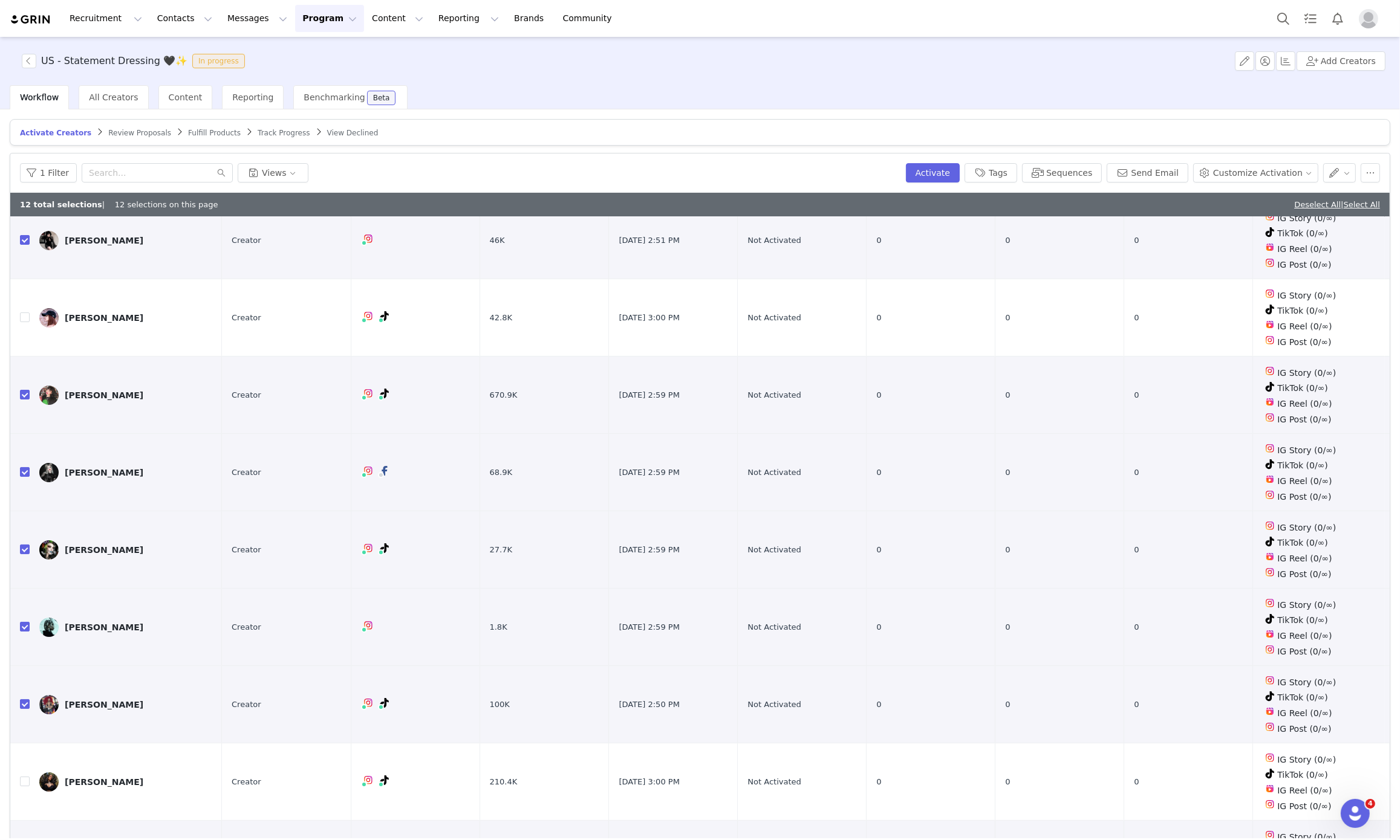
scroll to position [0, 0]
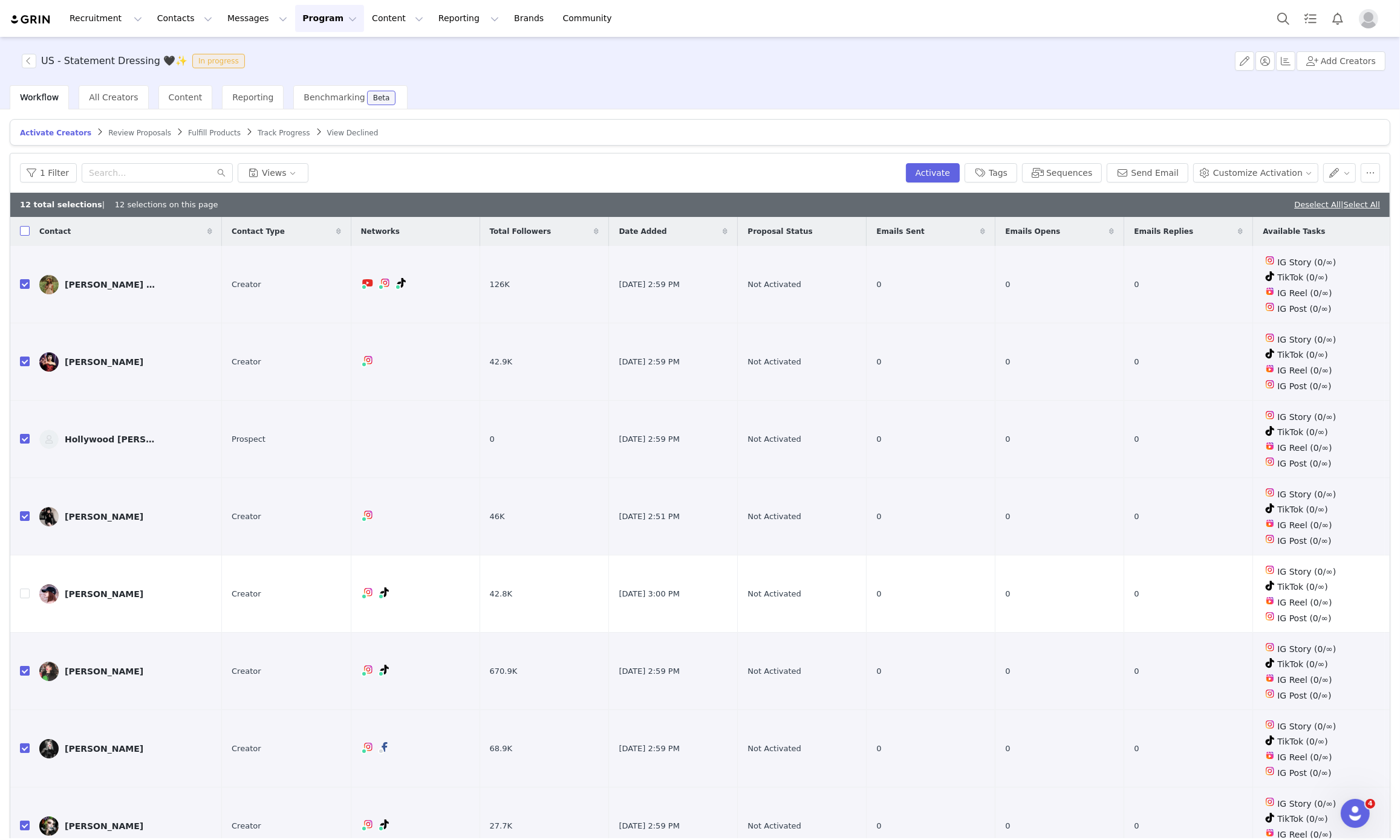
click at [29, 231] on input "checkbox" at bounding box center [25, 231] width 10 height 10
checkbox input "true"
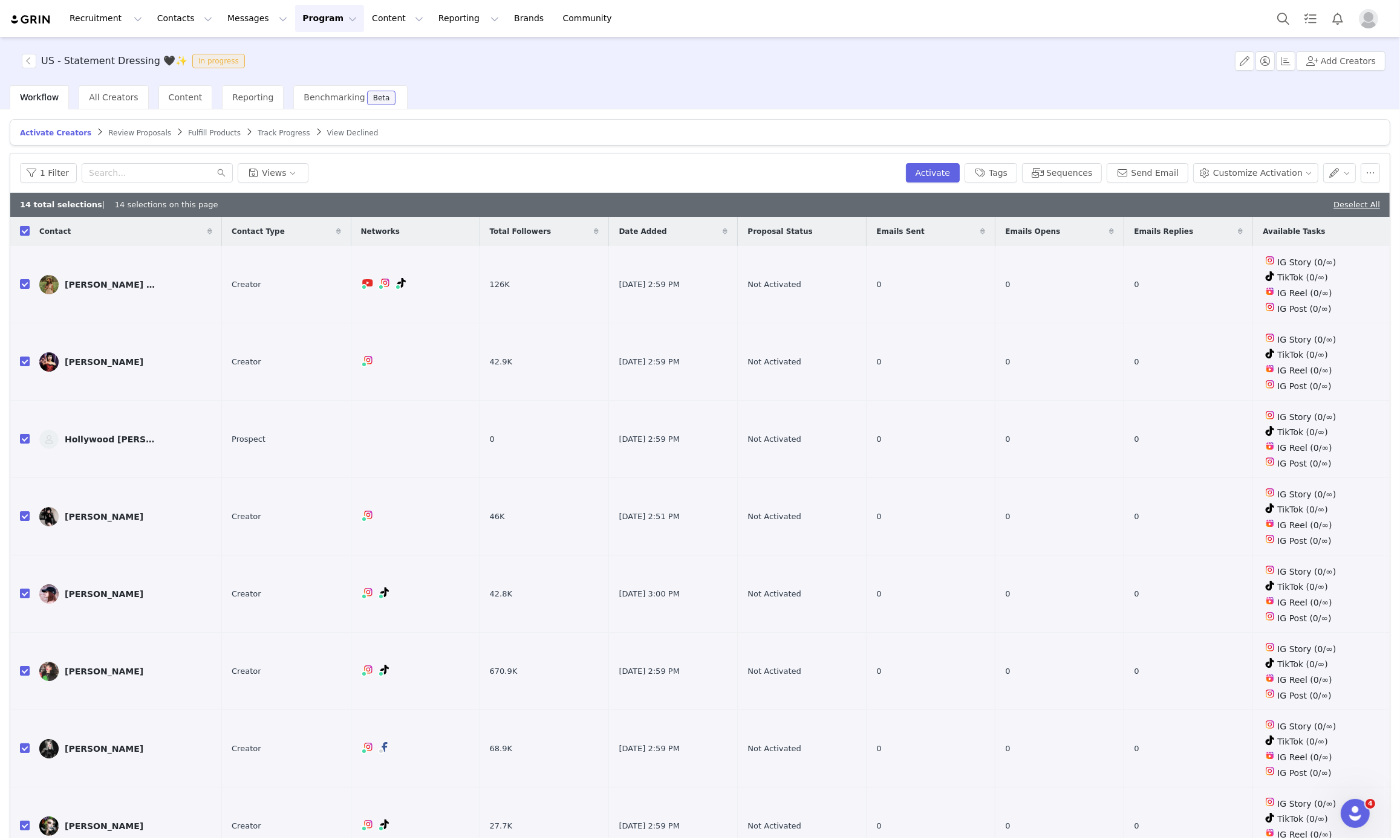
click at [29, 231] on input "checkbox" at bounding box center [25, 231] width 10 height 10
checkbox input "false"
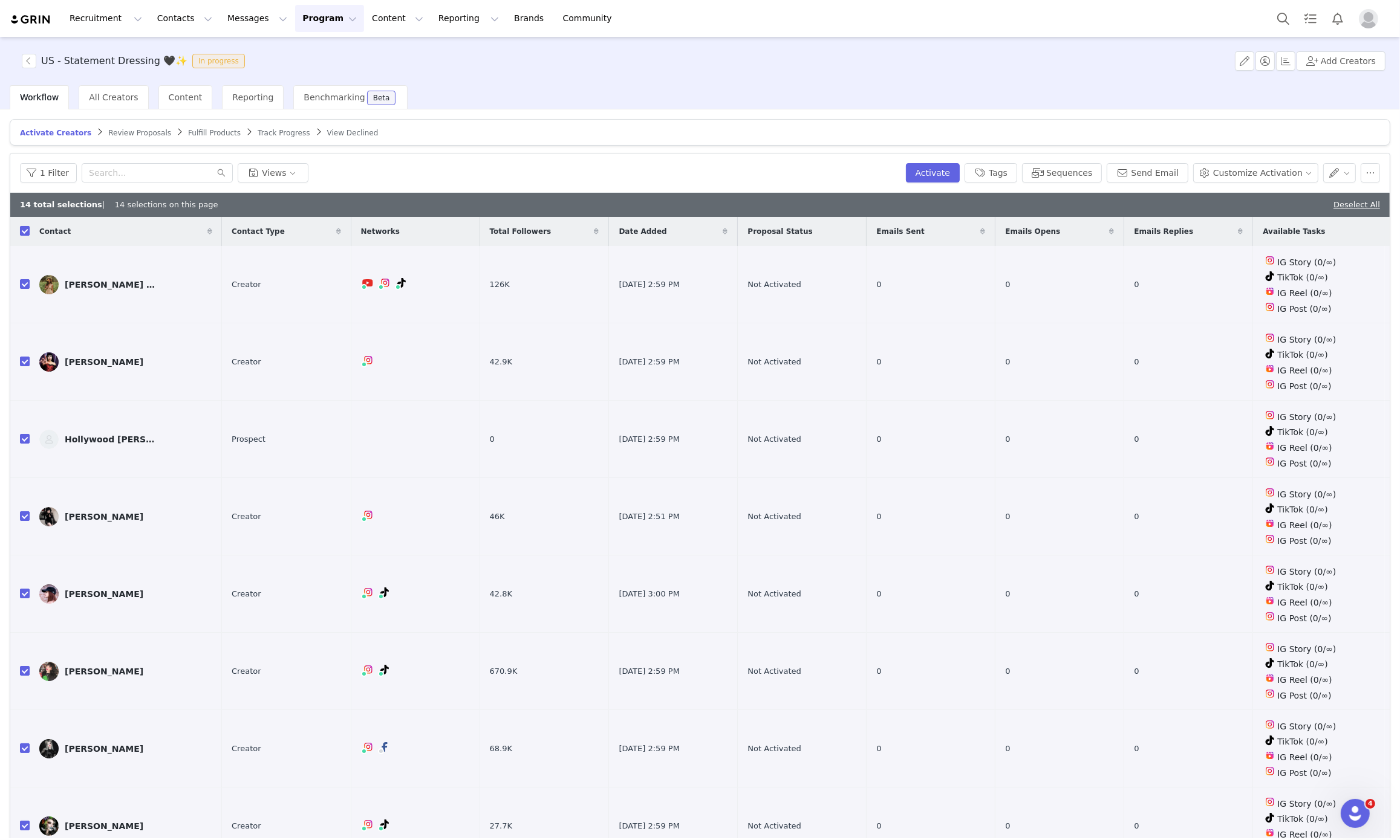
checkbox input "false"
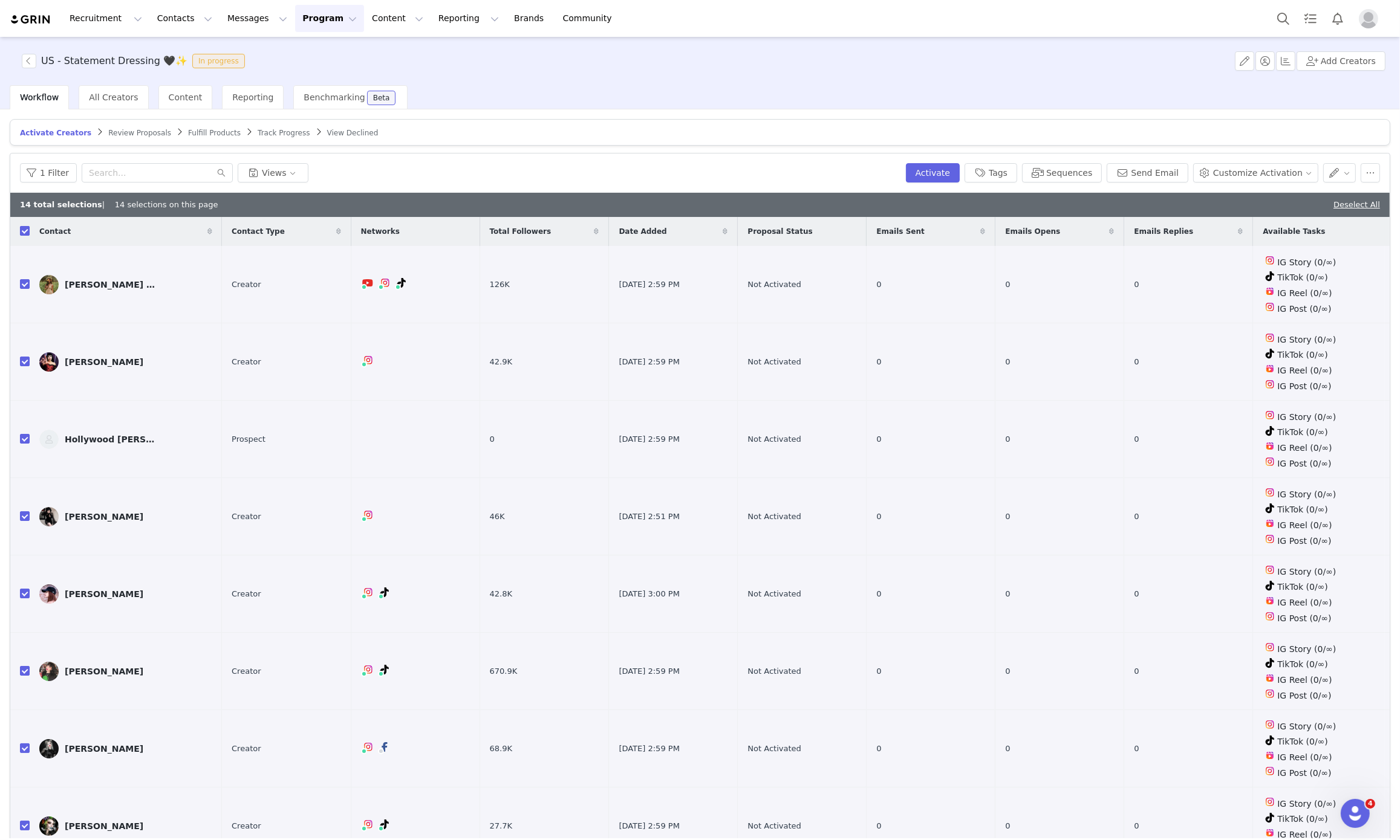
checkbox input "false"
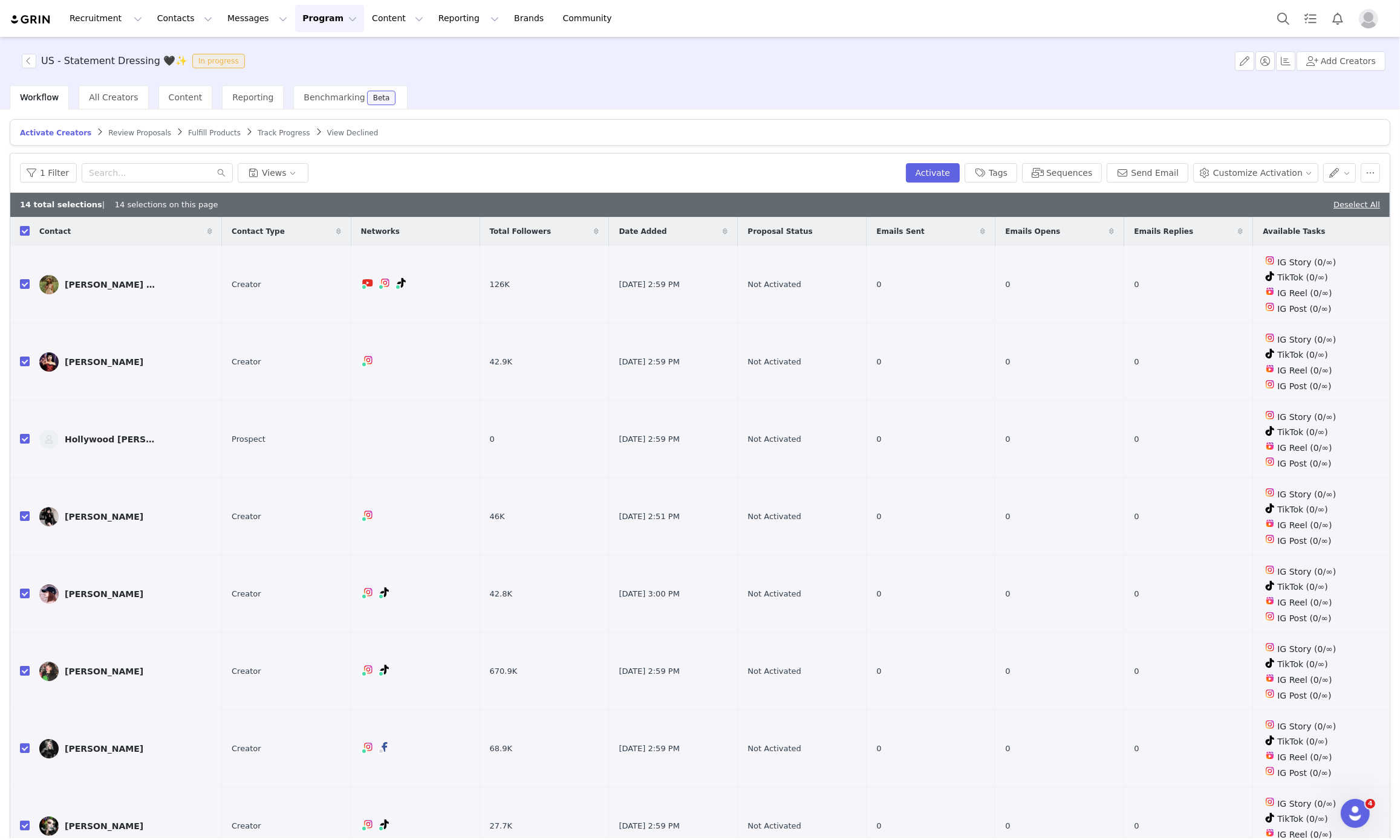
checkbox input "false"
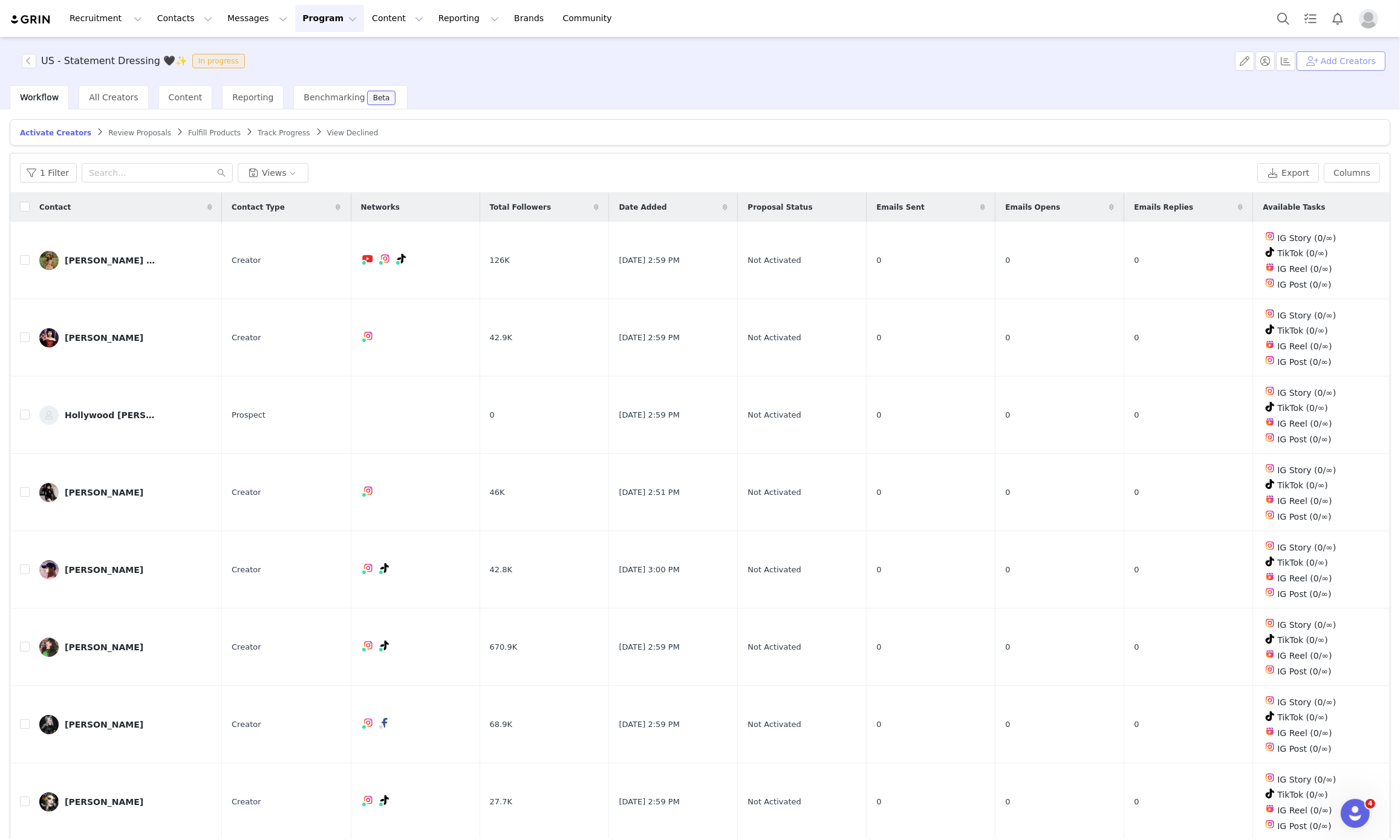
click at [1340, 66] on button "Add Creators" at bounding box center [1341, 61] width 89 height 20
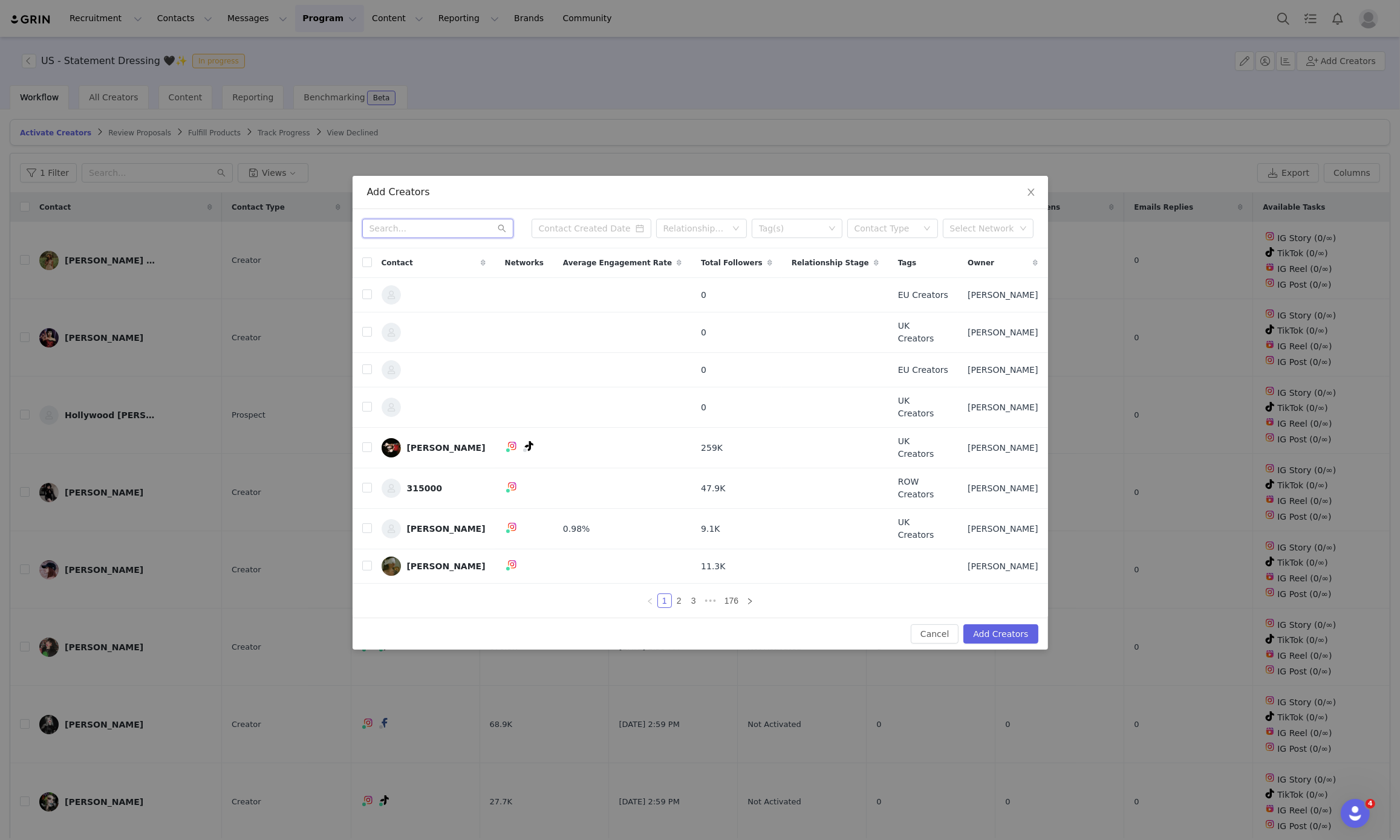
click at [469, 239] on input "text" at bounding box center [437, 229] width 151 height 20
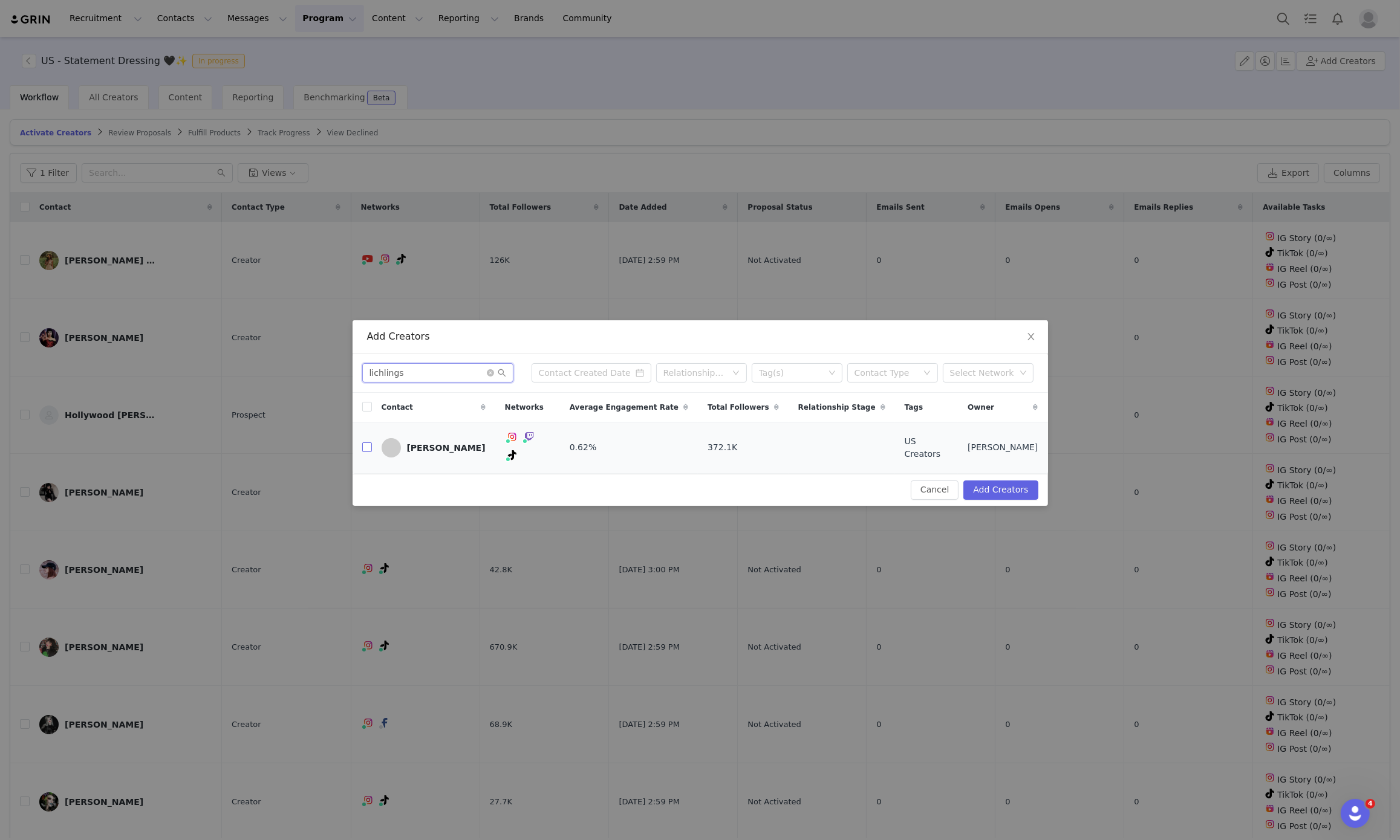
type input "lichlings"
click at [367, 445] on input "checkbox" at bounding box center [367, 448] width 10 height 10
checkbox input "true"
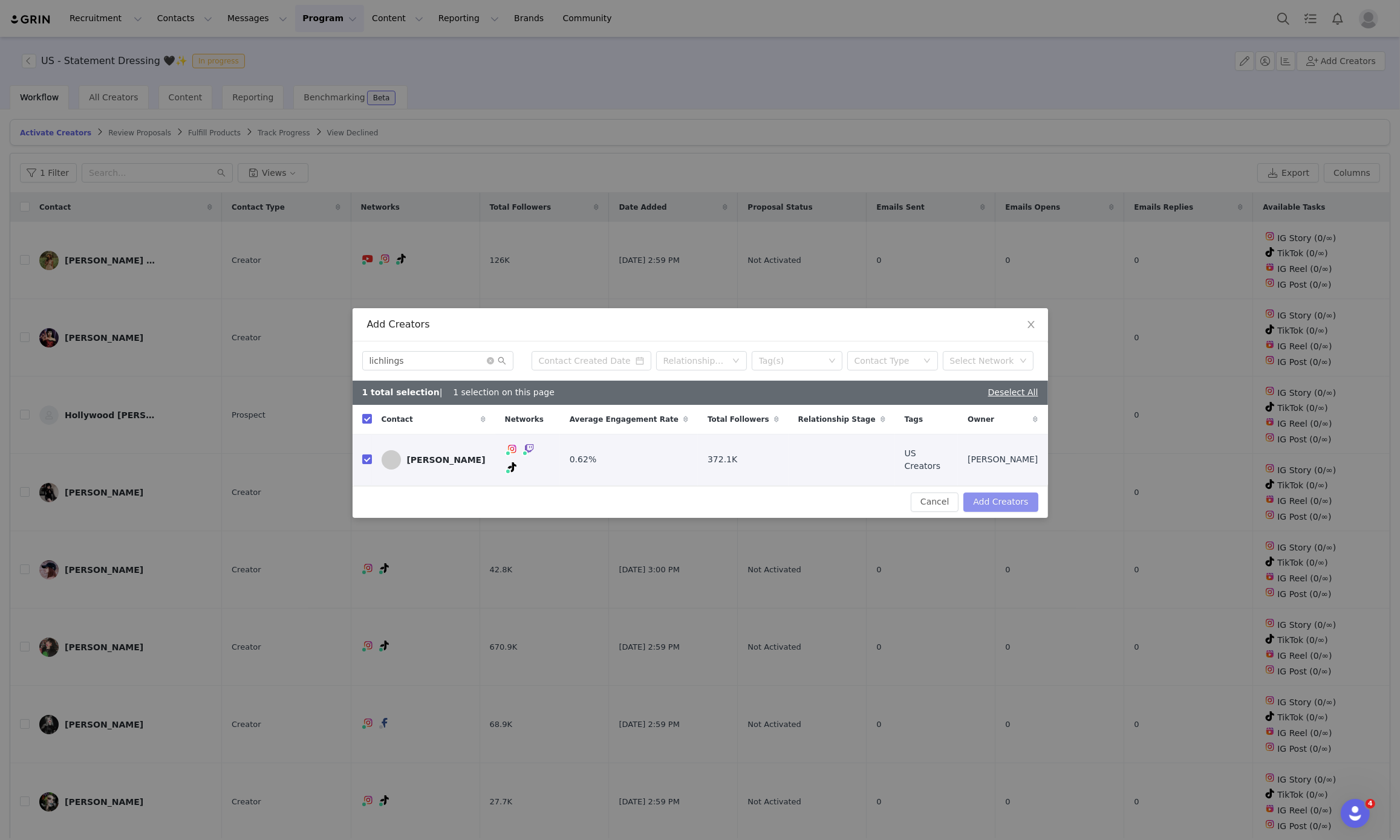
click at [1030, 493] on button "Add Creators" at bounding box center [1000, 503] width 74 height 20
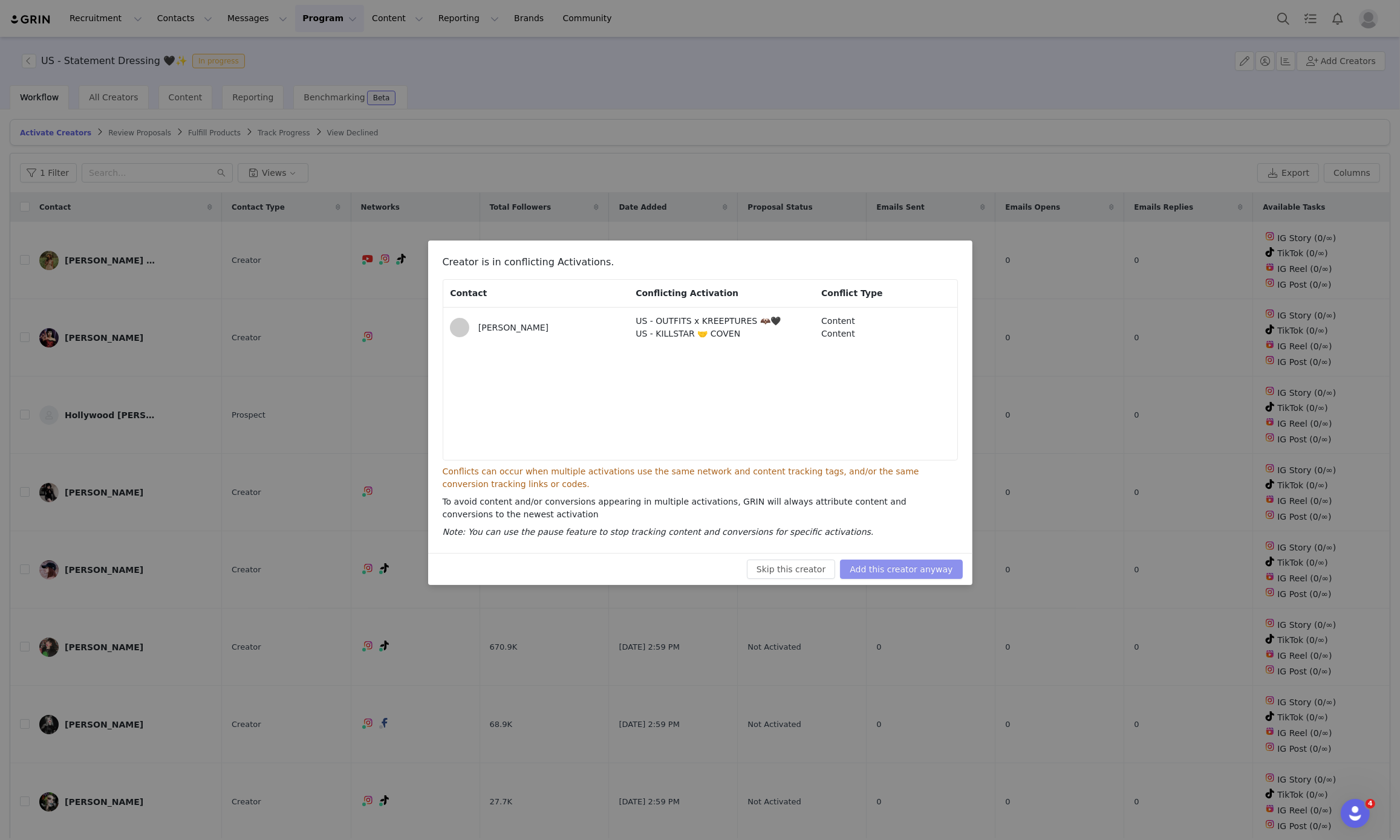
click at [904, 562] on button "Add this creator anyway" at bounding box center [901, 570] width 122 height 20
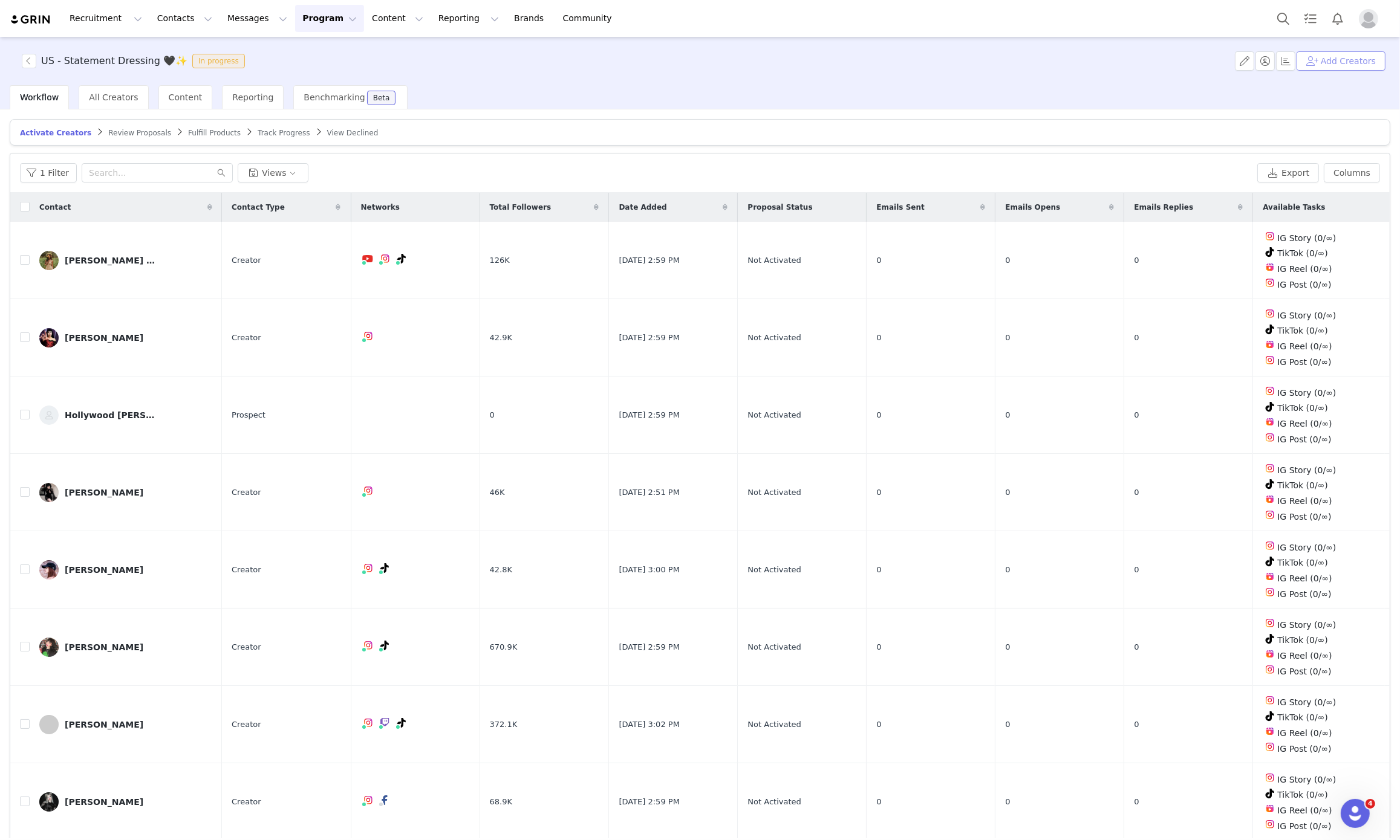
click at [1365, 52] on button "Add Creators" at bounding box center [1341, 61] width 89 height 20
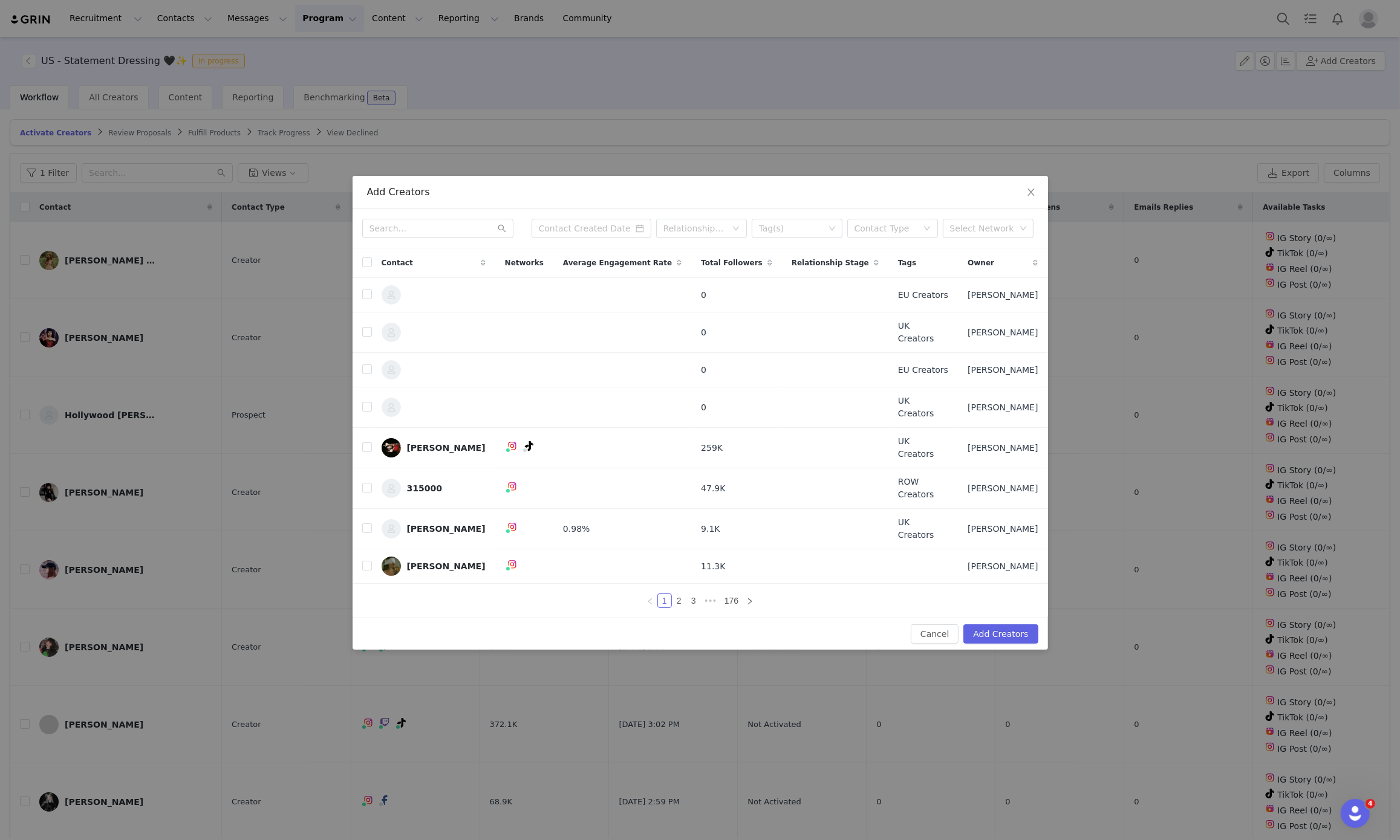
click at [459, 229] on div "Relationship Stage Tag(s) Contact Type Select Network" at bounding box center [699, 229] width 695 height 39
paste input "meganinked"
click at [464, 239] on input "meganinked" at bounding box center [437, 229] width 151 height 20
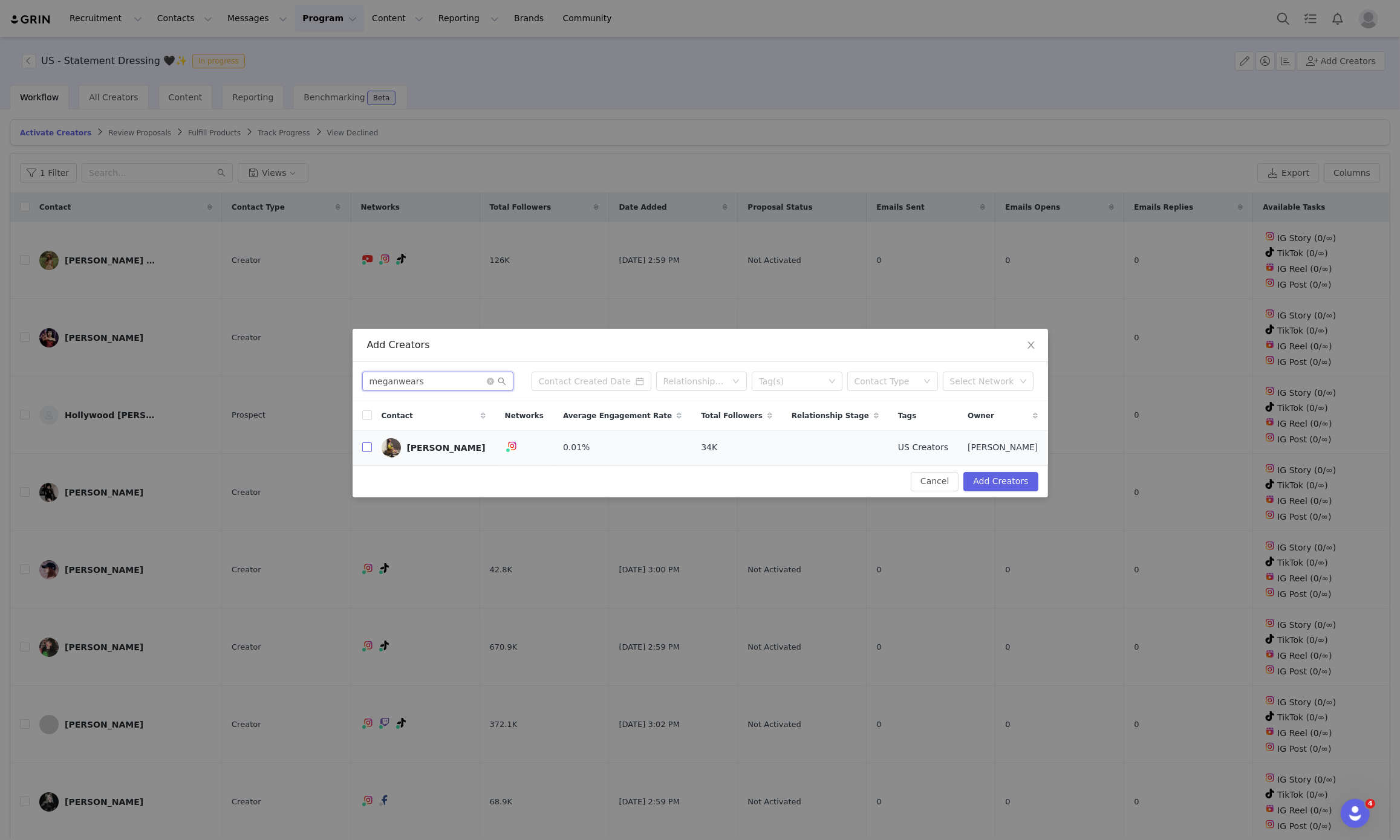
type input "meganwears"
click at [362, 443] on label at bounding box center [367, 448] width 10 height 13
click at [362, 443] on input "checkbox" at bounding box center [367, 448] width 10 height 10
checkbox input "true"
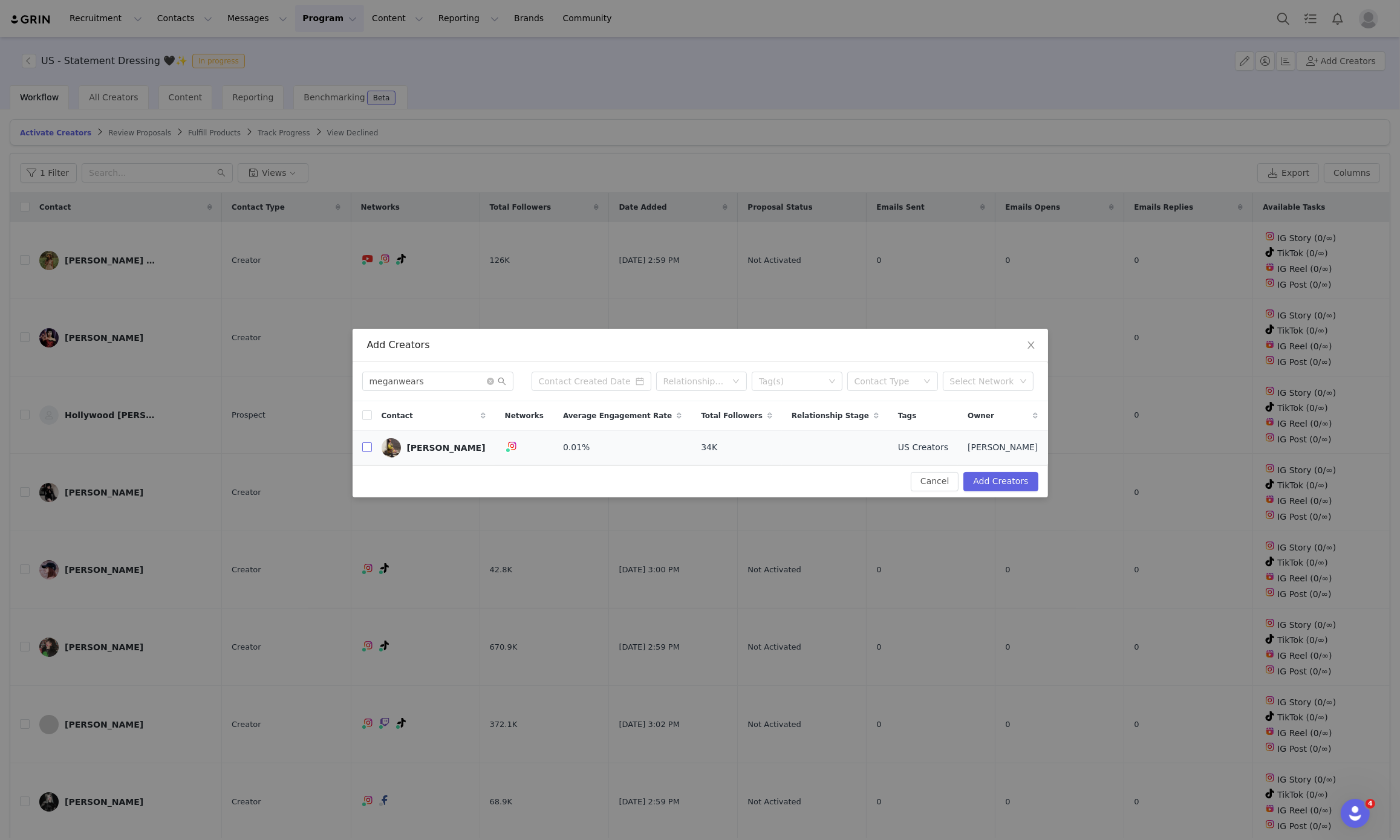
checkbox input "true"
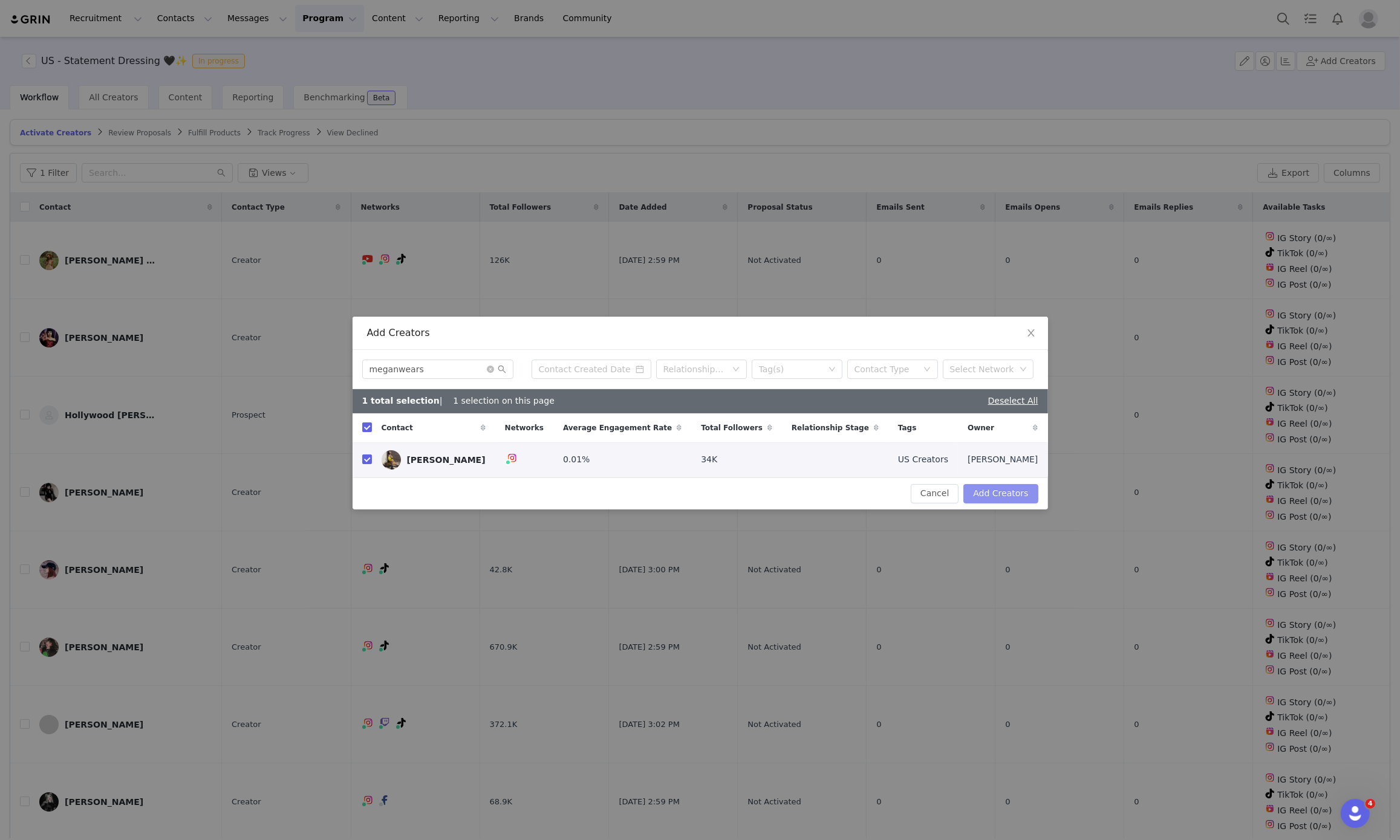
click at [1013, 492] on button "Add Creators" at bounding box center [1000, 494] width 74 height 20
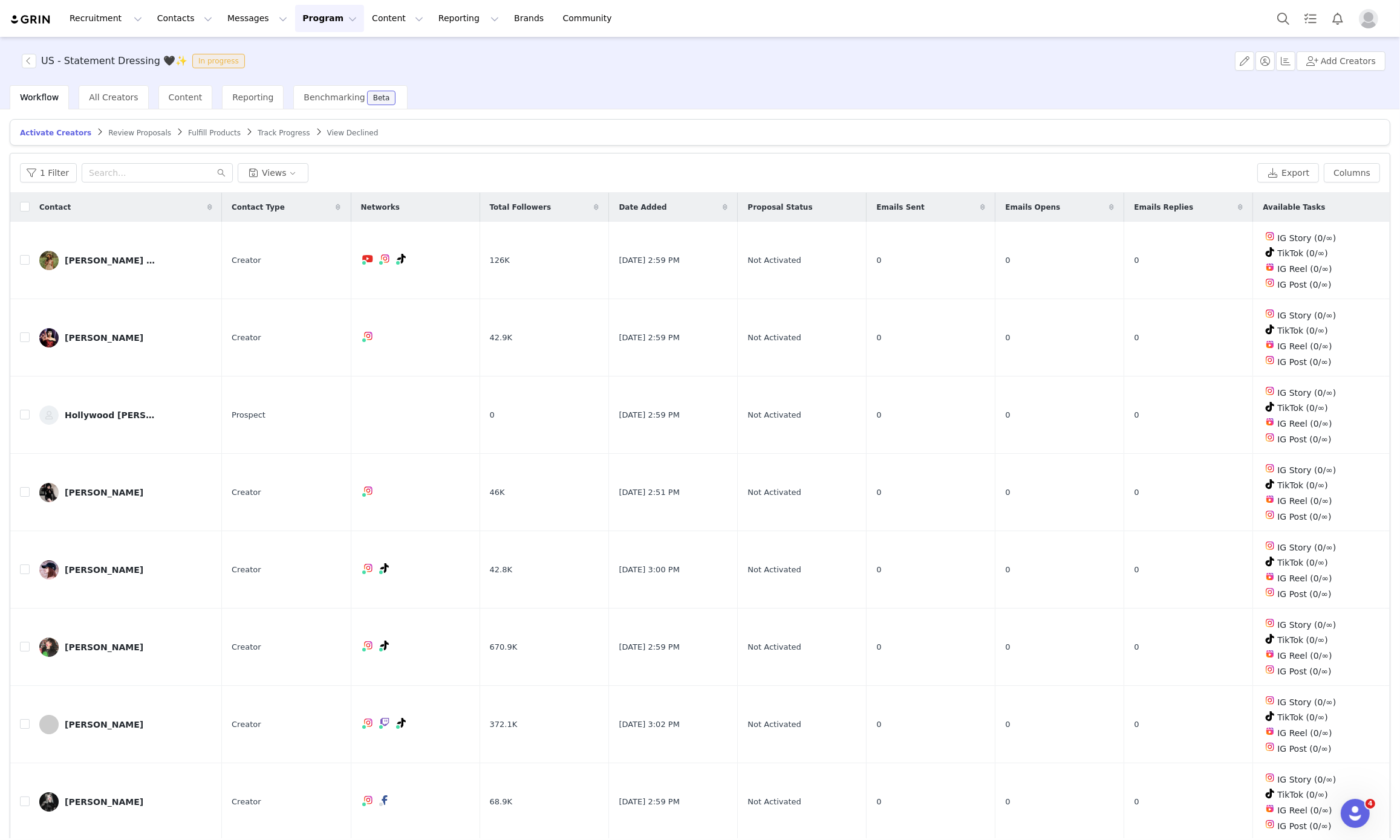
drag, startPoint x: 20, startPoint y: 209, endPoint x: 30, endPoint y: 214, distance: 11.2
click at [30, 214] on tr "Contact Contact Type Networks Total Followers Date Added Proposal Status Emails…" at bounding box center [699, 207] width 1379 height 29
click at [30, 214] on div "Contact" at bounding box center [125, 207] width 192 height 29
click at [25, 210] on input "checkbox" at bounding box center [25, 207] width 10 height 10
checkbox input "true"
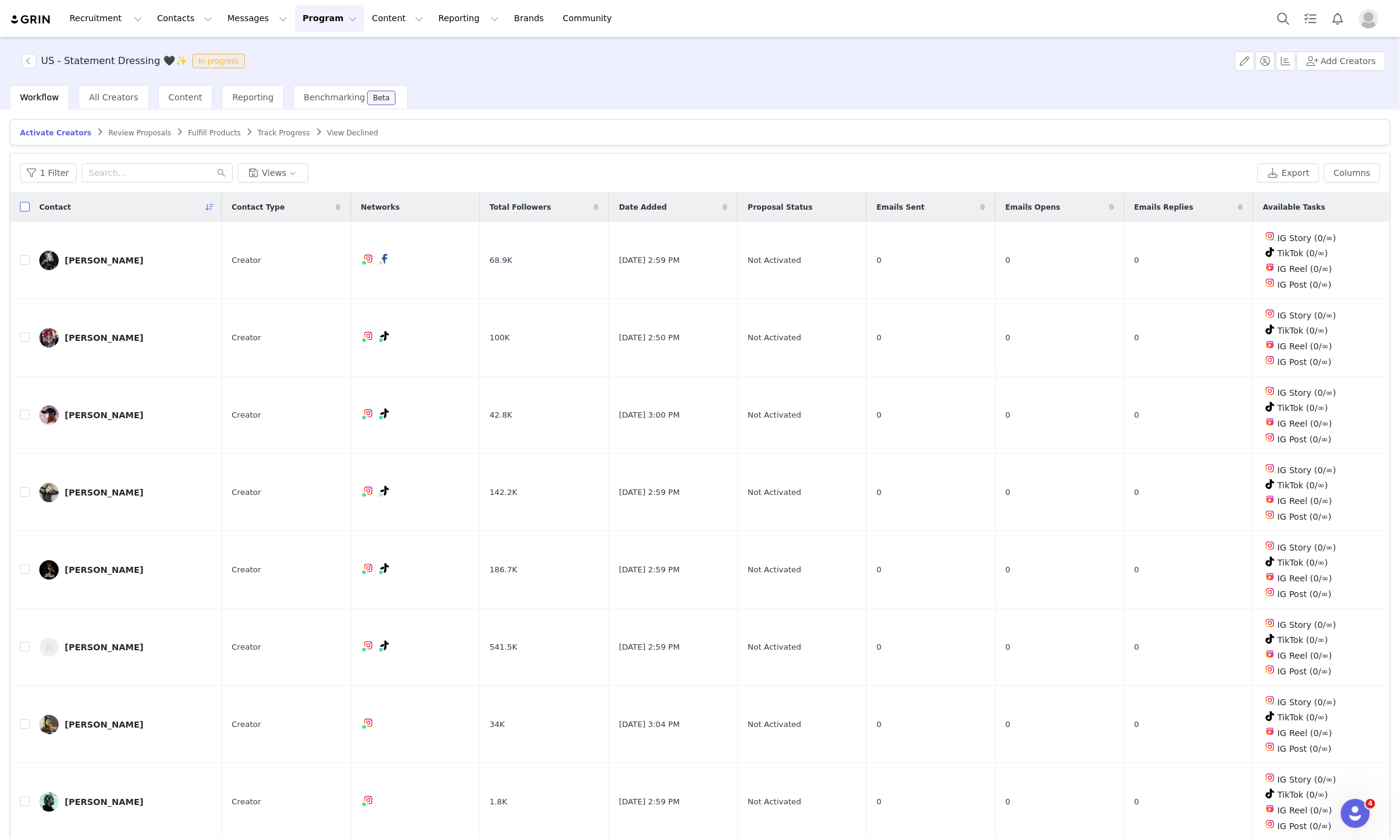
checkbox input "true"
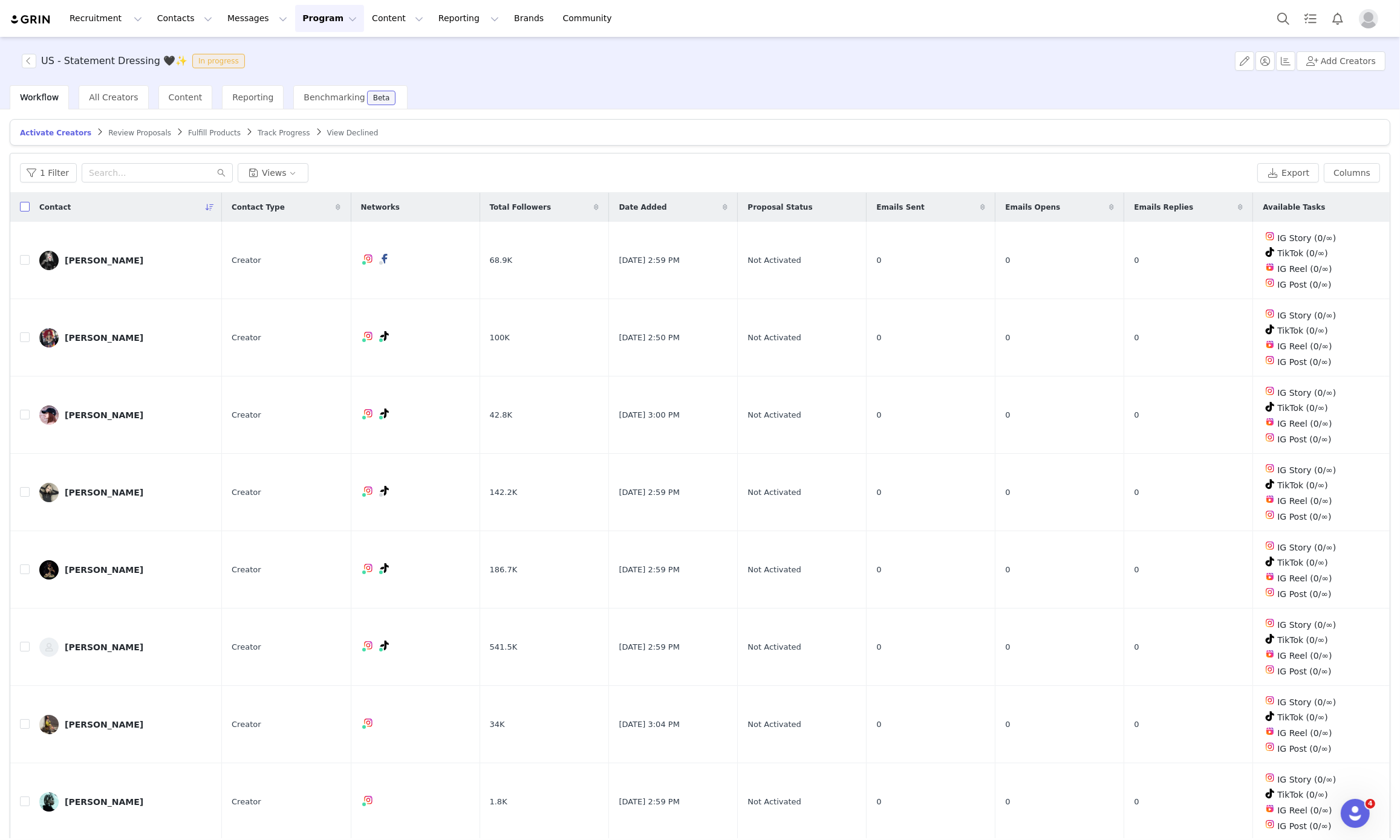
checkbox input "true"
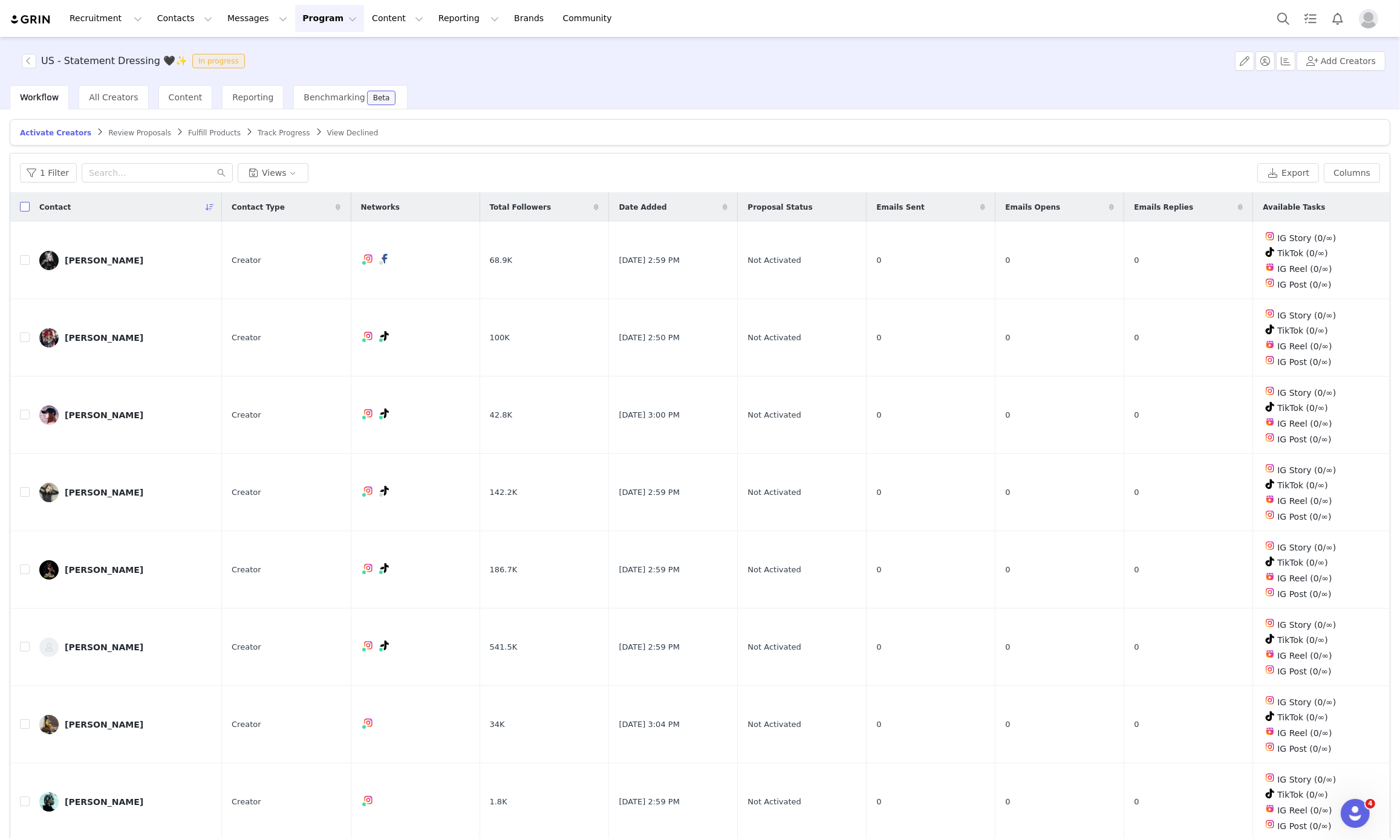
checkbox input "true"
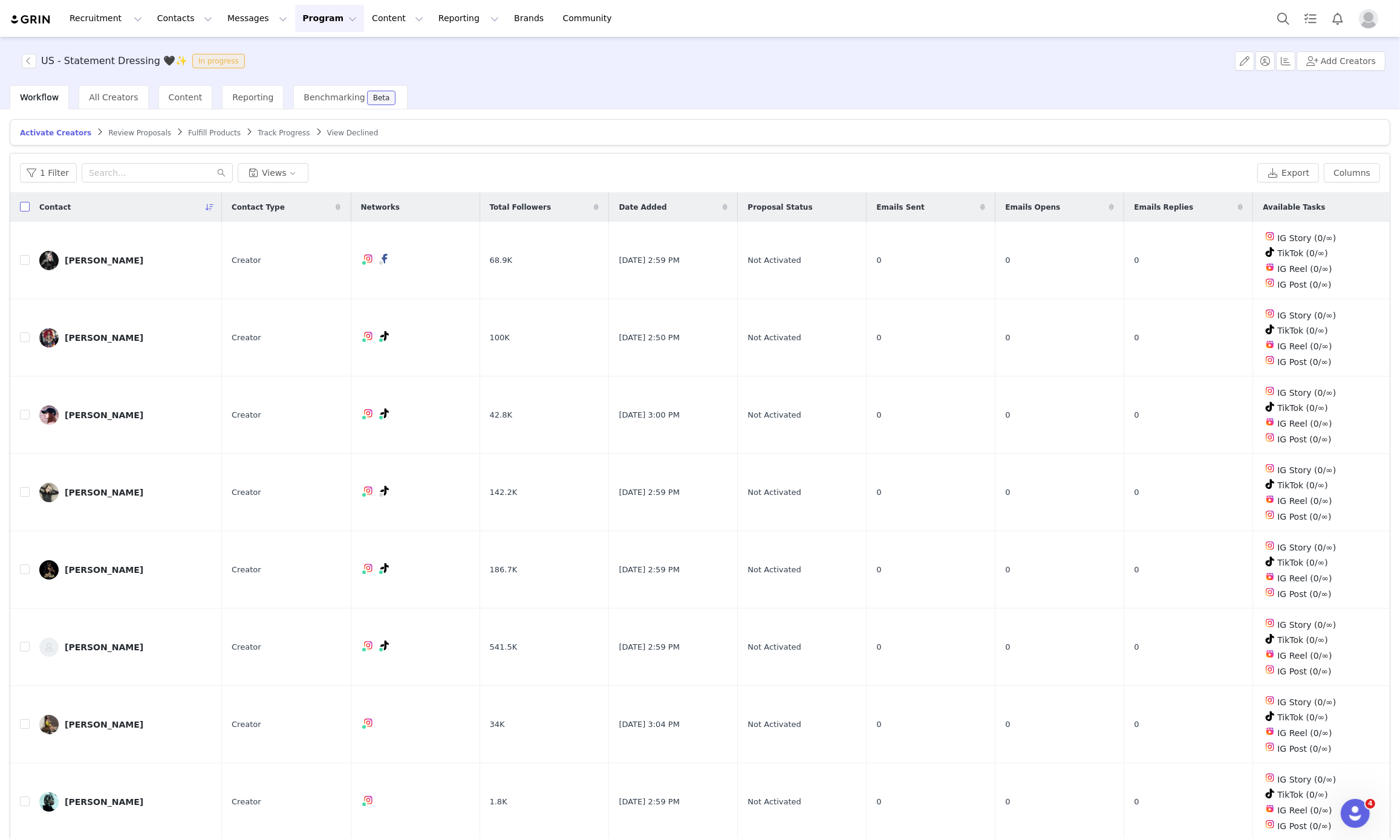
checkbox input "true"
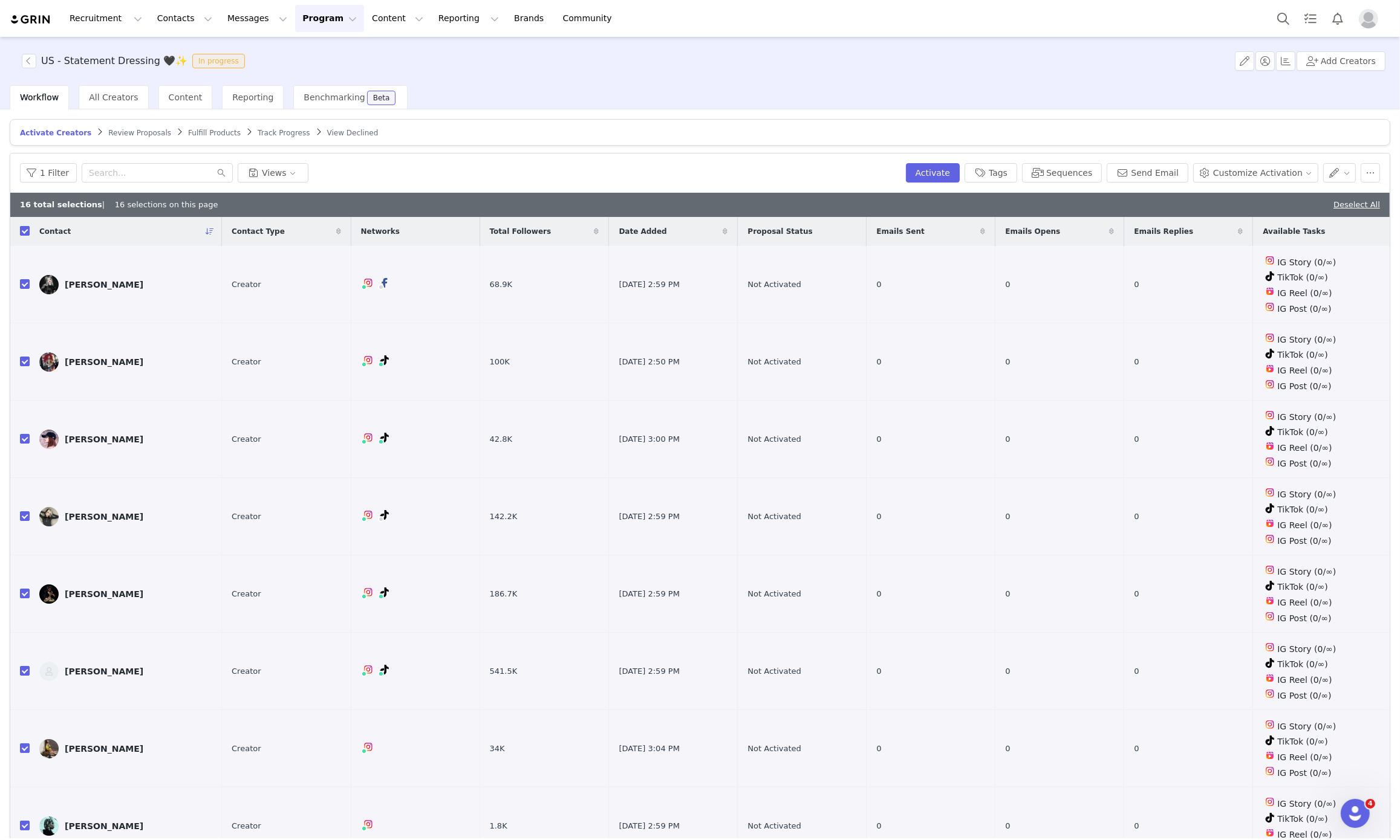
click at [25, 227] on label at bounding box center [25, 232] width 10 height 13
click at [25, 227] on input "checkbox" at bounding box center [25, 231] width 10 height 10
checkbox input "false"
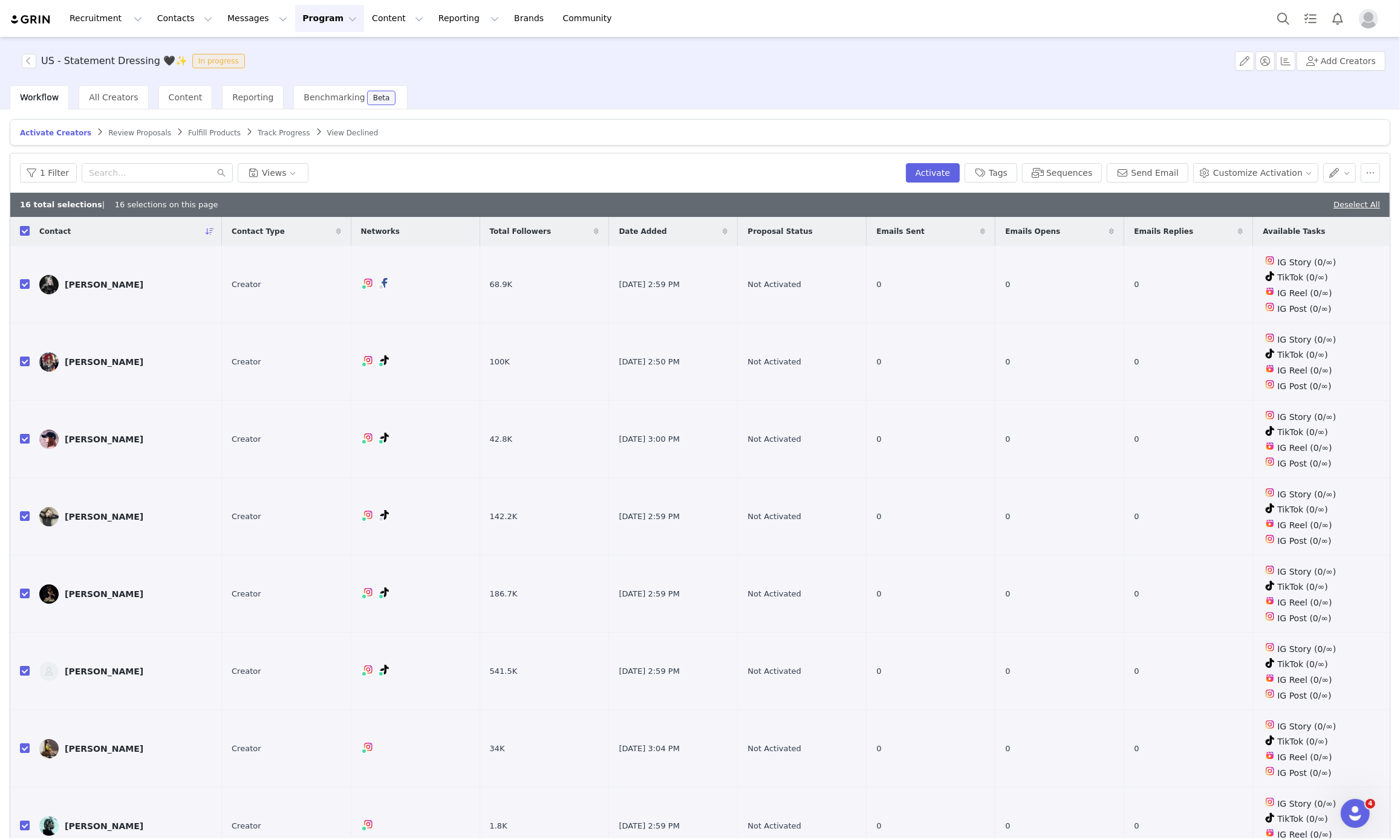
checkbox input "false"
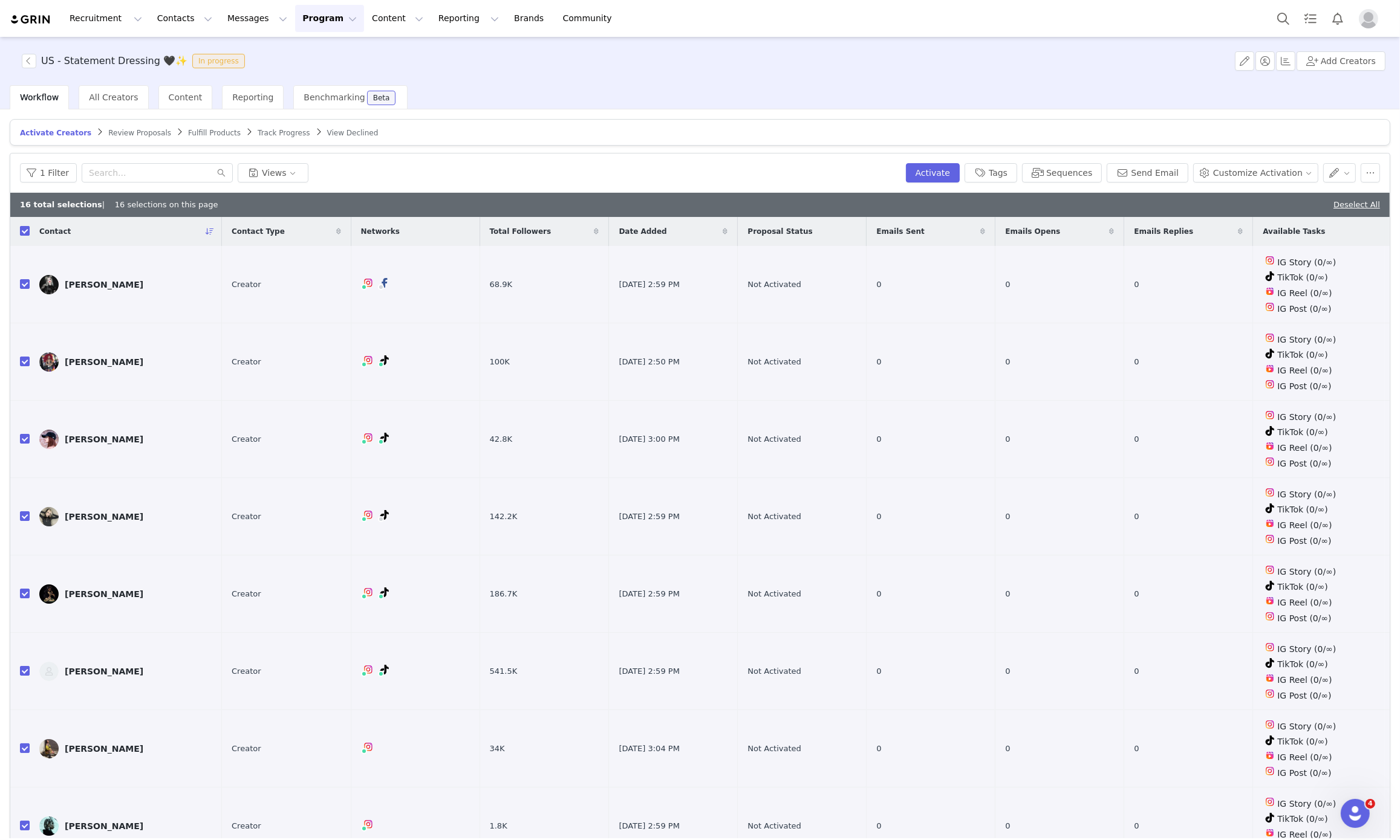
checkbox input "false"
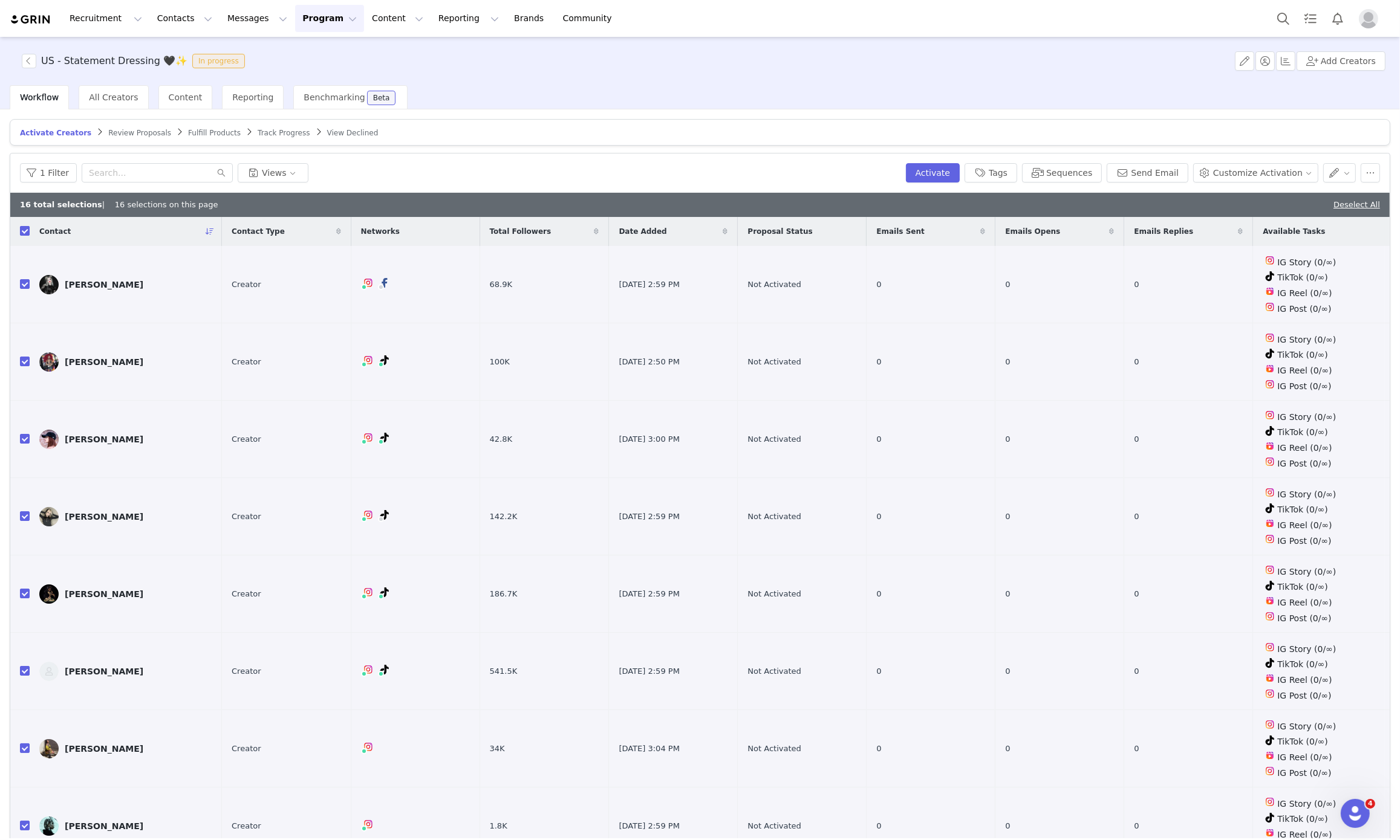
checkbox input "false"
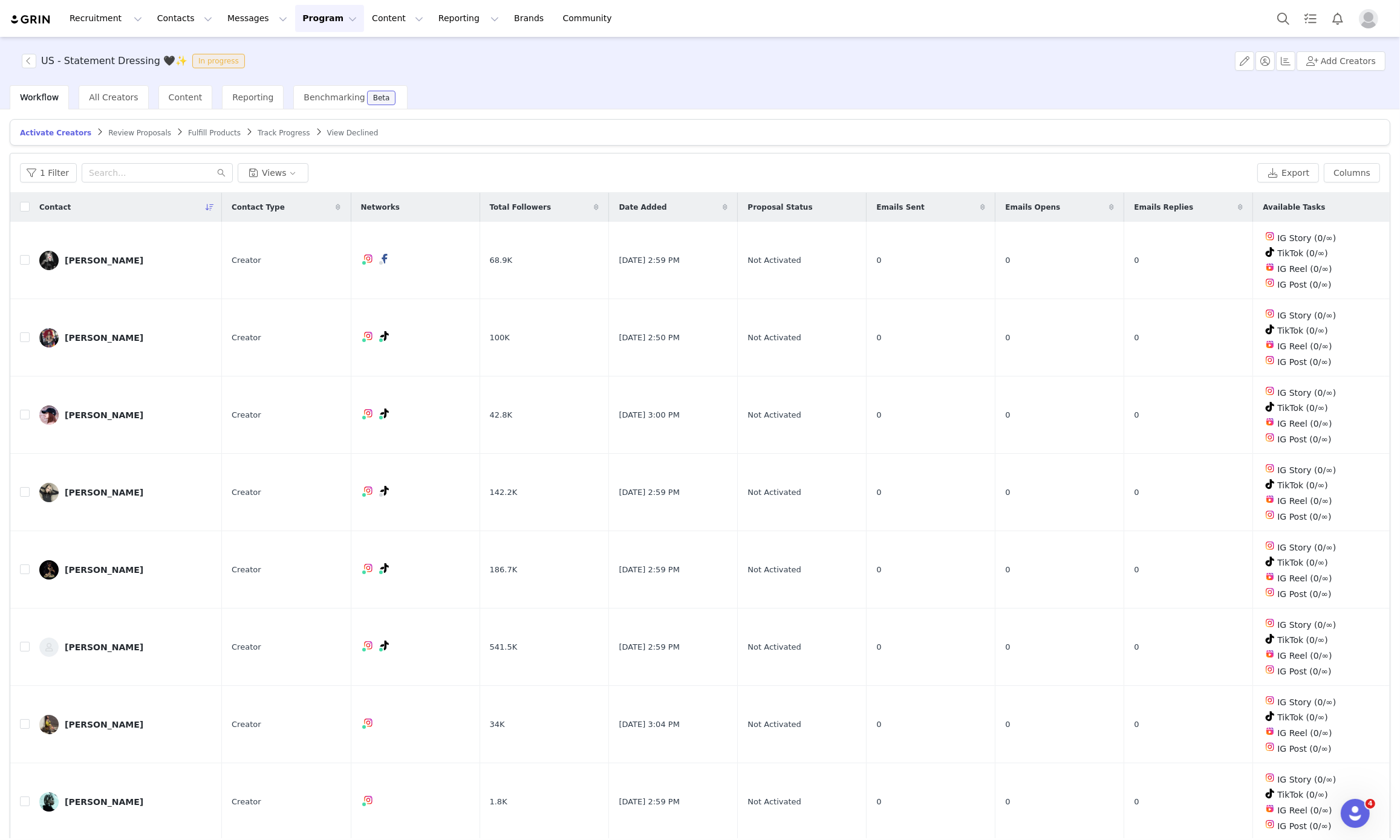
drag, startPoint x: 22, startPoint y: 11, endPoint x: 7, endPoint y: 36, distance: 29.2
click at [7, 36] on div "Recruitment Recruitment Creator Search Curated Lists Landing Pages Web Extensio…" at bounding box center [700, 18] width 1400 height 36
click at [1339, 62] on button "Add Creators" at bounding box center [1341, 61] width 89 height 20
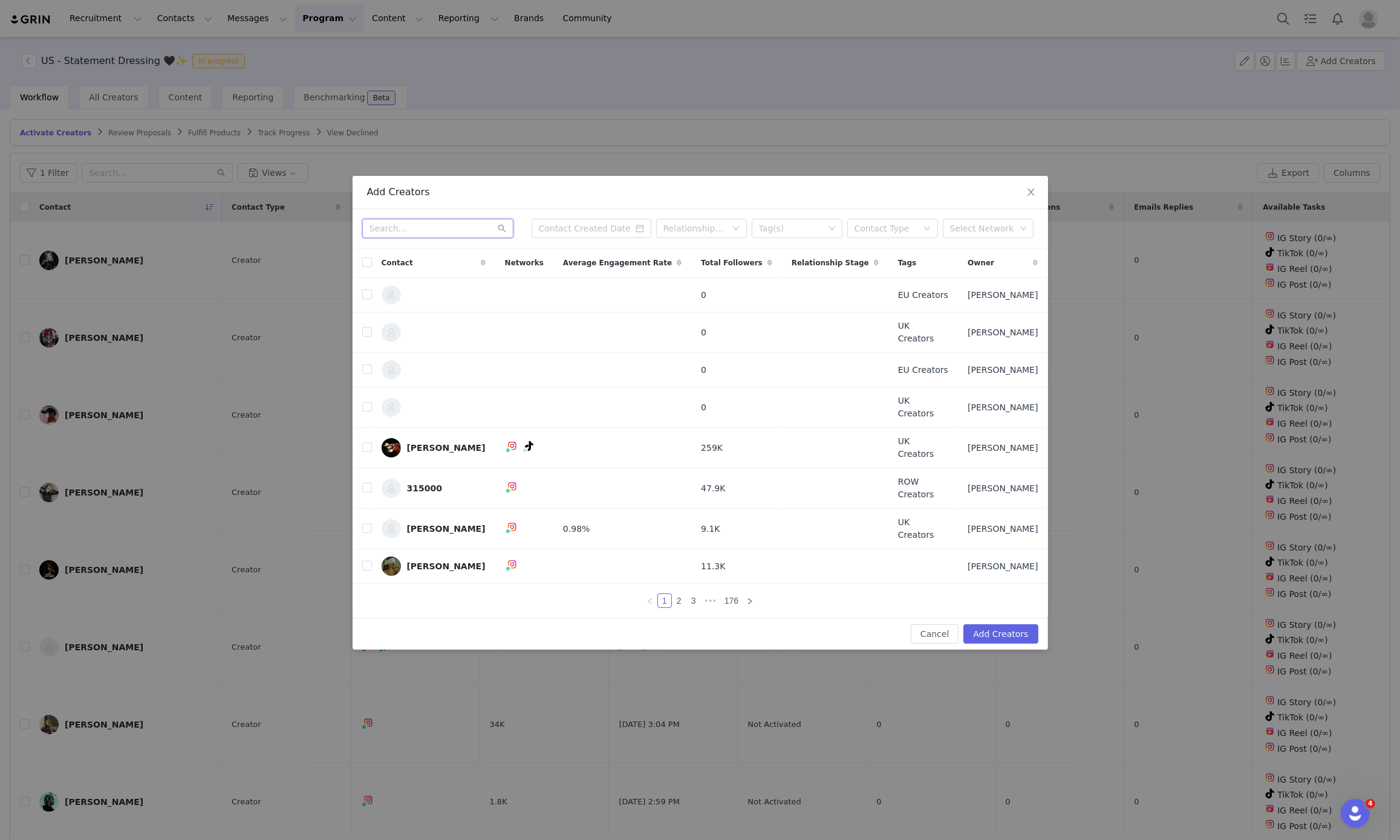
paste input "_kympossible_"
click at [433, 233] on input "_kympossible_" at bounding box center [437, 229] width 151 height 20
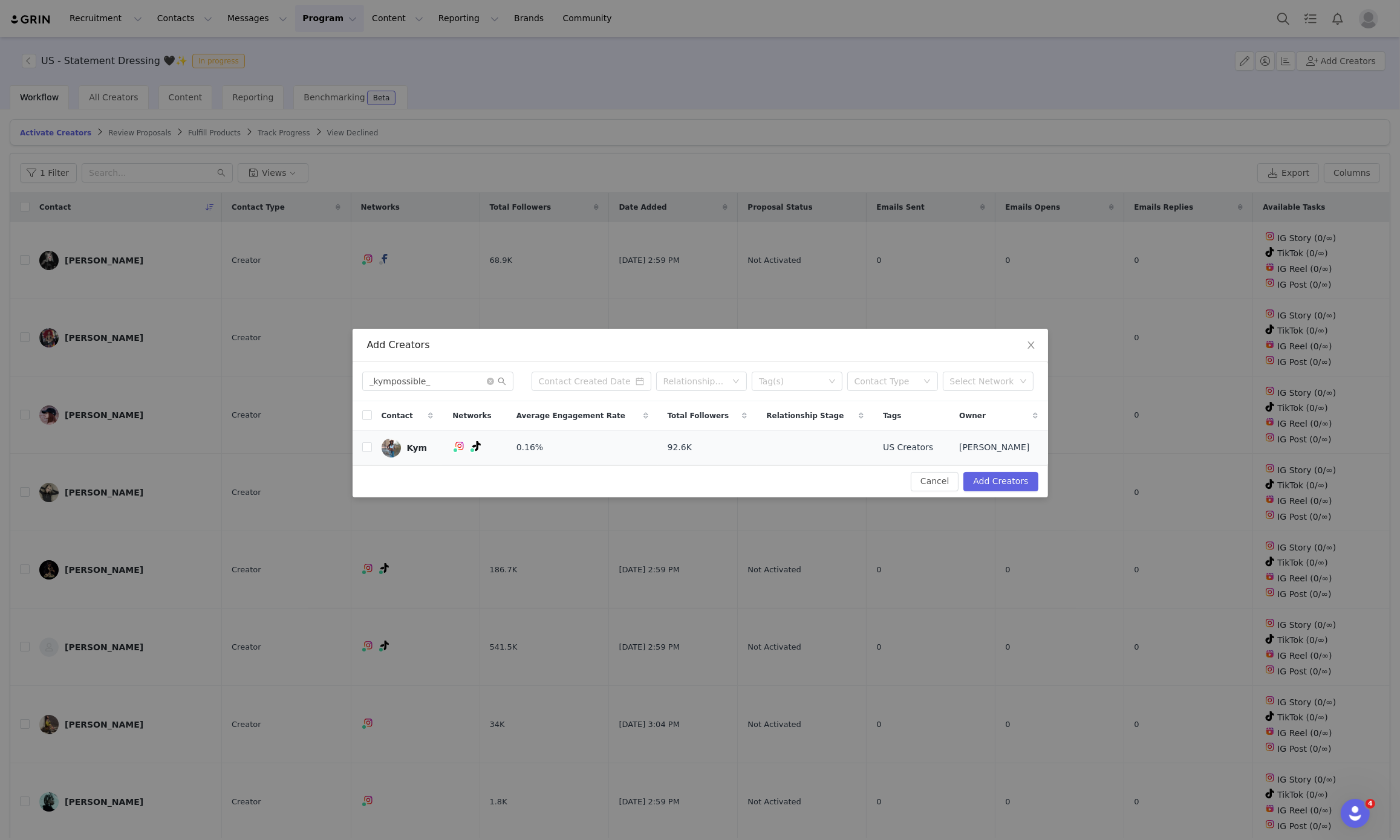
click at [359, 440] on td at bounding box center [362, 448] width 20 height 35
click at [383, 458] on td "Kym" at bounding box center [407, 448] width 71 height 35
click at [368, 451] on input "checkbox" at bounding box center [367, 448] width 10 height 10
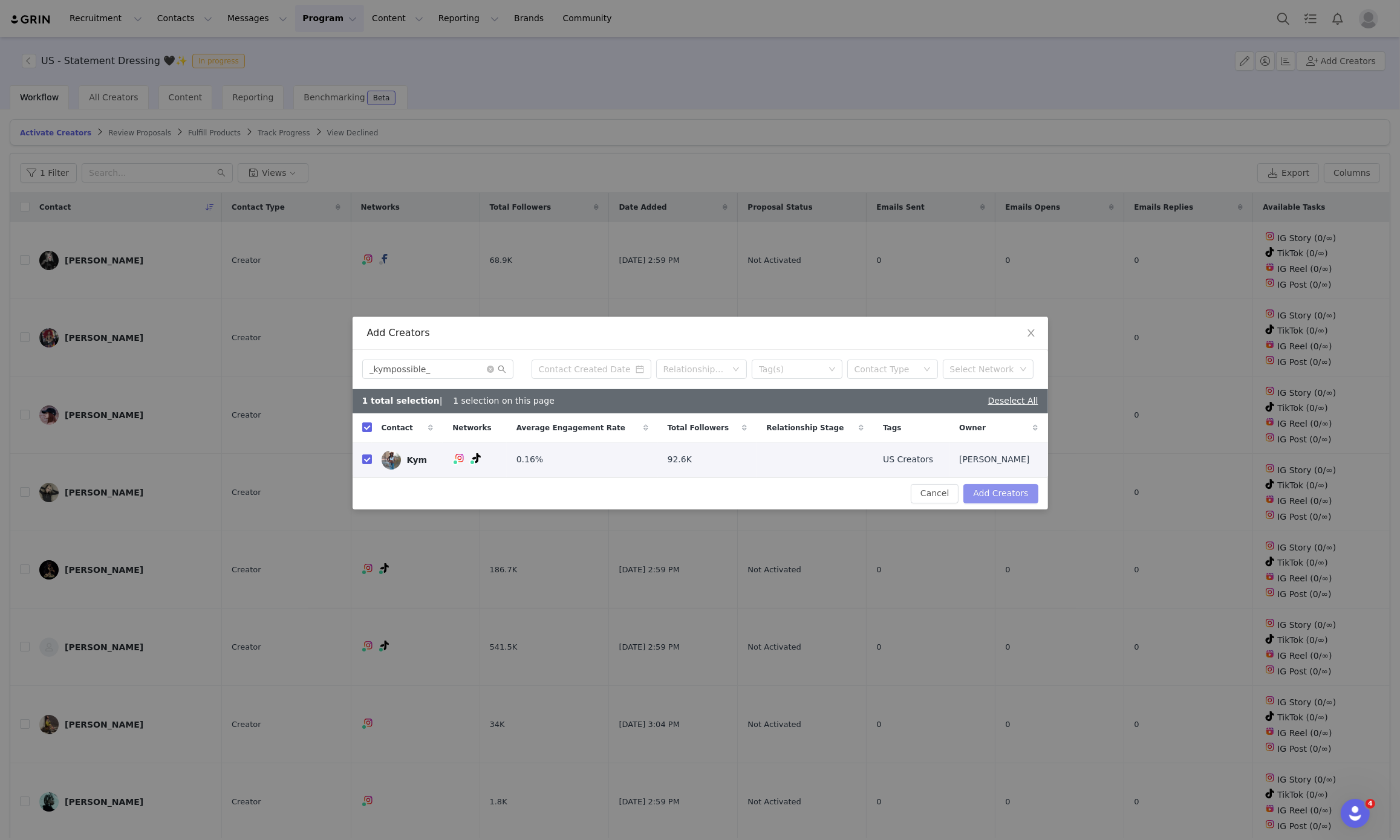
click at [989, 501] on button "Add Creators" at bounding box center [1000, 494] width 74 height 20
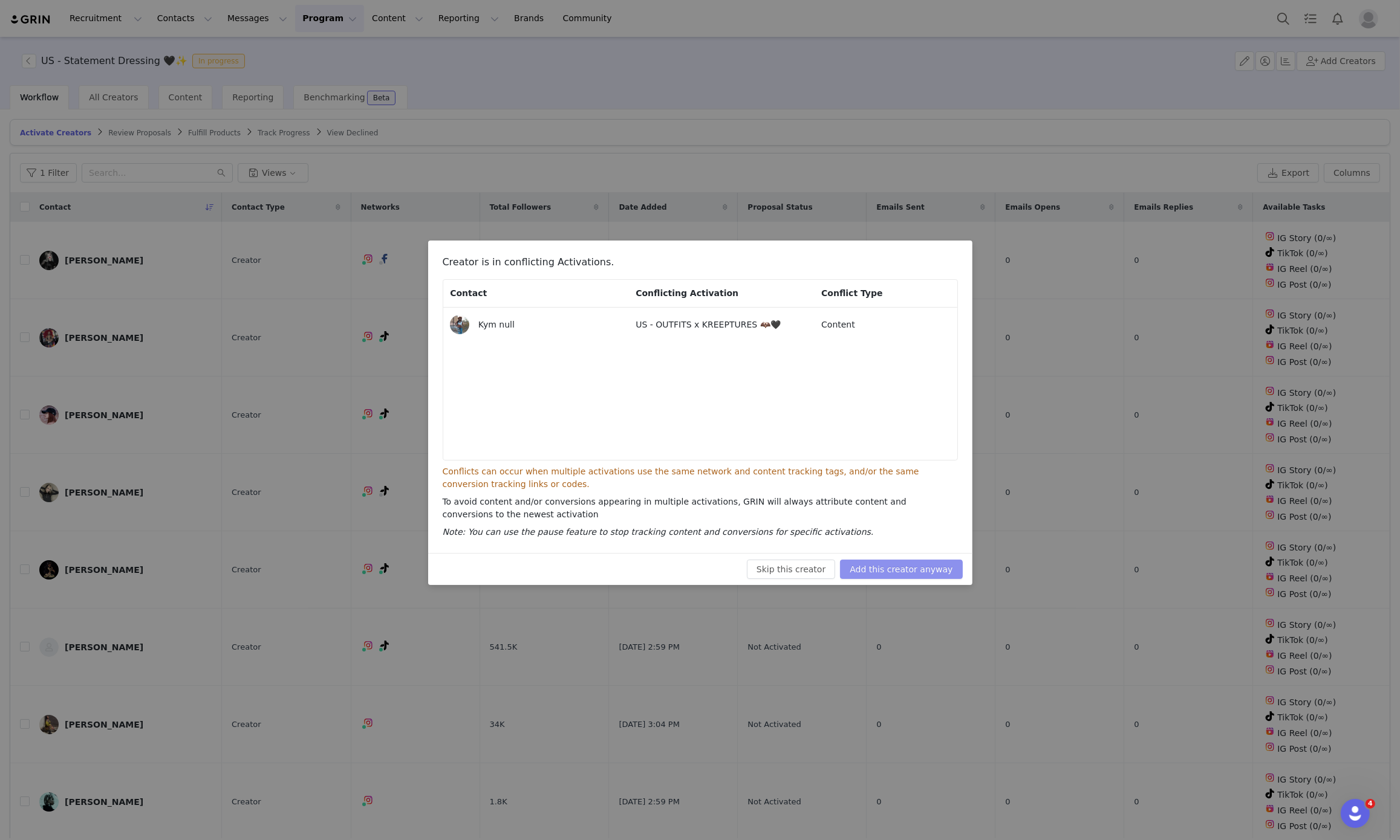
click at [879, 565] on button "Add this creator anyway" at bounding box center [901, 570] width 122 height 20
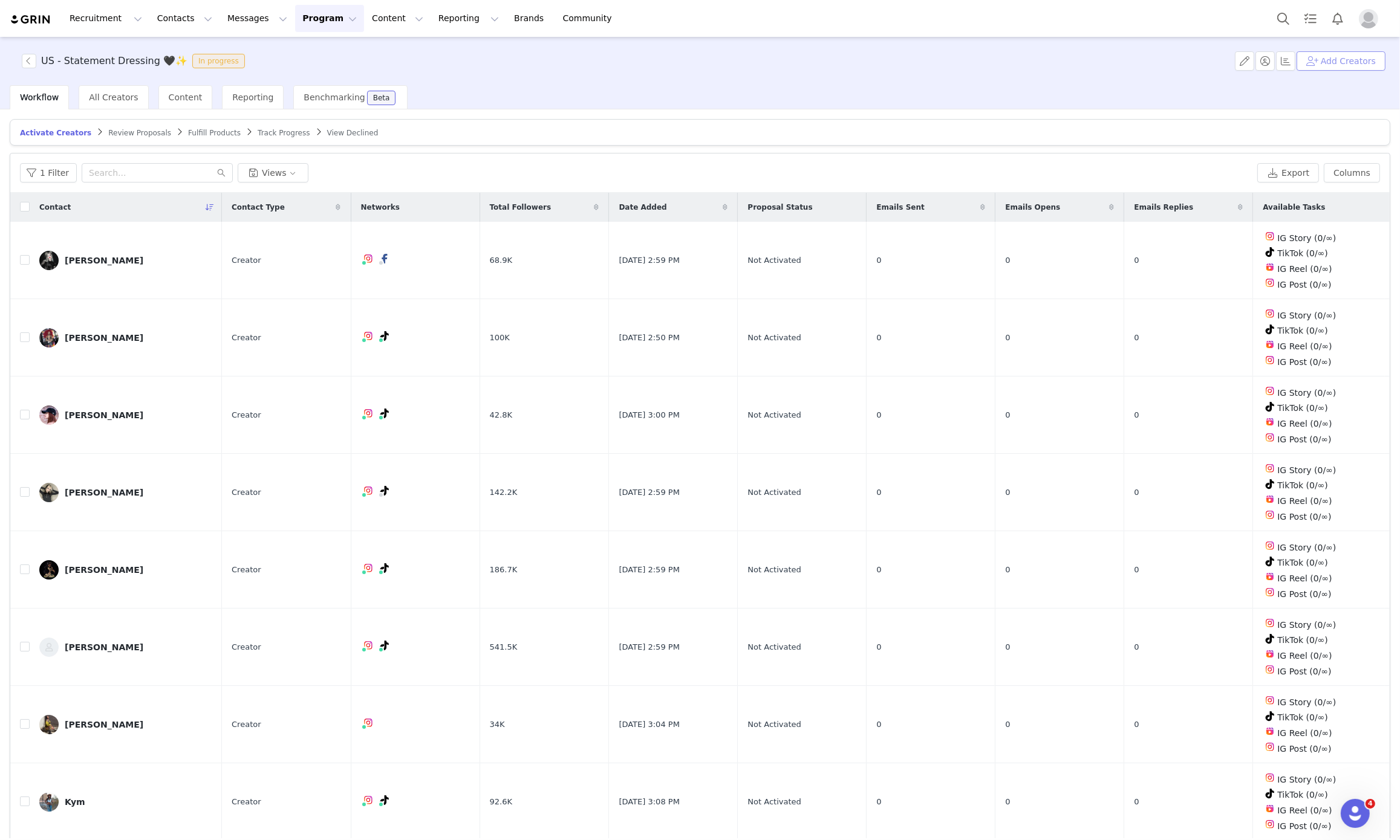
click at [1348, 62] on button "Add Creators" at bounding box center [1341, 61] width 89 height 20
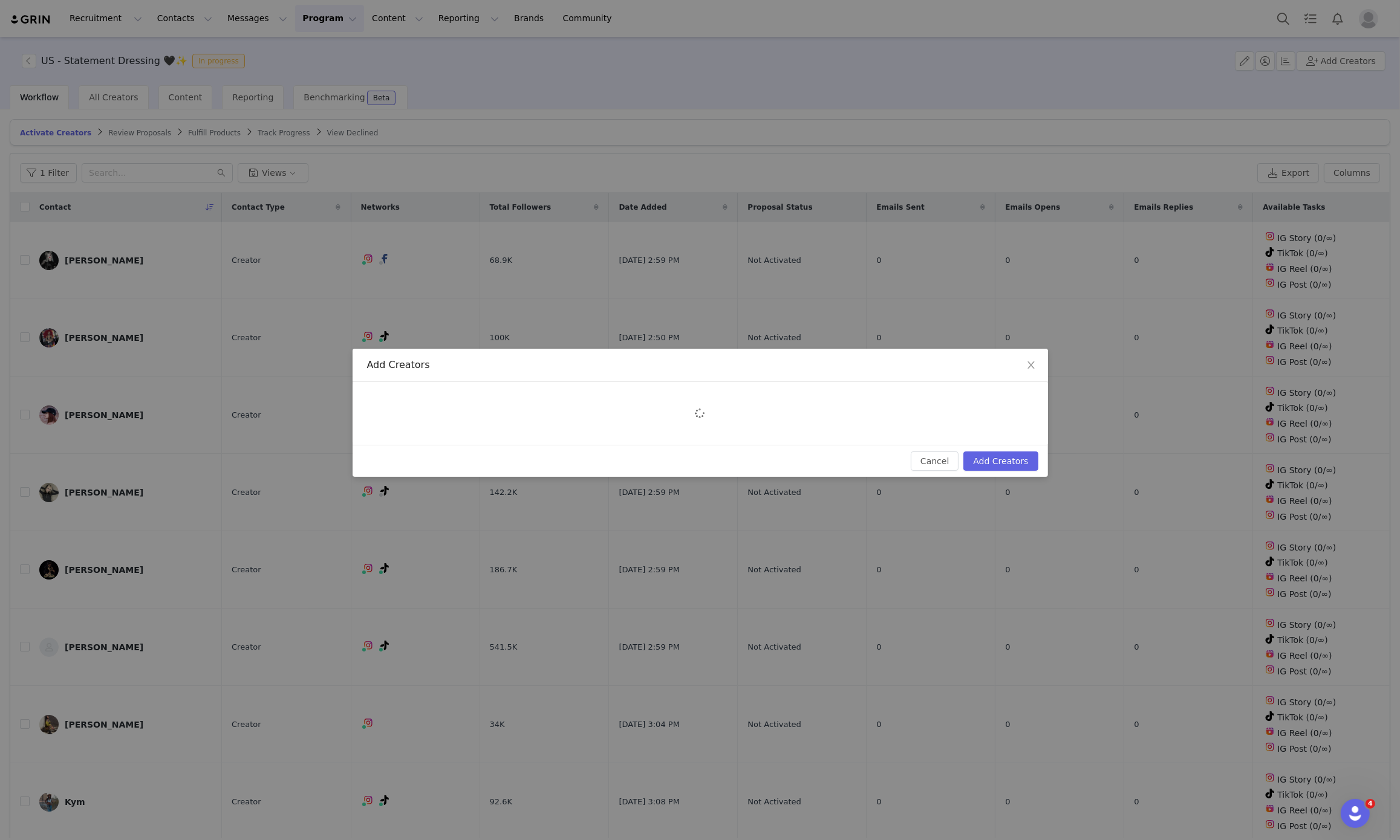
click at [418, 309] on div "Add Creators Cancel Add Creators" at bounding box center [700, 420] width 1400 height 840
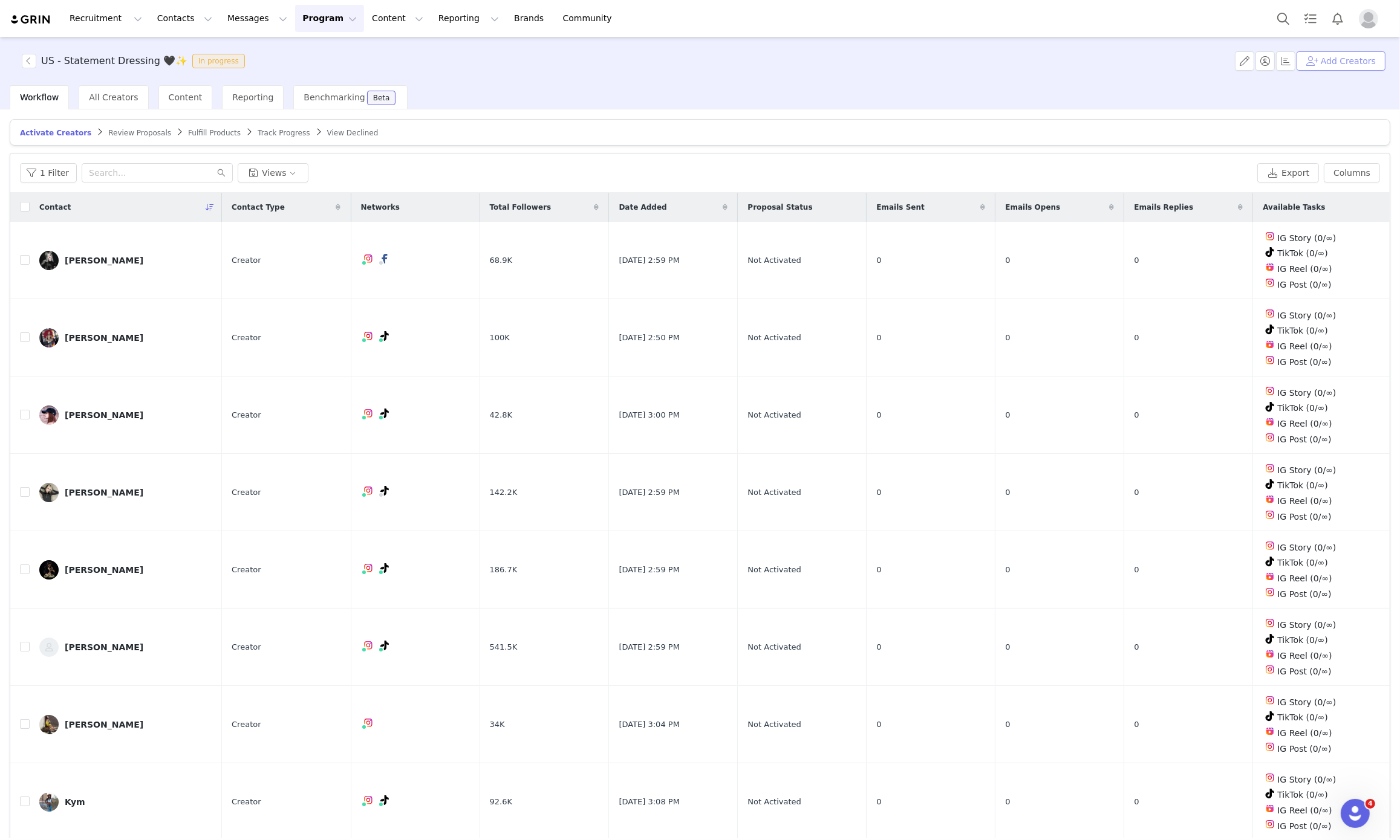
click at [1352, 60] on button "Add Creators" at bounding box center [1341, 61] width 89 height 20
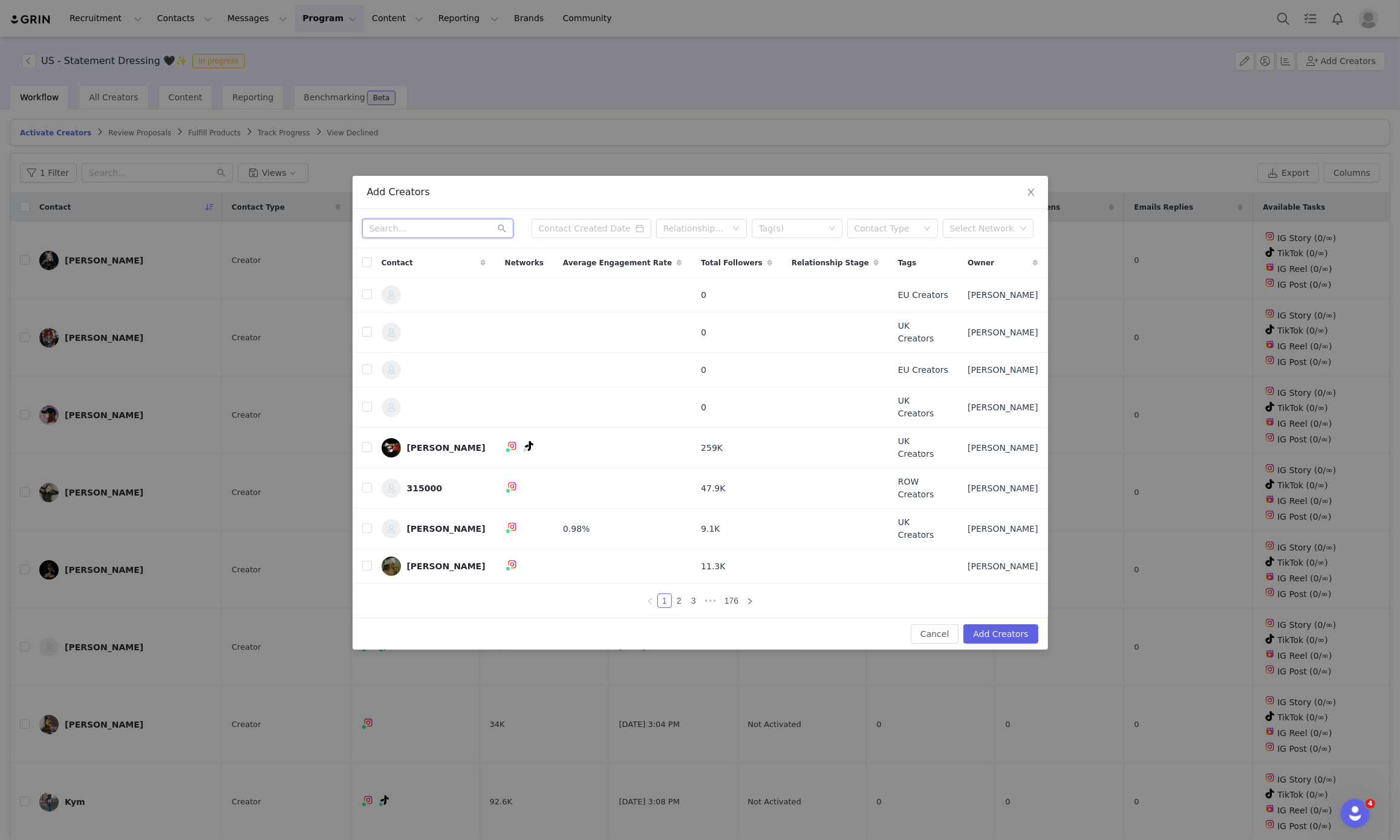
paste input "samanthathebat"
click at [452, 239] on input "samanthathebat" at bounding box center [437, 229] width 151 height 20
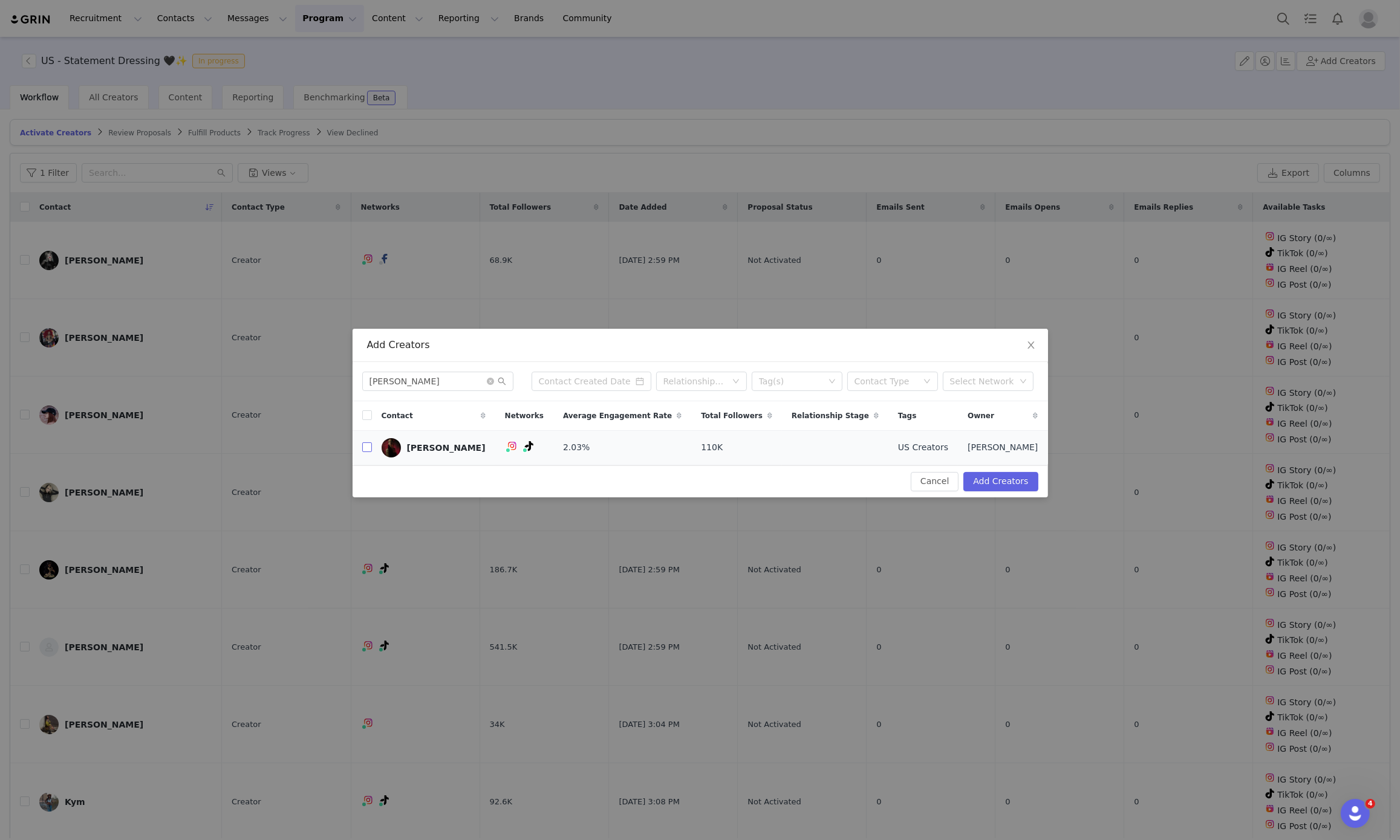
click at [367, 451] on input "checkbox" at bounding box center [367, 448] width 10 height 10
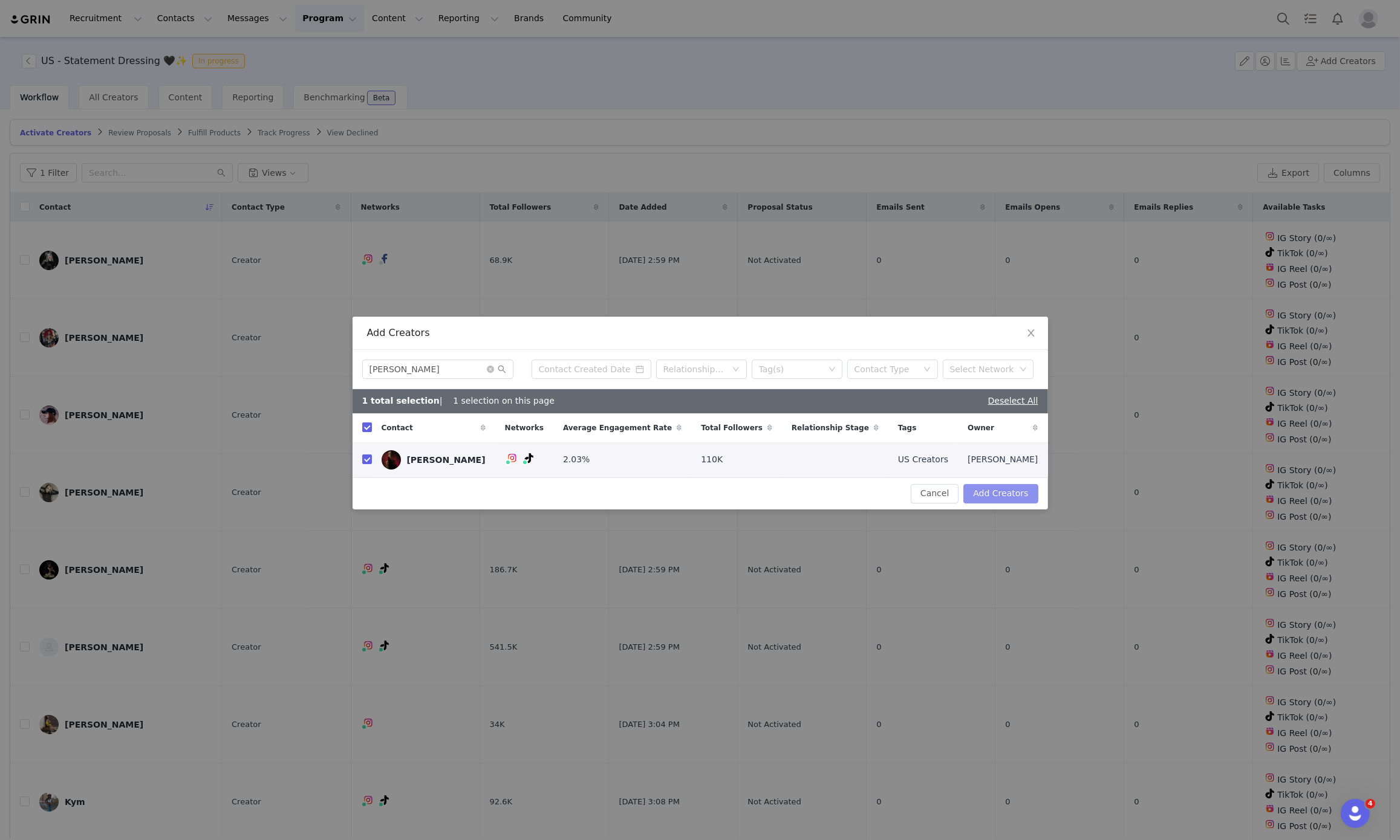
click at [998, 490] on button "Add Creators" at bounding box center [1000, 494] width 74 height 20
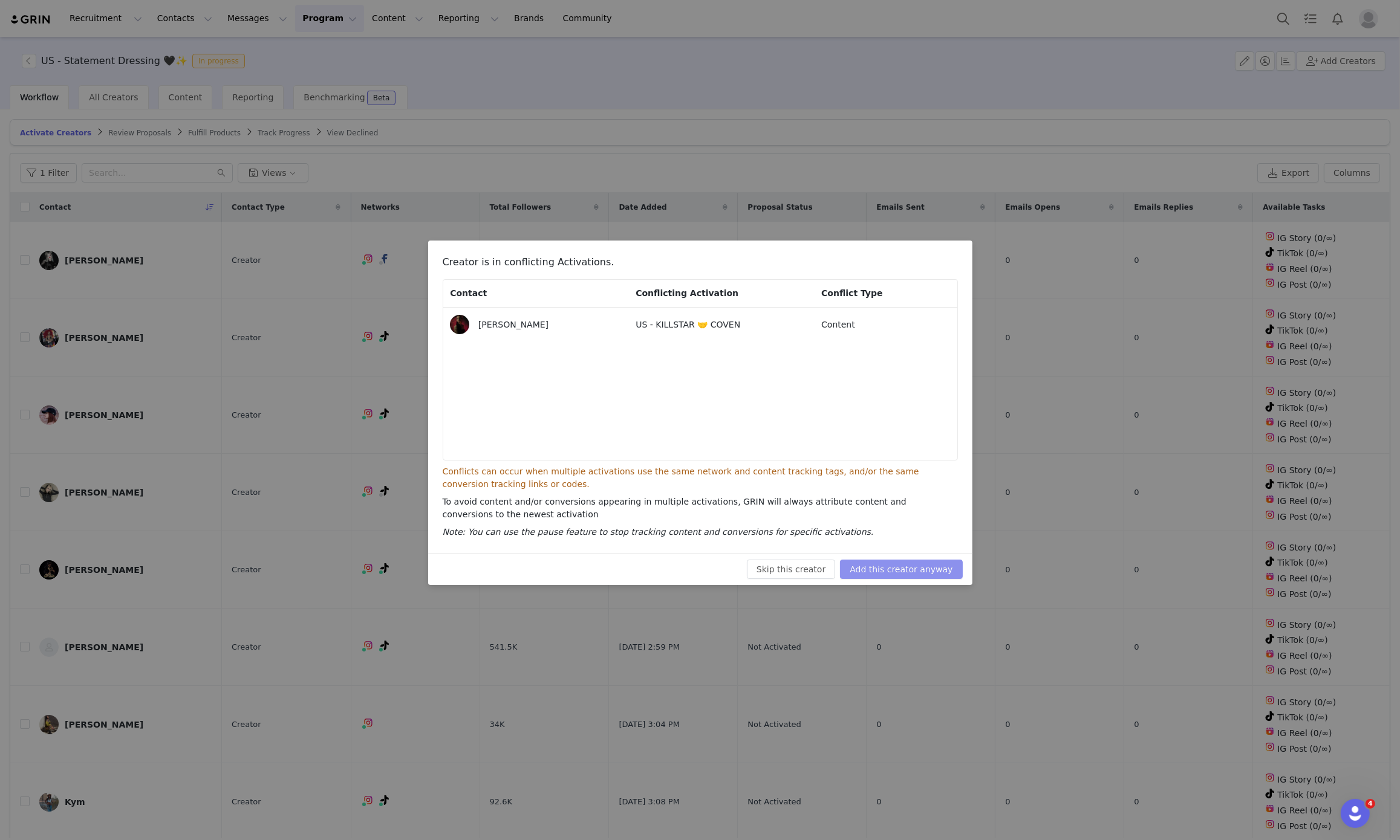
click at [918, 575] on button "Add this creator anyway" at bounding box center [901, 570] width 122 height 20
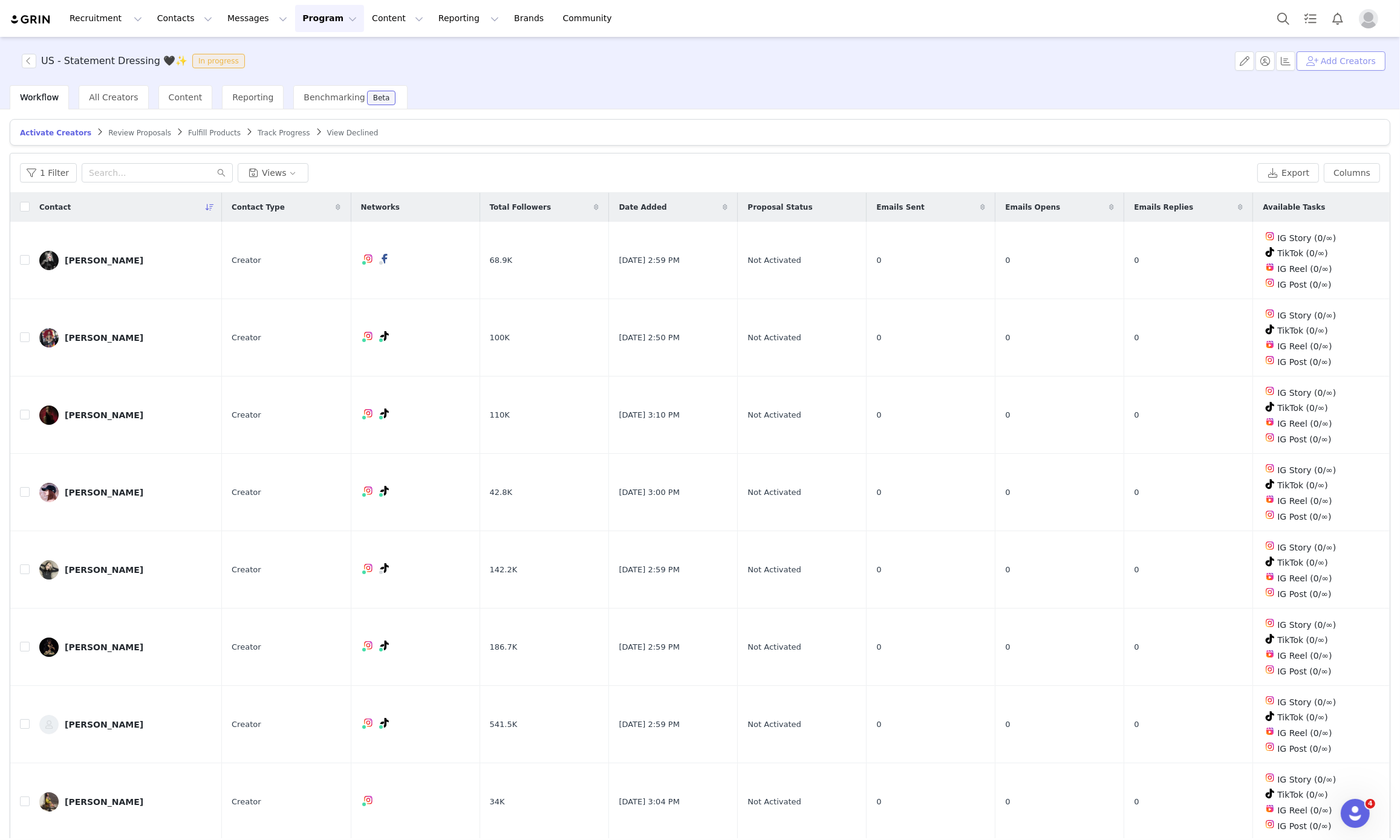
click at [1352, 55] on button "Add Creators" at bounding box center [1341, 61] width 89 height 20
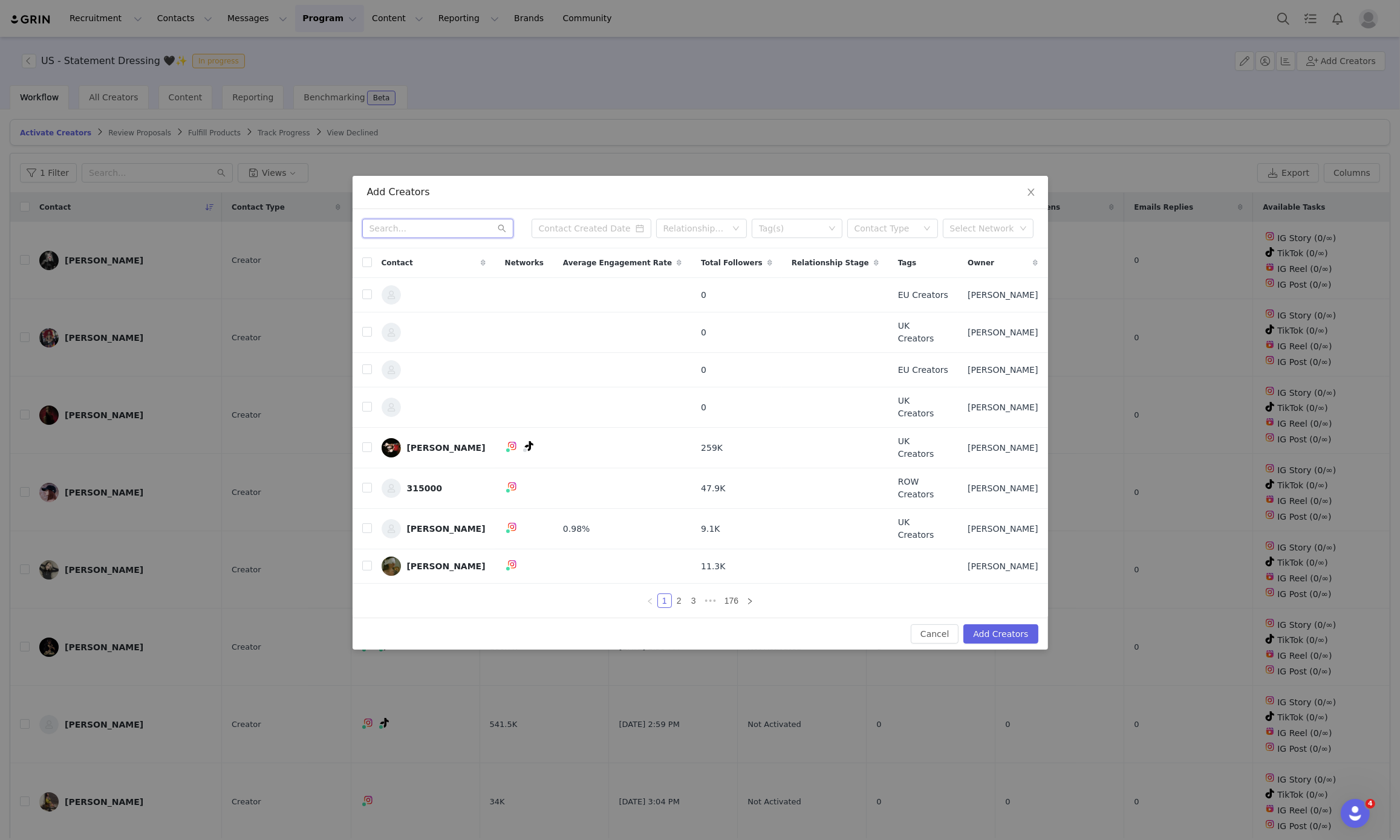
paste input "luuudaw"
click at [443, 239] on input "luuudaw" at bounding box center [437, 229] width 151 height 20
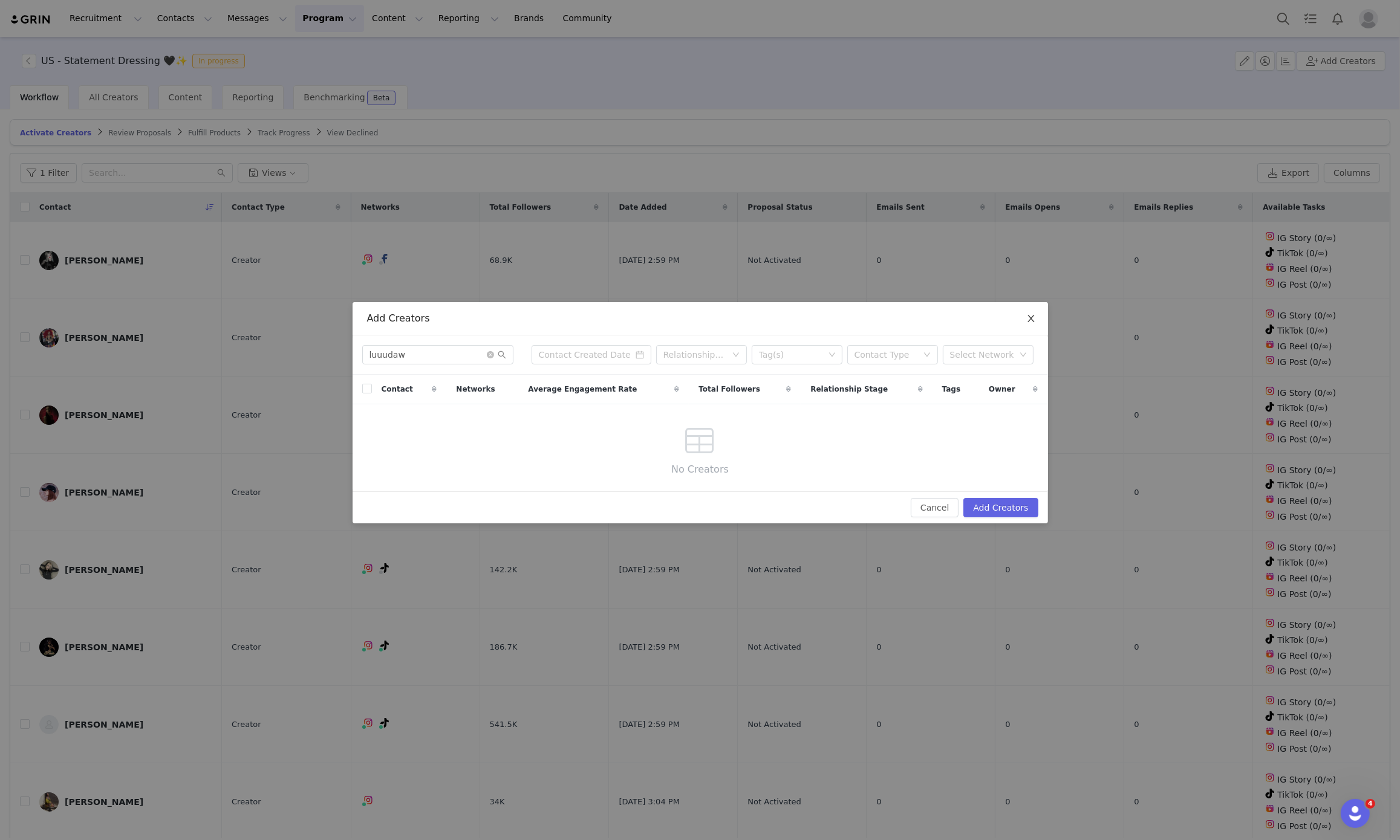
click at [1035, 311] on span "Close" at bounding box center [1030, 319] width 34 height 34
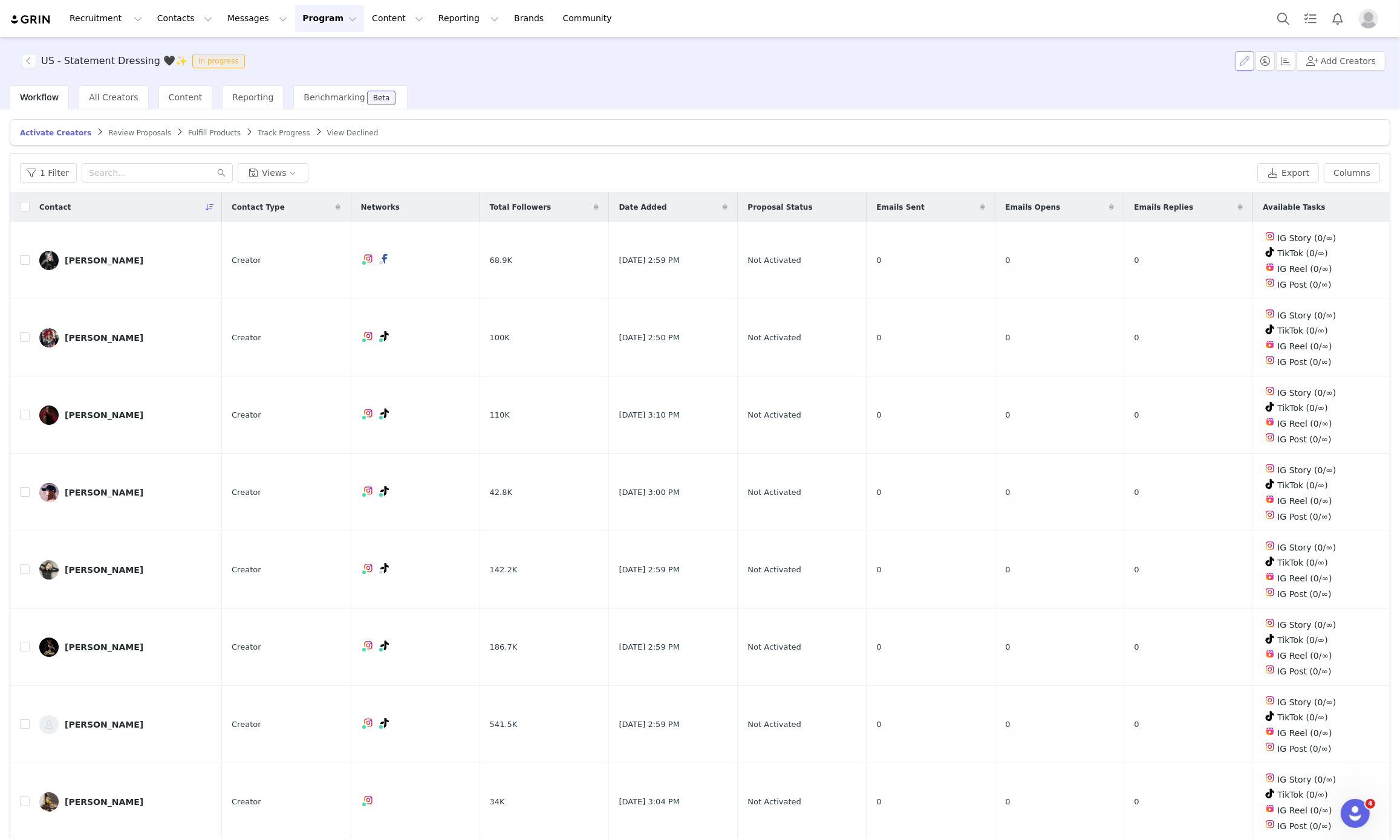
click at [1245, 70] on button "button" at bounding box center [1244, 61] width 20 height 20
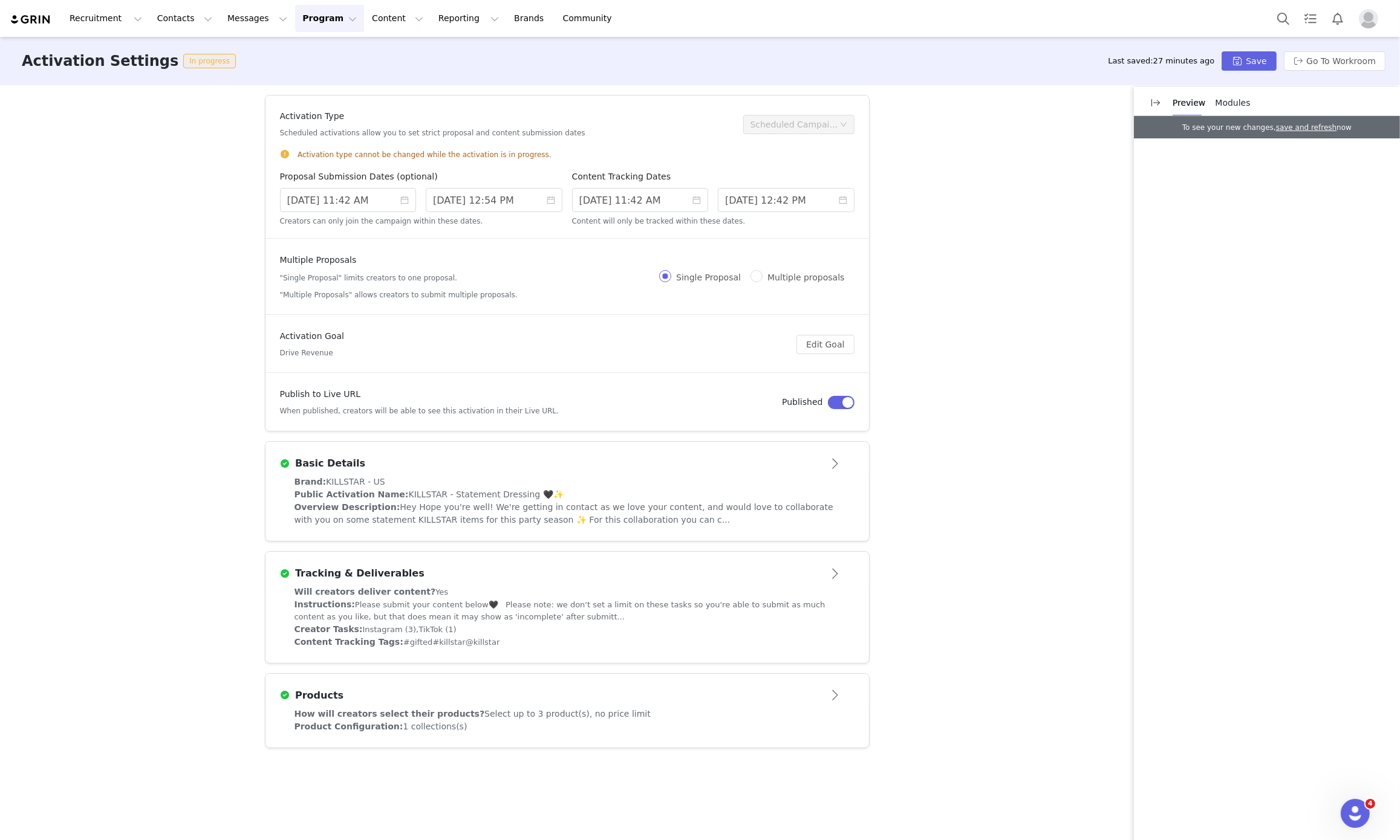
click at [805, 509] on span "Hey Hope you're well! We're getting in contact as we love your content, and wou…" at bounding box center [564, 514] width 538 height 23
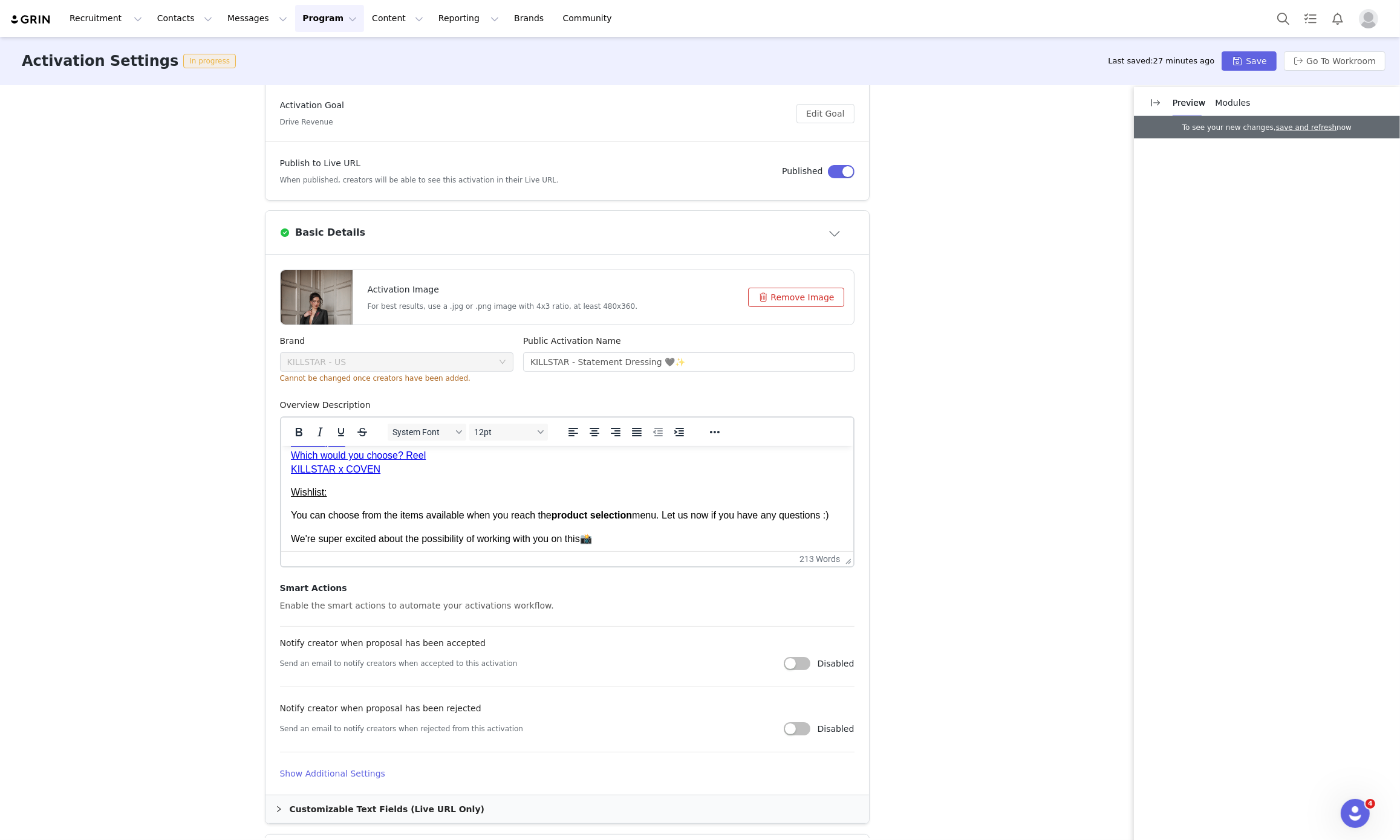
scroll to position [255, 0]
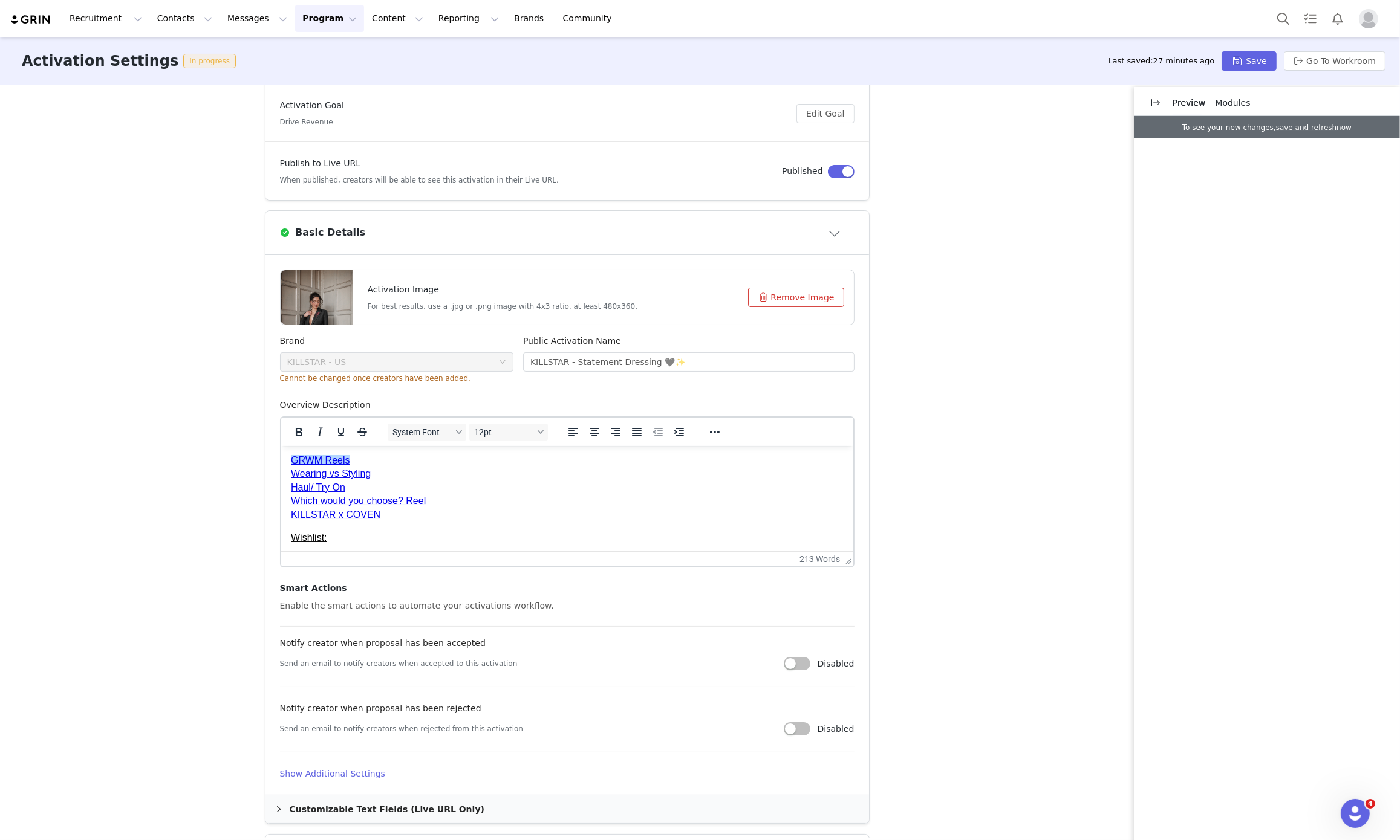
click at [305, 460] on link "GRWM Reels" at bounding box center [319, 459] width 59 height 10
click at [321, 461] on link "GRWM Reels" at bounding box center [319, 459] width 59 height 10
drag, startPoint x: 326, startPoint y: 471, endPoint x: 305, endPoint y: 490, distance: 28.3
click at [341, 509] on link "KILLSTAR x COVEN" at bounding box center [334, 514] width 90 height 10
click at [498, 514] on p "GRWM Reels Wearing vs Styling Haul/ Try On Which would you choose? Reel KILLSTA…" at bounding box center [566, 487] width 552 height 68
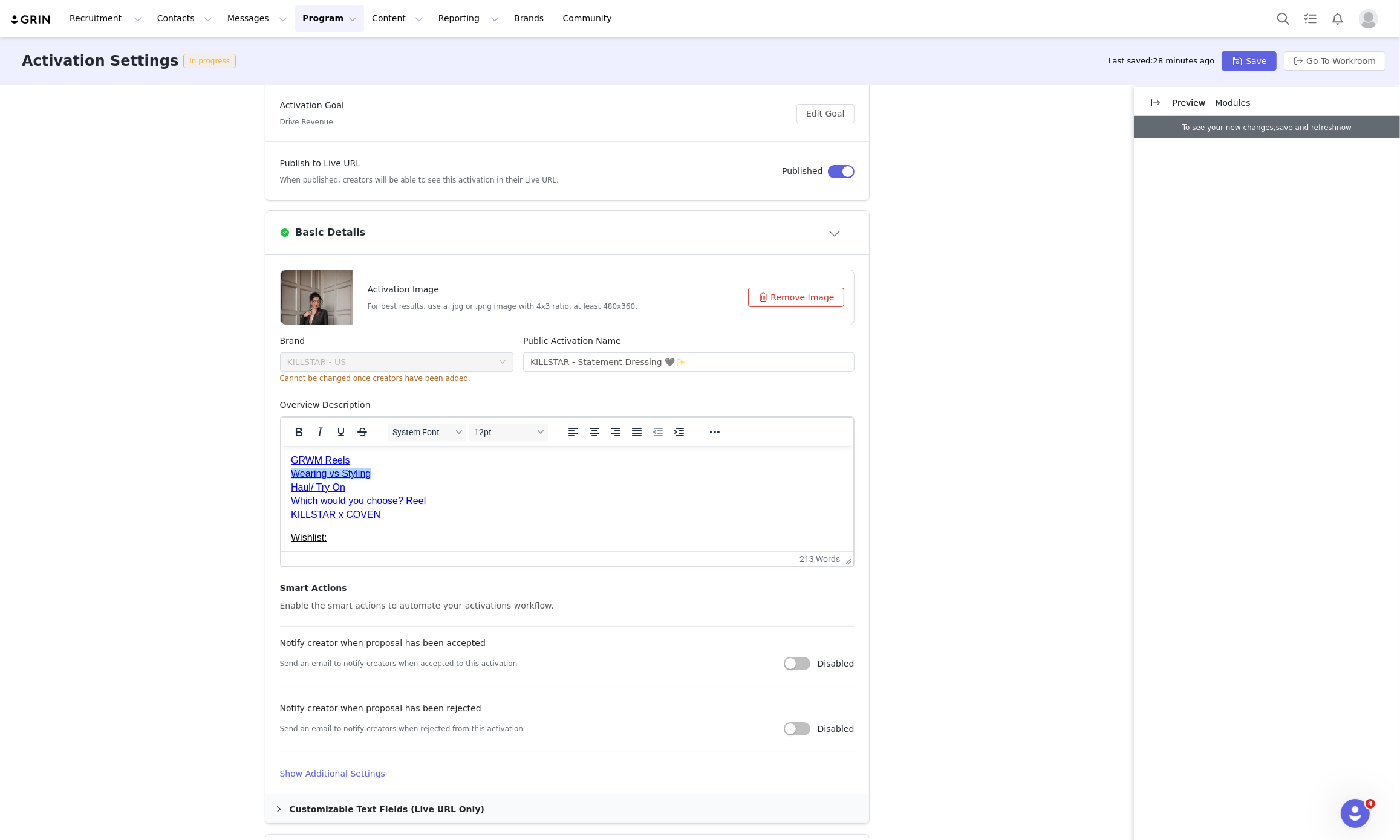
click at [579, 474] on p "GRWM Reels Wearing vs Styling﻿ Haul/ Try On Which would you choose? Reel KILLST…" at bounding box center [566, 487] width 552 height 68
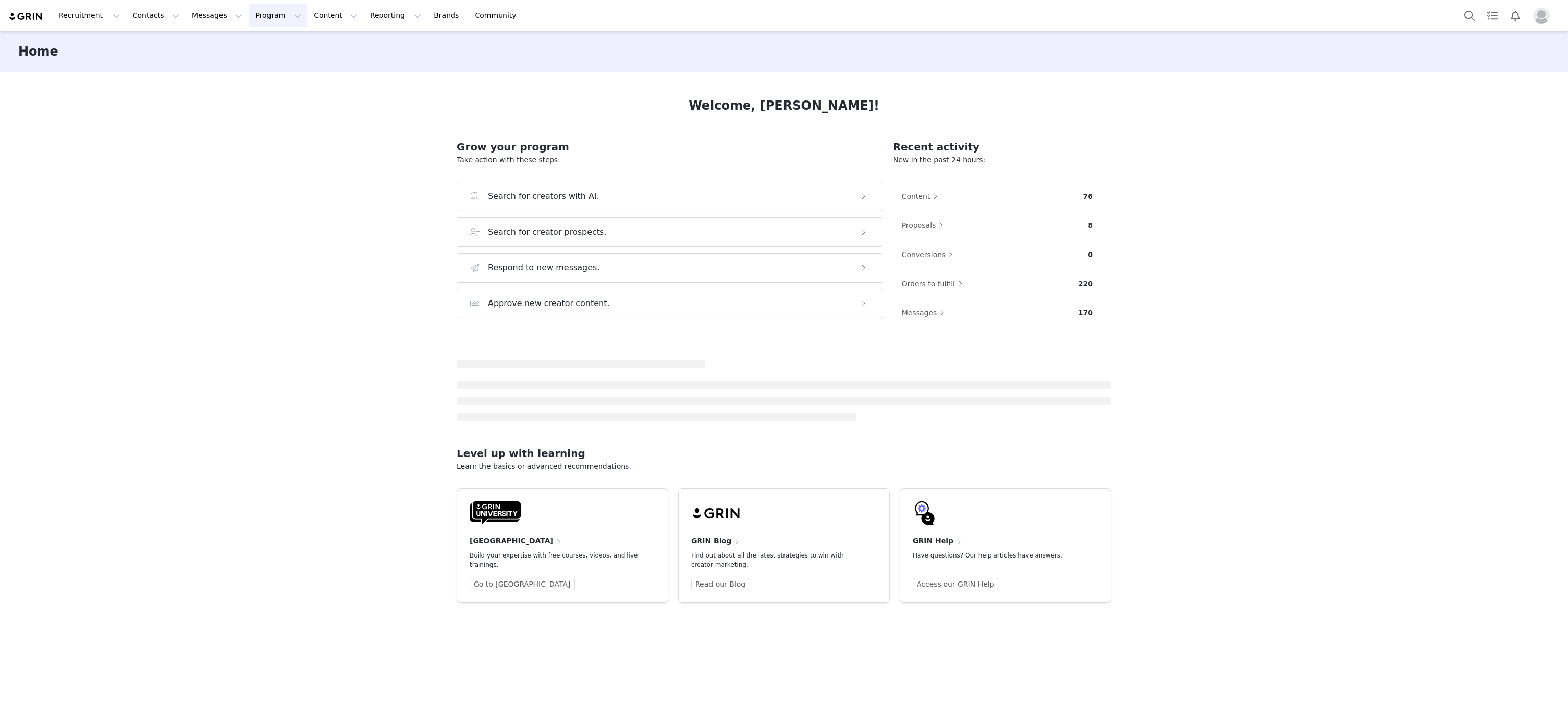
click at [270, 12] on button "Program Program" at bounding box center [278, 16] width 58 height 23
click at [270, 42] on div "Activations" at bounding box center [265, 45] width 68 height 11
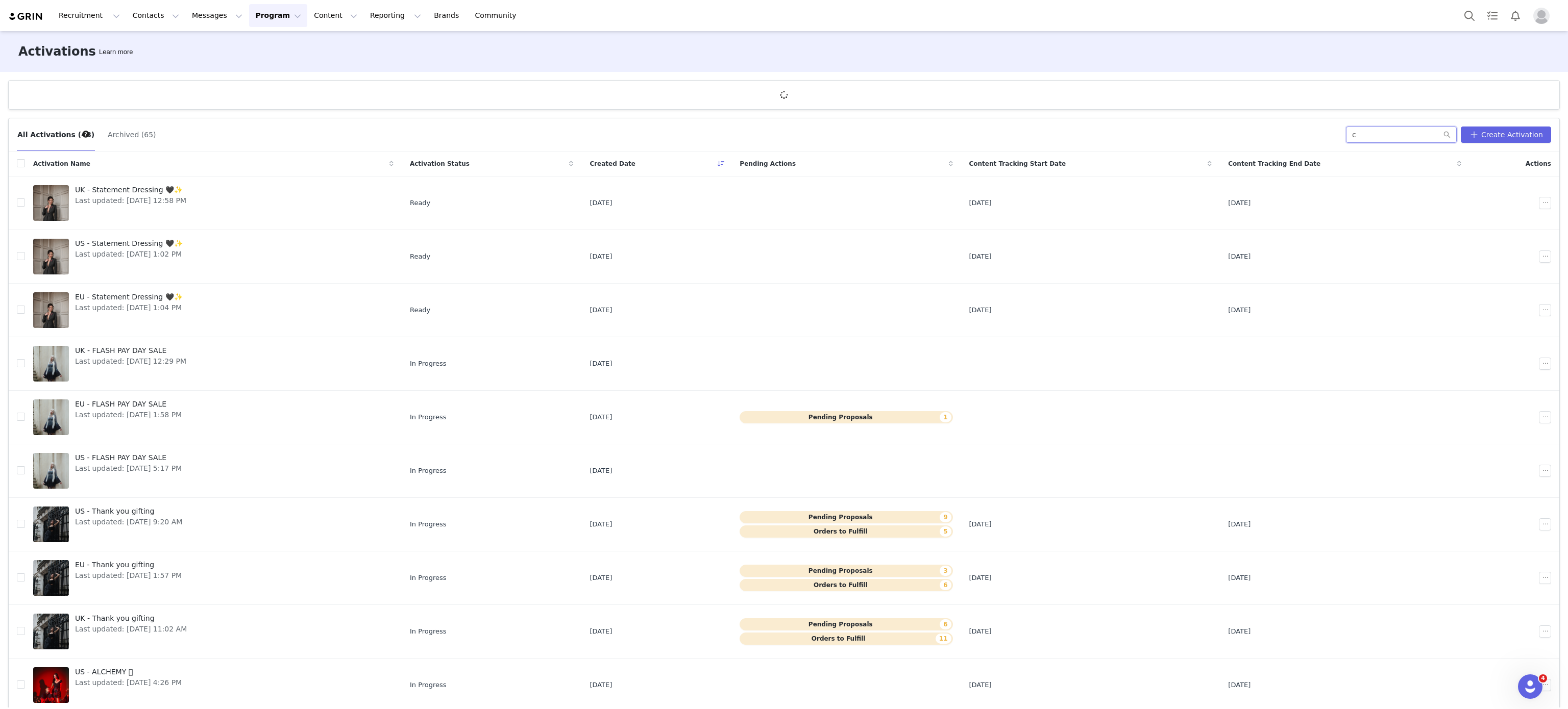
click at [1415, 140] on input "c" at bounding box center [1401, 135] width 111 height 17
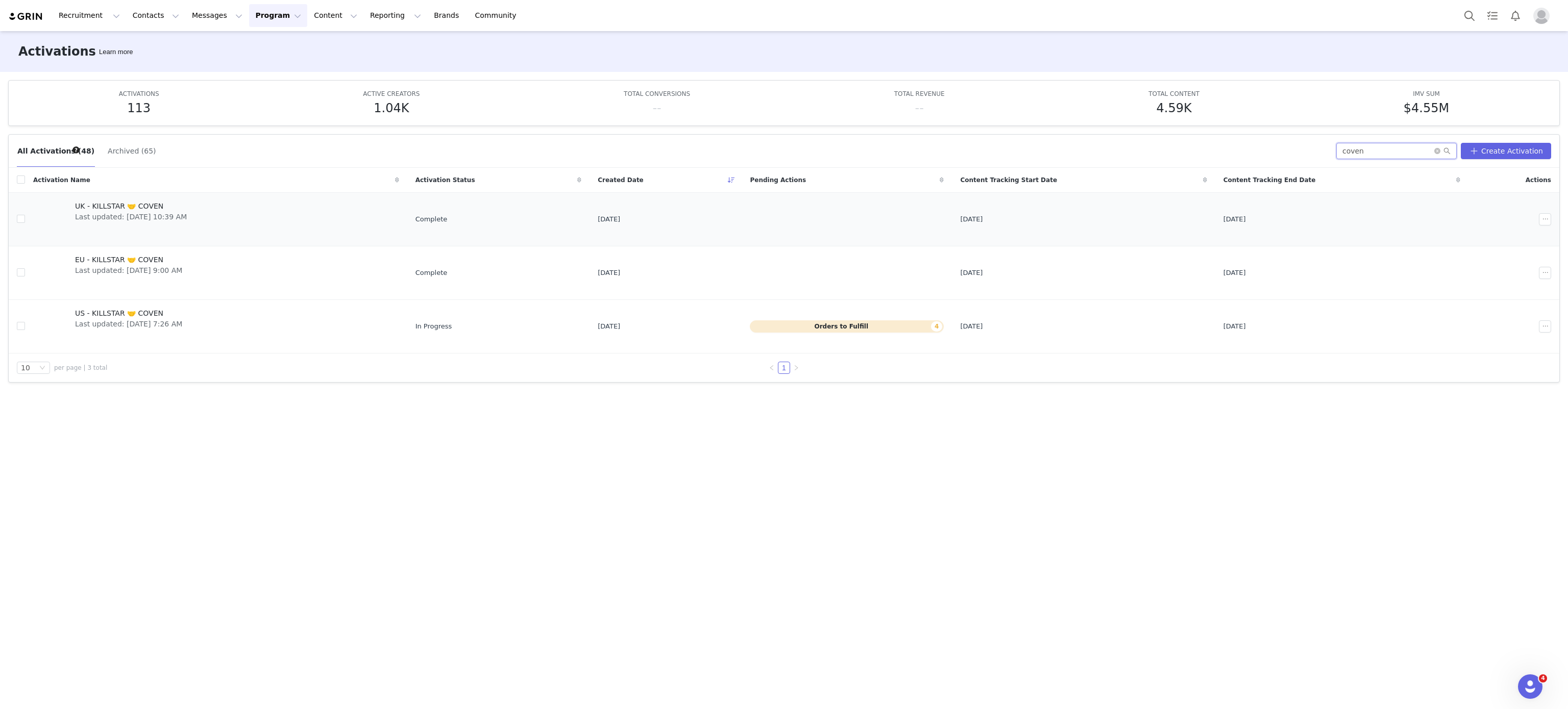
type input "coven"
click at [287, 231] on link "UK - KILLSTAR 🤝 COVEN Last updated: Sep 23, 2025 10:39 AM" at bounding box center [216, 219] width 366 height 41
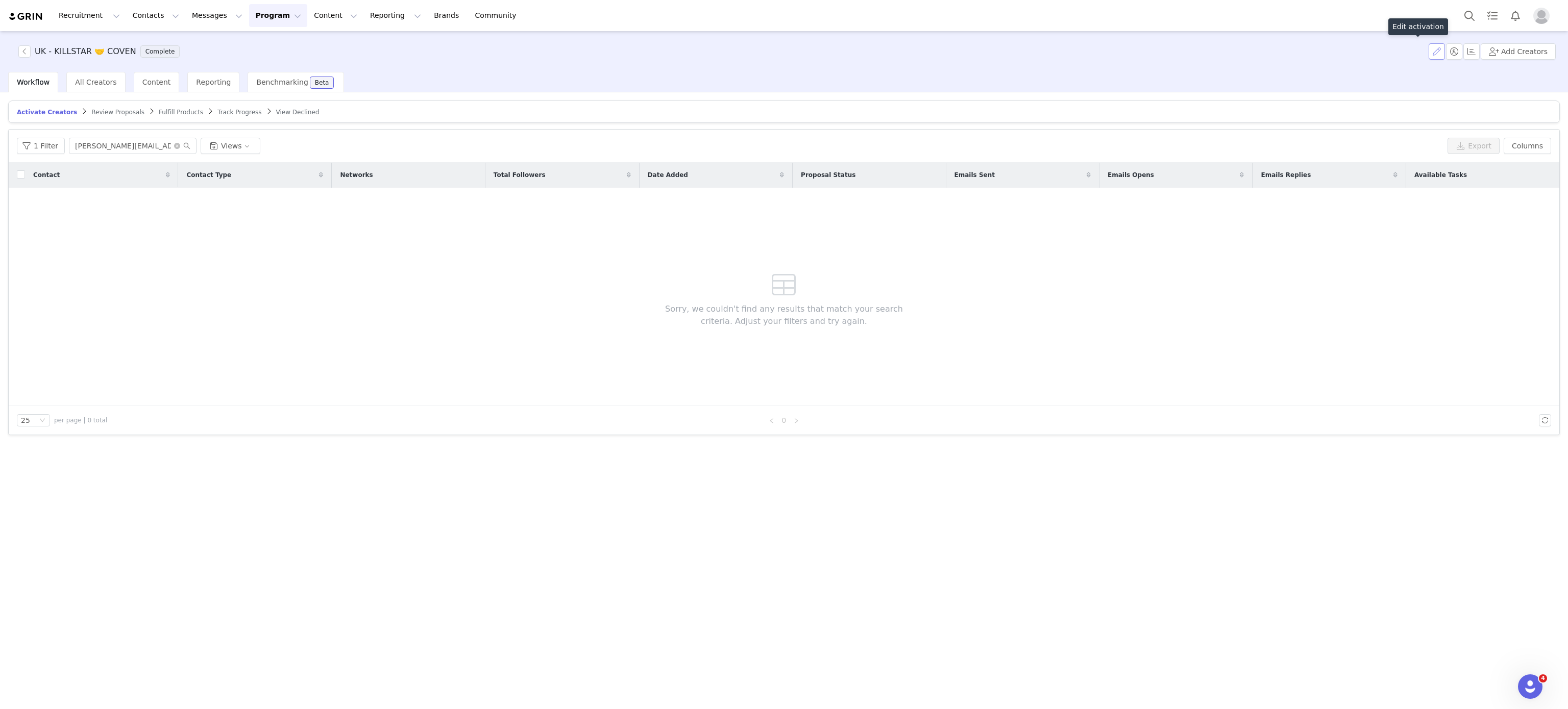
click at [1433, 47] on button "button" at bounding box center [1437, 52] width 17 height 17
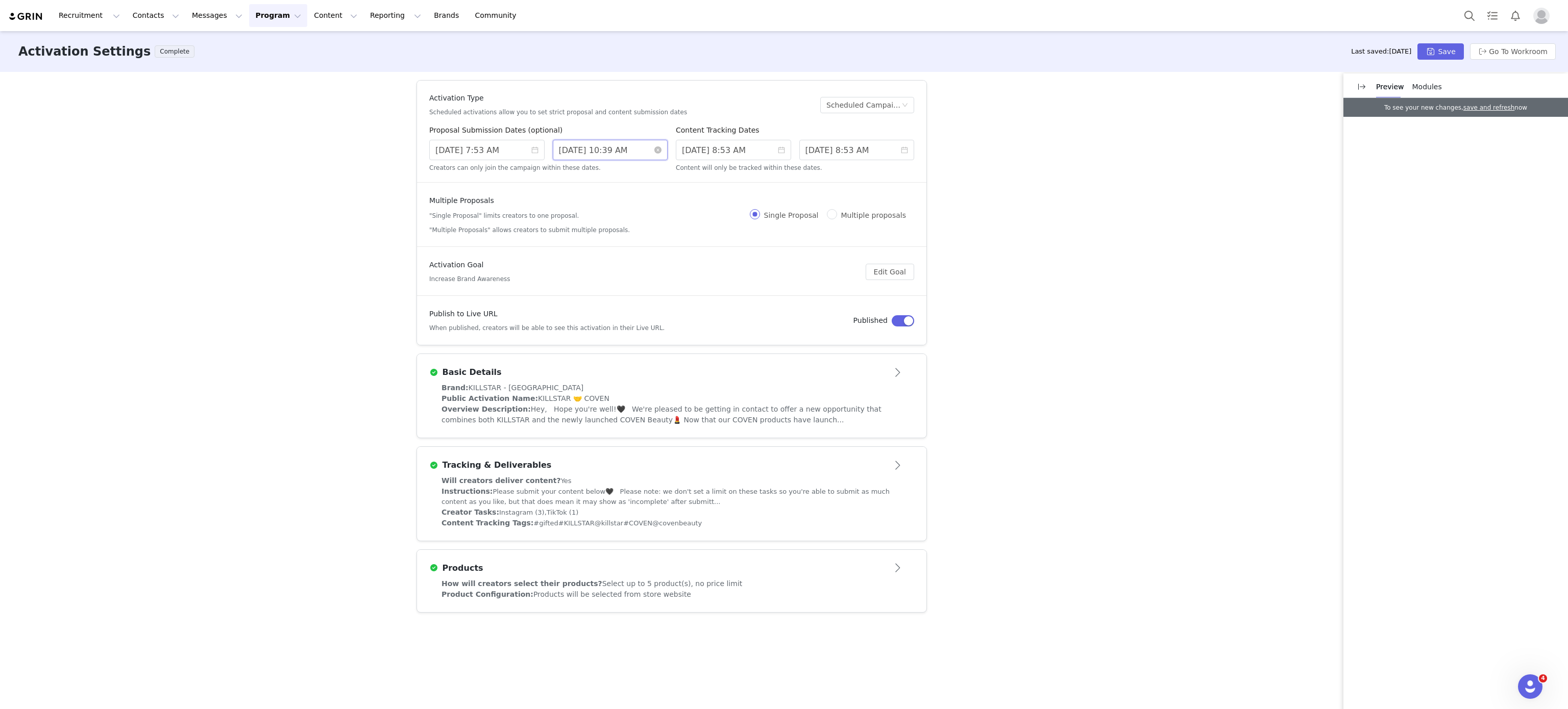
click at [633, 149] on input "9/30/2025 10:39 AM" at bounding box center [610, 150] width 116 height 21
click at [848, 152] on input "9/20/2025 8:53 AM" at bounding box center [856, 150] width 116 height 21
click at [919, 171] on link at bounding box center [921, 166] width 9 height 21
click at [846, 237] on div "14" at bounding box center [851, 235] width 12 height 12
type input "10/14/2025 7:53 AM"
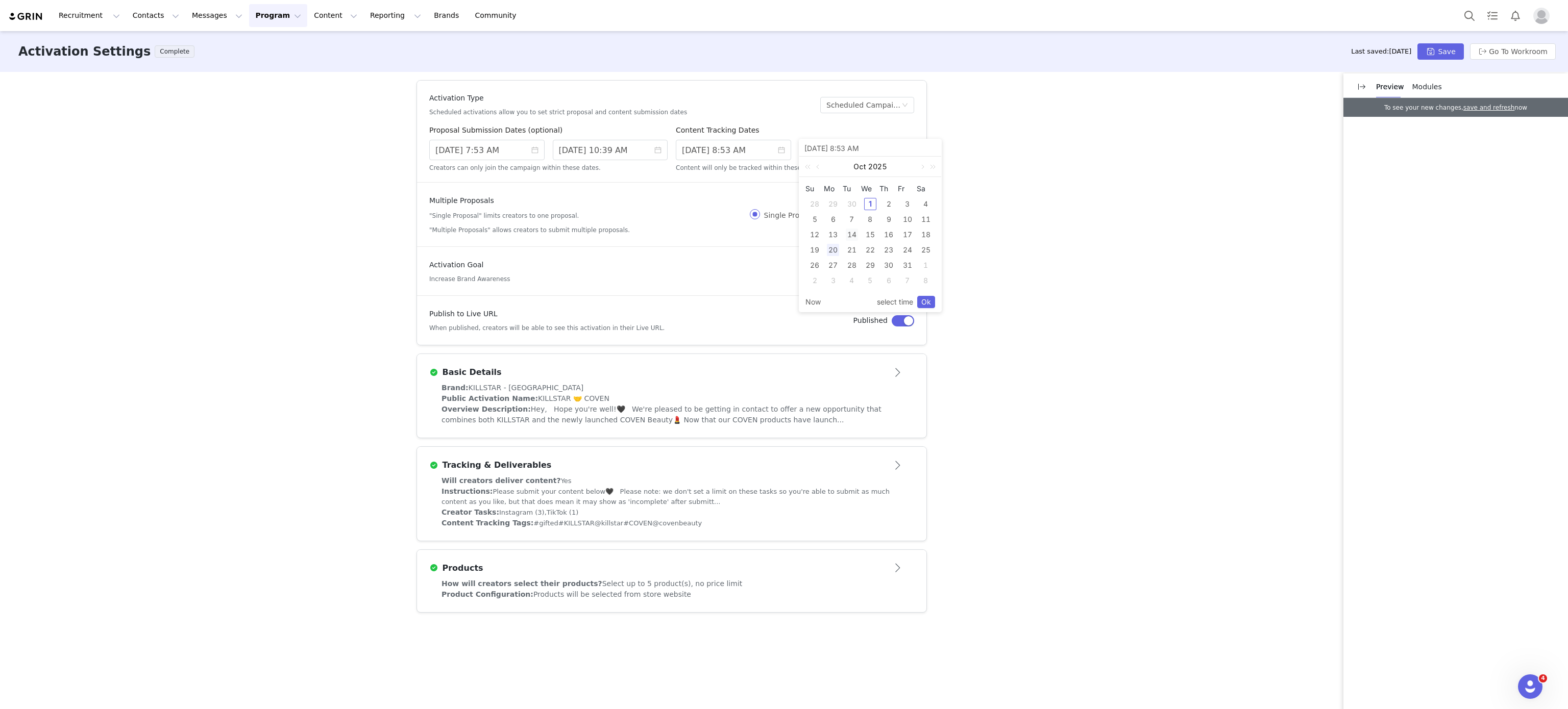
type input "10/14/2025 7:53 AM"
click at [893, 260] on div "30" at bounding box center [888, 265] width 12 height 12
type input "10/30/2025 7:53 AM"
click at [925, 293] on span "Now select time Ok" at bounding box center [871, 301] width 130 height 19
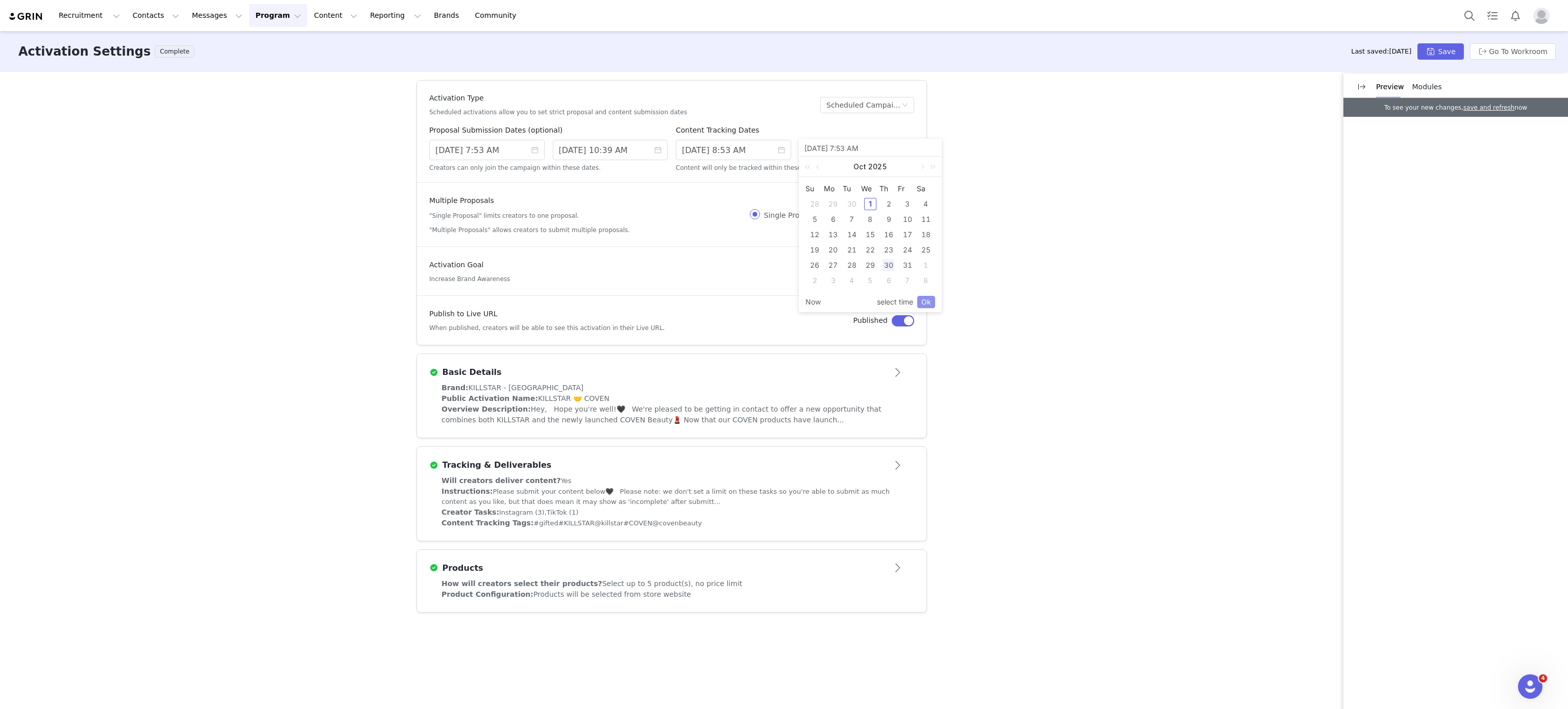
click at [928, 303] on link "Ok" at bounding box center [925, 302] width 17 height 12
click at [626, 151] on input "9/30/2025 10:39 AM" at bounding box center [610, 150] width 116 height 21
click at [635, 265] on td "2" at bounding box center [643, 265] width 18 height 15
type input "10/02/2025 9:39 AM"
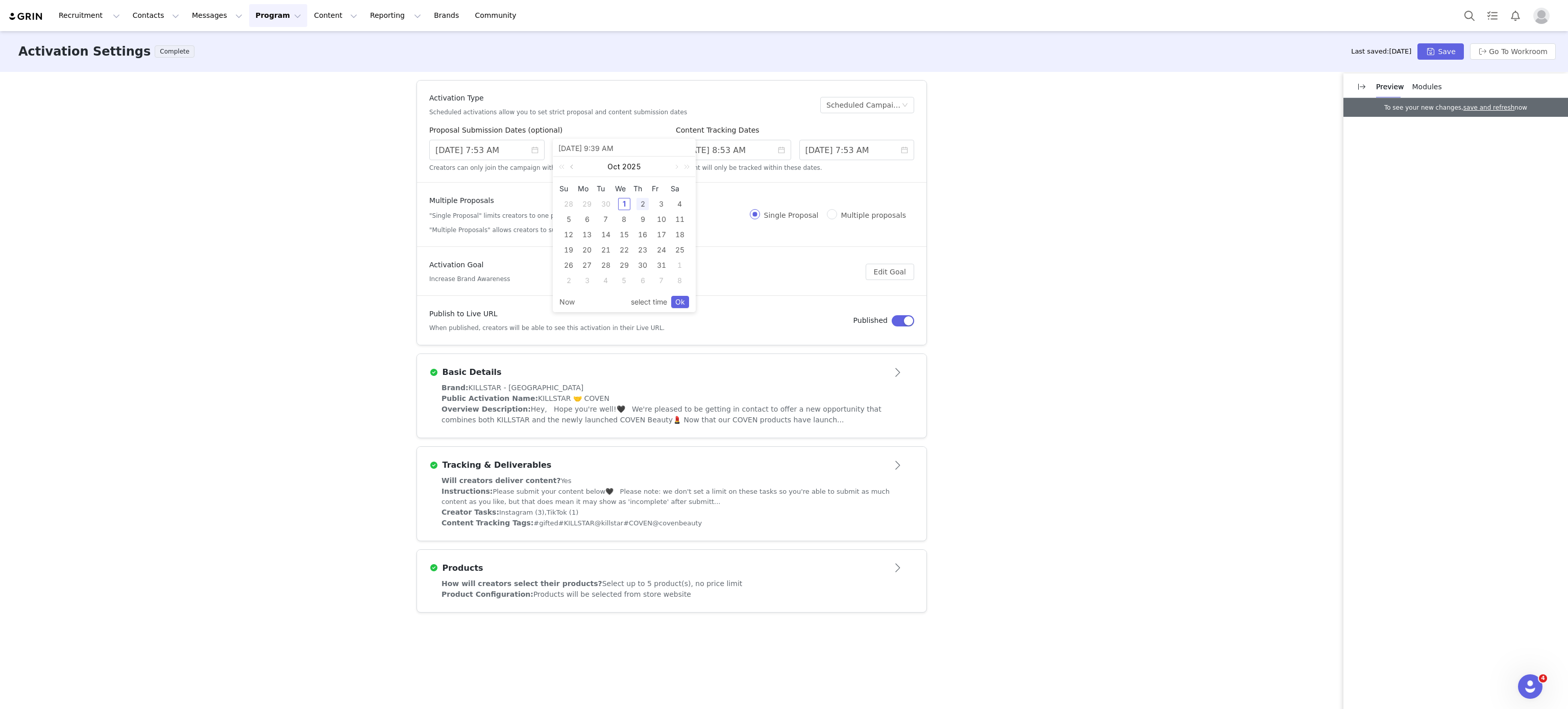
click at [574, 168] on link at bounding box center [572, 166] width 9 height 21
click at [625, 218] on div "10" at bounding box center [624, 219] width 12 height 12
type input "9/10/2025 8:39 AM"
click at [677, 303] on link "Ok" at bounding box center [679, 302] width 17 height 12
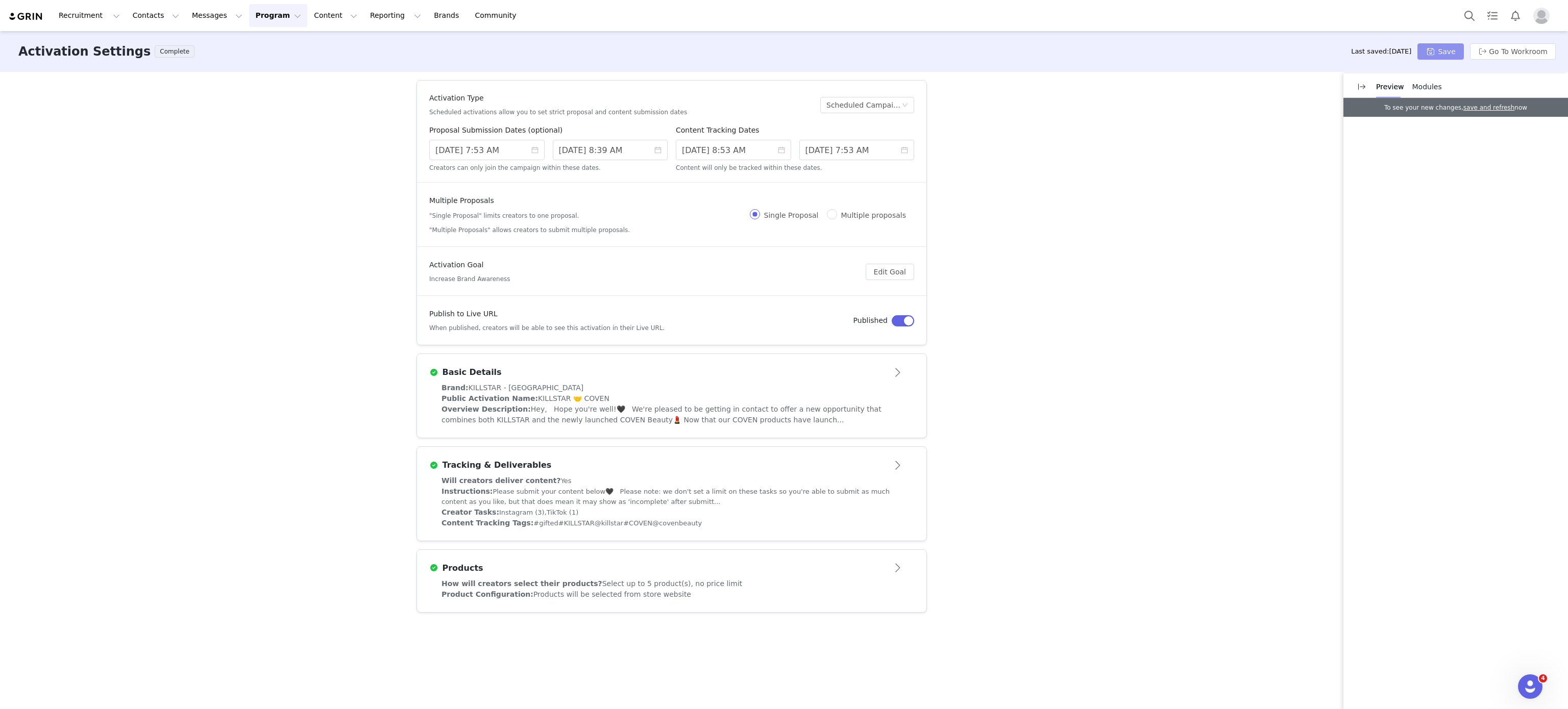
click at [1448, 49] on button "Save" at bounding box center [1440, 52] width 46 height 17
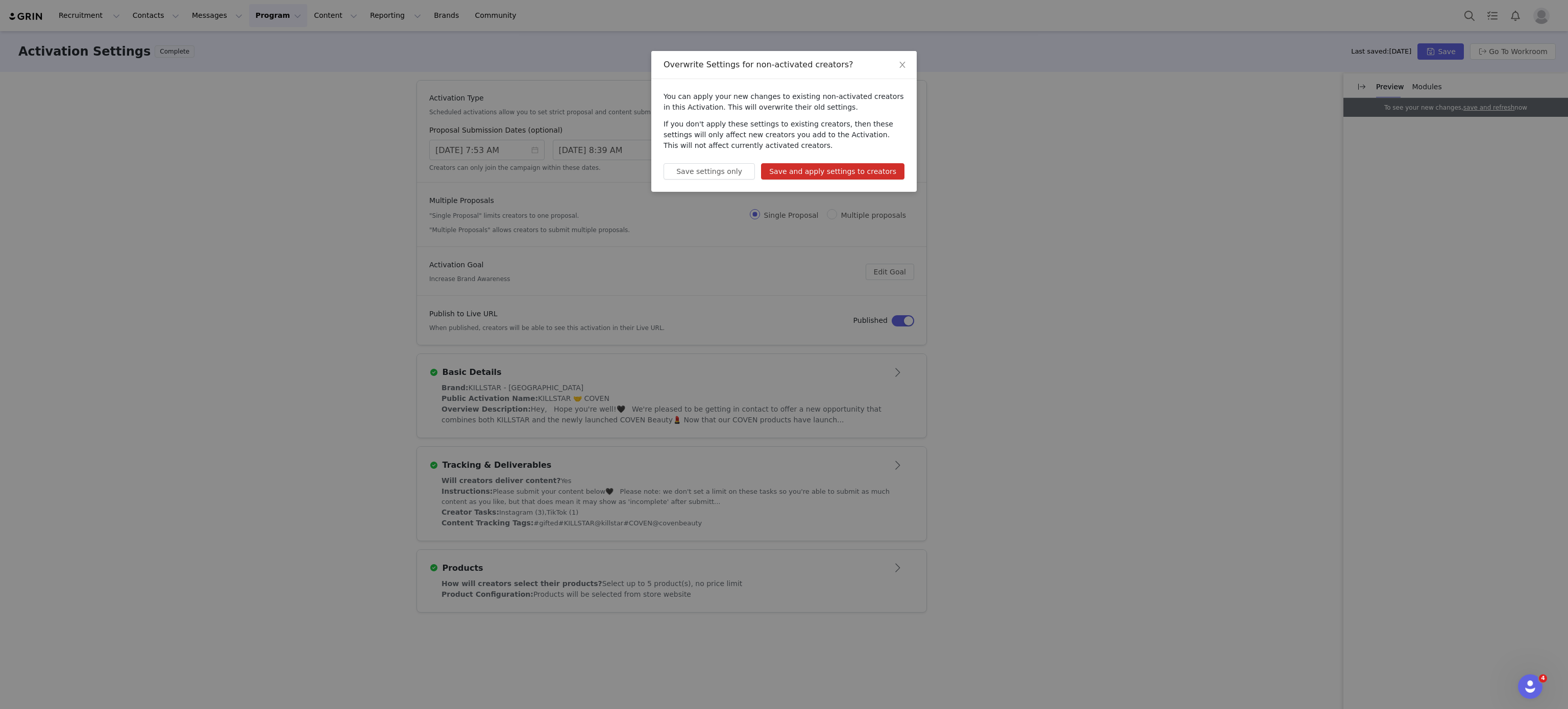
drag, startPoint x: 871, startPoint y: 156, endPoint x: 882, endPoint y: 168, distance: 16.3
click at [882, 168] on div "You can apply your new changes to existing non-activated creators in this Activ…" at bounding box center [783, 136] width 265 height 113
click at [882, 168] on button "Save and apply settings to creators" at bounding box center [832, 171] width 143 height 17
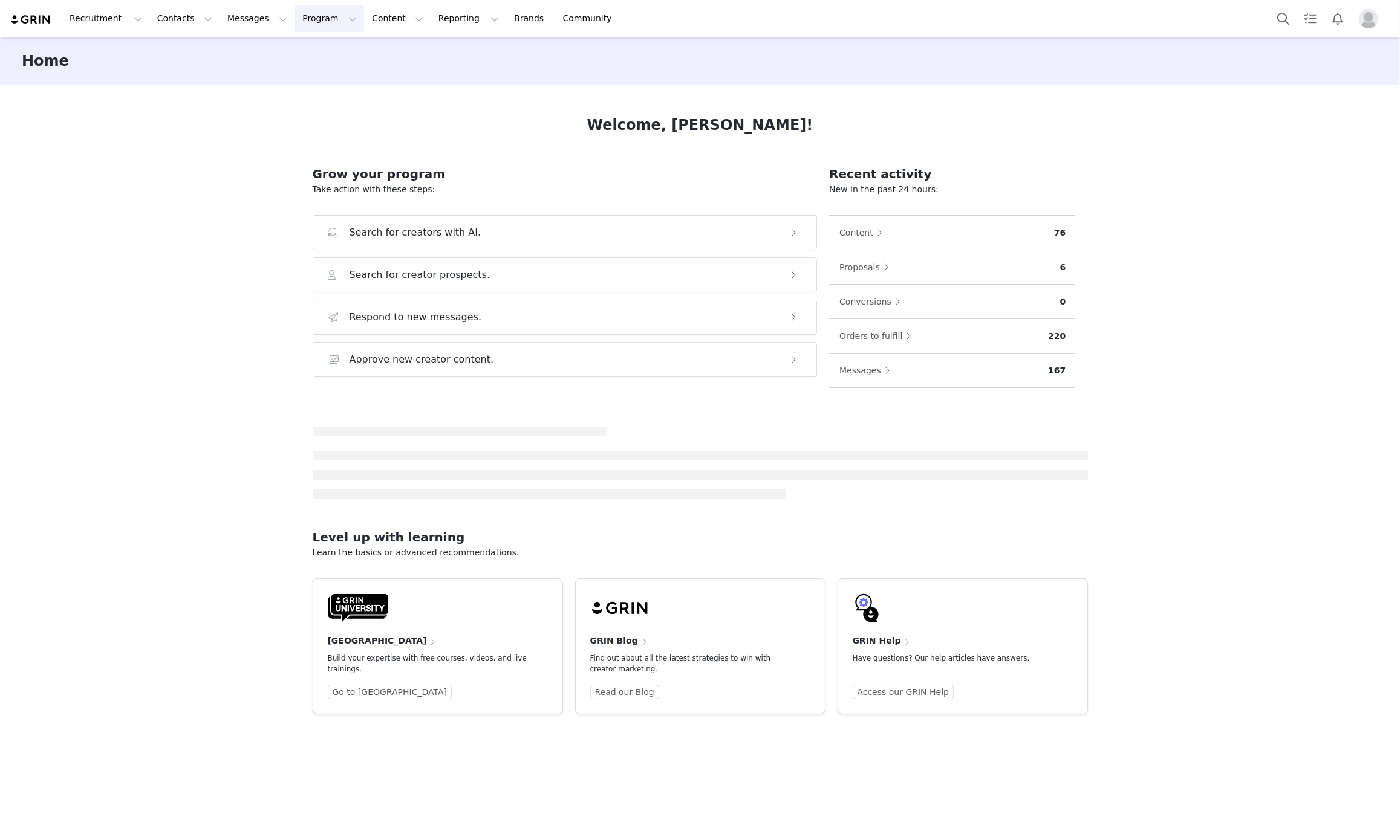
click at [295, 28] on button "Program Program" at bounding box center [329, 19] width 69 height 28
click at [90, 25] on button "Recruitment Recruitment" at bounding box center [105, 19] width 87 height 28
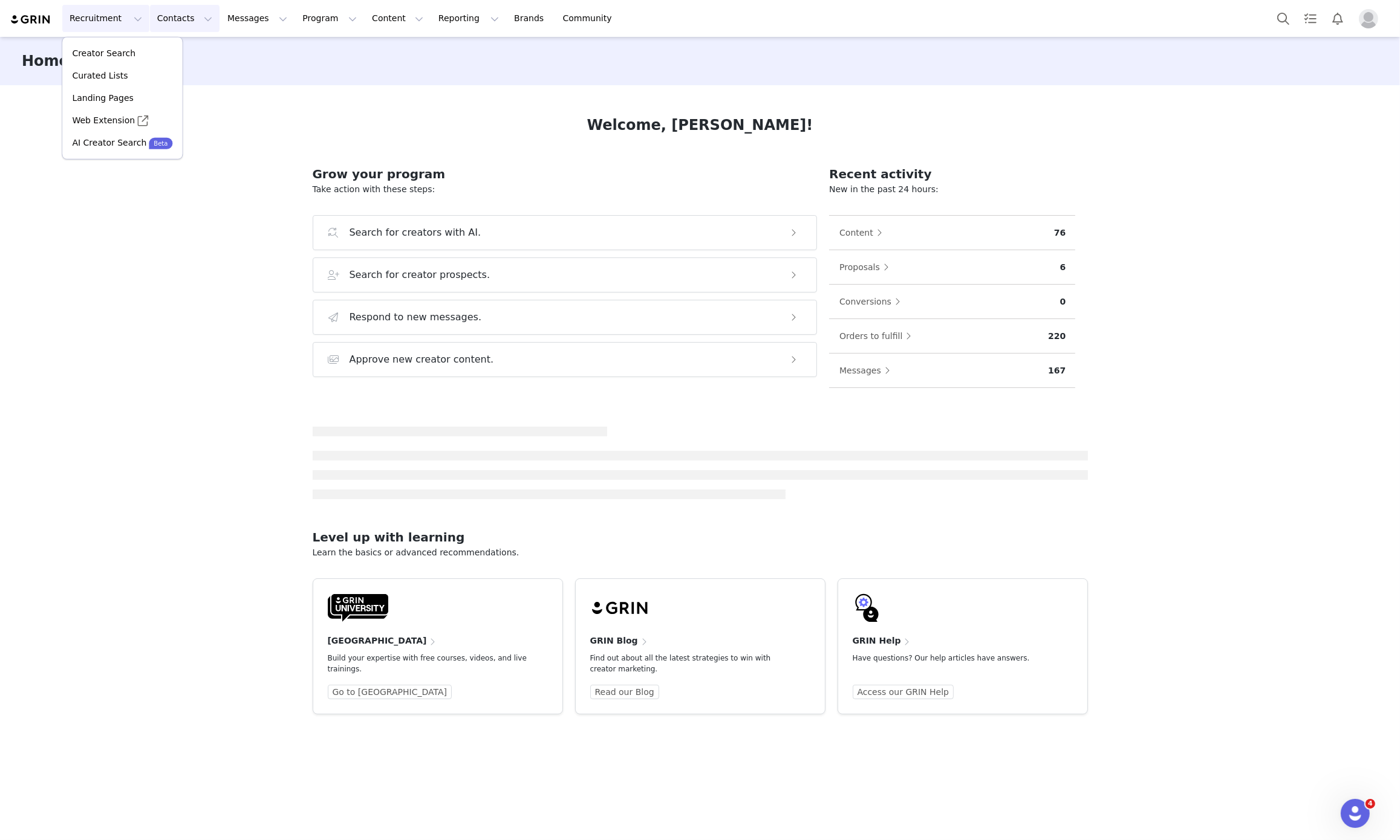
click at [183, 27] on button "Contacts Contacts" at bounding box center [184, 19] width 70 height 28
click at [179, 84] on link "Prospects" at bounding box center [185, 76] width 96 height 23
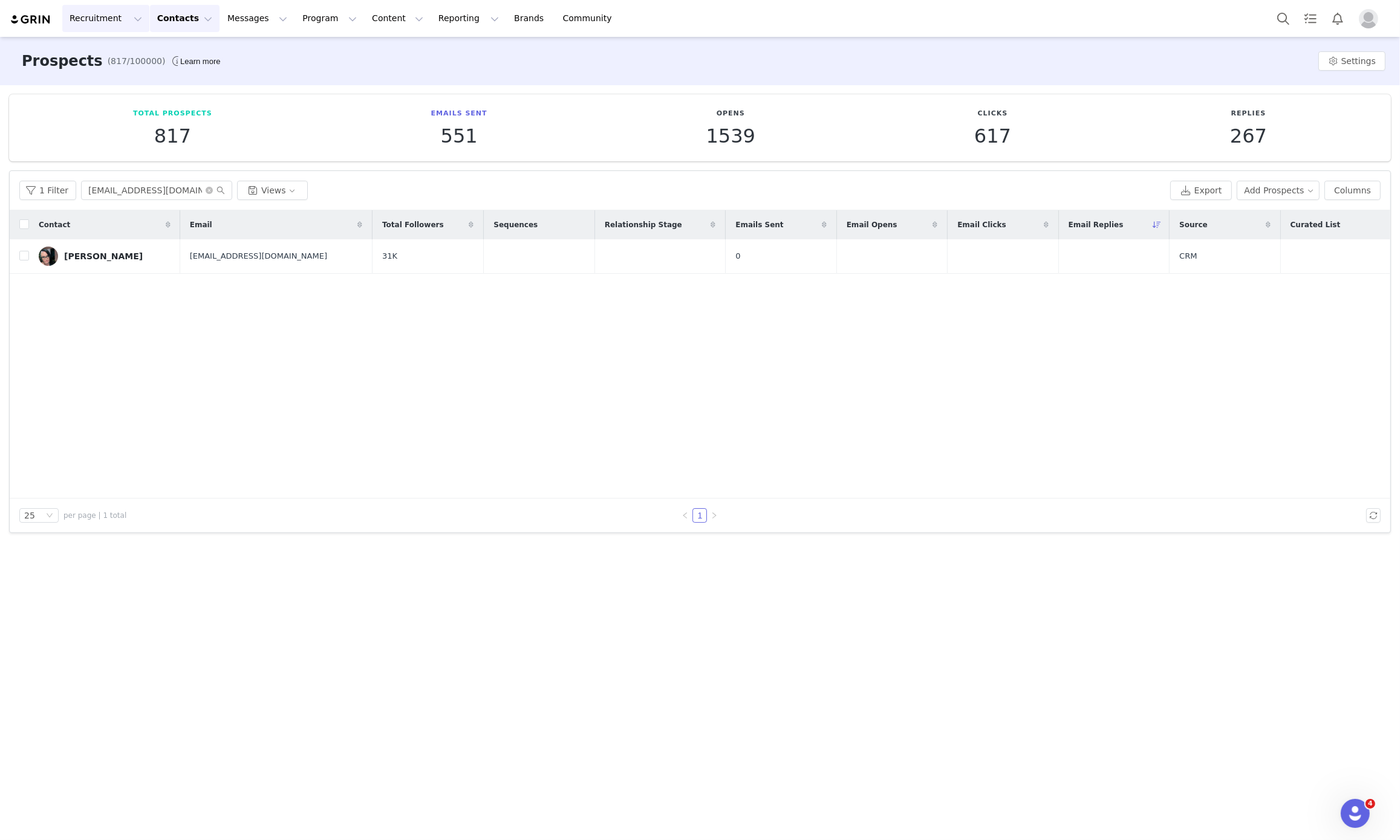
click at [97, 16] on button "Recruitment Recruitment" at bounding box center [105, 19] width 87 height 28
click at [121, 54] on p "Creator Search" at bounding box center [104, 53] width 63 height 13
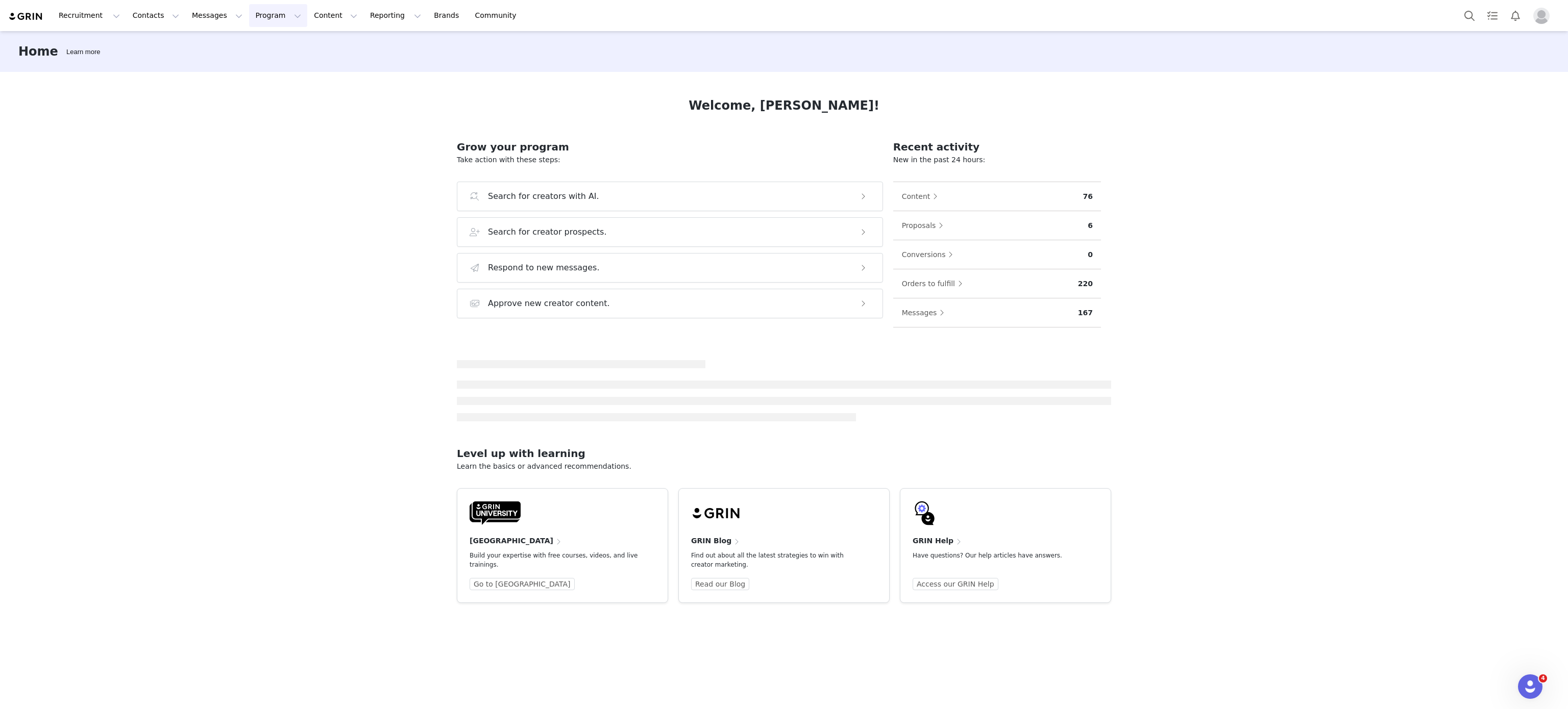
click at [269, 3] on div "Recruitment Recruitment Creator Search Curated Lists Landing Pages Web Extensio…" at bounding box center [784, 15] width 1568 height 31
drag, startPoint x: 261, startPoint y: 29, endPoint x: 246, endPoint y: 17, distance: 19.2
click at [246, 17] on div "Recruitment Recruitment Creator Search Curated Lists Landing Pages Web Extensio…" at bounding box center [784, 15] width 1568 height 31
click at [249, 17] on button "Program Program" at bounding box center [278, 16] width 58 height 23
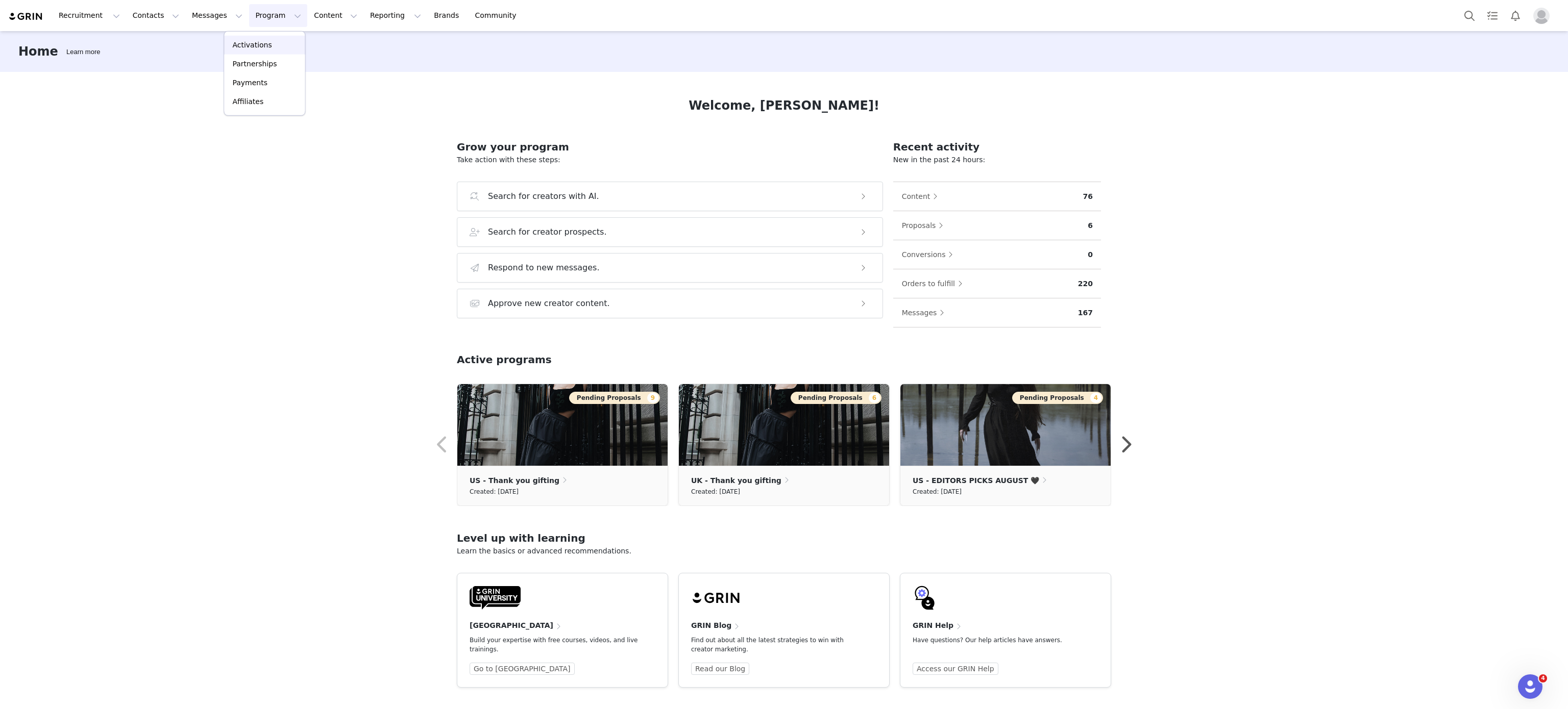
click at [263, 37] on link "Activations" at bounding box center [264, 45] width 81 height 19
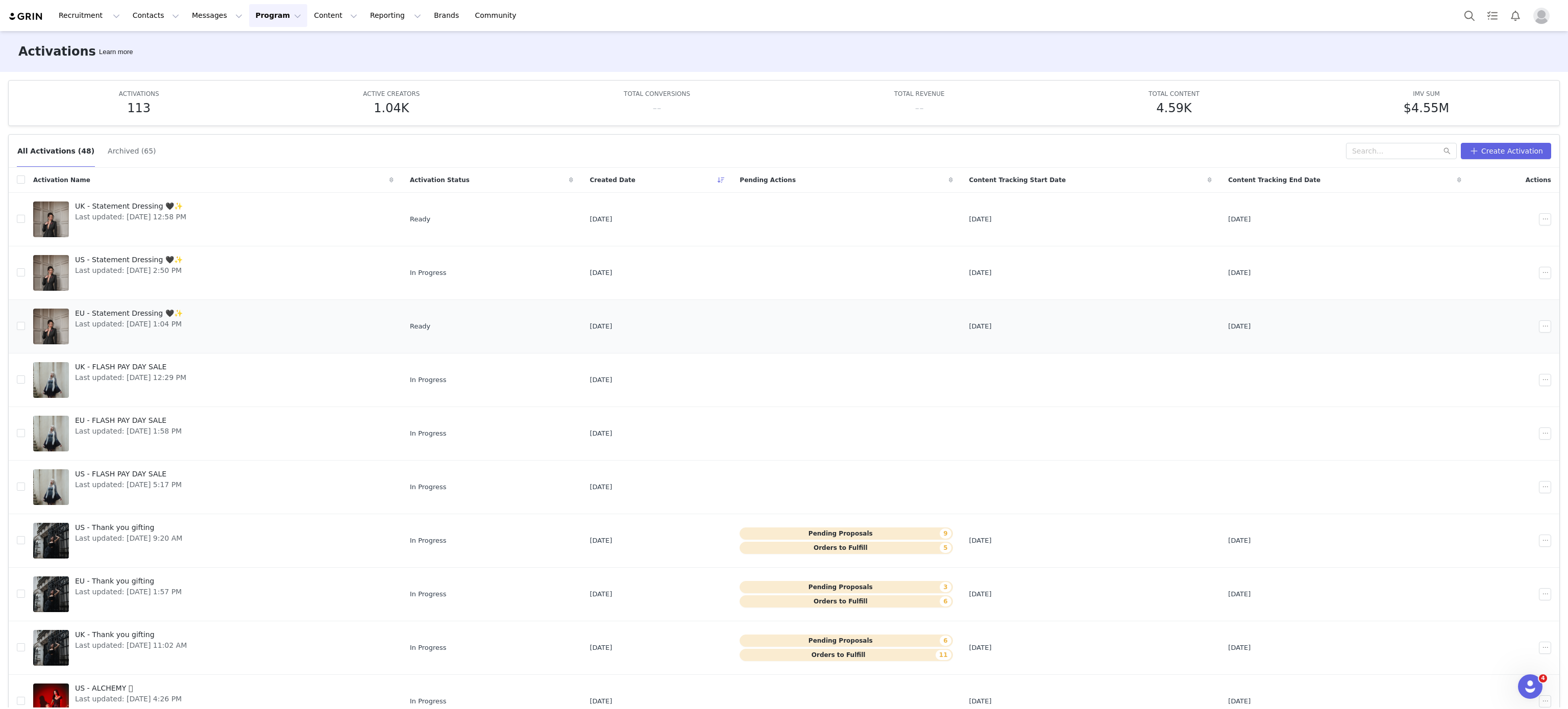
click at [168, 311] on span "EU - Statement Dressing 🖤✨" at bounding box center [128, 313] width 107 height 11
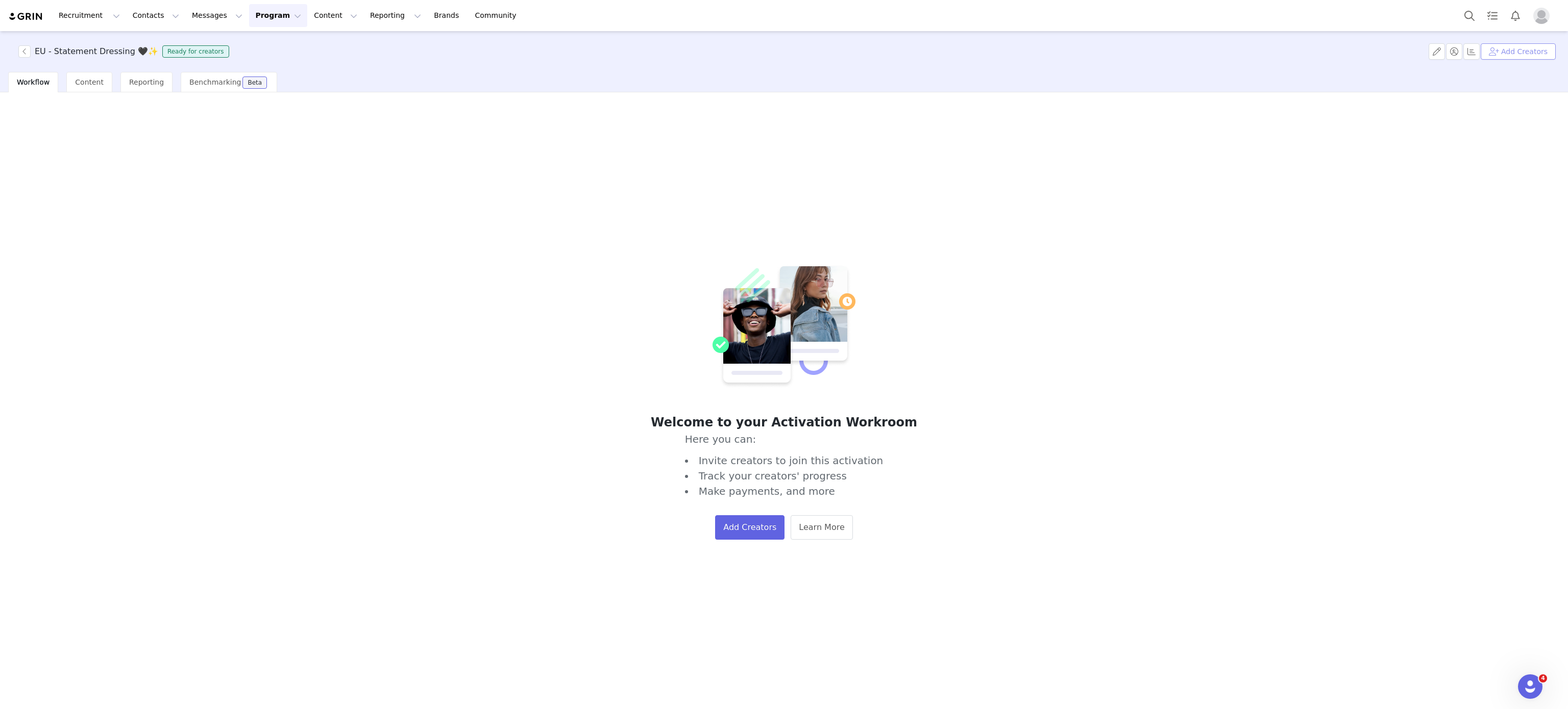
click at [1523, 56] on button "Add Creators" at bounding box center [1518, 52] width 75 height 17
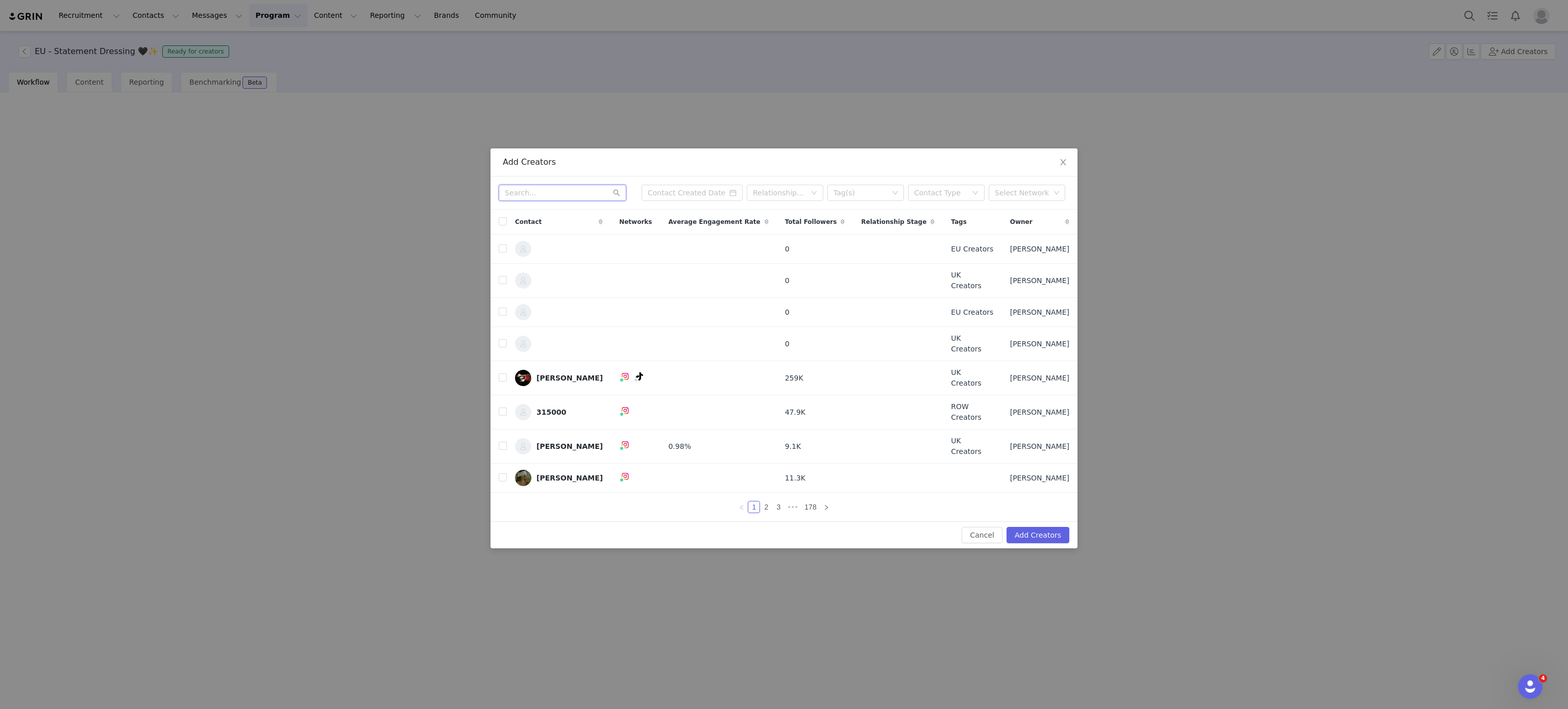
click at [564, 201] on input "text" at bounding box center [562, 193] width 127 height 17
paste input "aylinnheredia"
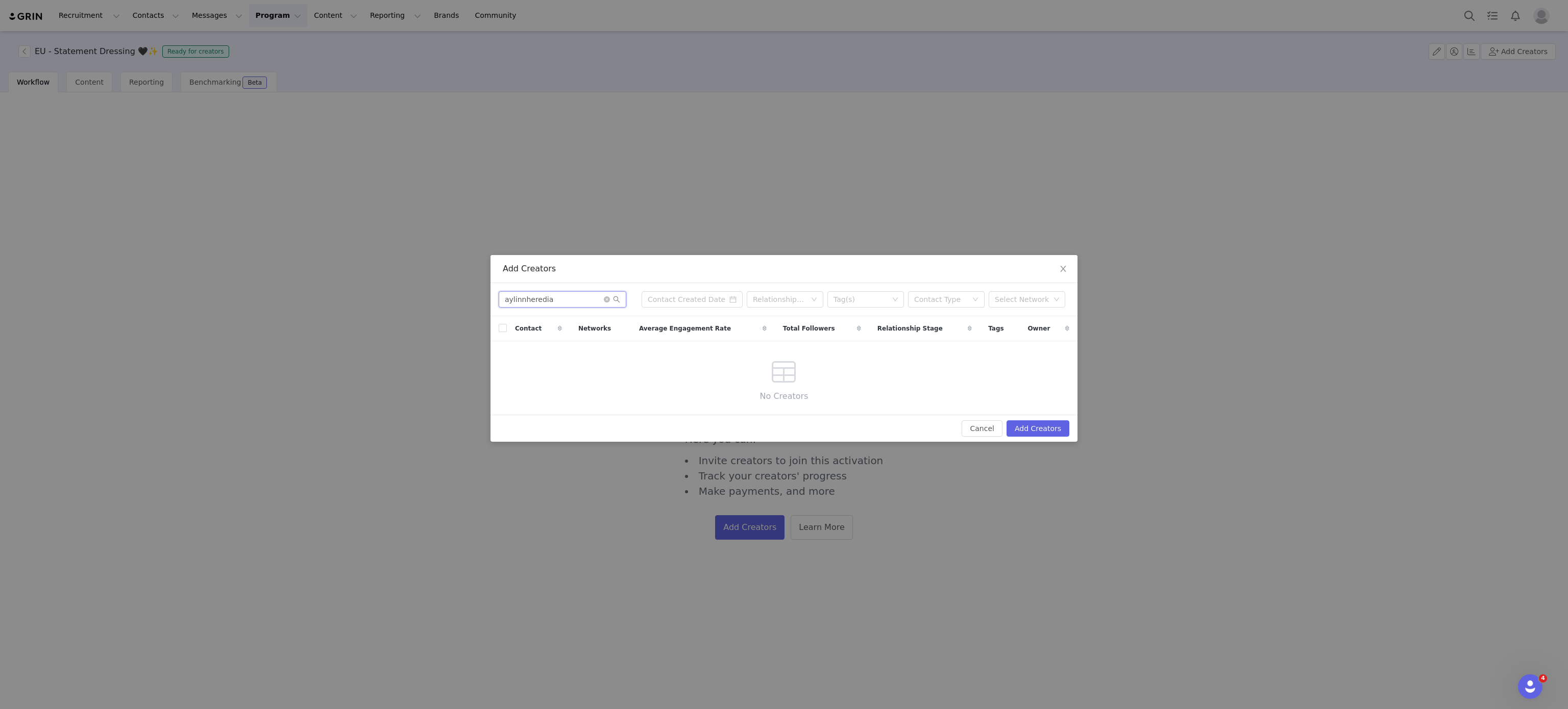
type input "aylinnheredia"
click at [387, 220] on div "Add Creators aylinnheredia Relationship Stage Tag(s) Contact Type Select Networ…" at bounding box center [784, 354] width 1568 height 709
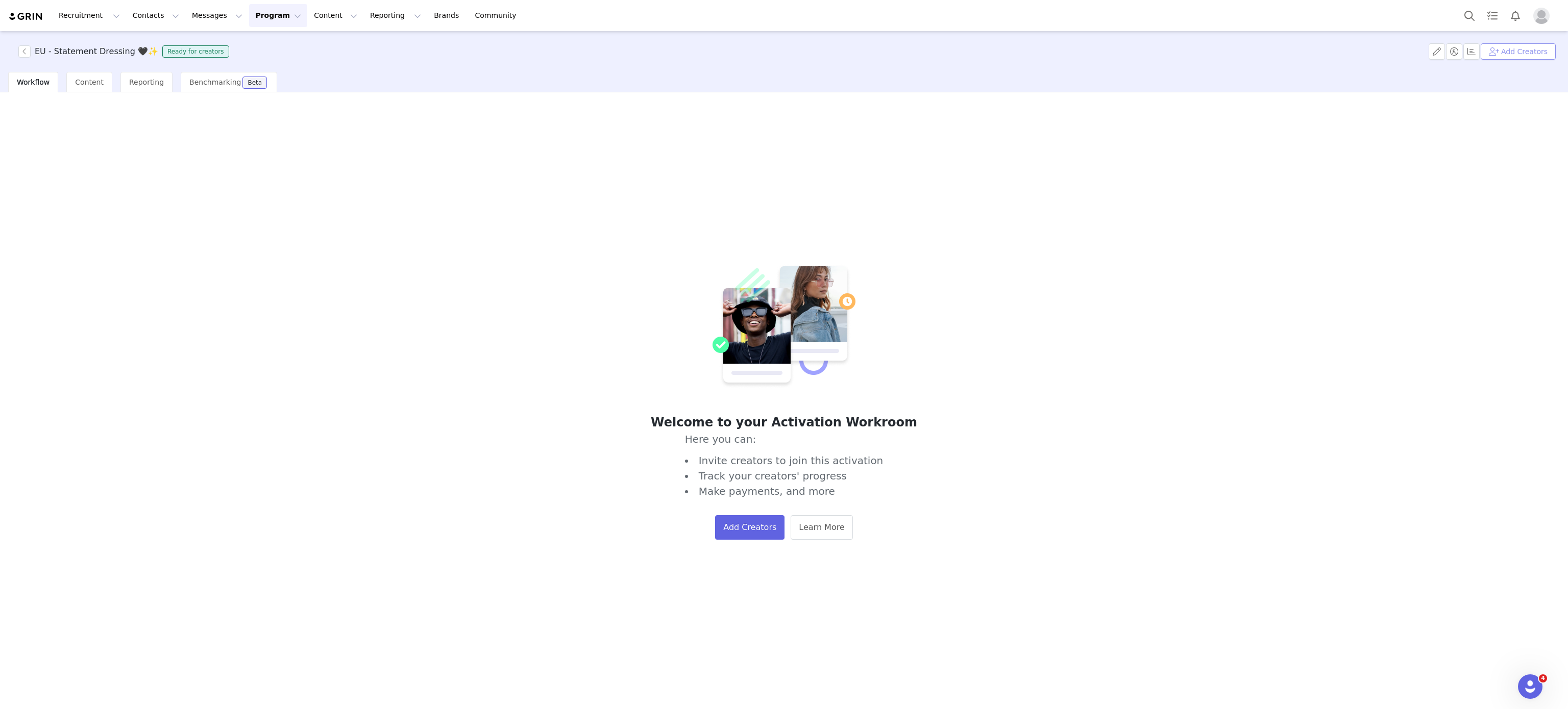
click at [1516, 55] on button "Add Creators" at bounding box center [1518, 52] width 75 height 17
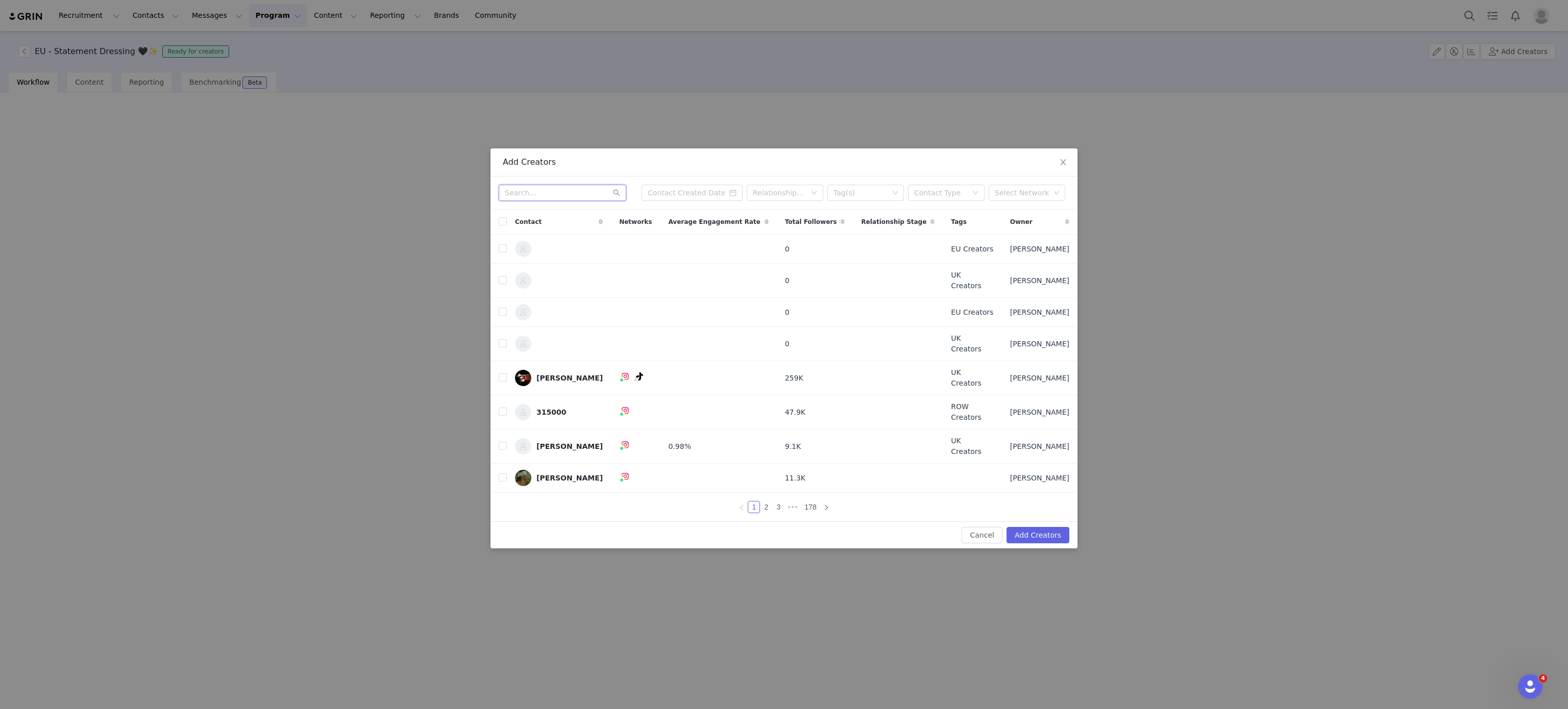
click at [533, 201] on input "text" at bounding box center [562, 193] width 127 height 17
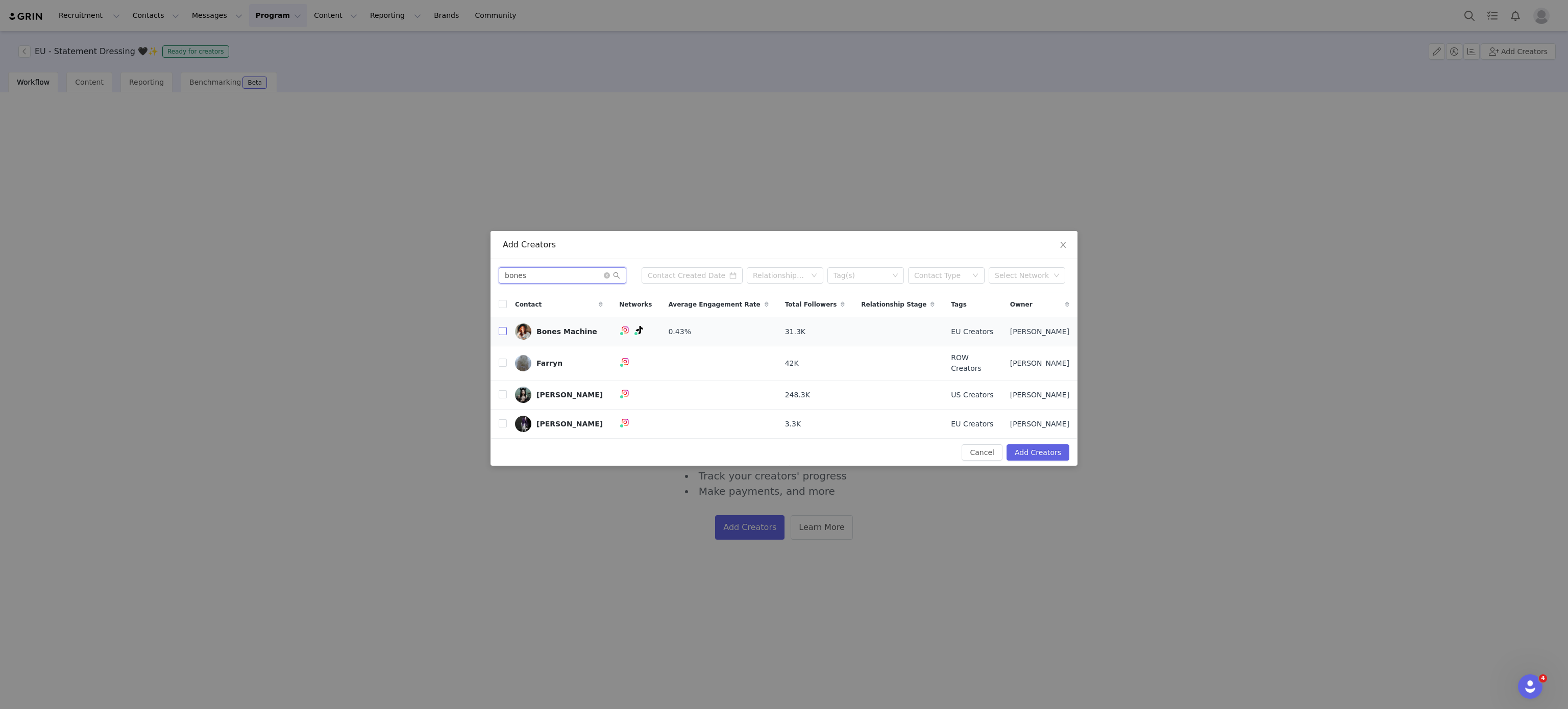
type input "bones"
click at [499, 330] on label at bounding box center [503, 331] width 8 height 11
click at [499, 330] on input "checkbox" at bounding box center [503, 331] width 8 height 8
checkbox input "true"
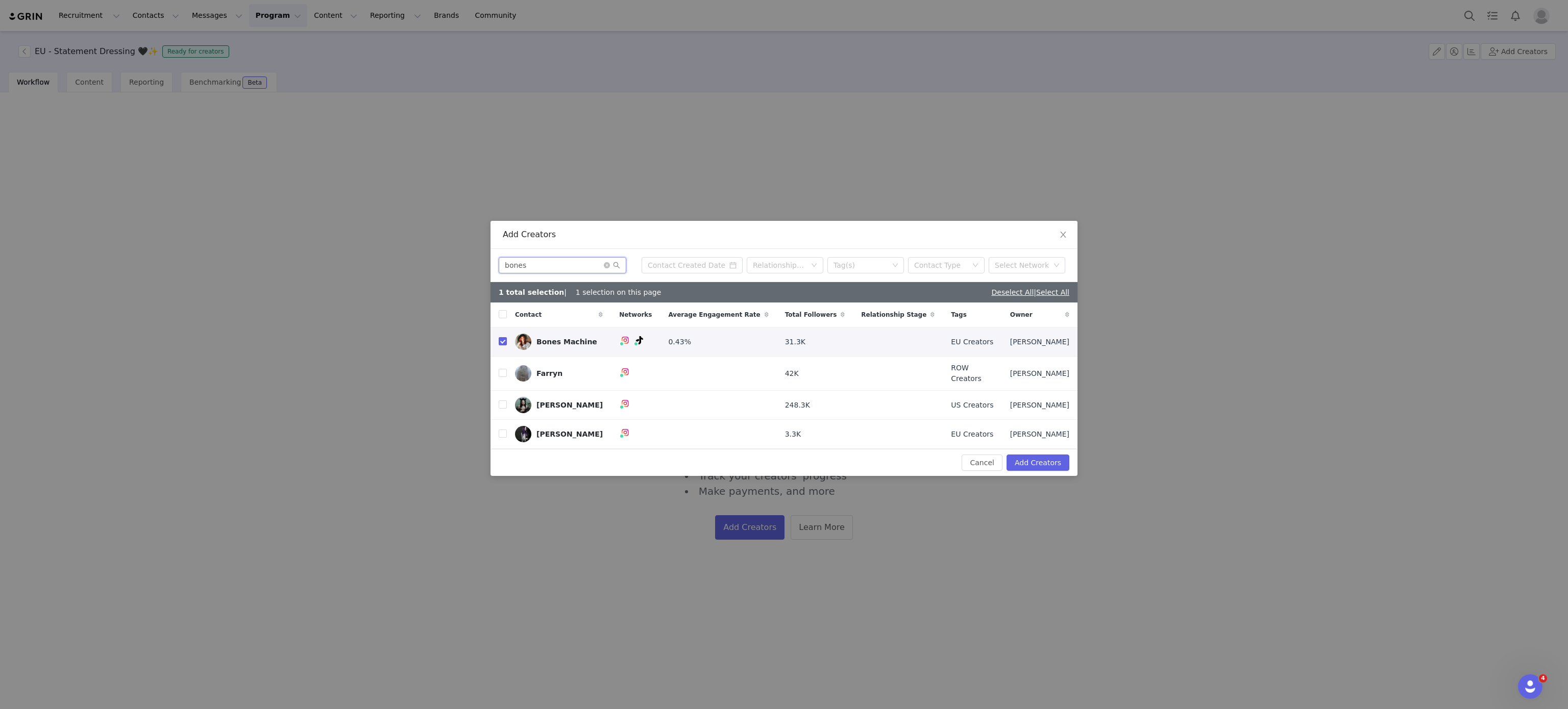
click at [573, 260] on input "bones" at bounding box center [562, 265] width 127 height 17
type input "[PERSON_NAME]"
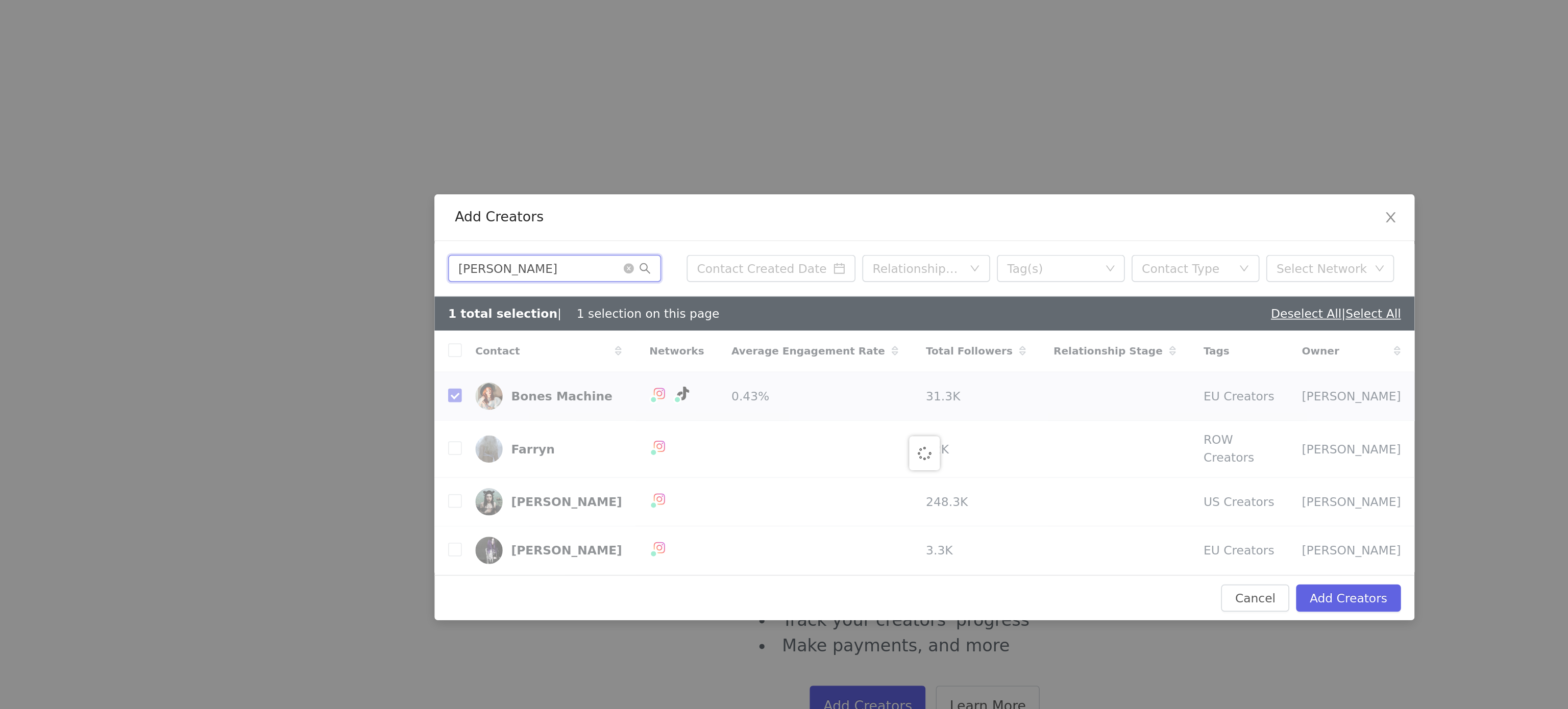
checkbox input "false"
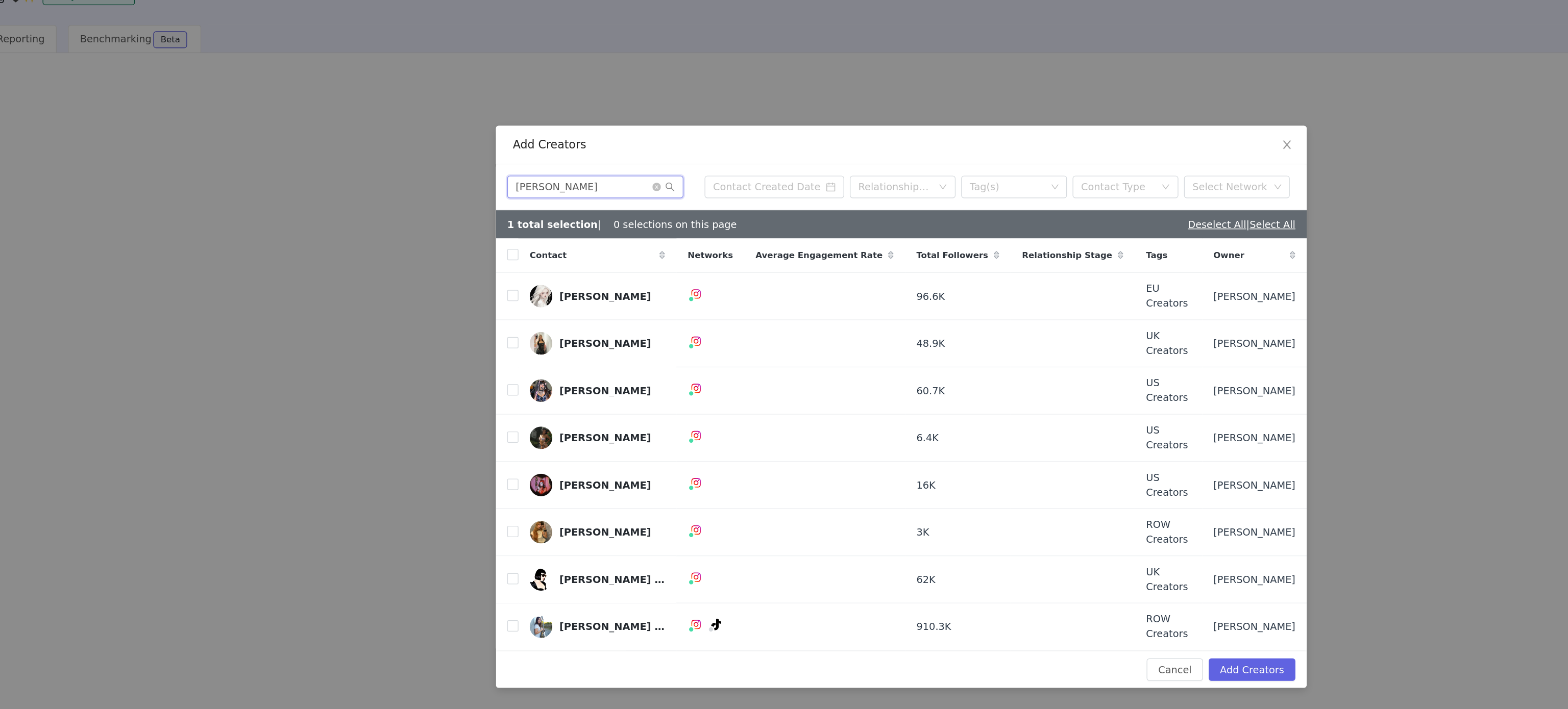
paste input "acanemia"
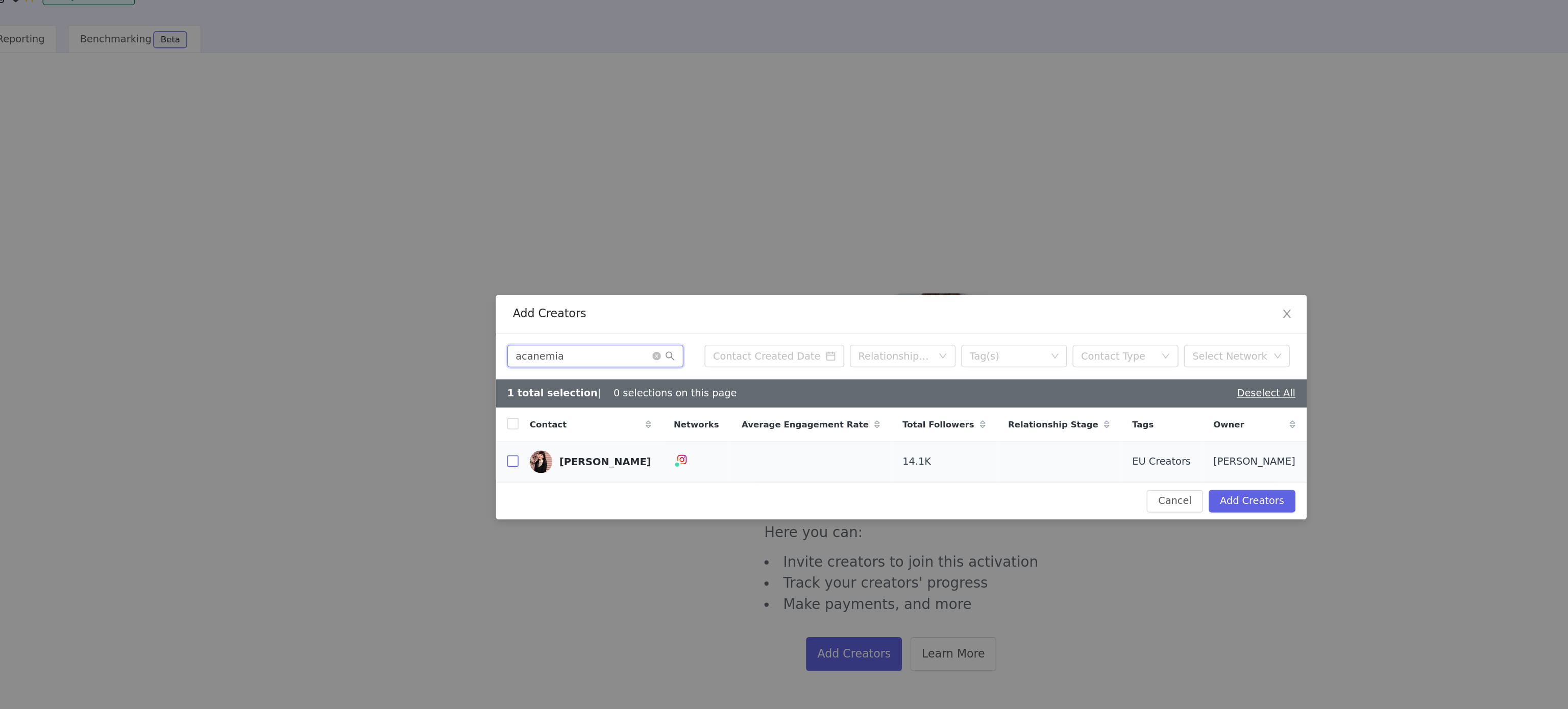
type input "acanemia"
click at [500, 389] on input "checkbox" at bounding box center [503, 388] width 8 height 8
checkbox input "true"
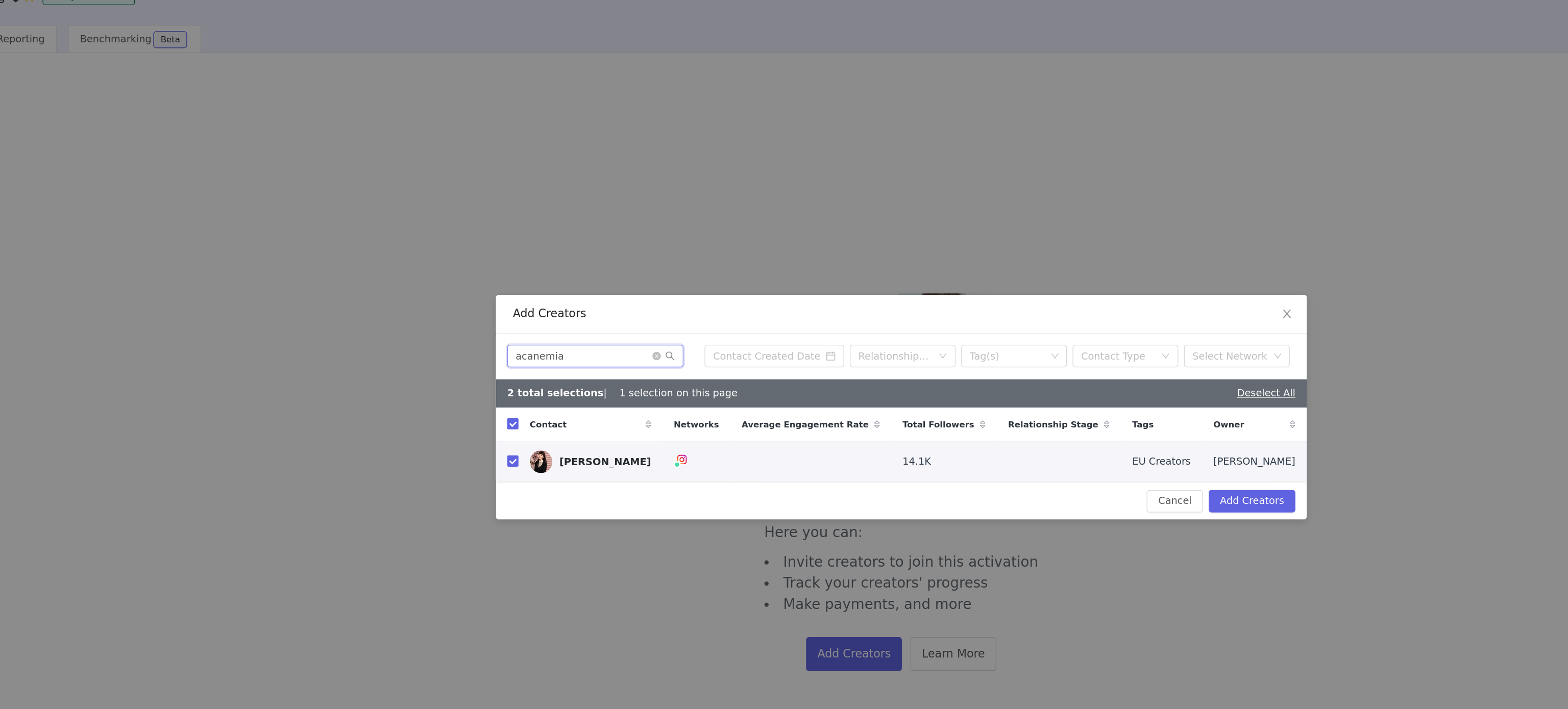
click at [560, 318] on input "acanemia" at bounding box center [562, 312] width 127 height 17
paste input "iulia_iepure"
type input "iulia_iepure"
click at [560, 318] on input "iulia_iepure" at bounding box center [562, 312] width 127 height 17
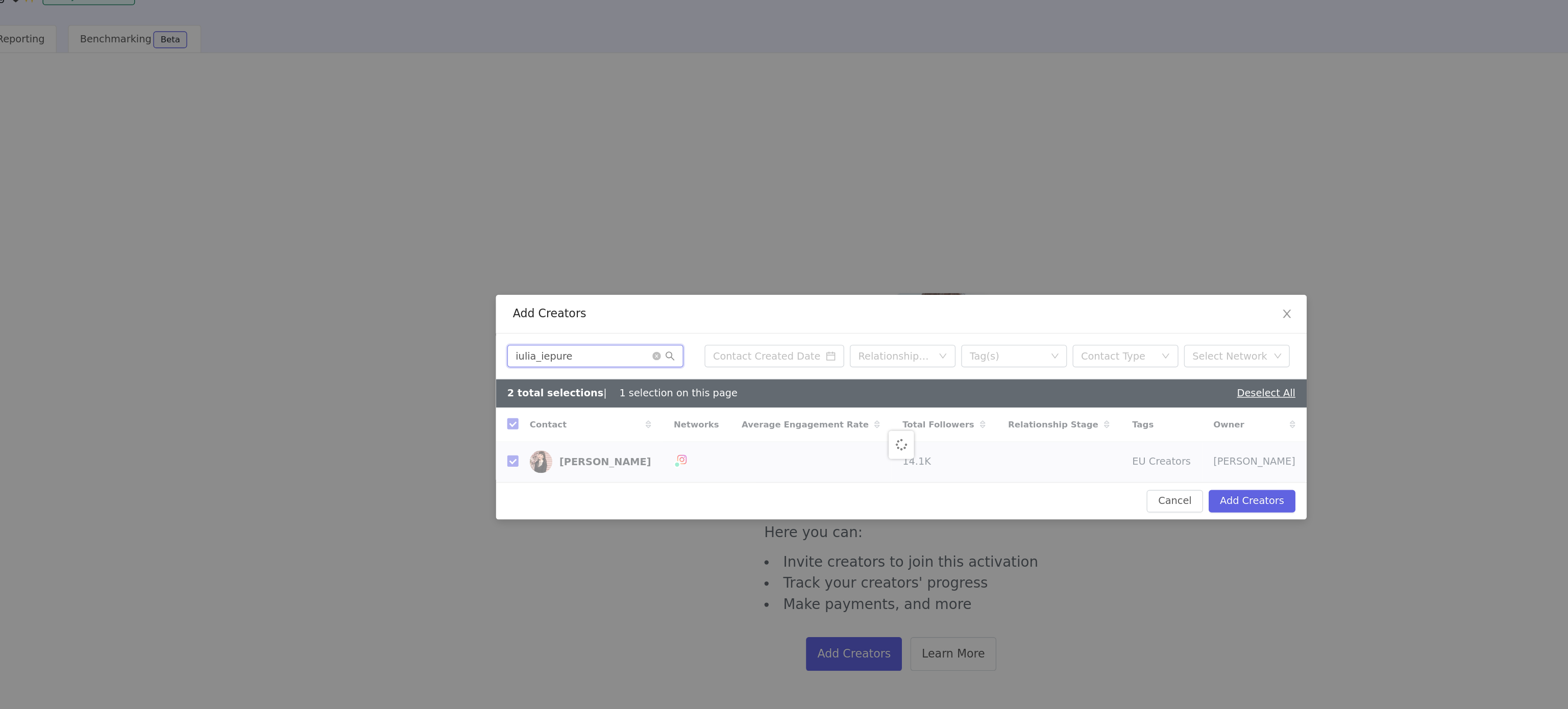
checkbox input "false"
type input "iulia_iepure"
click at [499, 392] on input "checkbox" at bounding box center [503, 388] width 8 height 8
checkbox input "true"
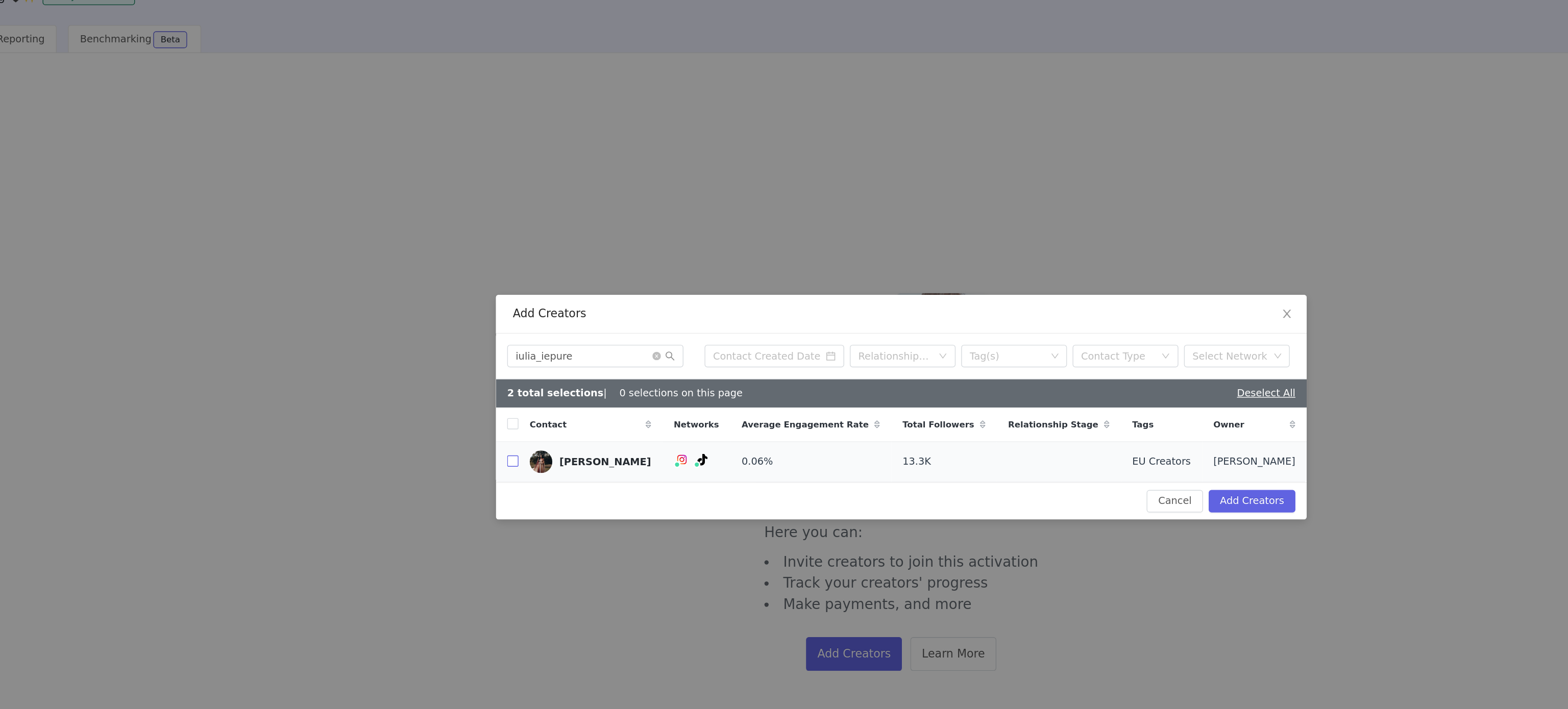
checkbox input "true"
click at [568, 307] on input "iulia_iepure" at bounding box center [562, 312] width 127 height 17
paste input "lorenatinodi"
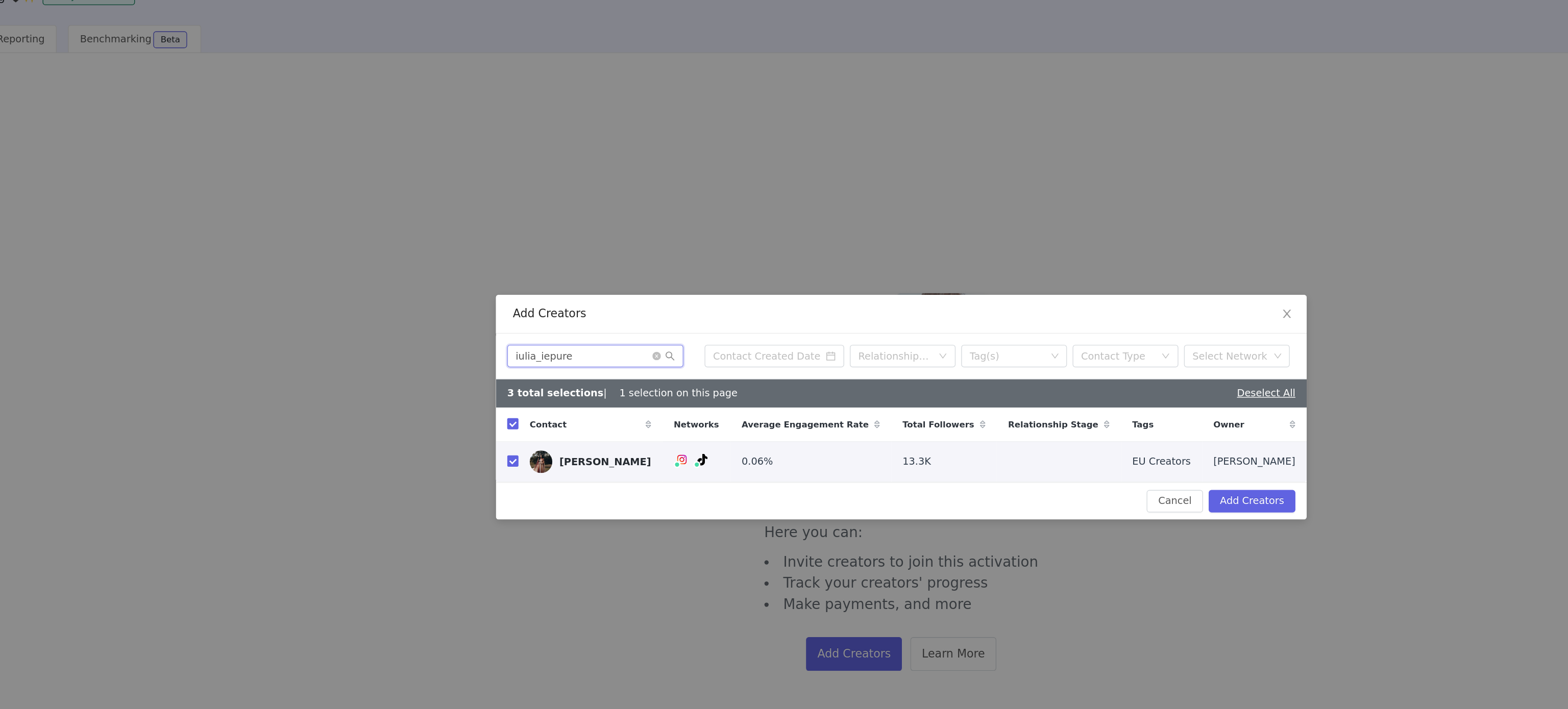
type input "lorenatinodi"
click at [568, 307] on input "lorenatinodi" at bounding box center [562, 312] width 127 height 17
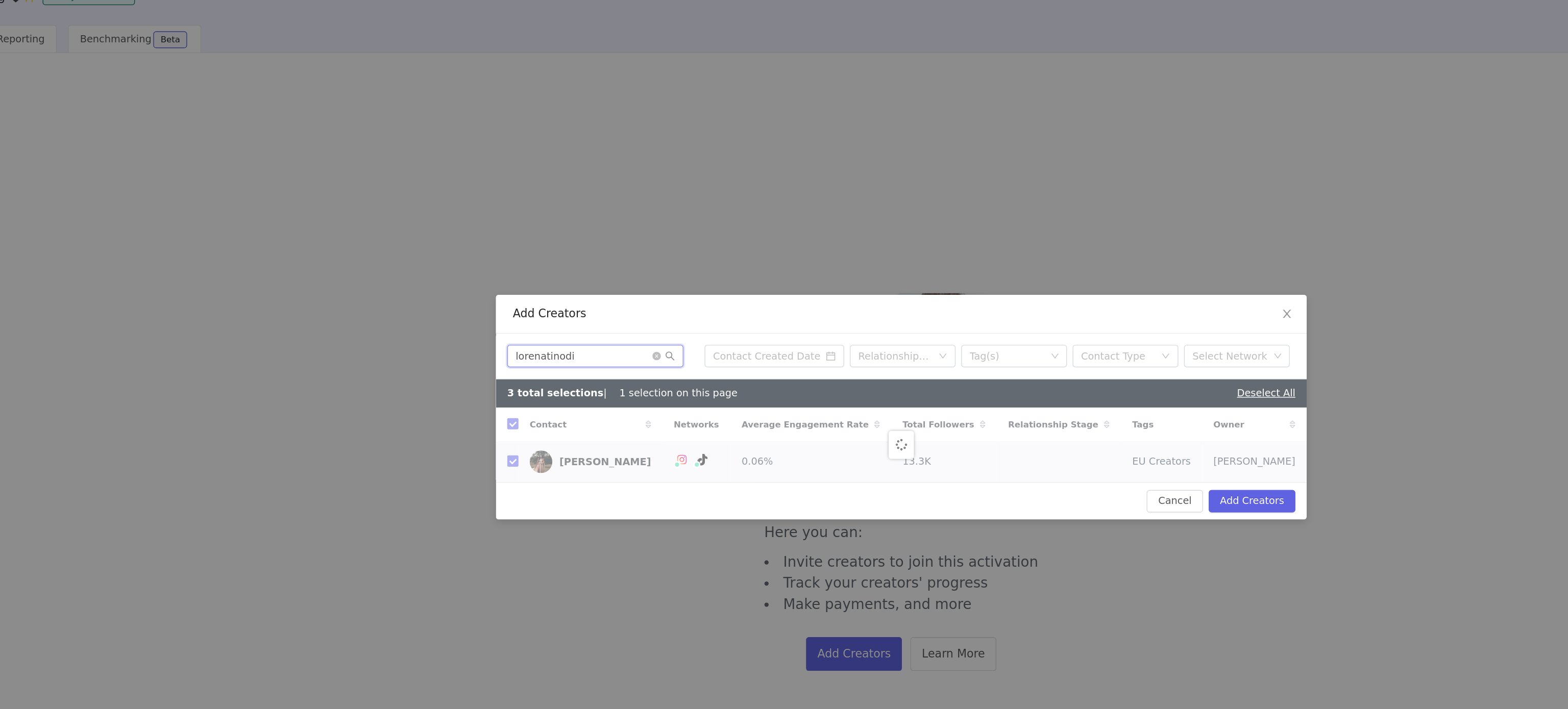
checkbox input "false"
type input "lorenatinodi"
click at [508, 384] on td "[PERSON_NAME]" at bounding box center [558, 388] width 104 height 29
click at [507, 390] on td "[PERSON_NAME]" at bounding box center [558, 388] width 104 height 29
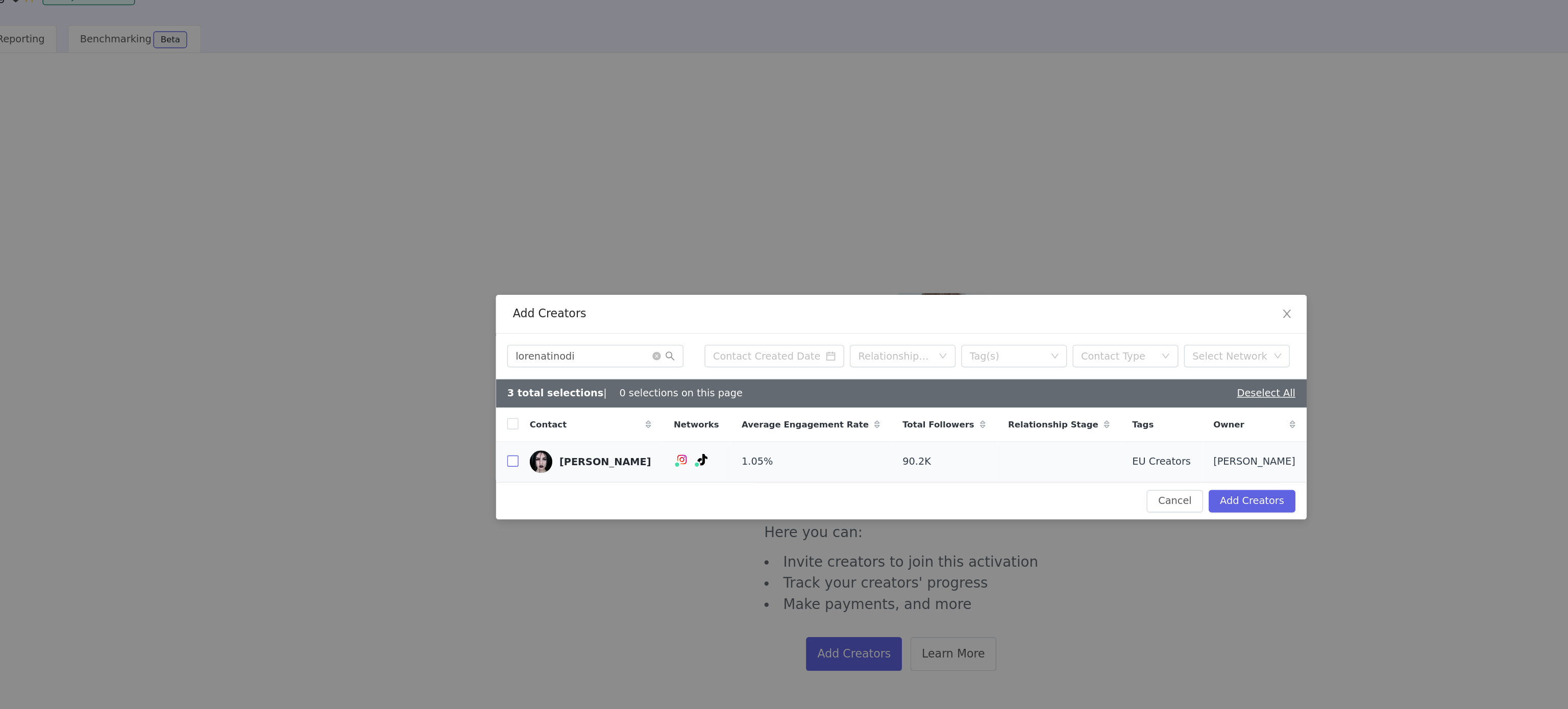
click at [504, 384] on input "checkbox" at bounding box center [503, 388] width 8 height 8
checkbox input "true"
click at [1049, 419] on button "Add Creators" at bounding box center [1037, 417] width 62 height 17
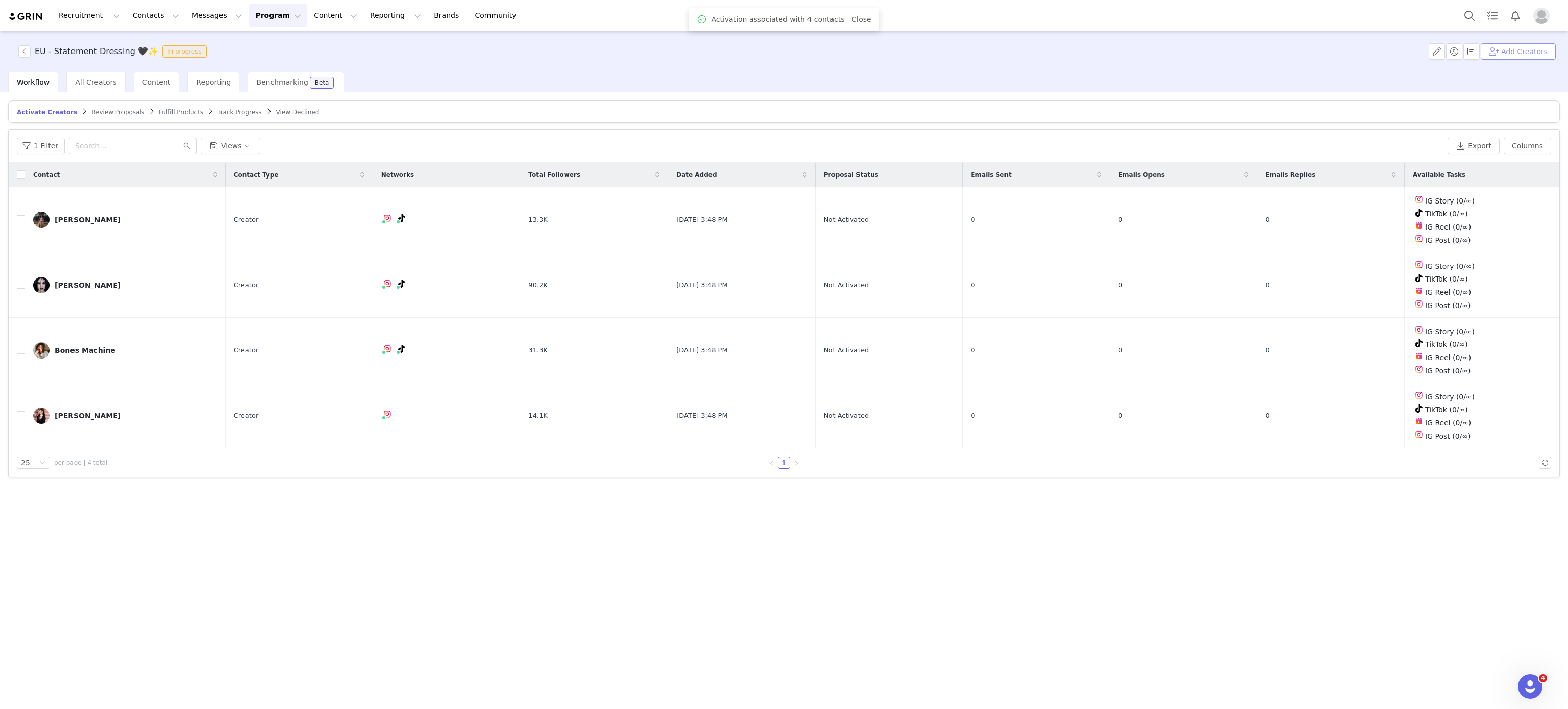
click at [1508, 57] on button "Add Creators" at bounding box center [1518, 52] width 75 height 17
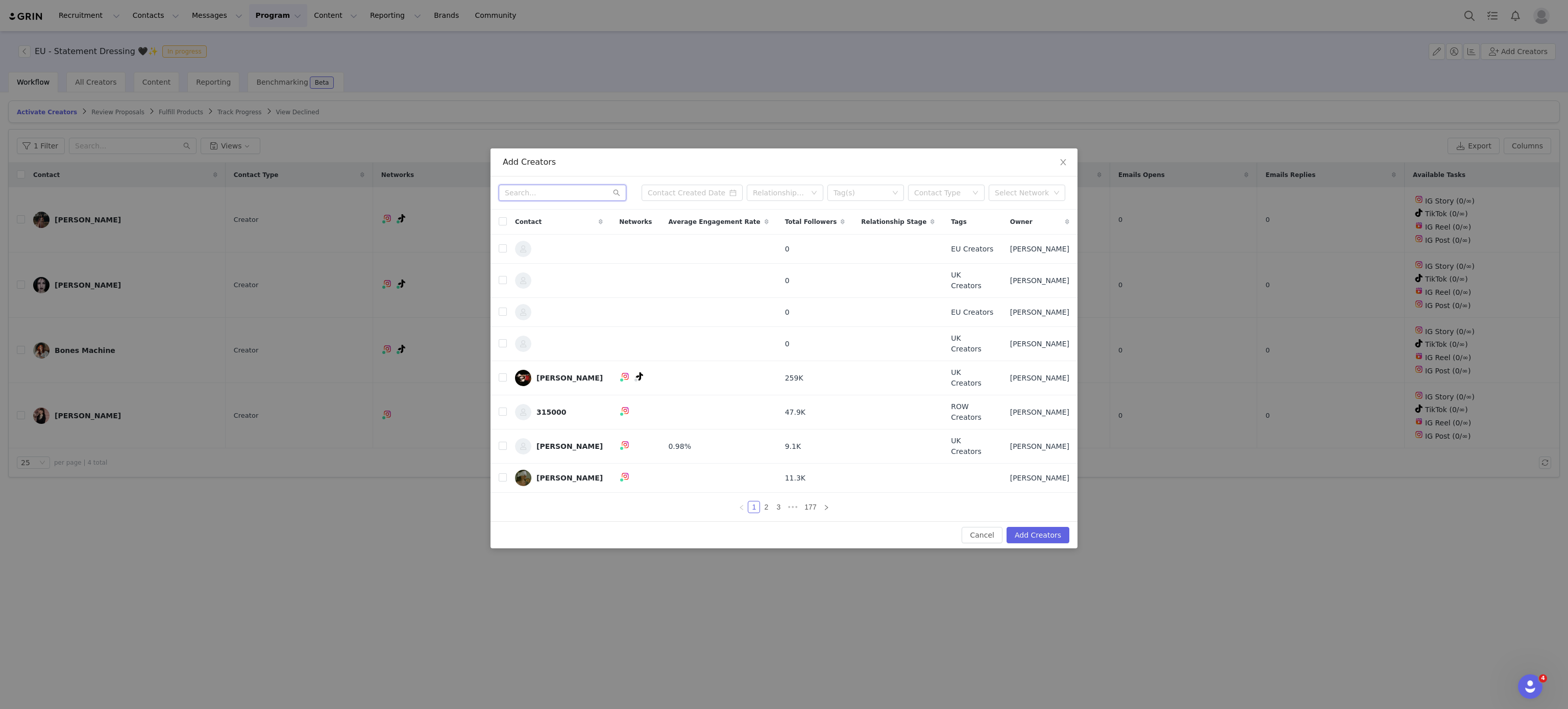
click at [560, 201] on input "text" at bounding box center [562, 193] width 127 height 17
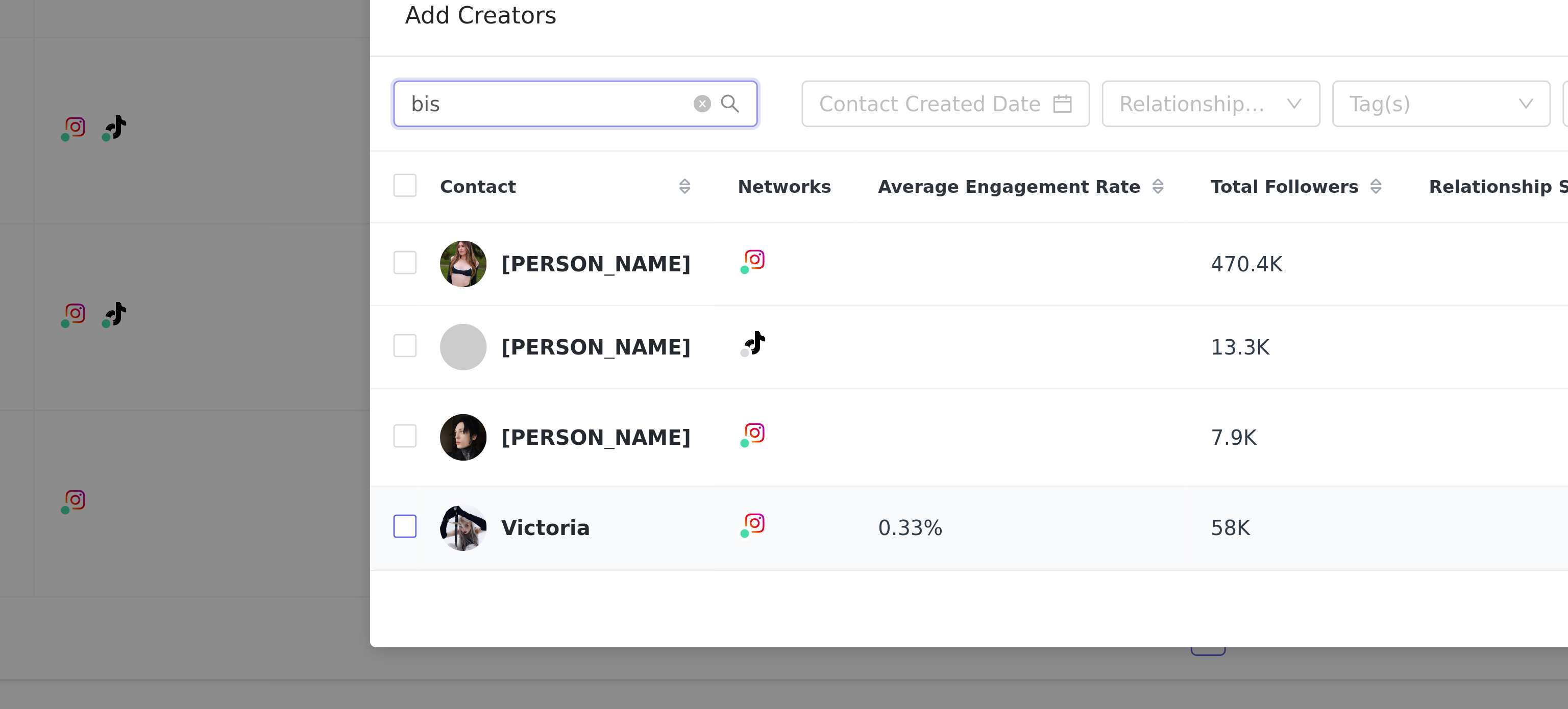
type input "bis"
click at [502, 425] on input "checkbox" at bounding box center [503, 424] width 8 height 8
checkbox input "true"
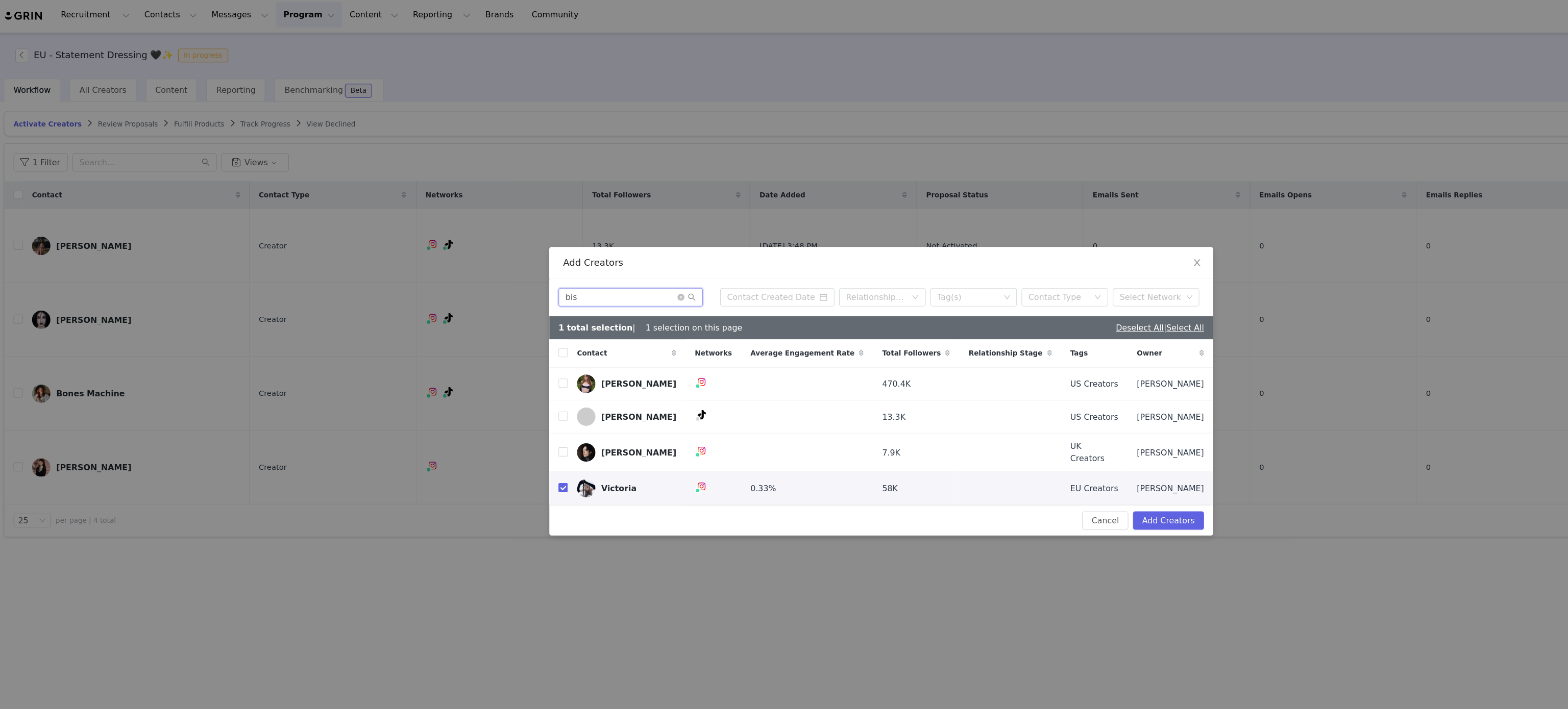
click at [565, 263] on input "bis" at bounding box center [562, 265] width 127 height 17
type input "r0"
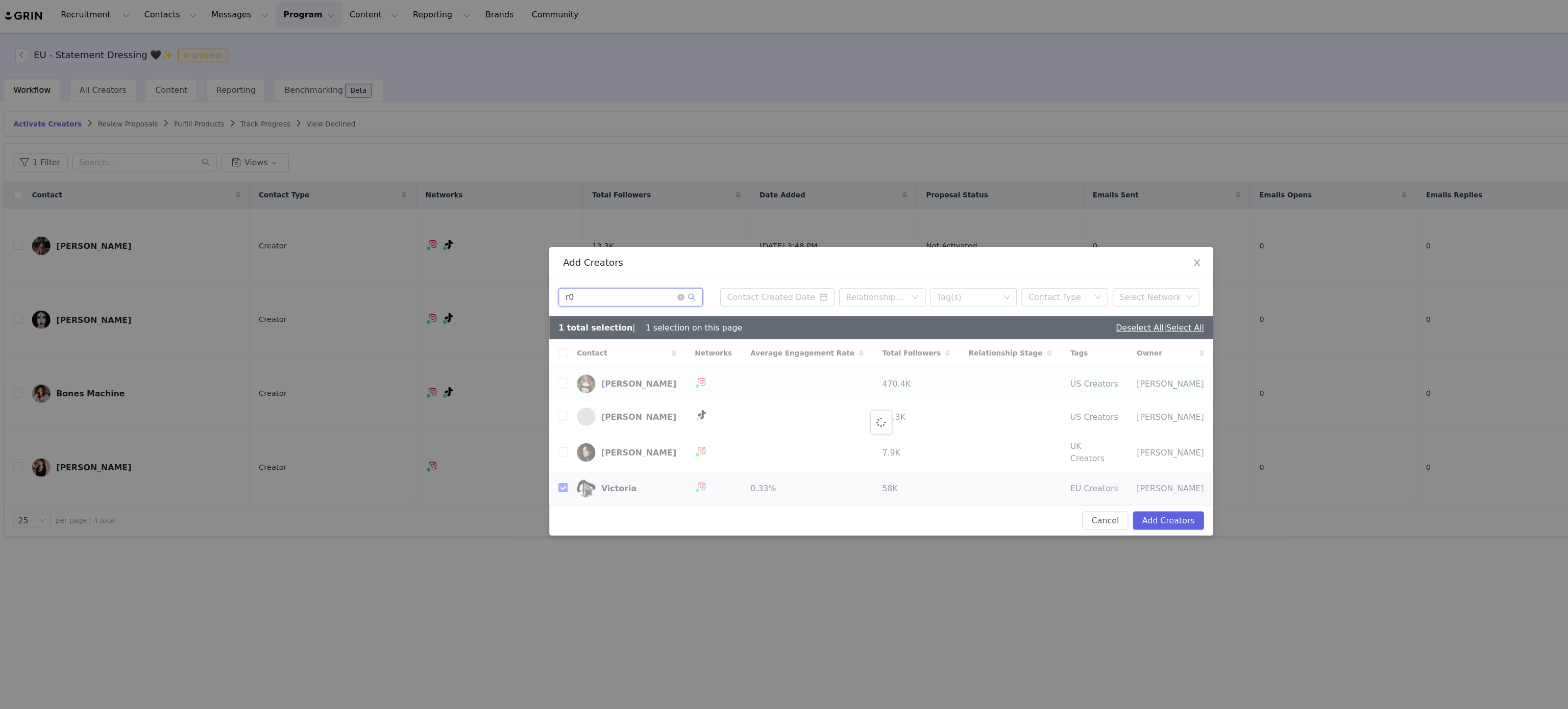
checkbox input "false"
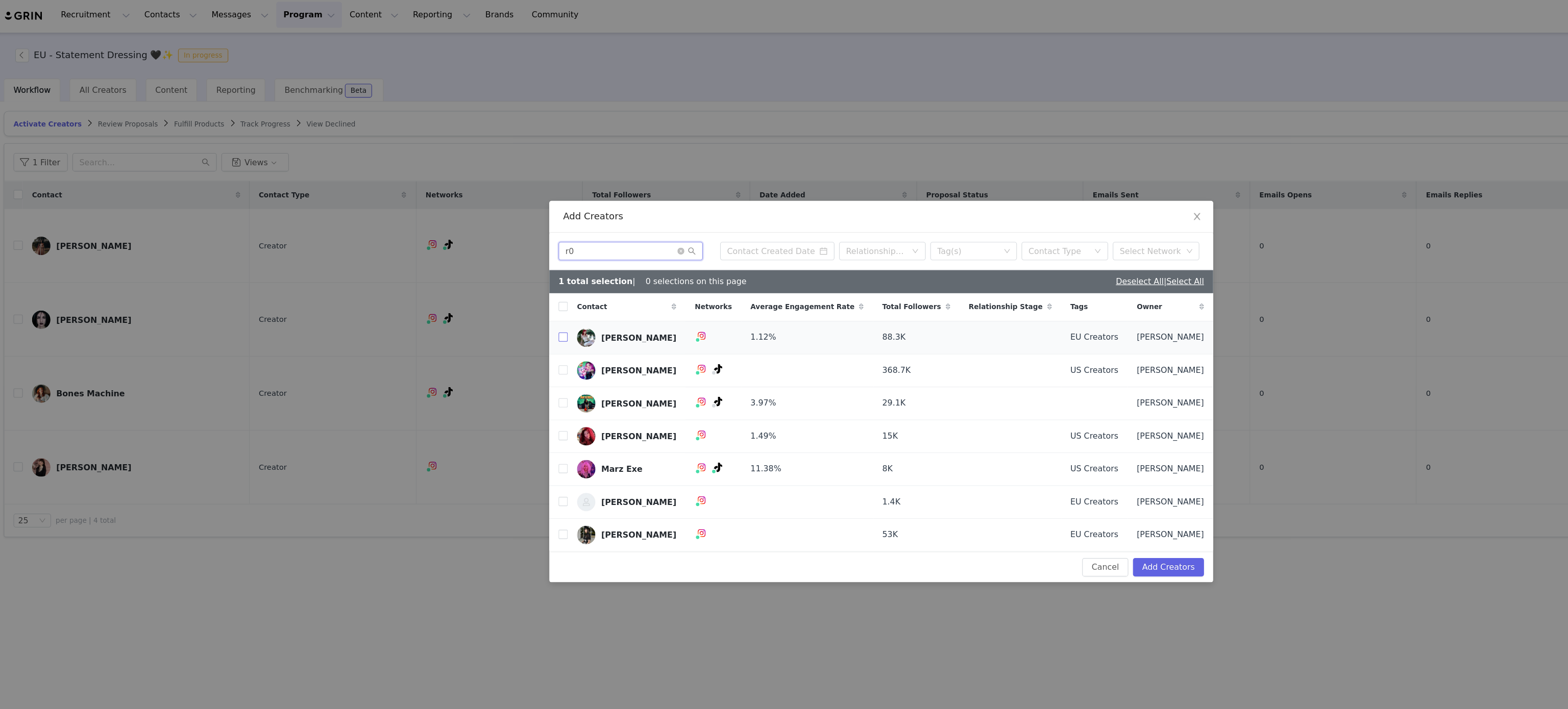
type input "r0"
click at [501, 301] on input "checkbox" at bounding box center [503, 300] width 8 height 8
checkbox input "true"
click at [1040, 507] on button "Add Creators" at bounding box center [1037, 504] width 62 height 17
